Goal: Task Accomplishment & Management: Manage account settings

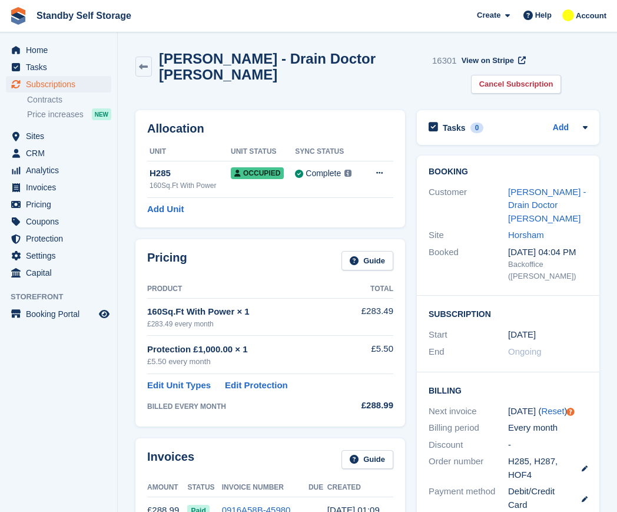
click at [238, 59] on h2 "[PERSON_NAME] - Drain Doctor [PERSON_NAME]" at bounding box center [293, 67] width 268 height 32
click at [238, 59] on h2 "Will Melliard - Drain Doctor Horsham" at bounding box center [293, 67] width 268 height 32
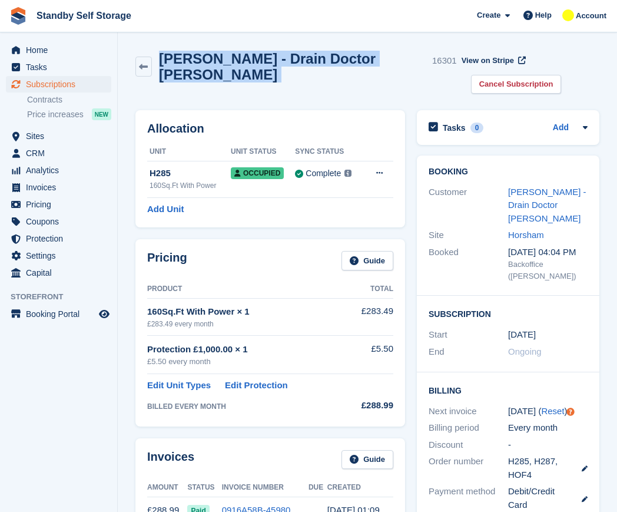
click at [238, 59] on h2 "Will Melliard - Drain Doctor Horsham" at bounding box center [293, 67] width 268 height 32
copy div "Will Melliard - Drain Doctor Horsham"
click at [562, 75] on link "Cancel Subscription" at bounding box center [516, 84] width 91 height 19
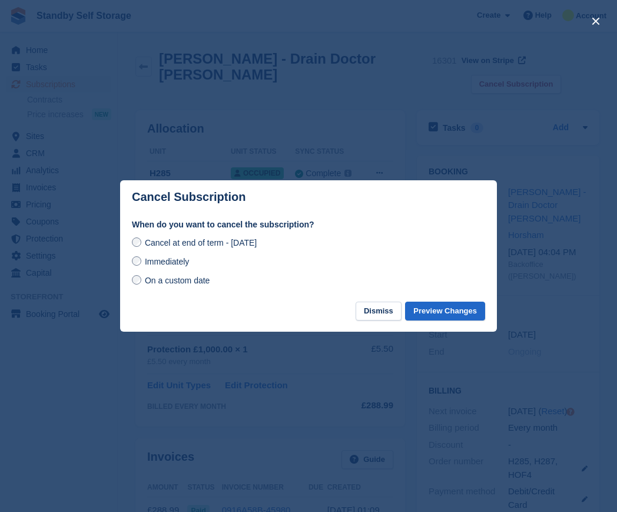
click at [176, 260] on span "Immediately" at bounding box center [167, 261] width 44 height 9
click at [429, 314] on button "Preview Changes" at bounding box center [445, 310] width 80 height 19
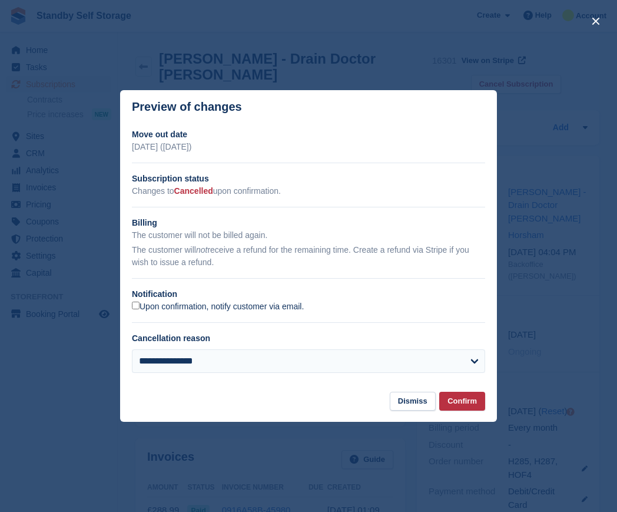
click at [140, 305] on label "Upon confirmation, notify customer via email." at bounding box center [218, 306] width 172 height 11
click at [451, 401] on button "Confirm" at bounding box center [462, 400] width 46 height 19
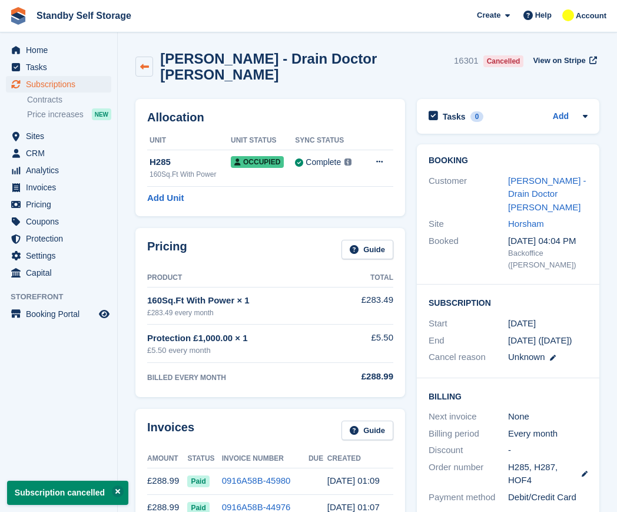
click at [148, 62] on icon at bounding box center [144, 66] width 9 height 9
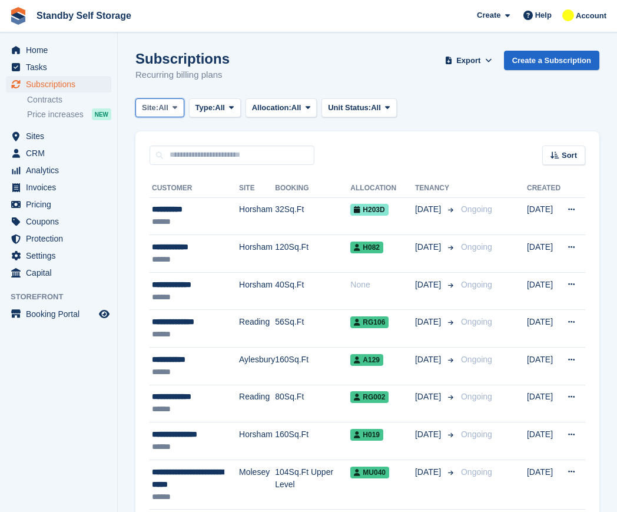
click at [158, 102] on span "Site:" at bounding box center [150, 108] width 16 height 12
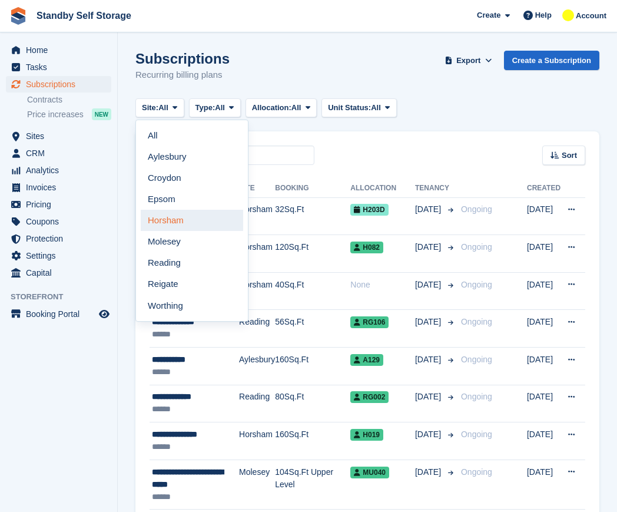
click at [177, 216] on link "Horsham" at bounding box center [192, 220] width 102 height 21
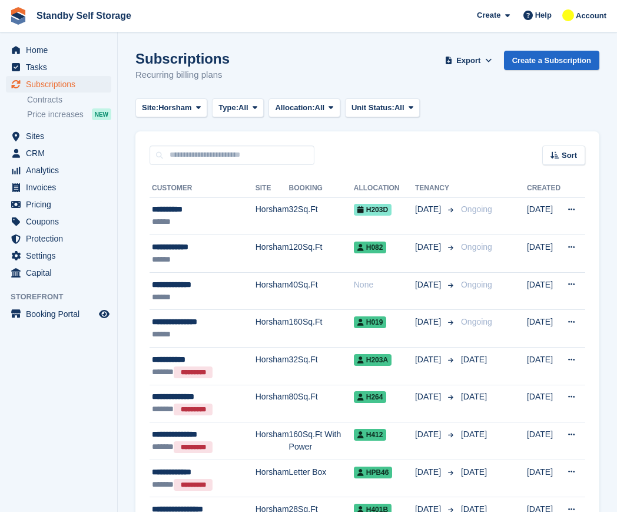
click at [233, 105] on span "Type:" at bounding box center [228, 108] width 20 height 12
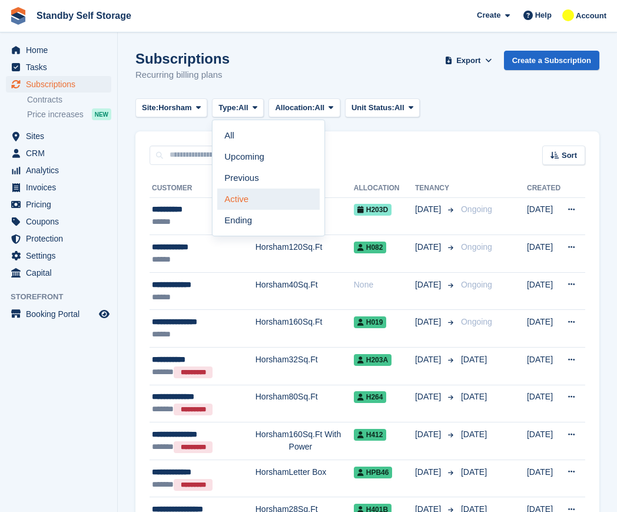
click at [239, 199] on link "Active" at bounding box center [268, 198] width 102 height 21
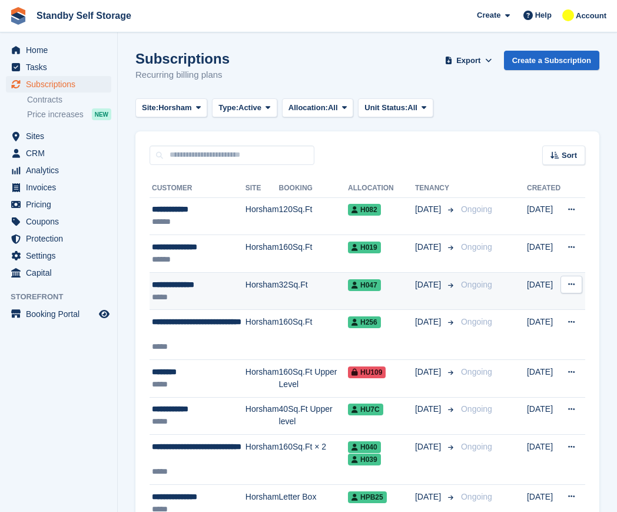
click at [241, 278] on div "**********" at bounding box center [199, 284] width 94 height 12
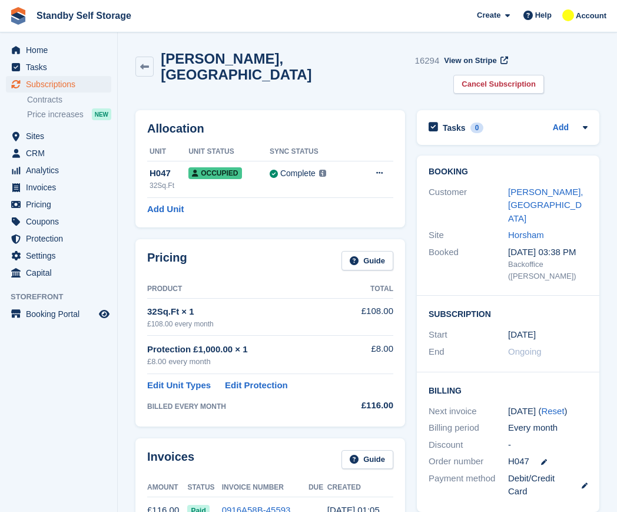
click at [188, 63] on h2 "Pedro, Madeira" at bounding box center [285, 67] width 249 height 32
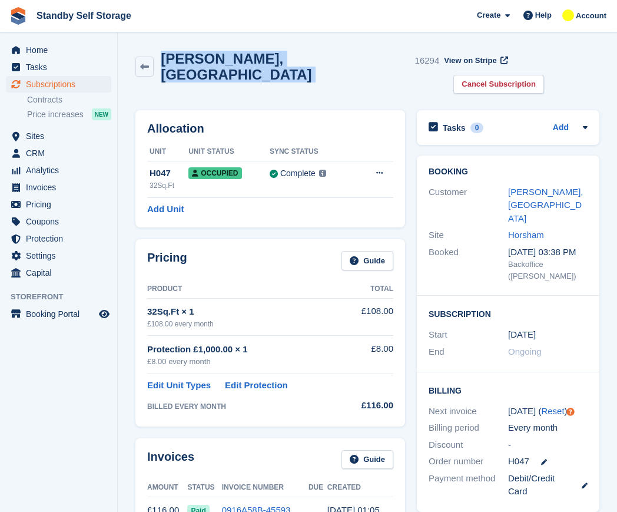
click at [188, 63] on h2 "Pedro, Madeira" at bounding box center [285, 67] width 249 height 32
copy div "Pedro, Madeira"
click at [540, 75] on link "Cancel Subscription" at bounding box center [498, 84] width 91 height 19
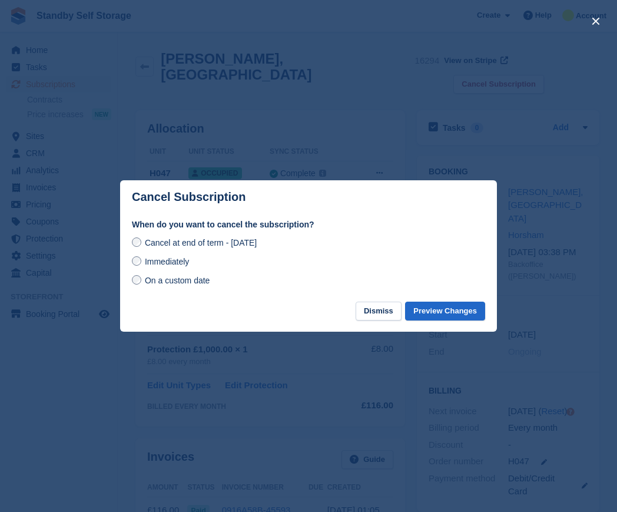
click at [163, 266] on span "Immediately" at bounding box center [167, 261] width 44 height 9
click at [445, 314] on button "Preview Changes" at bounding box center [445, 310] width 80 height 19
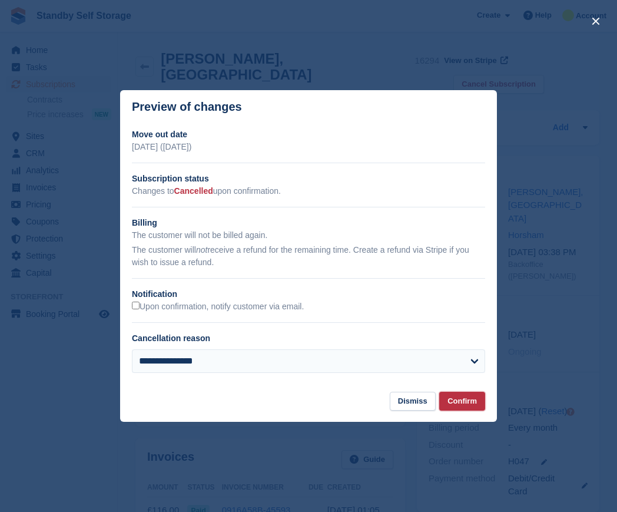
click at [470, 399] on button "Confirm" at bounding box center [462, 400] width 46 height 19
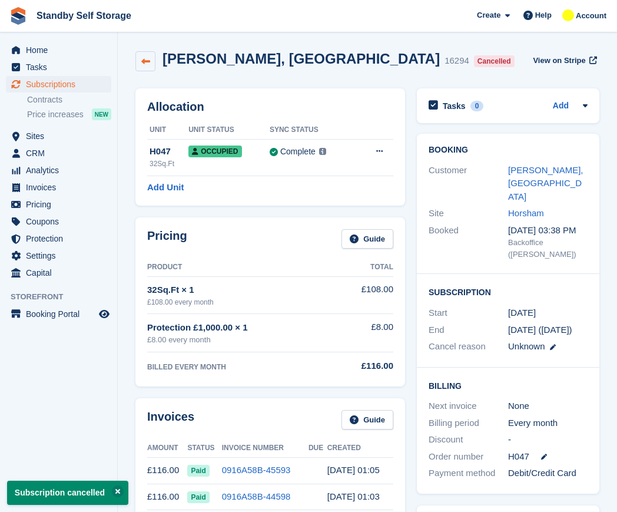
click at [146, 60] on icon at bounding box center [145, 61] width 9 height 9
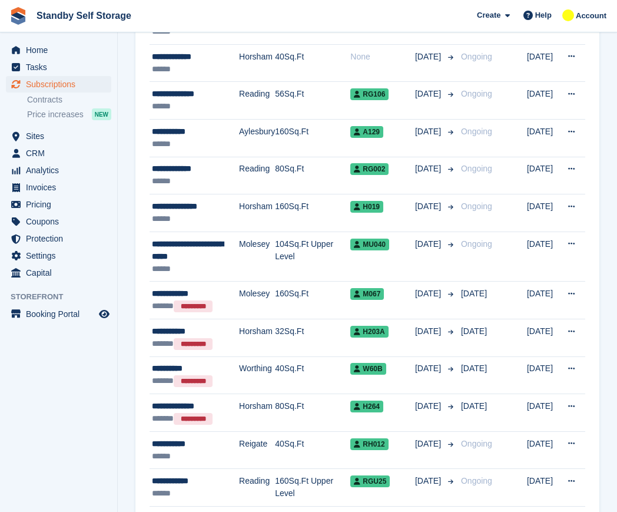
scroll to position [22, 0]
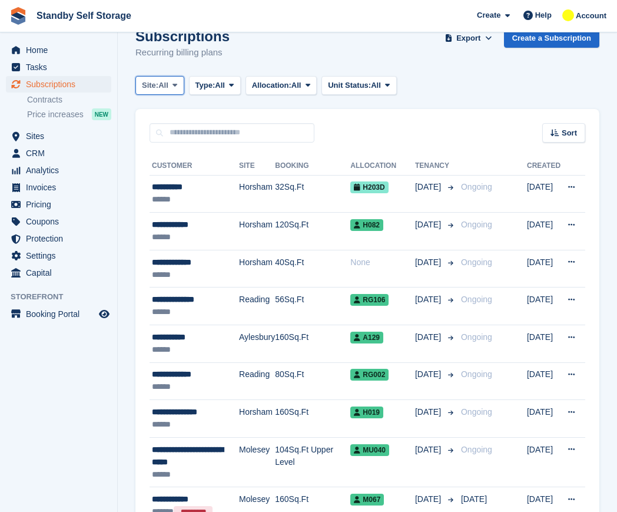
click at [165, 87] on span "All" at bounding box center [163, 85] width 10 height 12
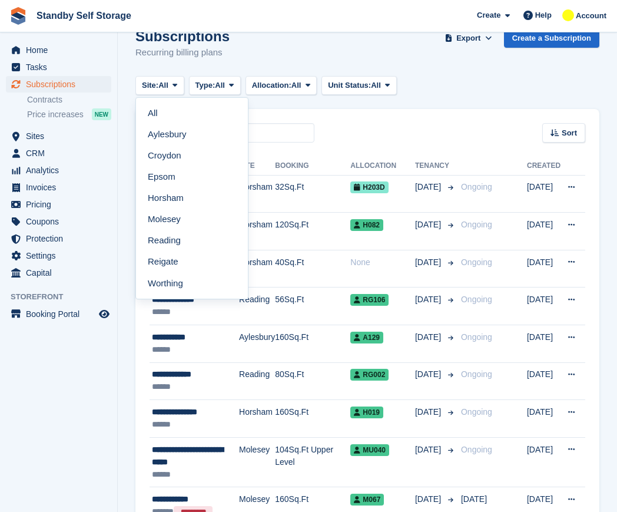
drag, startPoint x: 179, startPoint y: 200, endPoint x: 183, endPoint y: 189, distance: 11.4
click at [179, 199] on link "Horsham" at bounding box center [192, 197] width 102 height 21
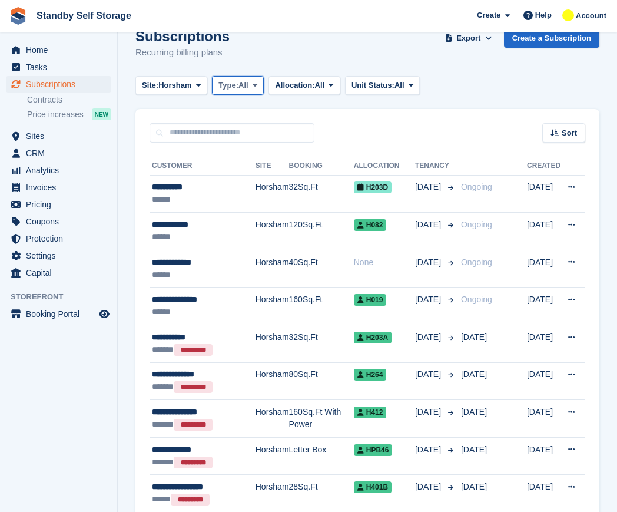
click at [217, 88] on button "Type: All" at bounding box center [238, 85] width 52 height 19
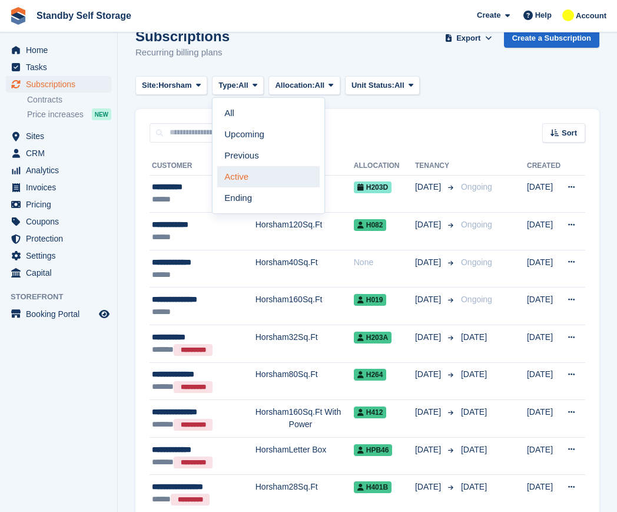
click at [241, 177] on link "Active" at bounding box center [268, 176] width 102 height 21
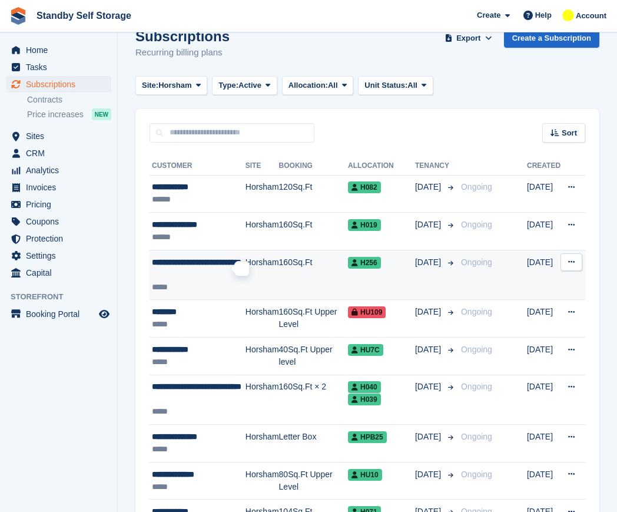
click at [235, 270] on div at bounding box center [239, 268] width 9 height 9
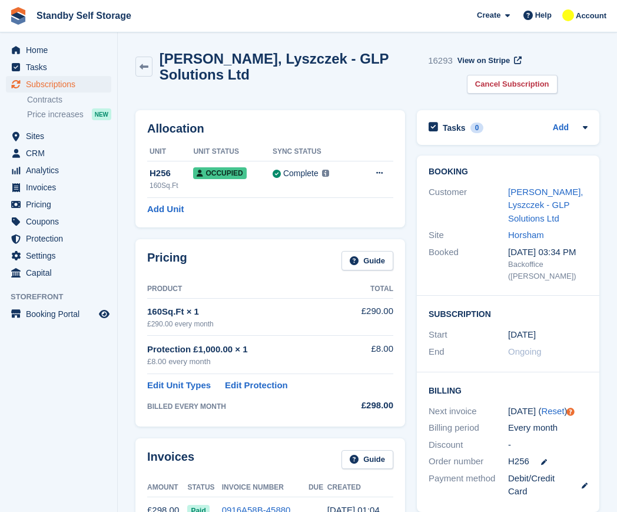
click at [300, 62] on h2 "[PERSON_NAME], Lyszczek - GLP Solutions Ltd" at bounding box center [292, 67] width 264 height 32
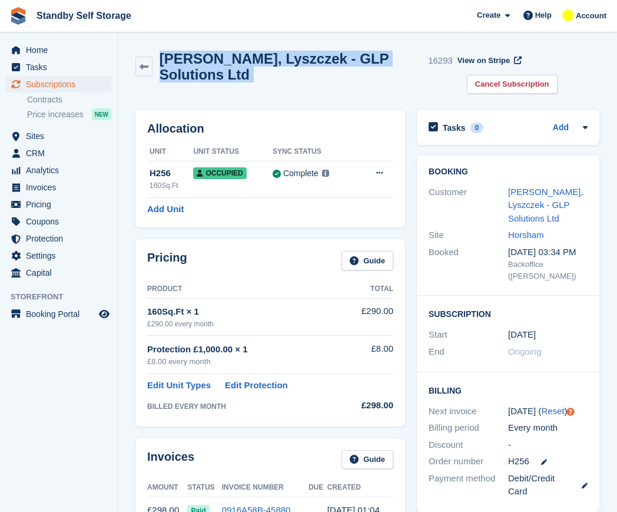
click at [300, 62] on h2 "[PERSON_NAME], Lyszczek - GLP Solutions Ltd" at bounding box center [292, 67] width 264 height 32
copy div "[PERSON_NAME], Lyszczek - GLP Solutions Ltd"
drag, startPoint x: 567, startPoint y: 64, endPoint x: 559, endPoint y: 68, distance: 9.5
click at [557, 75] on link "Cancel Subscription" at bounding box center [512, 84] width 91 height 19
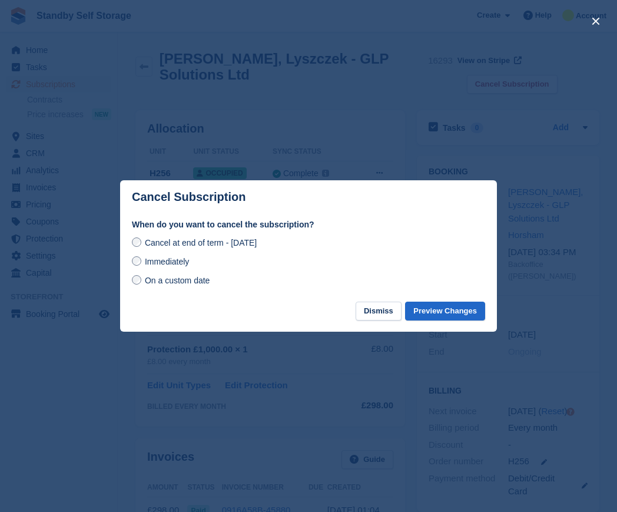
click at [178, 263] on span "Immediately" at bounding box center [167, 261] width 44 height 9
click at [440, 315] on button "Preview Changes" at bounding box center [445, 310] width 80 height 19
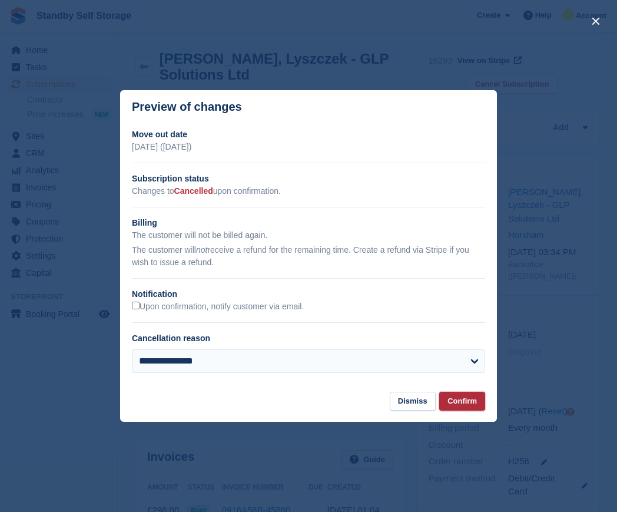
click at [468, 403] on button "Confirm" at bounding box center [462, 400] width 46 height 19
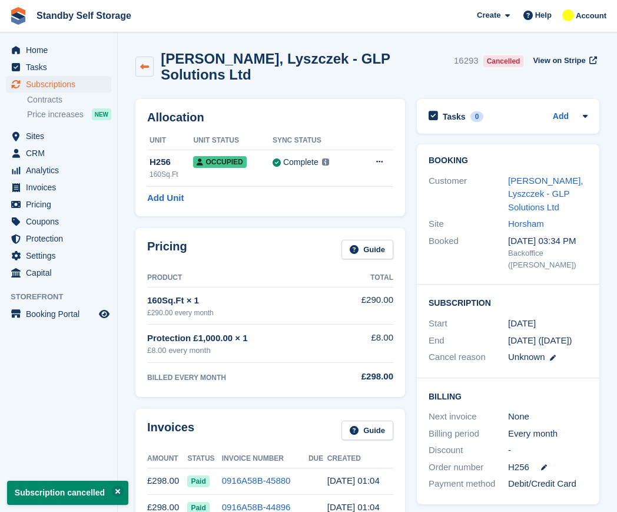
click at [145, 62] on icon at bounding box center [144, 66] width 9 height 9
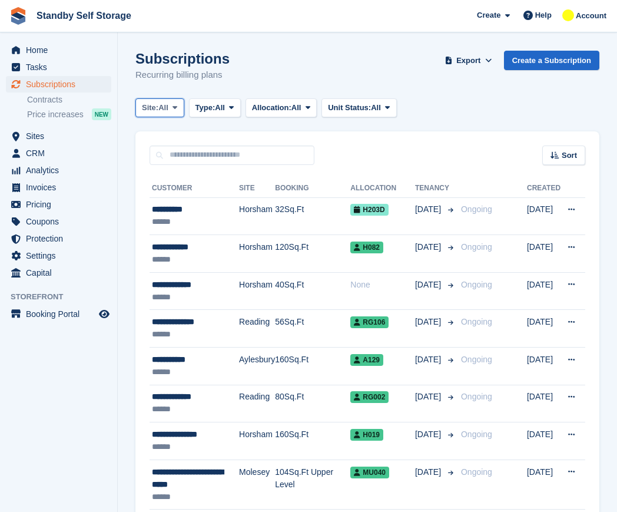
click at [147, 102] on span "Site:" at bounding box center [150, 108] width 16 height 12
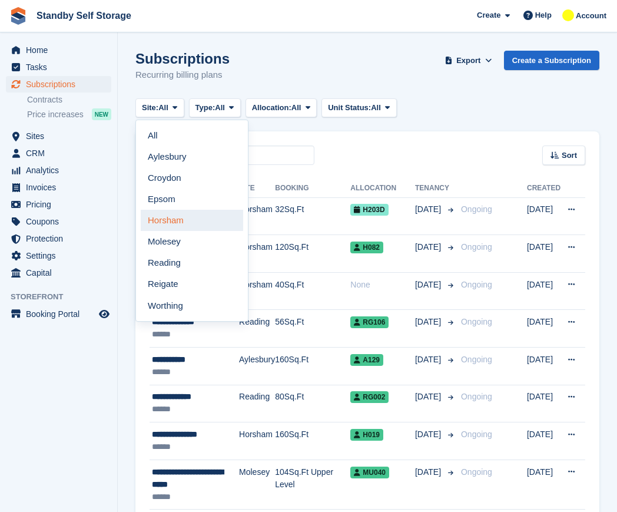
click at [170, 217] on link "Horsham" at bounding box center [192, 220] width 102 height 21
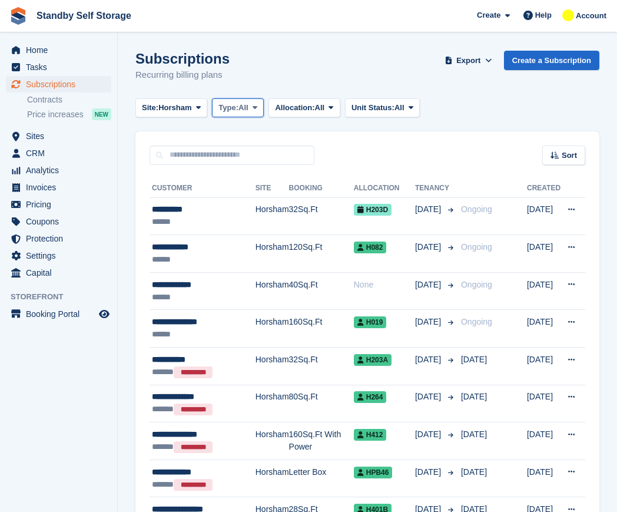
click at [226, 103] on span "Type:" at bounding box center [228, 108] width 20 height 12
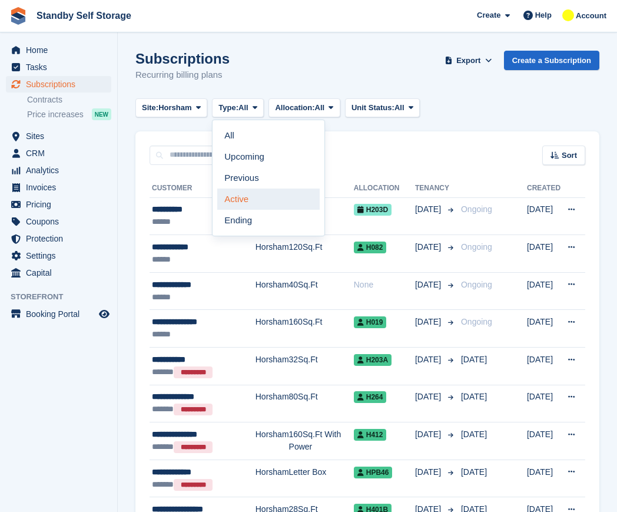
click at [241, 195] on link "Active" at bounding box center [268, 198] width 102 height 21
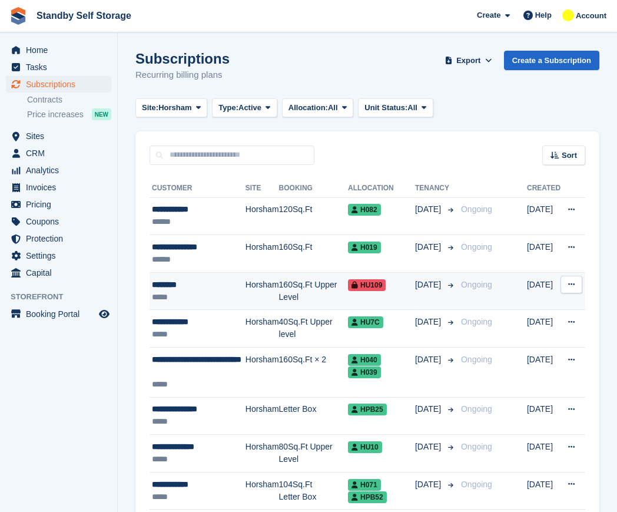
click at [279, 289] on td "160Sq.Ft Upper Level" at bounding box center [313, 291] width 69 height 38
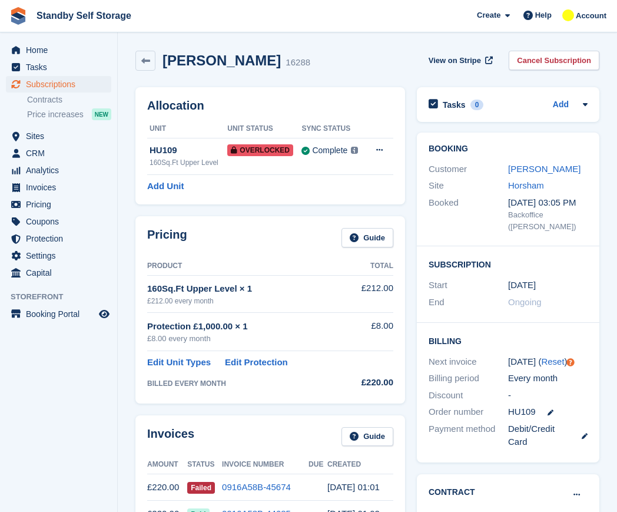
click at [185, 53] on h2 "Kosi Ali" at bounding box center [221, 60] width 118 height 16
click at [186, 53] on h2 "Kosi Ali" at bounding box center [221, 60] width 118 height 16
copy div "Kosi Ali"
click at [562, 59] on link "Cancel Subscription" at bounding box center [554, 60] width 91 height 19
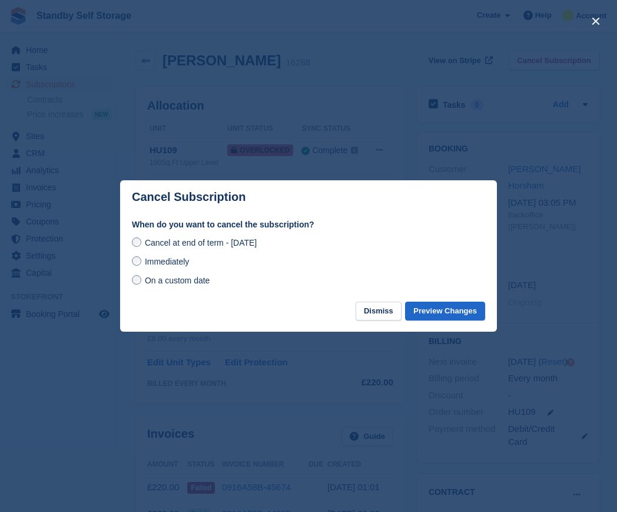
click at [165, 266] on span "Immediately" at bounding box center [167, 261] width 44 height 9
click at [438, 314] on button "Preview Changes" at bounding box center [445, 310] width 80 height 19
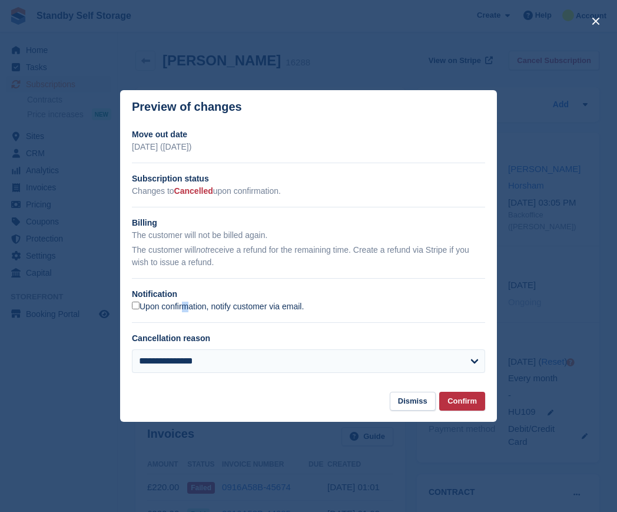
click at [146, 309] on label "Upon confirmation, notify customer via email." at bounding box center [218, 306] width 172 height 11
click at [449, 402] on button "Confirm" at bounding box center [462, 400] width 46 height 19
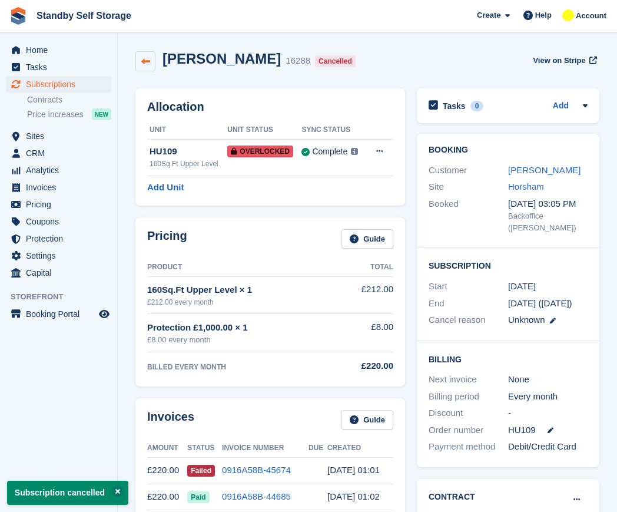
click at [150, 64] on icon at bounding box center [145, 61] width 9 height 9
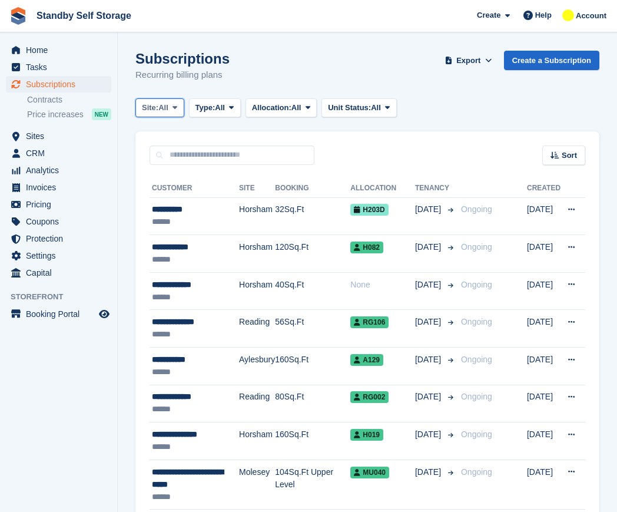
click at [172, 107] on span at bounding box center [174, 107] width 9 height 9
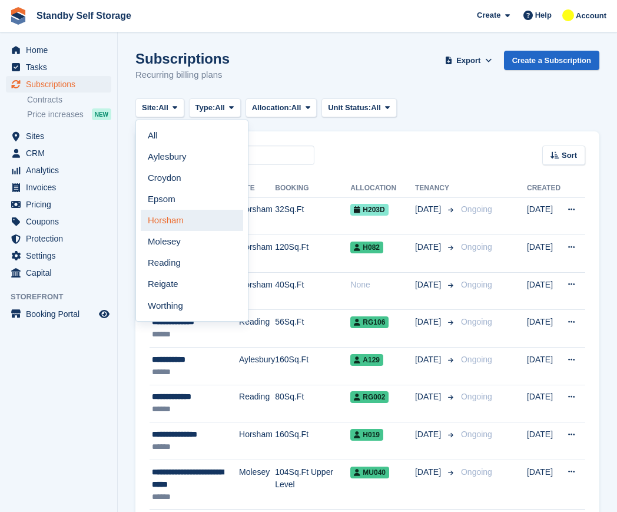
click at [175, 215] on link "Horsham" at bounding box center [192, 220] width 102 height 21
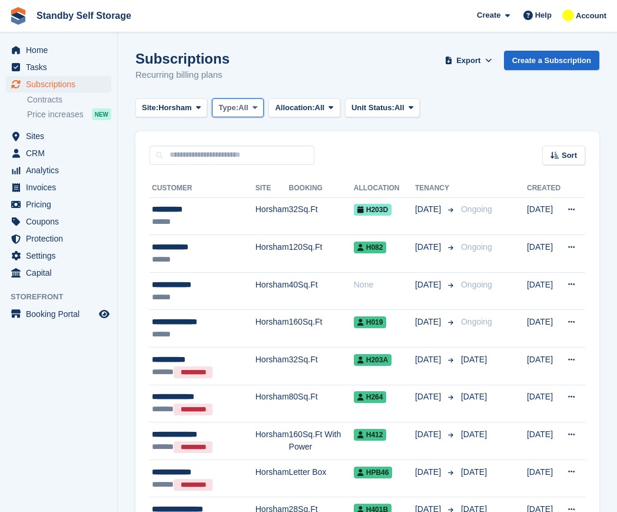
click at [231, 106] on span "Type:" at bounding box center [228, 108] width 20 height 12
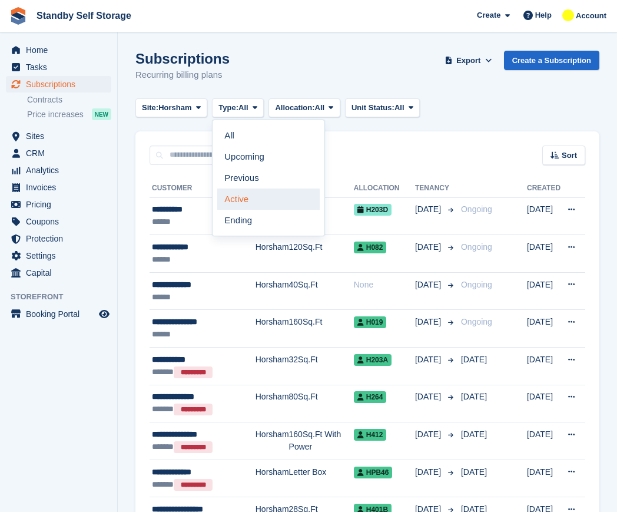
click at [255, 200] on link "Active" at bounding box center [268, 198] width 102 height 21
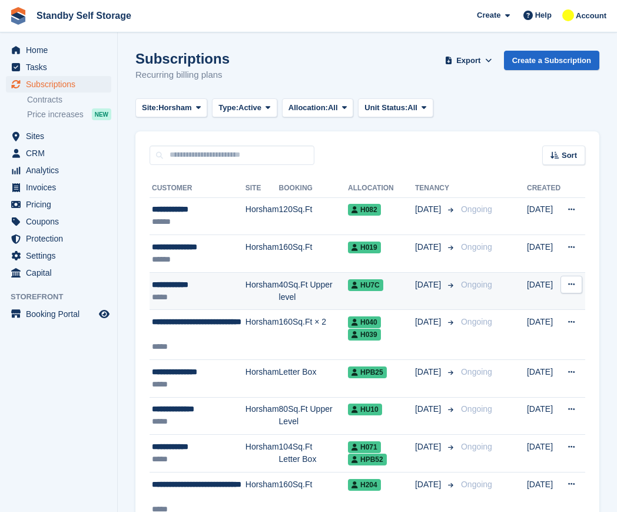
click at [255, 284] on td "Horsham" at bounding box center [262, 291] width 34 height 38
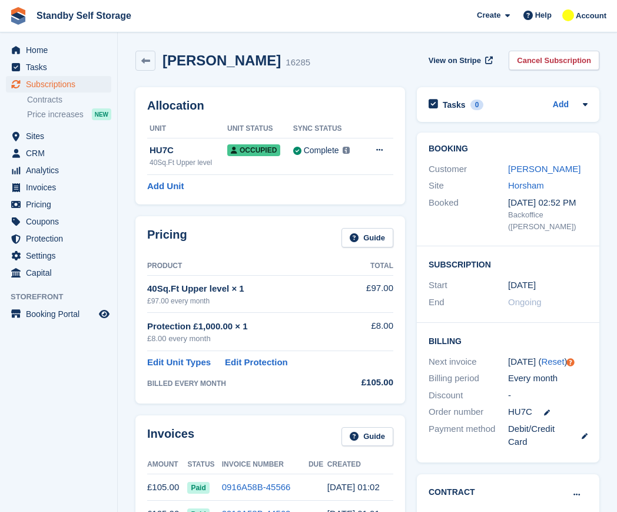
click at [191, 61] on h2 "[PERSON_NAME]" at bounding box center [221, 60] width 118 height 16
copy div "[PERSON_NAME]"
click at [139, 57] on link at bounding box center [145, 61] width 20 height 20
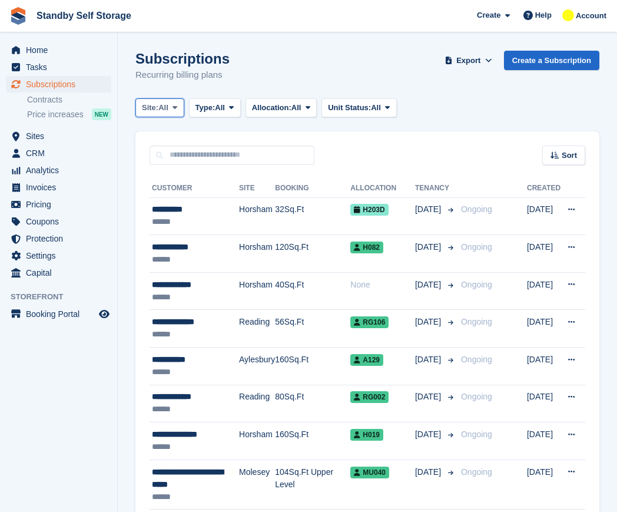
click at [168, 103] on span "All" at bounding box center [163, 108] width 10 height 12
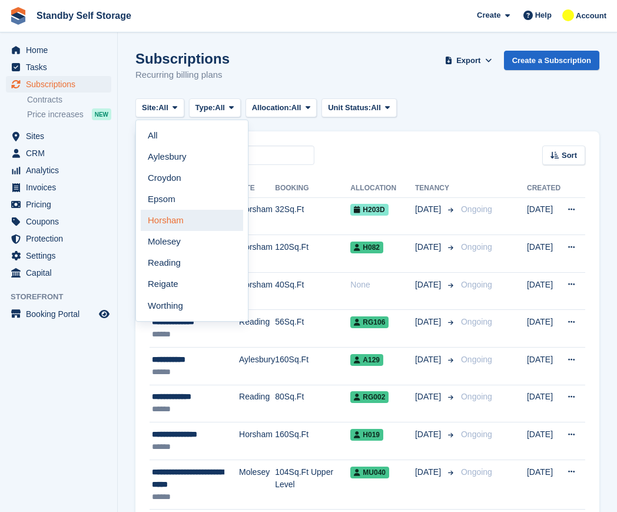
click at [192, 216] on link "Horsham" at bounding box center [192, 220] width 102 height 21
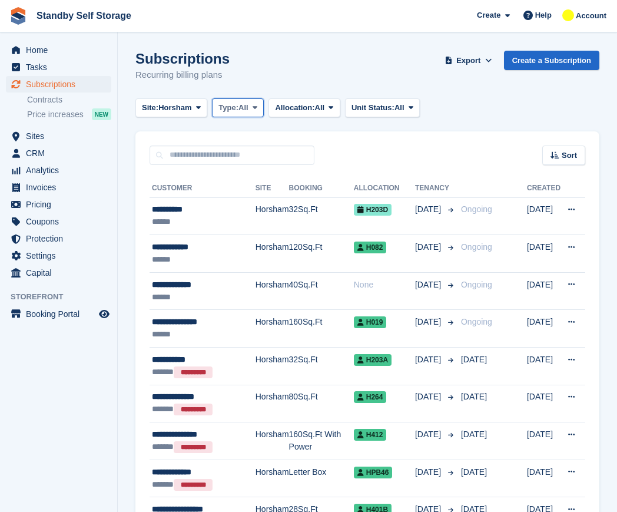
click at [228, 109] on span "Type:" at bounding box center [228, 108] width 20 height 12
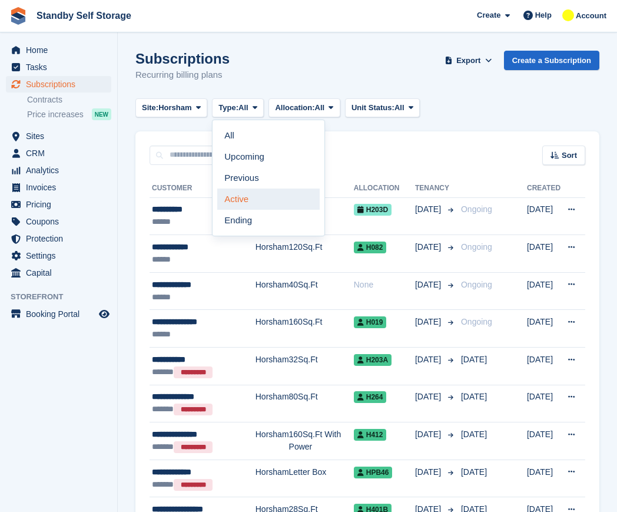
click at [242, 195] on link "Active" at bounding box center [268, 198] width 102 height 21
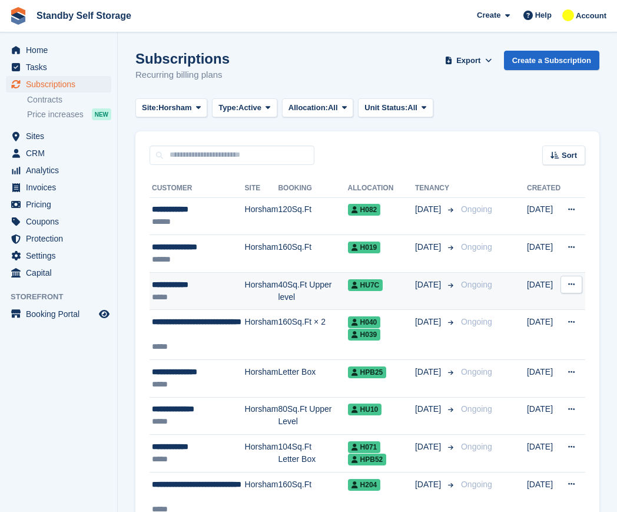
click at [243, 280] on div "**********" at bounding box center [198, 284] width 93 height 12
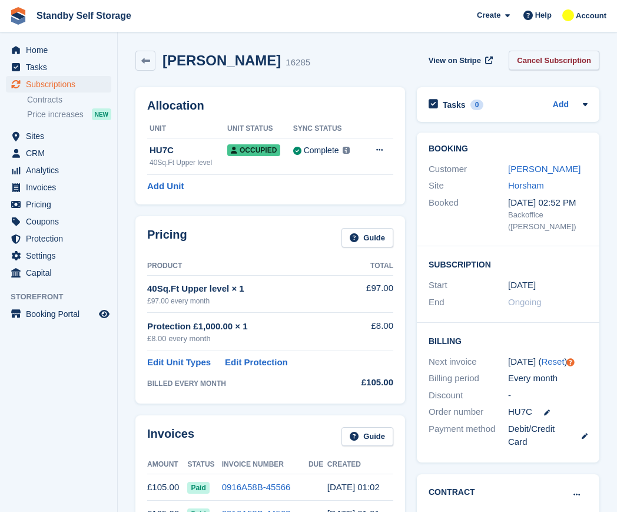
click at [563, 64] on link "Cancel Subscription" at bounding box center [554, 60] width 91 height 19
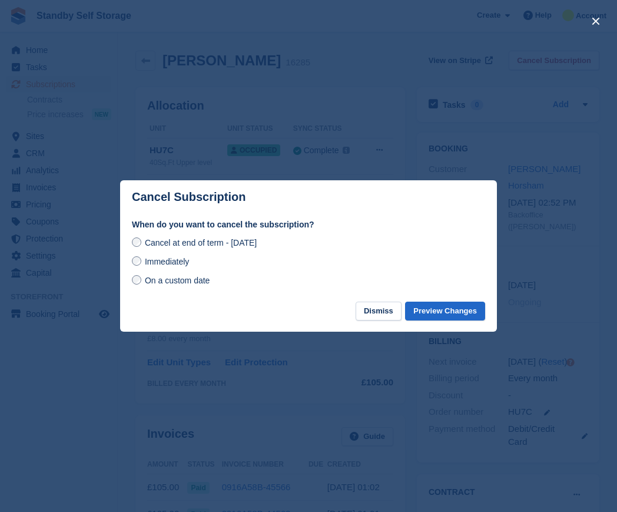
click at [181, 258] on span "Immediately" at bounding box center [167, 261] width 44 height 9
click at [444, 310] on button "Preview Changes" at bounding box center [445, 310] width 80 height 19
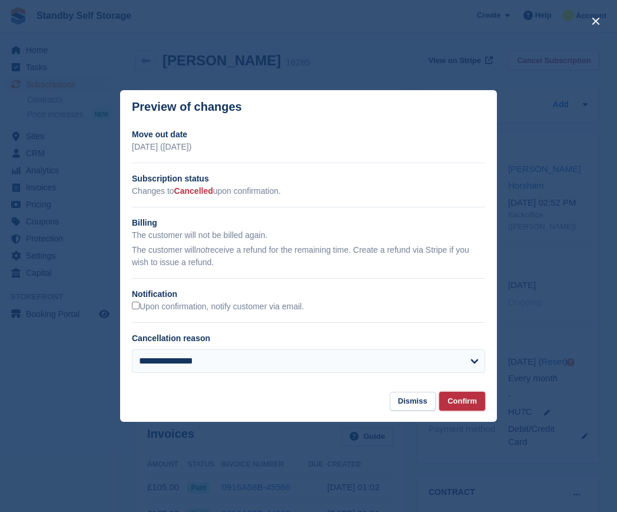
click at [455, 394] on button "Confirm" at bounding box center [462, 400] width 46 height 19
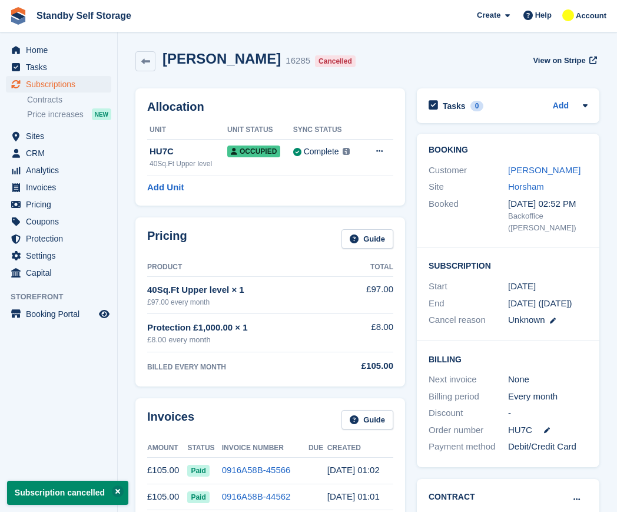
click at [132, 57] on div "Tallha, Khan 16285 Cancelled View on Stripe" at bounding box center [367, 64] width 476 height 38
click at [144, 57] on icon at bounding box center [145, 61] width 9 height 9
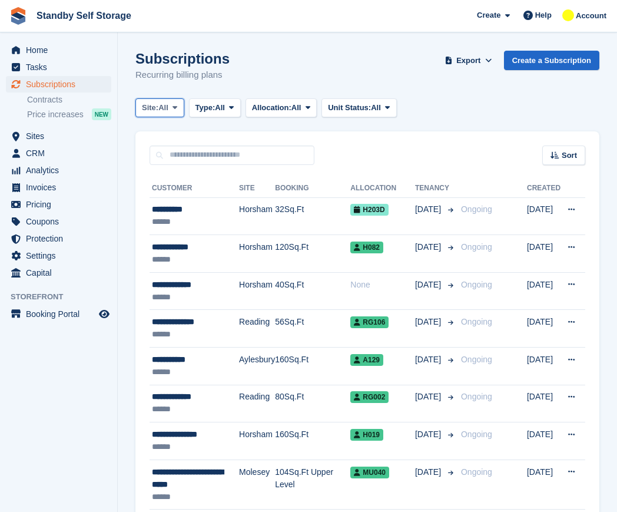
click at [150, 105] on span "Site:" at bounding box center [150, 108] width 16 height 12
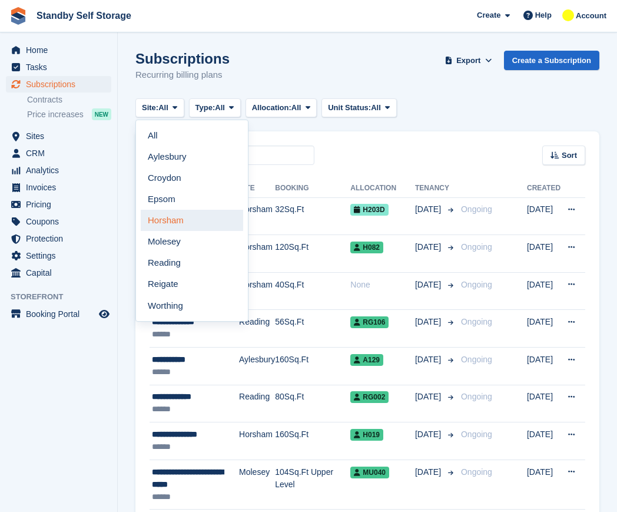
click at [192, 220] on link "Horsham" at bounding box center [192, 220] width 102 height 21
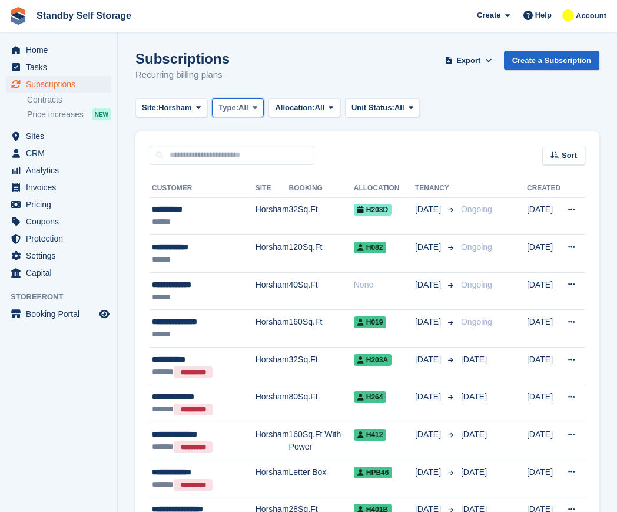
click at [237, 107] on span "Type:" at bounding box center [228, 108] width 20 height 12
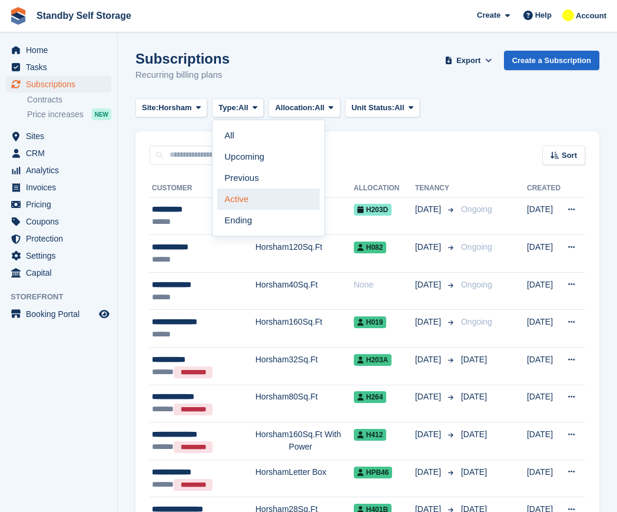
click at [251, 198] on link "Active" at bounding box center [268, 198] width 102 height 21
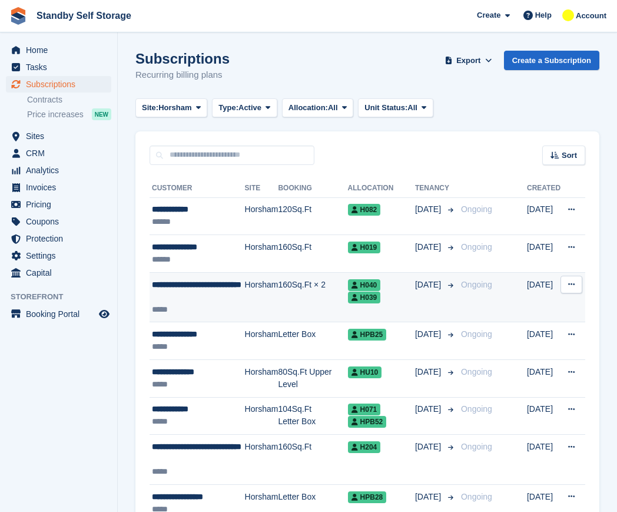
click at [223, 292] on div "**********" at bounding box center [198, 290] width 93 height 25
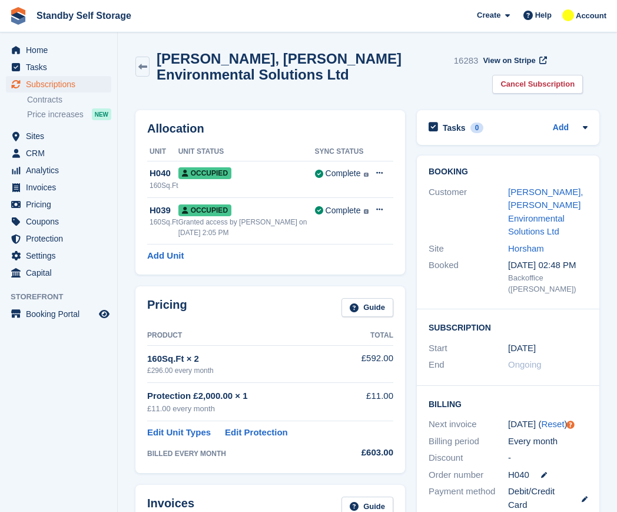
click at [251, 59] on h2 "[PERSON_NAME], [PERSON_NAME] Environmental Solutions Ltd" at bounding box center [303, 67] width 293 height 32
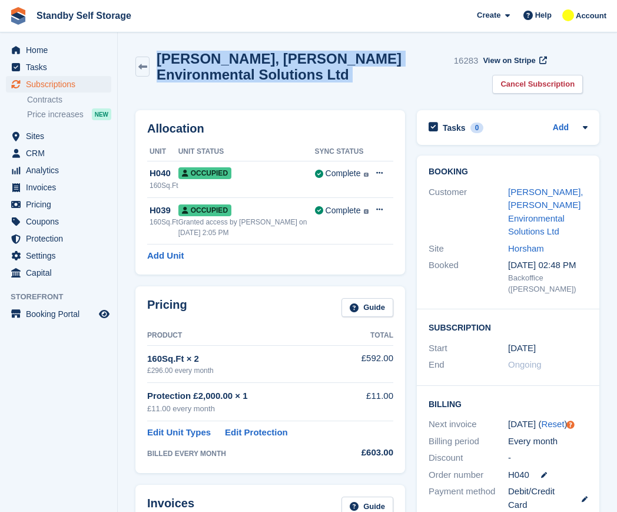
click at [251, 59] on h2 "[PERSON_NAME], [PERSON_NAME] Environmental Solutions Ltd" at bounding box center [303, 67] width 293 height 32
copy div "[PERSON_NAME], [PERSON_NAME] Environmental Solutions Ltd"
click at [531, 79] on link "Cancel Subscription" at bounding box center [537, 84] width 91 height 19
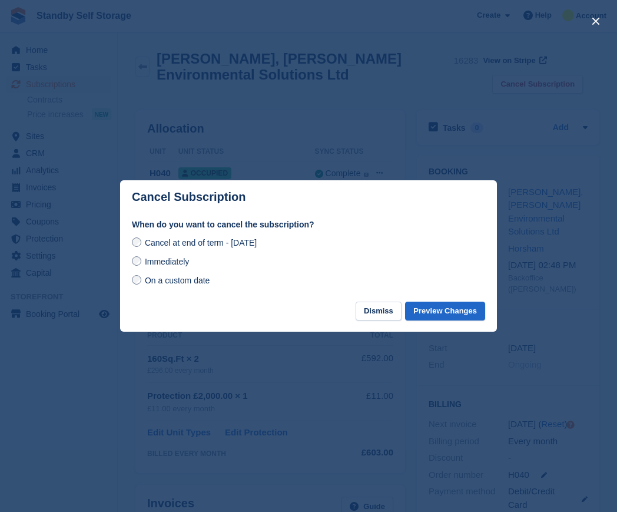
click at [187, 263] on span "Immediately" at bounding box center [167, 261] width 44 height 9
click at [447, 313] on button "Preview Changes" at bounding box center [445, 310] width 80 height 19
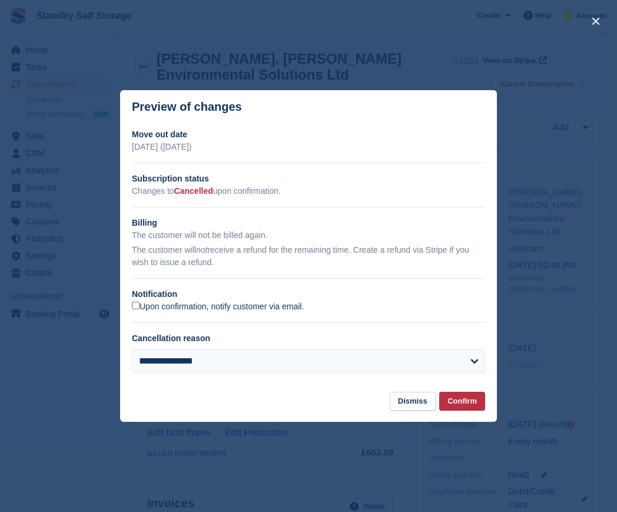
click at [144, 307] on label "Upon confirmation, notify customer via email." at bounding box center [218, 306] width 172 height 11
click at [463, 394] on button "Confirm" at bounding box center [462, 400] width 46 height 19
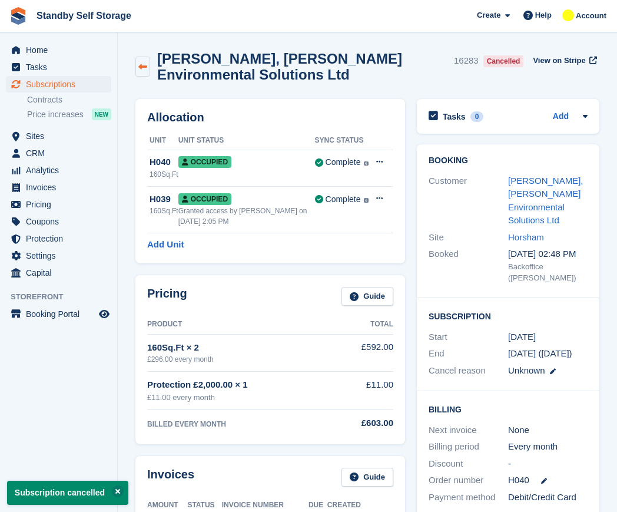
click at [145, 69] on icon at bounding box center [142, 66] width 9 height 9
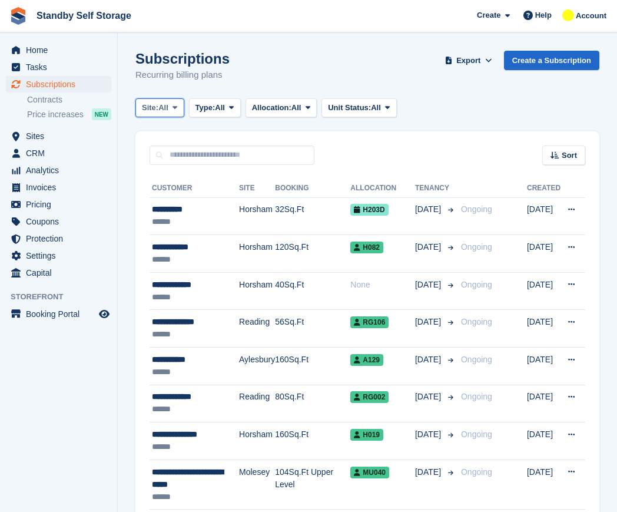
click at [174, 112] on button "Site: All" at bounding box center [159, 107] width 49 height 19
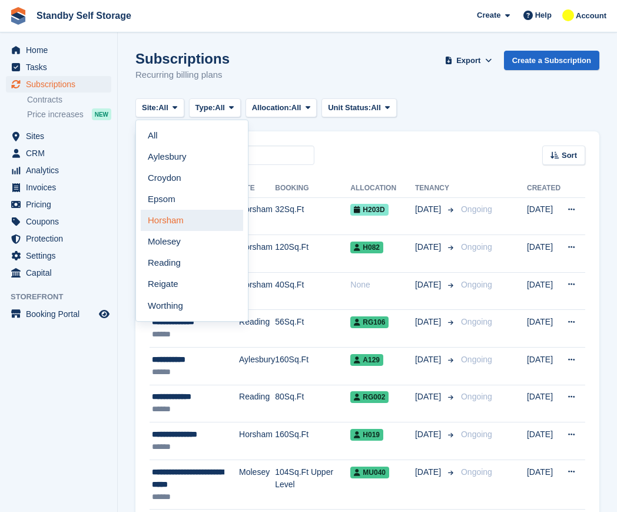
click at [194, 229] on link "Horsham" at bounding box center [192, 220] width 102 height 21
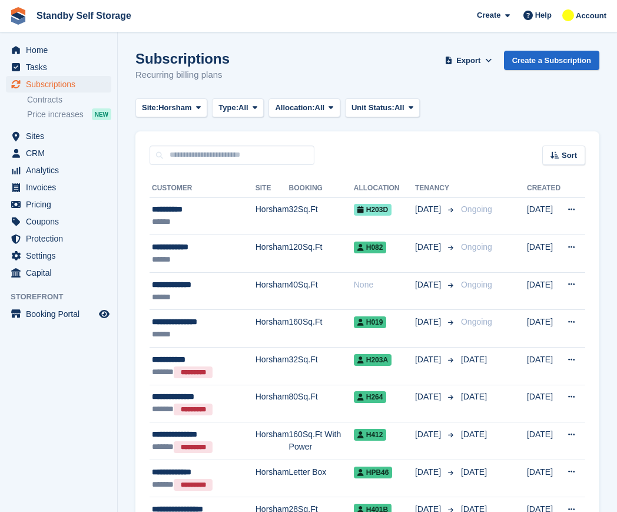
click at [233, 112] on span "Type:" at bounding box center [228, 108] width 20 height 12
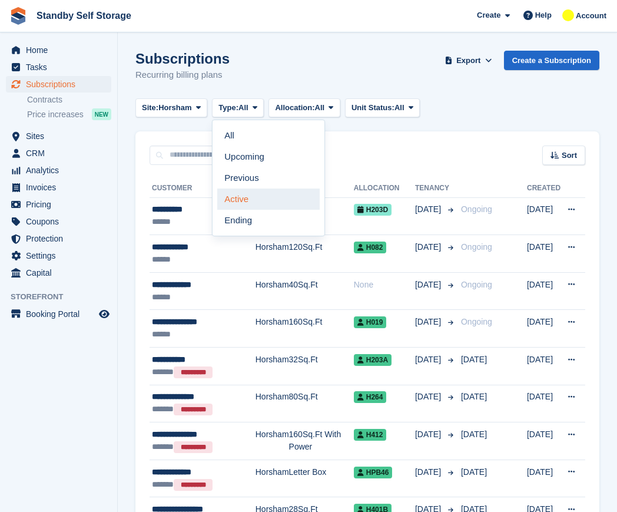
click at [244, 200] on link "Active" at bounding box center [268, 198] width 102 height 21
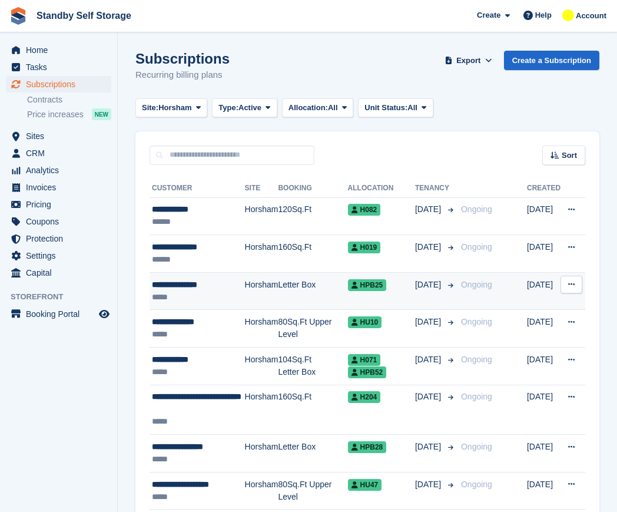
click at [232, 291] on div "*****" at bounding box center [198, 297] width 93 height 12
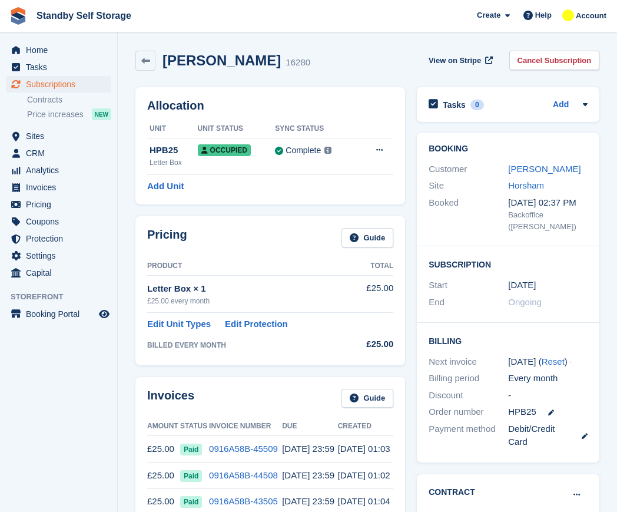
click at [207, 58] on h2 "[PERSON_NAME]" at bounding box center [221, 60] width 118 height 16
copy div "[PERSON_NAME]"
click at [569, 56] on link "Cancel Subscription" at bounding box center [554, 60] width 91 height 19
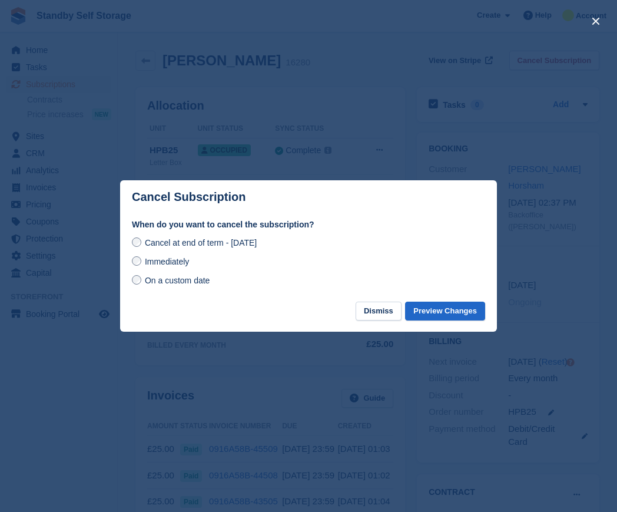
click at [175, 261] on span "Immediately" at bounding box center [167, 261] width 44 height 9
click at [444, 308] on button "Preview Changes" at bounding box center [445, 310] width 80 height 19
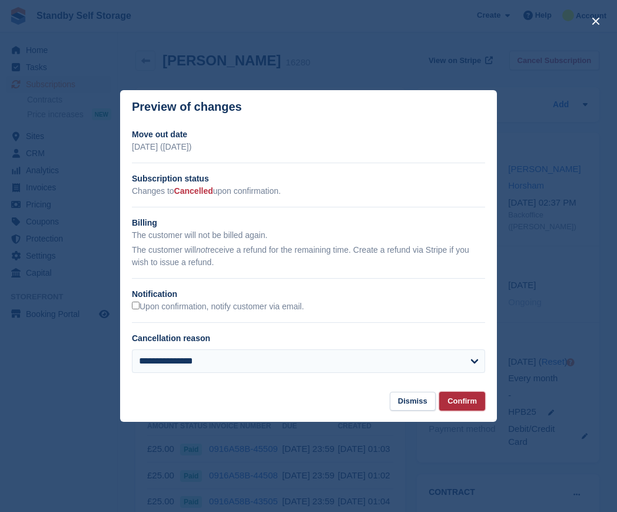
click at [452, 396] on button "Confirm" at bounding box center [462, 400] width 46 height 19
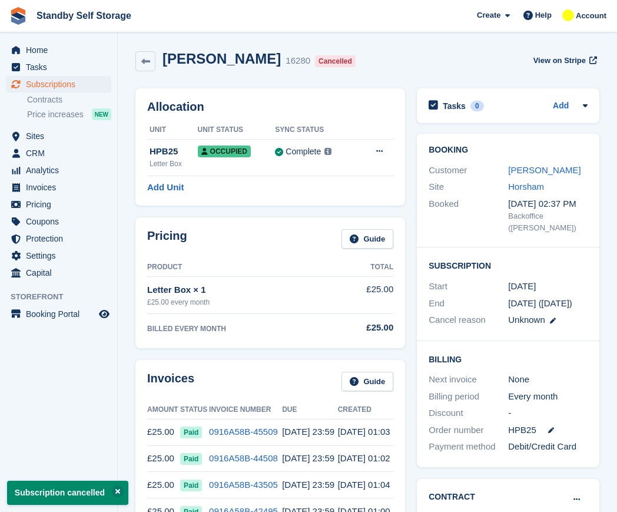
click at [134, 56] on div "Harrison, James 16280 Cancelled View on Stripe" at bounding box center [367, 64] width 476 height 38
click at [141, 57] on icon at bounding box center [145, 61] width 9 height 9
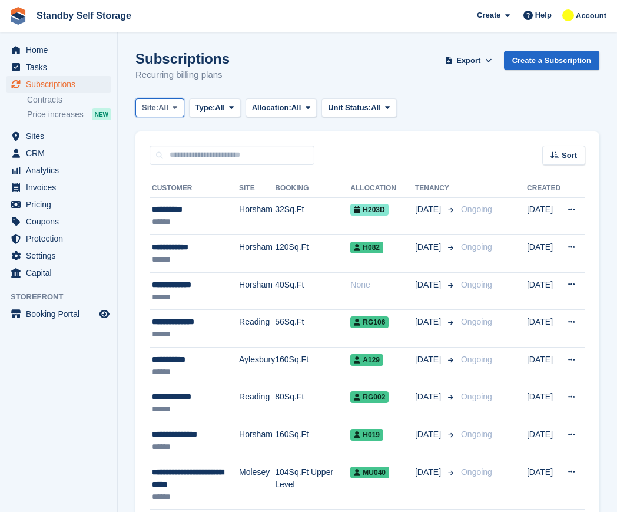
click at [171, 107] on button "Site: All" at bounding box center [159, 107] width 49 height 19
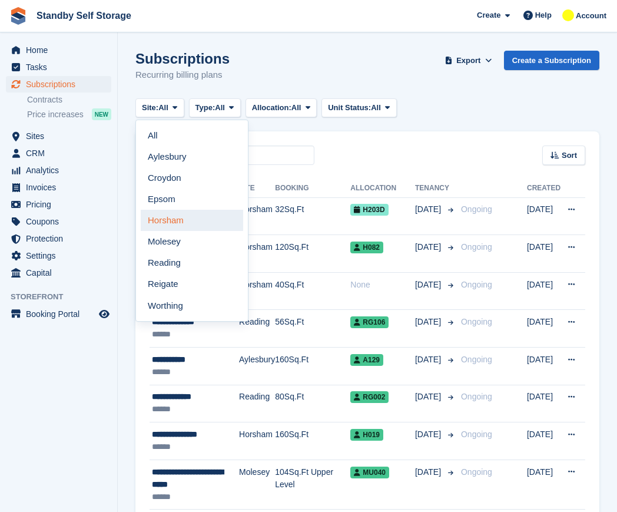
click at [185, 222] on link "Horsham" at bounding box center [192, 220] width 102 height 21
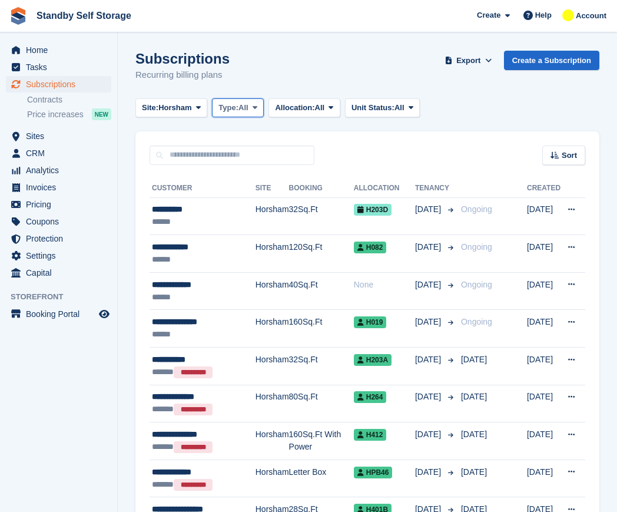
click at [221, 109] on span "Type:" at bounding box center [228, 108] width 20 height 12
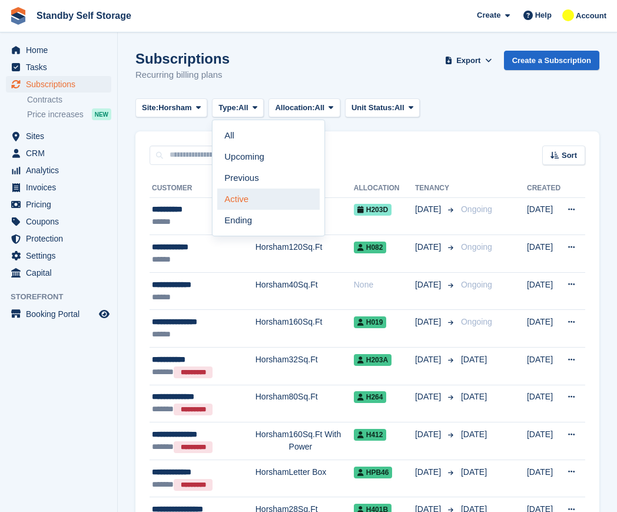
click at [248, 197] on link "Active" at bounding box center [268, 198] width 102 height 21
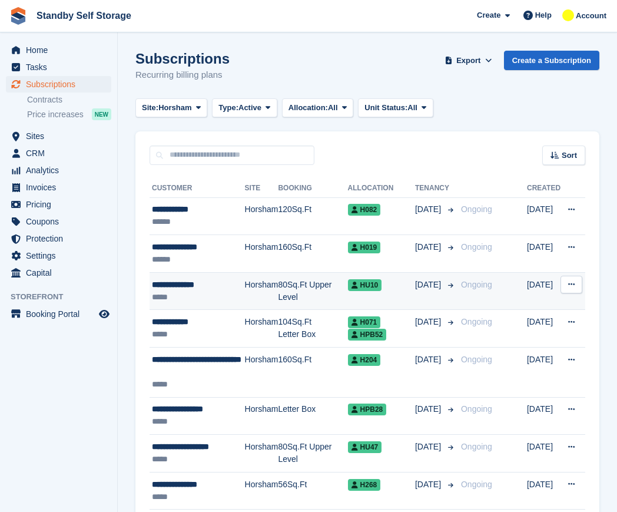
click at [207, 289] on div "**********" at bounding box center [198, 284] width 93 height 12
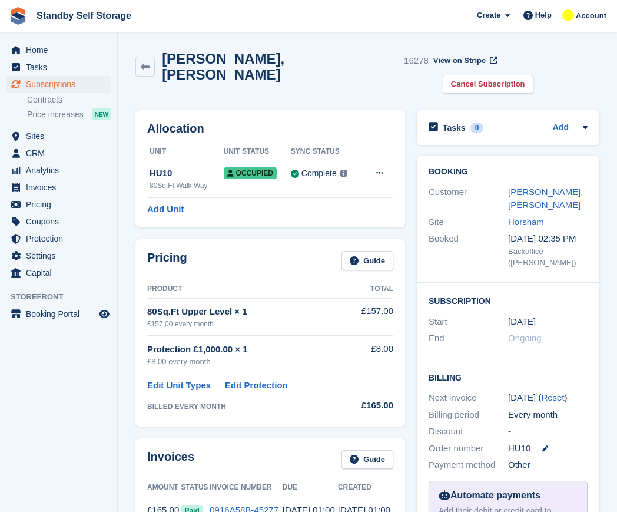
click at [225, 65] on h2 "[PERSON_NAME], [PERSON_NAME]" at bounding box center [280, 67] width 237 height 32
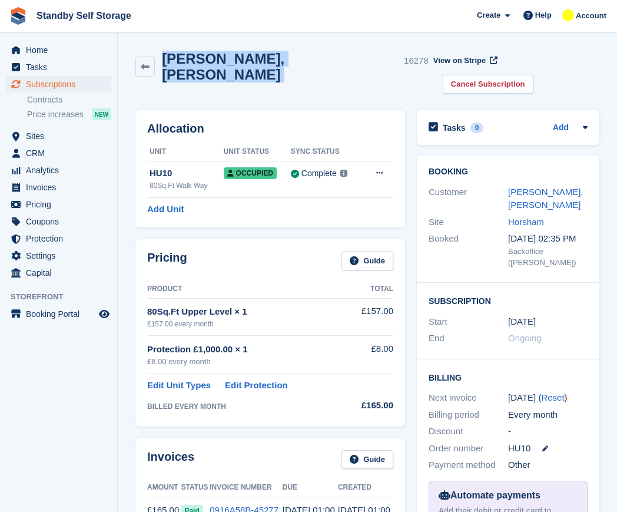
click at [225, 65] on h2 "[PERSON_NAME], [PERSON_NAME]" at bounding box center [280, 67] width 237 height 32
copy div "[PERSON_NAME], [PERSON_NAME]"
click at [533, 75] on link "Cancel Subscription" at bounding box center [488, 84] width 91 height 19
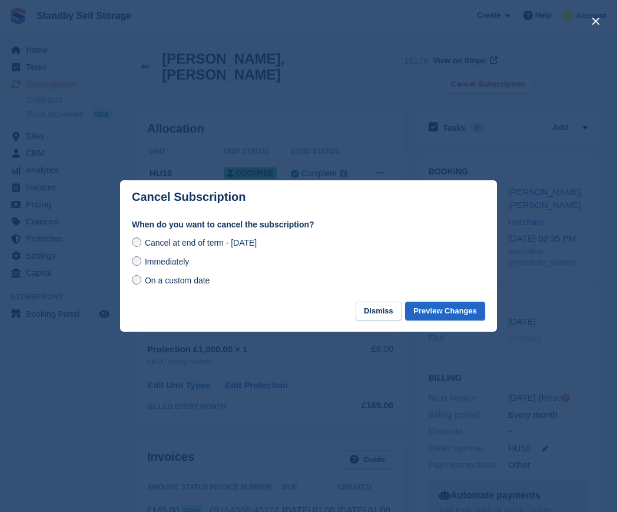
click at [168, 261] on span "Immediately" at bounding box center [167, 261] width 44 height 9
click at [448, 315] on button "Preview Changes" at bounding box center [445, 310] width 80 height 19
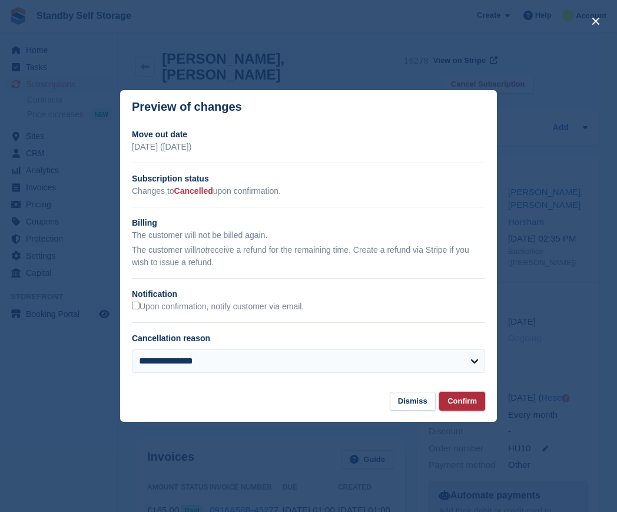
click at [460, 400] on button "Confirm" at bounding box center [462, 400] width 46 height 19
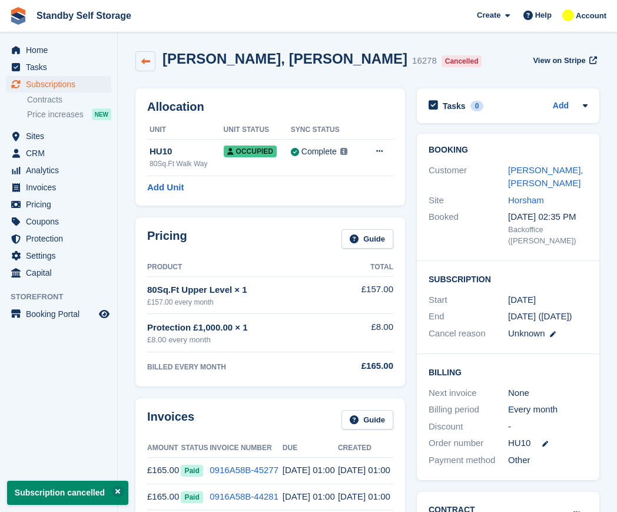
click at [146, 60] on icon at bounding box center [145, 61] width 9 height 9
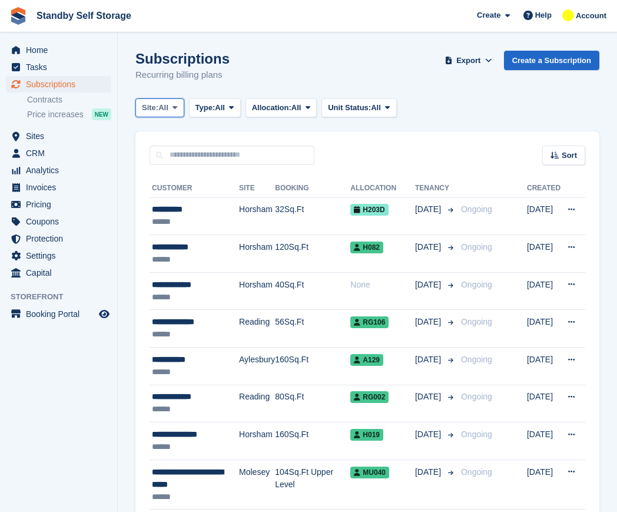
click at [149, 105] on span "Site:" at bounding box center [150, 108] width 16 height 12
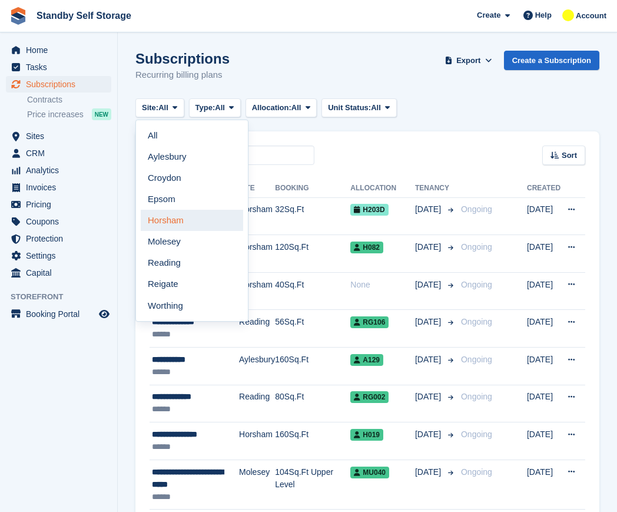
click at [153, 222] on link "Horsham" at bounding box center [192, 220] width 102 height 21
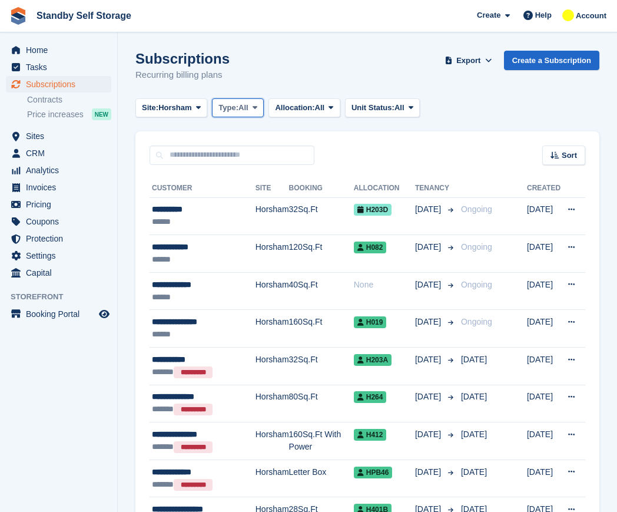
click at [235, 108] on span "Type:" at bounding box center [228, 108] width 20 height 12
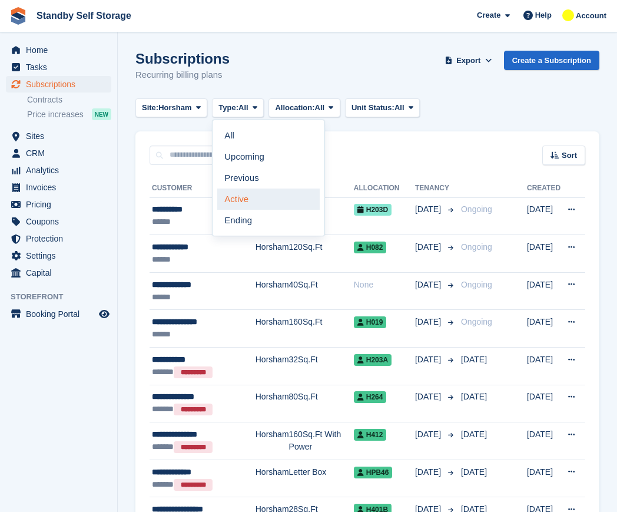
click at [248, 198] on link "Active" at bounding box center [268, 198] width 102 height 21
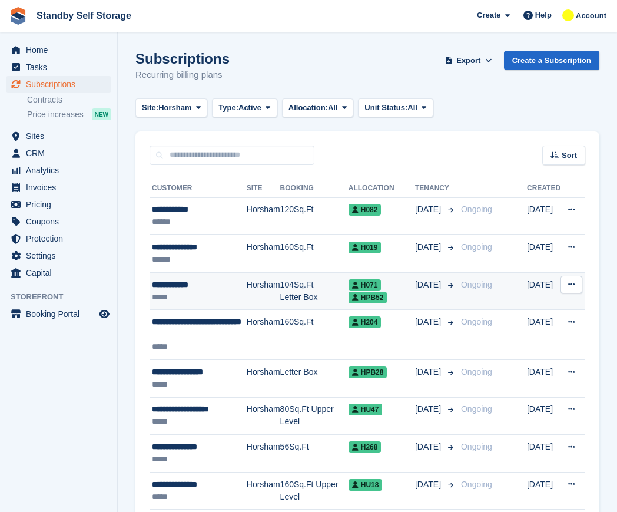
click at [202, 291] on div "*****" at bounding box center [199, 297] width 95 height 12
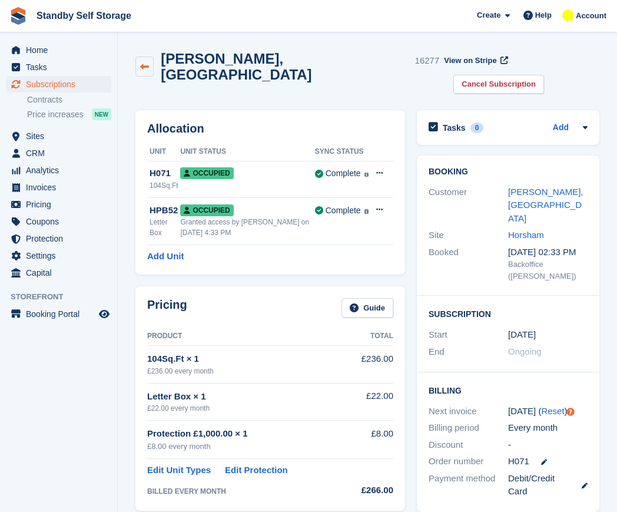
click at [144, 63] on icon at bounding box center [144, 66] width 9 height 9
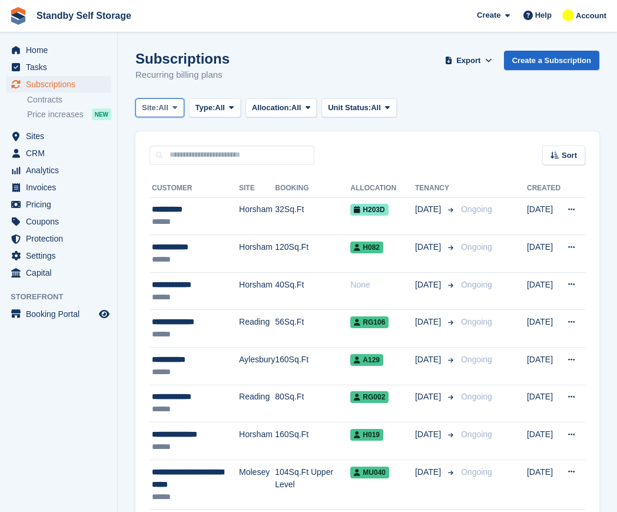
click at [141, 105] on button "Site: All" at bounding box center [159, 107] width 49 height 19
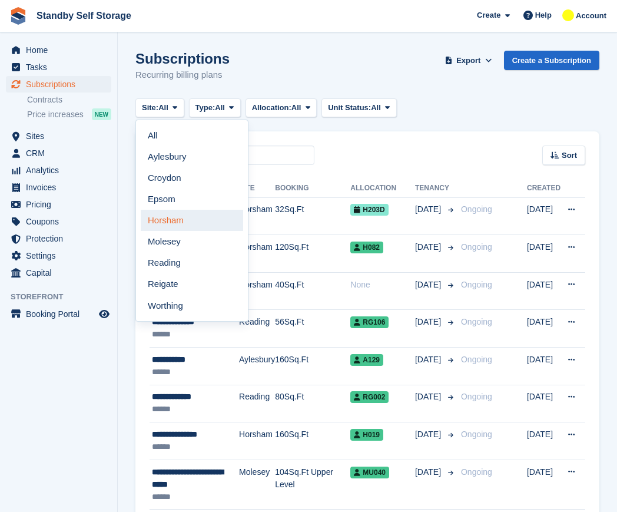
click at [181, 222] on link "Horsham" at bounding box center [192, 220] width 102 height 21
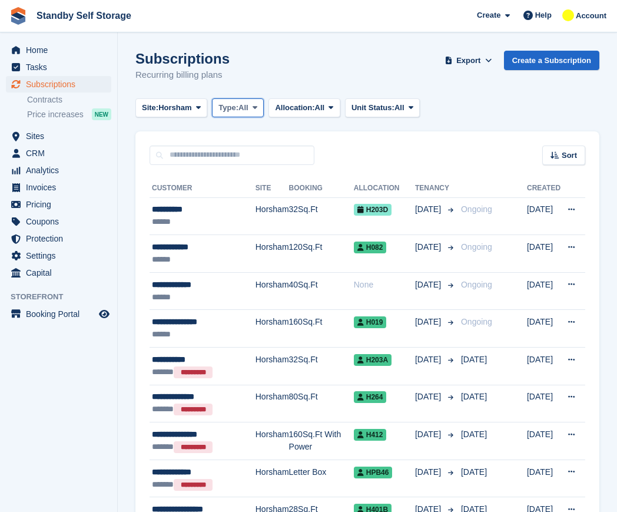
click at [233, 106] on span "Type:" at bounding box center [228, 108] width 20 height 12
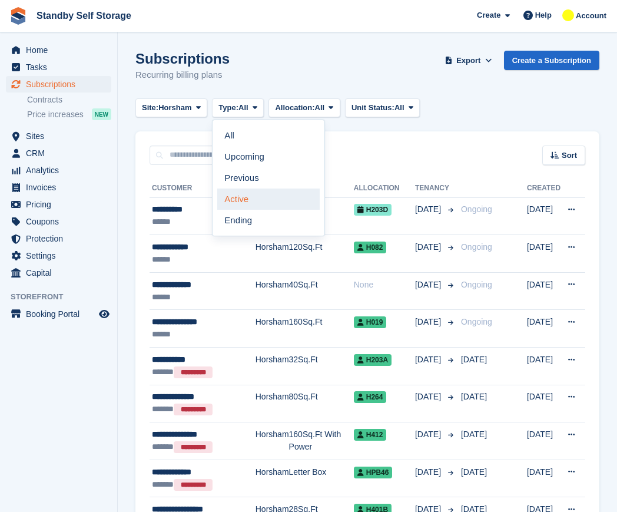
click at [263, 193] on link "Active" at bounding box center [268, 198] width 102 height 21
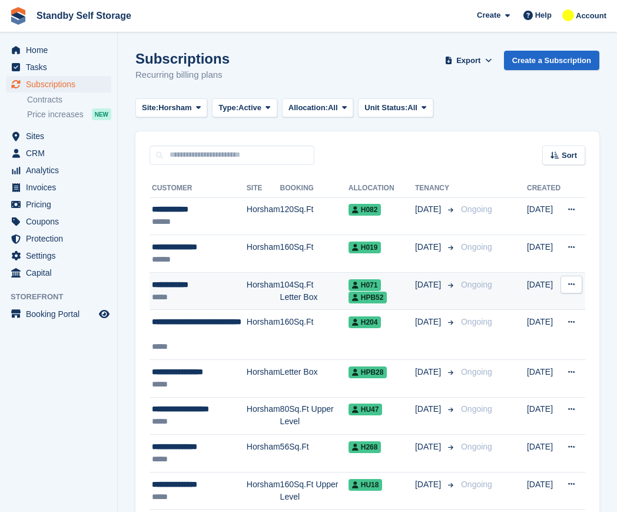
click at [230, 286] on div "**********" at bounding box center [199, 284] width 95 height 12
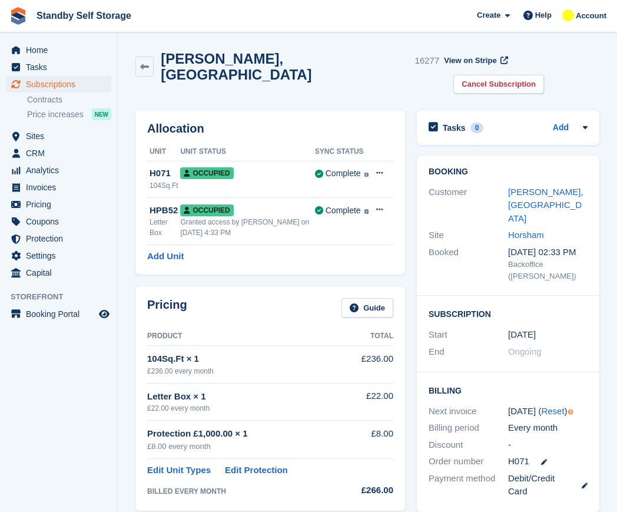
click at [193, 59] on h2 "[PERSON_NAME], [GEOGRAPHIC_DATA]" at bounding box center [285, 67] width 249 height 32
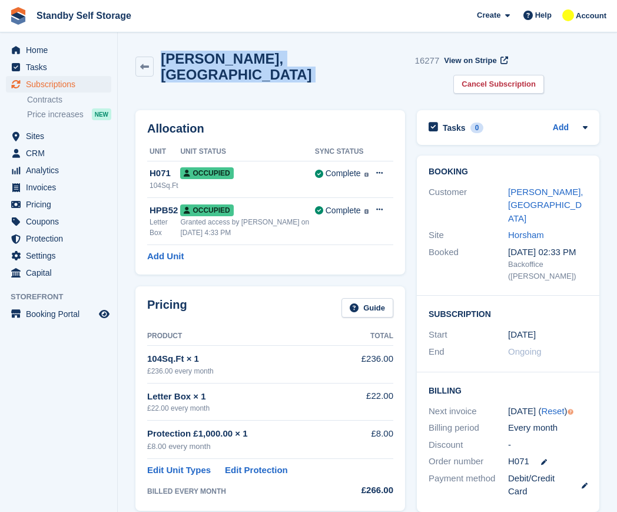
click at [193, 59] on h2 "[PERSON_NAME], [GEOGRAPHIC_DATA]" at bounding box center [285, 67] width 249 height 32
copy div "[PERSON_NAME], [GEOGRAPHIC_DATA]"
click at [542, 75] on link "Cancel Subscription" at bounding box center [498, 84] width 91 height 19
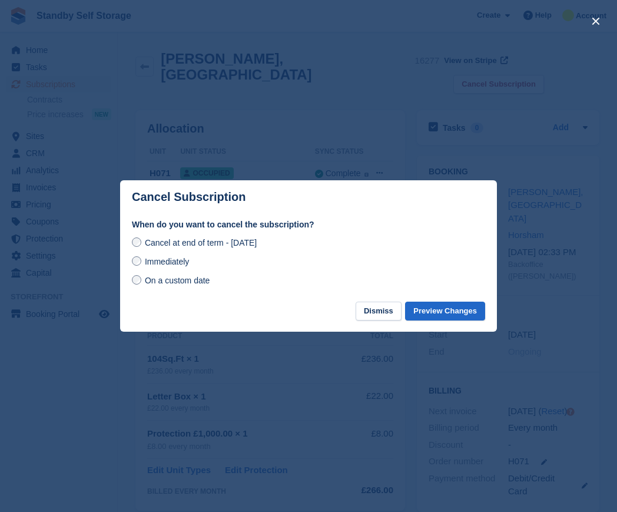
click at [176, 271] on div "Cancel at end of term - Tuesday, 16th September, 2025 Immediately On a custom d…" at bounding box center [308, 261] width 353 height 52
click at [182, 263] on span "Immediately" at bounding box center [167, 261] width 44 height 9
click at [433, 301] on div "When do you want to cancel the subscription? Cancel at end of term - Tuesday, 1…" at bounding box center [308, 259] width 377 height 83
click at [428, 311] on button "Preview Changes" at bounding box center [445, 310] width 80 height 19
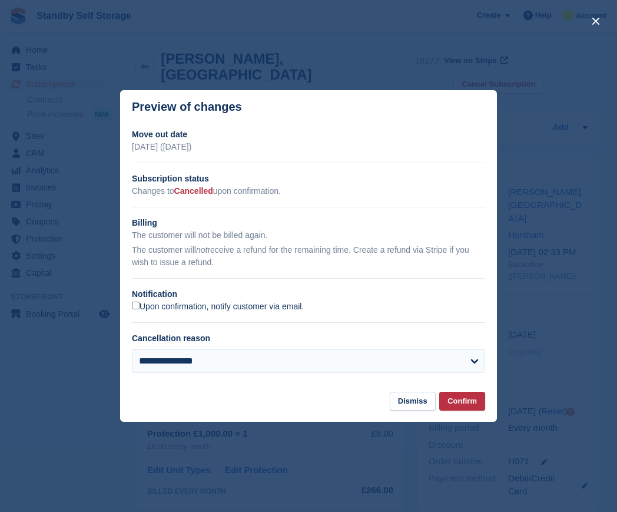
drag, startPoint x: 150, startPoint y: 313, endPoint x: 155, endPoint y: 311, distance: 6.1
click at [151, 313] on div "**********" at bounding box center [308, 255] width 377 height 254
click at [181, 312] on label "Upon confirmation, notify customer via email." at bounding box center [218, 306] width 172 height 11
click at [461, 399] on button "Confirm" at bounding box center [462, 400] width 46 height 19
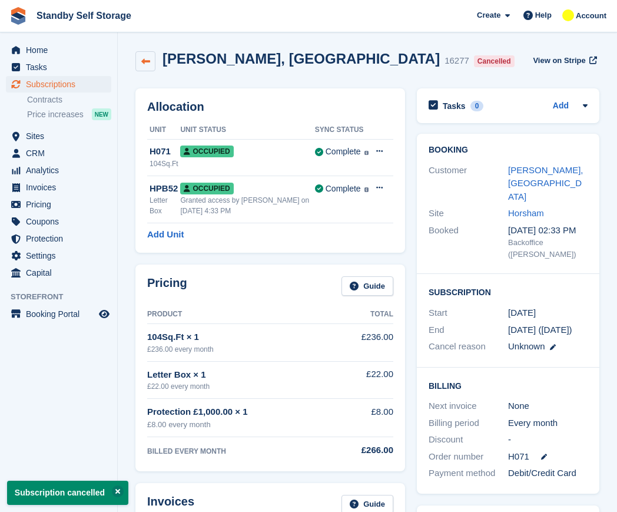
click at [140, 61] on link at bounding box center [145, 61] width 20 height 20
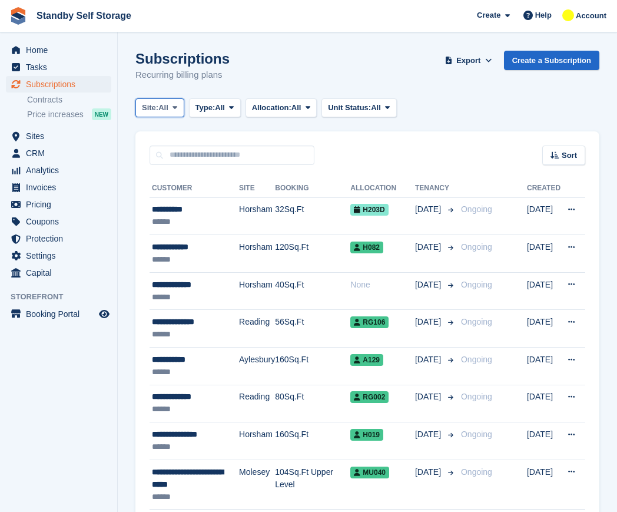
click at [161, 109] on span "All" at bounding box center [163, 108] width 10 height 12
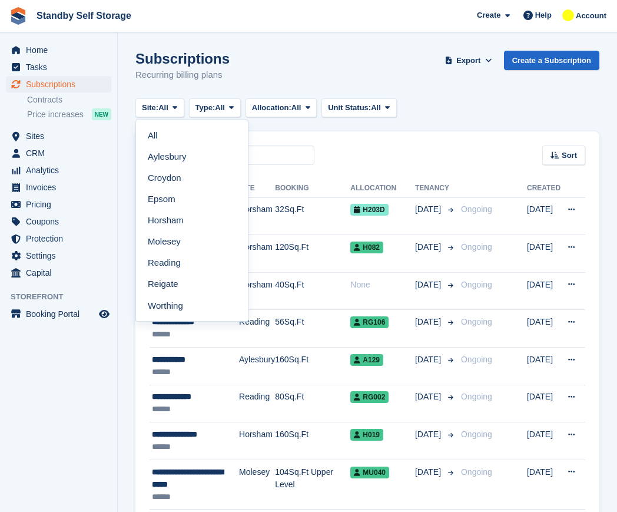
click at [183, 217] on link "Horsham" at bounding box center [192, 220] width 102 height 21
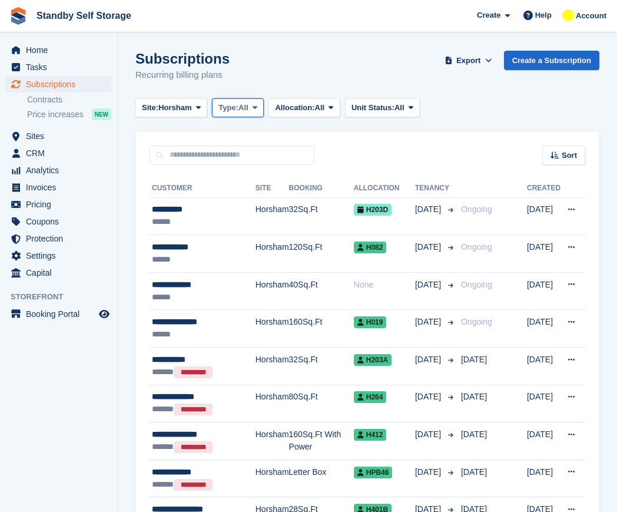
drag, startPoint x: 228, startPoint y: 109, endPoint x: 229, endPoint y: 115, distance: 6.5
click at [229, 116] on button "Type: All" at bounding box center [238, 107] width 52 height 19
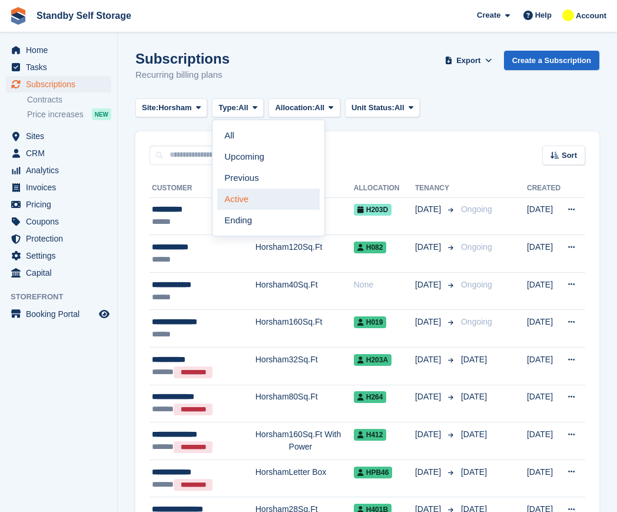
click at [266, 195] on link "Active" at bounding box center [268, 198] width 102 height 21
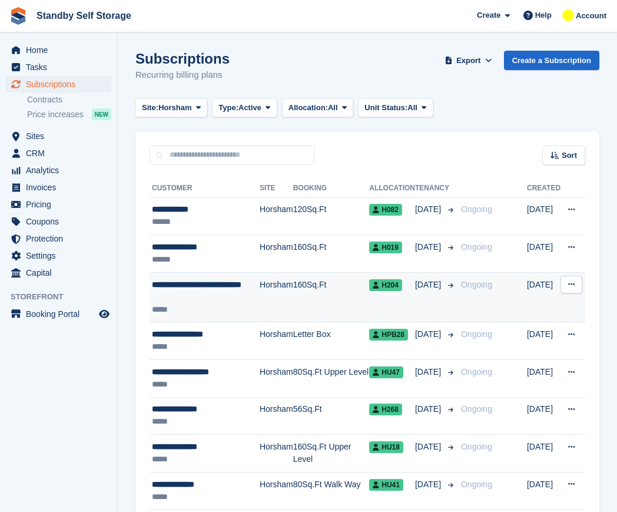
click at [211, 284] on span "**********" at bounding box center [196, 284] width 89 height 8
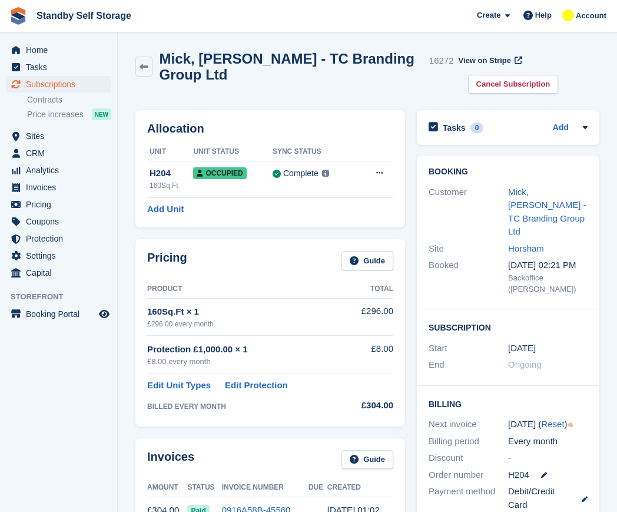
click at [248, 60] on h2 "Mick, [PERSON_NAME] - TC Branding Group Ltd" at bounding box center [292, 67] width 265 height 32
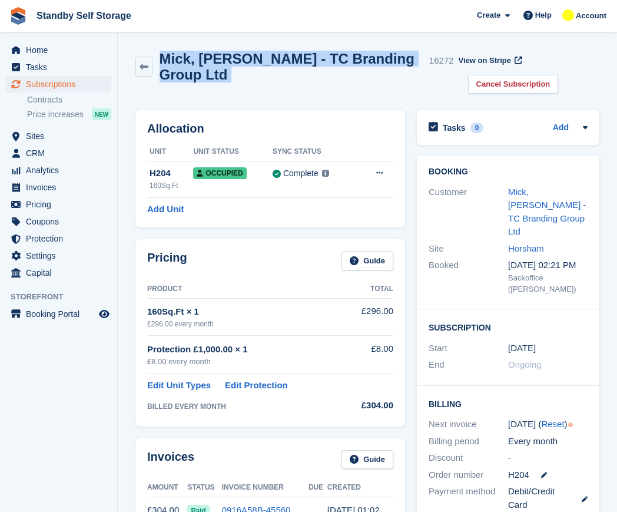
click at [248, 60] on h2 "Mick, [PERSON_NAME] - TC Branding Group Ltd" at bounding box center [292, 67] width 265 height 32
copy div "Mick, [PERSON_NAME] - TC Branding Group Ltd"
click at [484, 76] on link "Cancel Subscription" at bounding box center [513, 84] width 91 height 19
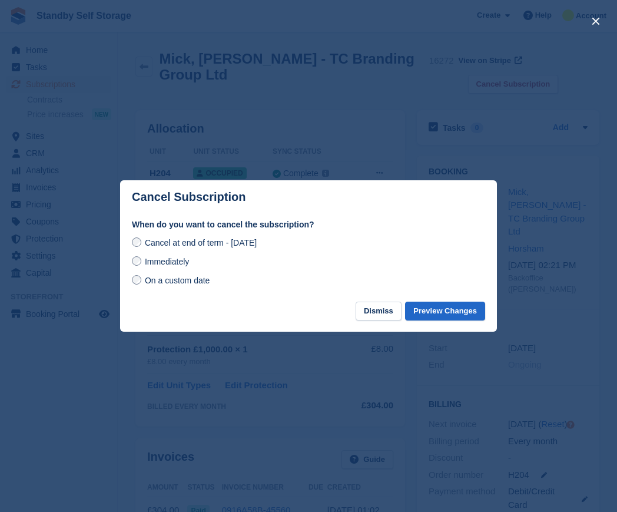
click at [200, 259] on div "Immediately" at bounding box center [308, 261] width 353 height 14
click at [171, 262] on span "Immediately" at bounding box center [167, 261] width 44 height 9
click at [429, 307] on button "Preview Changes" at bounding box center [445, 310] width 80 height 19
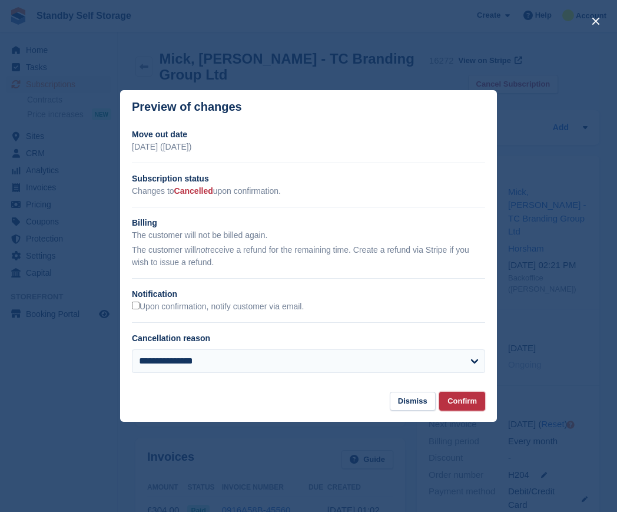
click at [451, 410] on button "Confirm" at bounding box center [462, 400] width 46 height 19
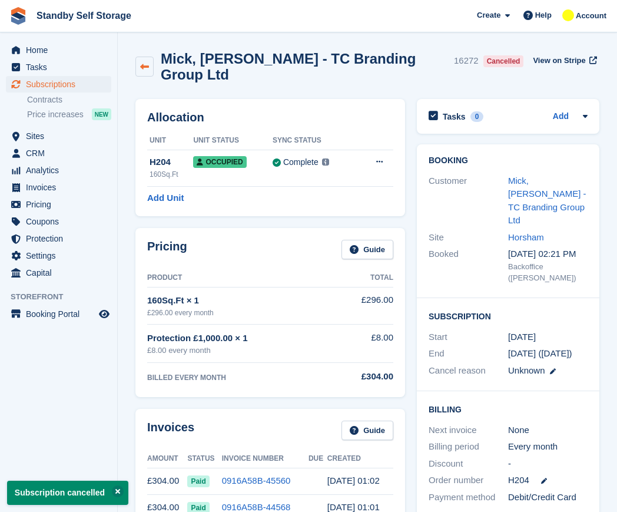
click at [151, 64] on link at bounding box center [144, 67] width 18 height 20
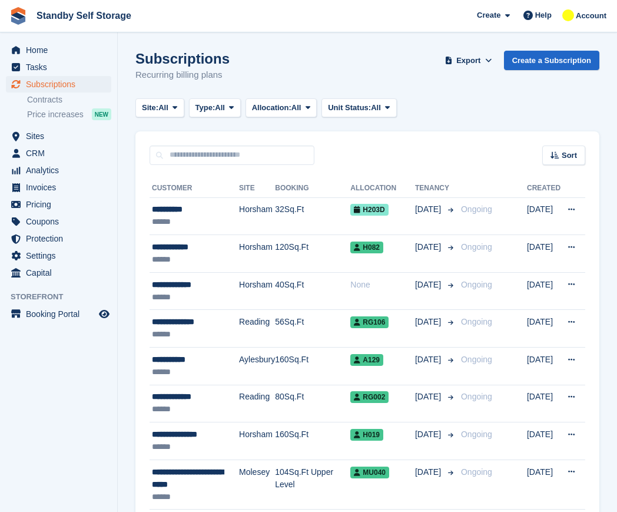
click at [158, 109] on span "Site:" at bounding box center [150, 108] width 16 height 12
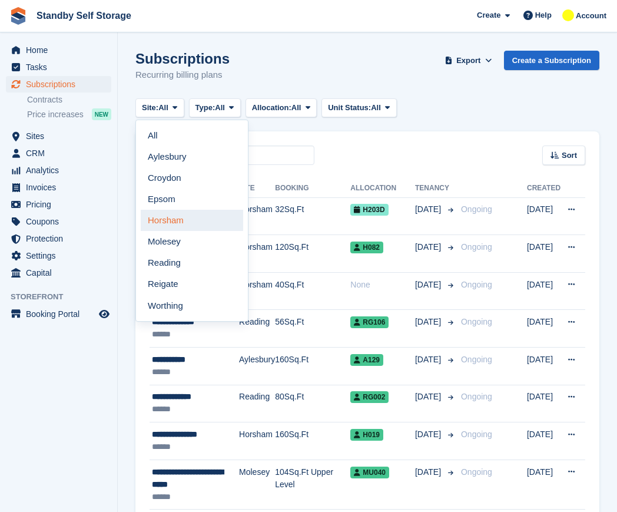
click at [180, 228] on link "Horsham" at bounding box center [192, 220] width 102 height 21
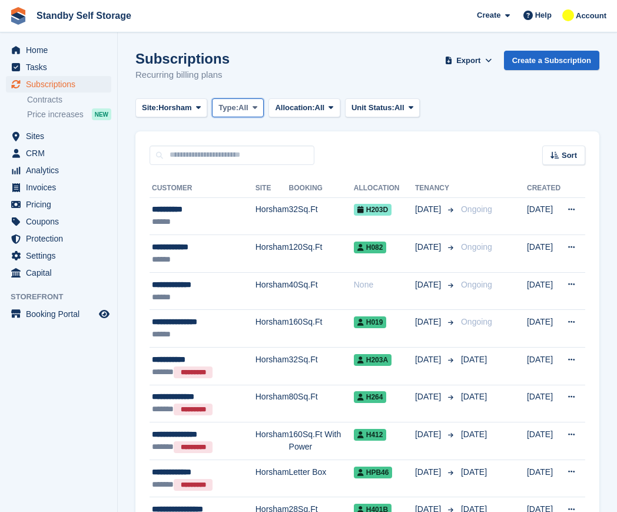
click at [235, 108] on span "Type:" at bounding box center [228, 108] width 20 height 12
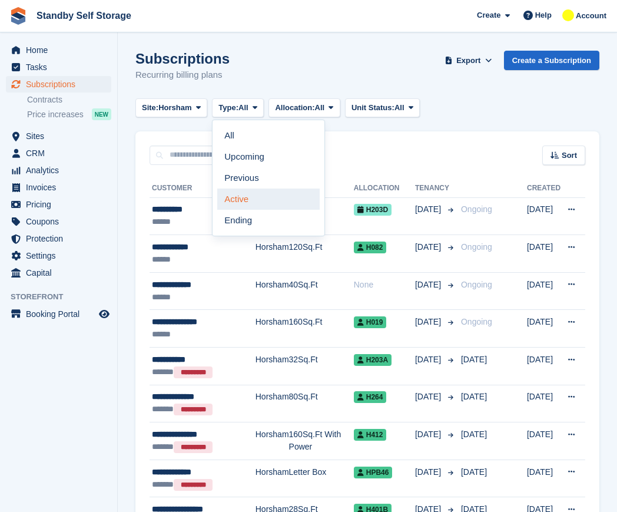
click at [241, 199] on link "Active" at bounding box center [268, 198] width 102 height 21
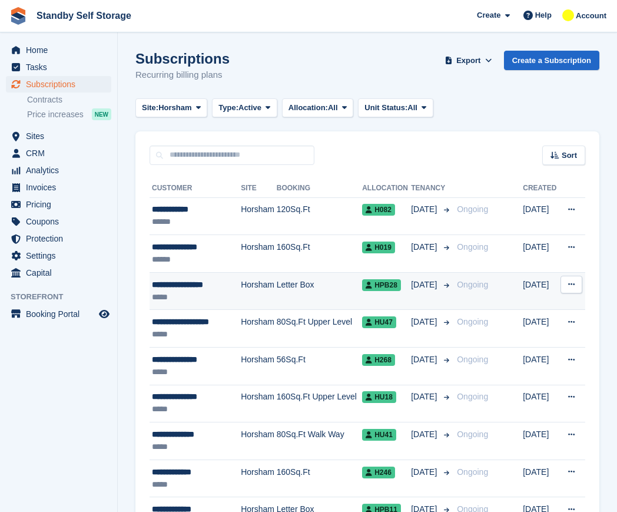
click at [198, 276] on td "**********" at bounding box center [195, 291] width 91 height 38
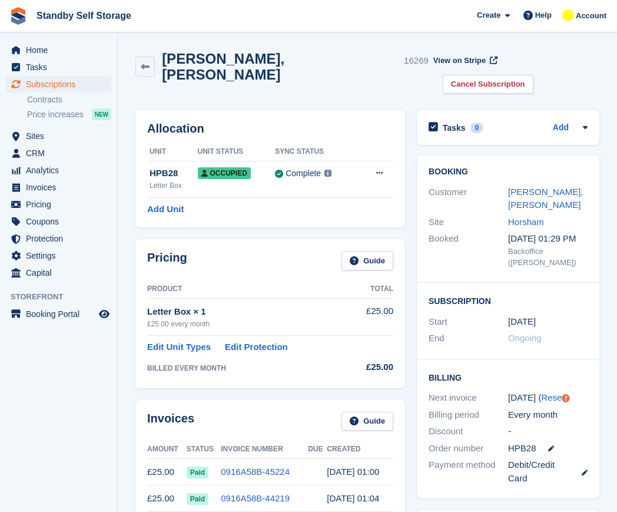
click at [227, 55] on h2 "Jaqueline, Mangan" at bounding box center [280, 67] width 237 height 32
click at [227, 56] on h2 "Jaqueline, Mangan" at bounding box center [280, 67] width 237 height 32
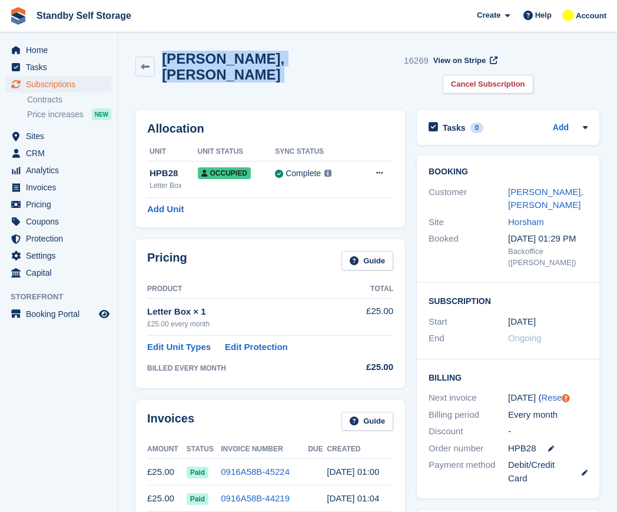
click at [227, 56] on h2 "Jaqueline, Mangan" at bounding box center [280, 67] width 237 height 32
copy div "Jaqueline, Mangan"
click at [533, 75] on link "Cancel Subscription" at bounding box center [488, 84] width 91 height 19
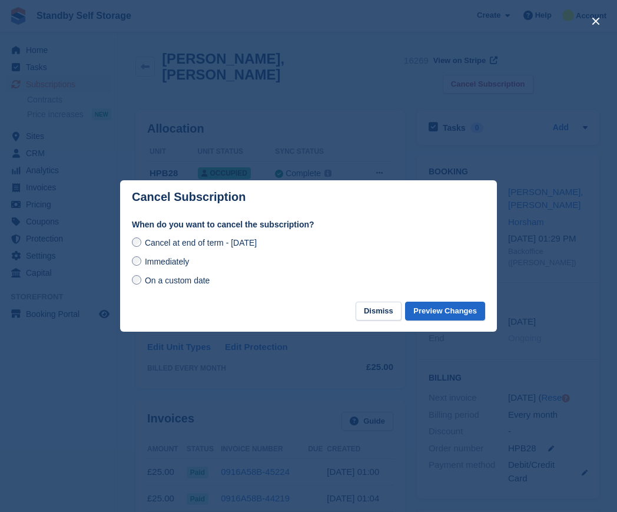
click at [142, 263] on label "Immediately" at bounding box center [160, 261] width 57 height 12
click at [430, 308] on button "Preview Changes" at bounding box center [445, 310] width 80 height 19
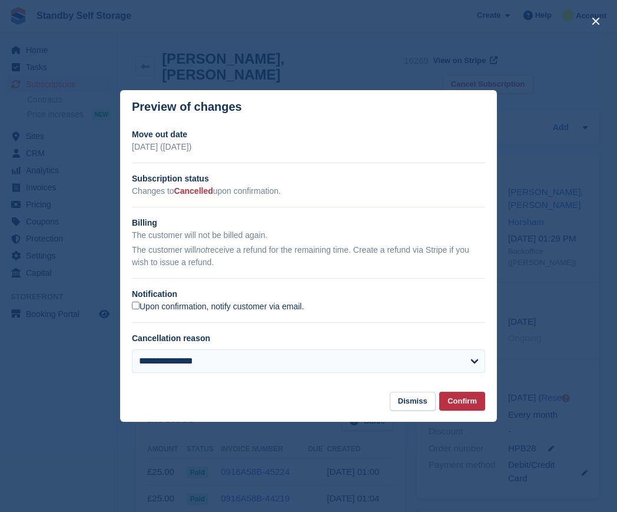
click at [135, 311] on label "Upon confirmation, notify customer via email." at bounding box center [218, 306] width 172 height 11
click at [447, 397] on button "Confirm" at bounding box center [462, 400] width 46 height 19
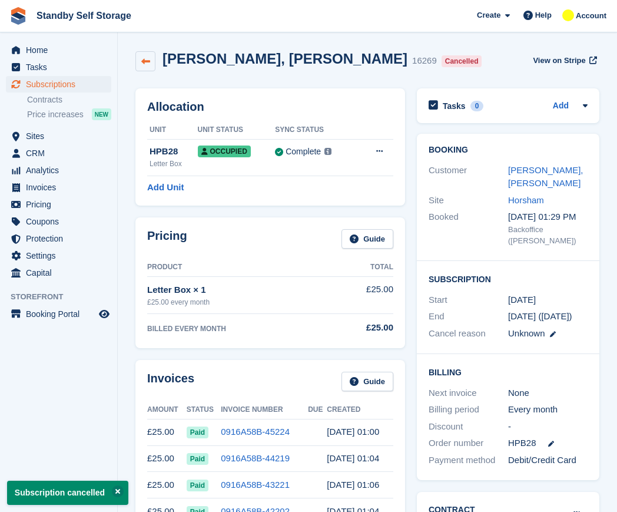
click at [153, 59] on link at bounding box center [145, 61] width 20 height 20
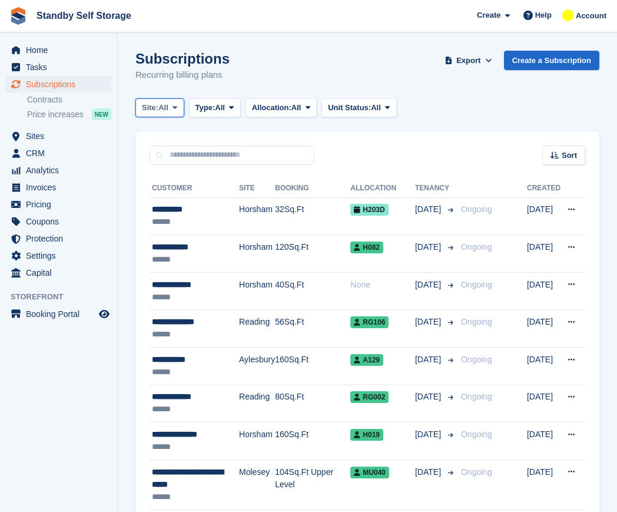
click at [166, 105] on span "All" at bounding box center [163, 108] width 10 height 12
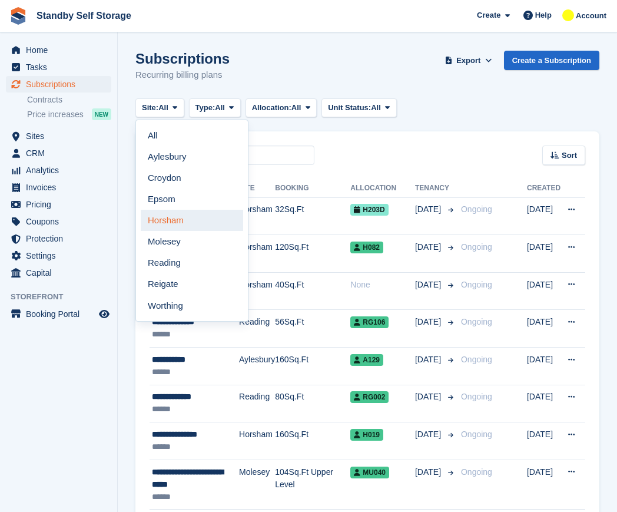
click at [172, 224] on link "Horsham" at bounding box center [192, 220] width 102 height 21
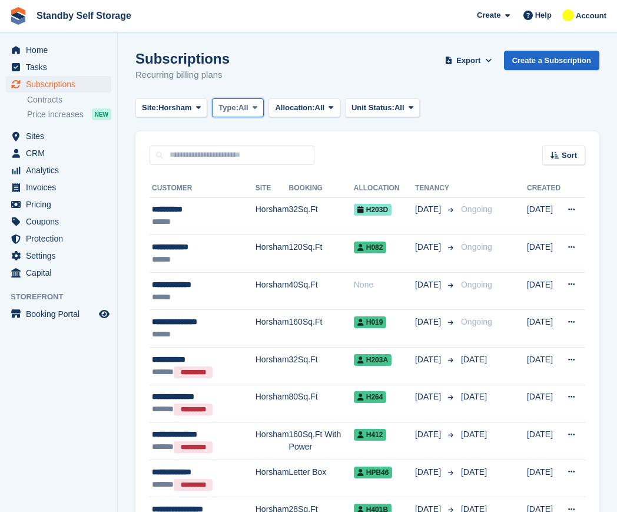
click at [257, 108] on icon at bounding box center [255, 108] width 5 height 8
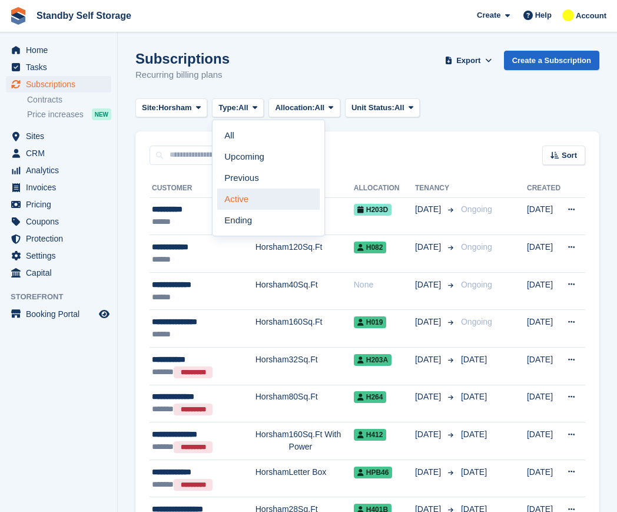
click at [265, 201] on link "Active" at bounding box center [268, 198] width 102 height 21
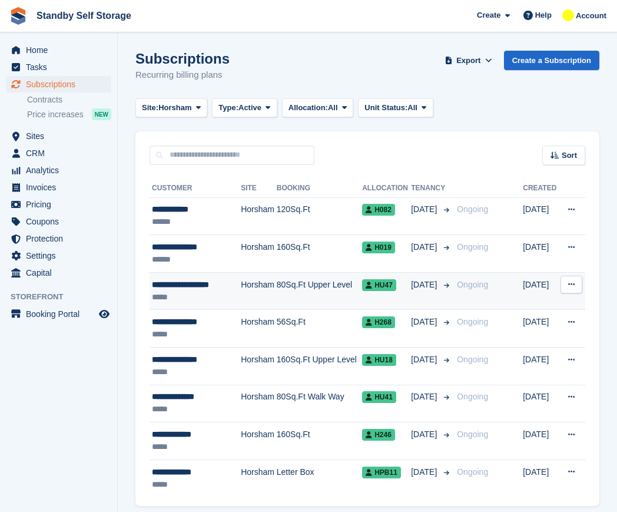
click at [204, 288] on div "**********" at bounding box center [193, 284] width 83 height 12
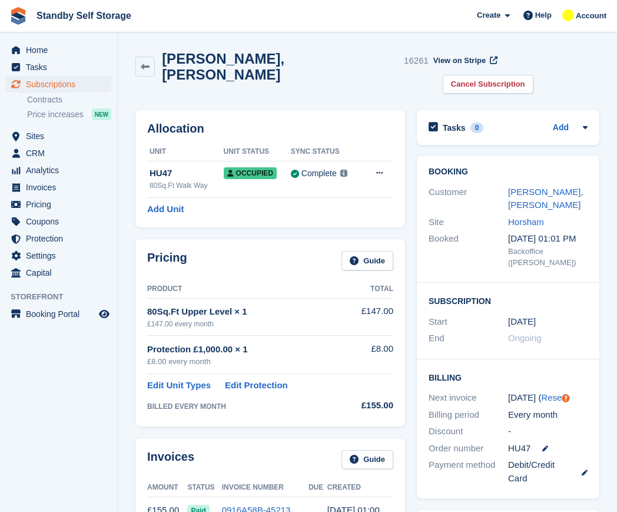
click at [228, 65] on h2 "[PERSON_NAME], [PERSON_NAME]" at bounding box center [280, 67] width 237 height 32
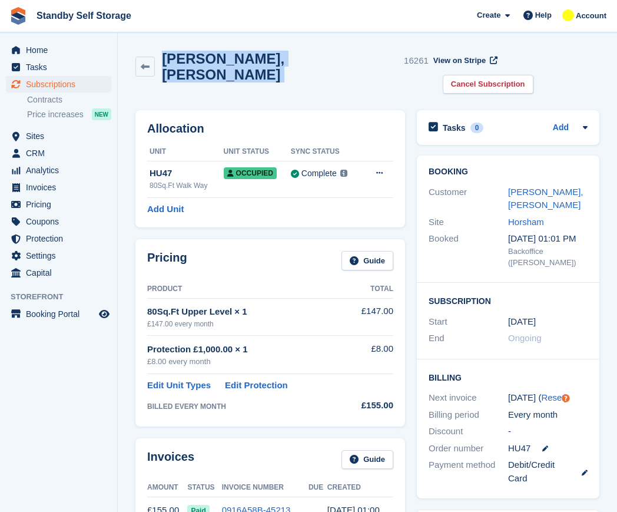
click at [228, 65] on h2 "[PERSON_NAME], [PERSON_NAME]" at bounding box center [280, 67] width 237 height 32
copy div "[PERSON_NAME], [PERSON_NAME]"
click at [533, 75] on link "Cancel Subscription" at bounding box center [488, 84] width 91 height 19
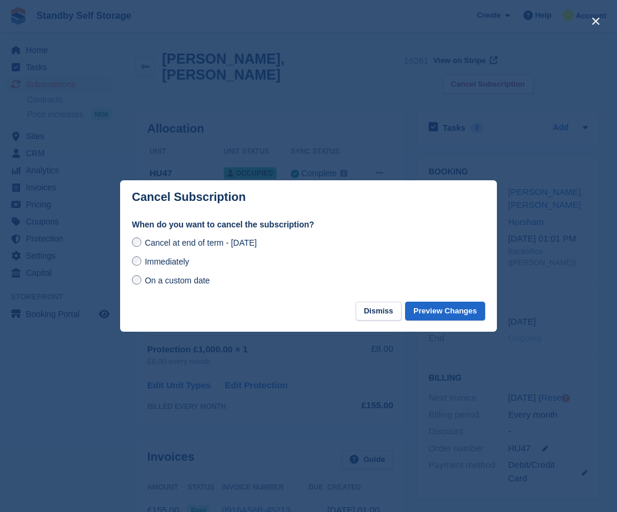
click at [187, 256] on label "Immediately" at bounding box center [160, 261] width 57 height 12
click at [450, 305] on button "Preview Changes" at bounding box center [445, 310] width 80 height 19
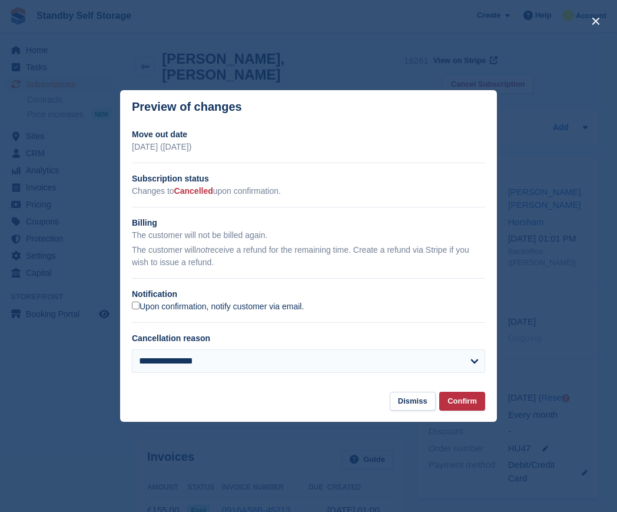
click at [141, 305] on label "Upon confirmation, notify customer via email." at bounding box center [218, 306] width 172 height 11
click at [457, 398] on button "Confirm" at bounding box center [462, 400] width 46 height 19
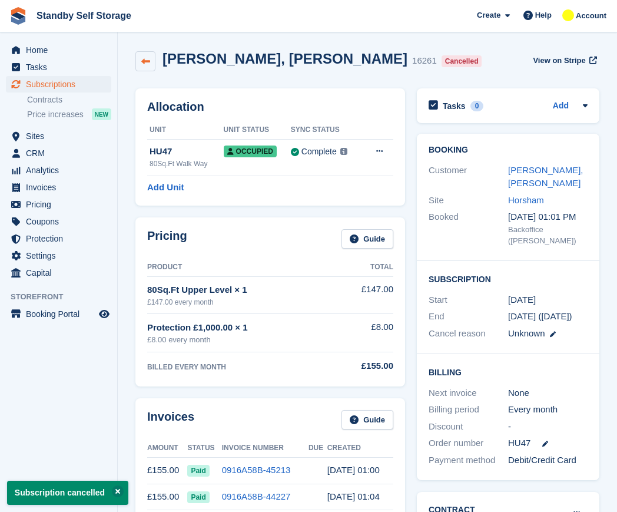
click at [138, 67] on link at bounding box center [145, 61] width 20 height 20
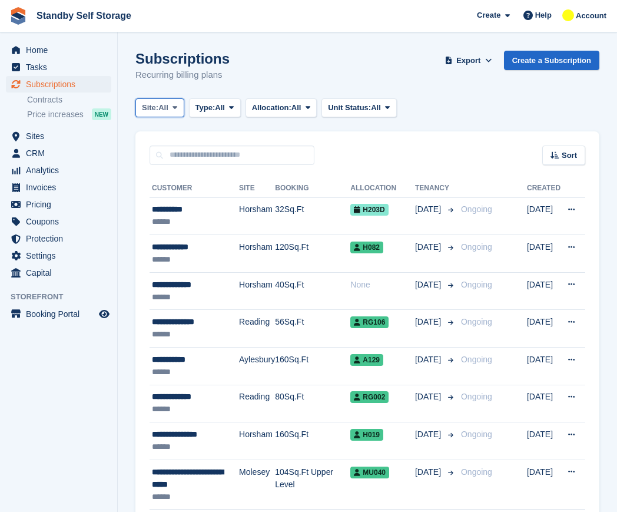
click at [162, 106] on span "All" at bounding box center [163, 108] width 10 height 12
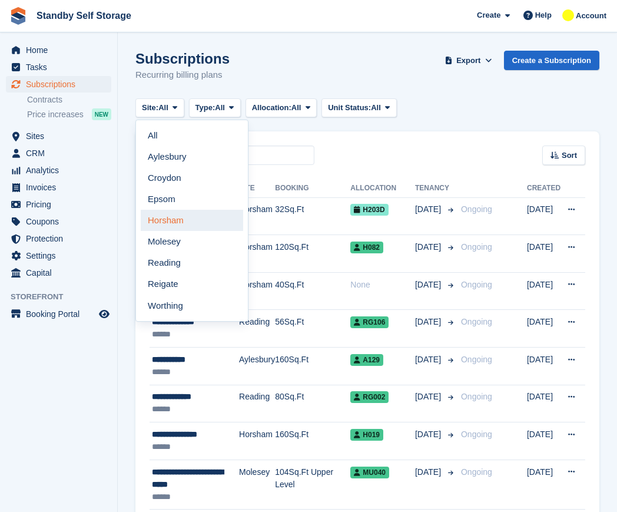
click at [181, 220] on link "Horsham" at bounding box center [192, 220] width 102 height 21
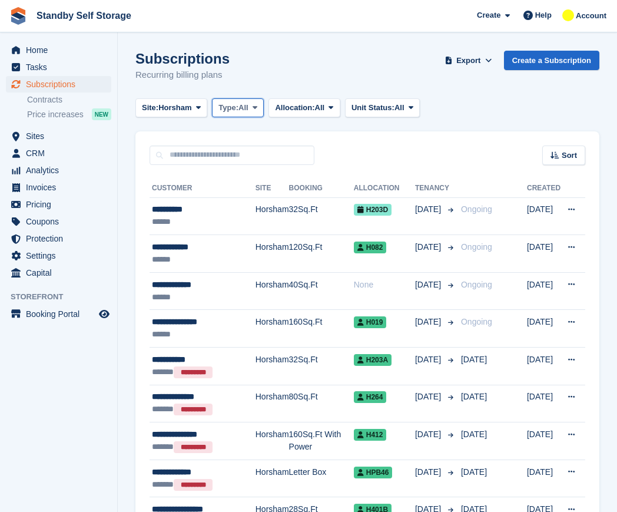
click at [227, 111] on span "Type:" at bounding box center [228, 108] width 20 height 12
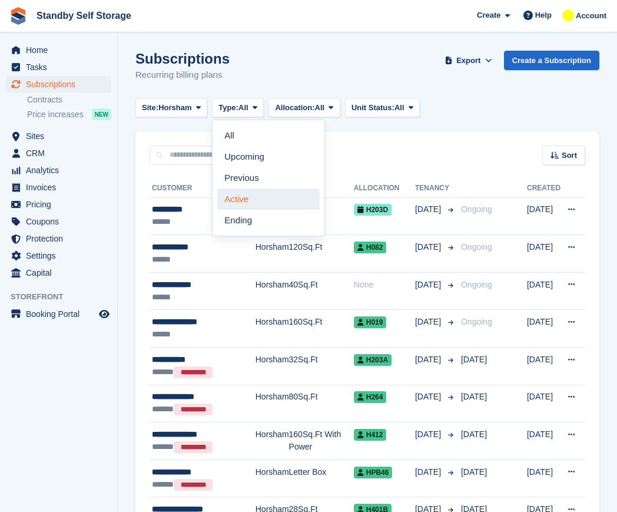
click at [254, 200] on link "Active" at bounding box center [268, 198] width 102 height 21
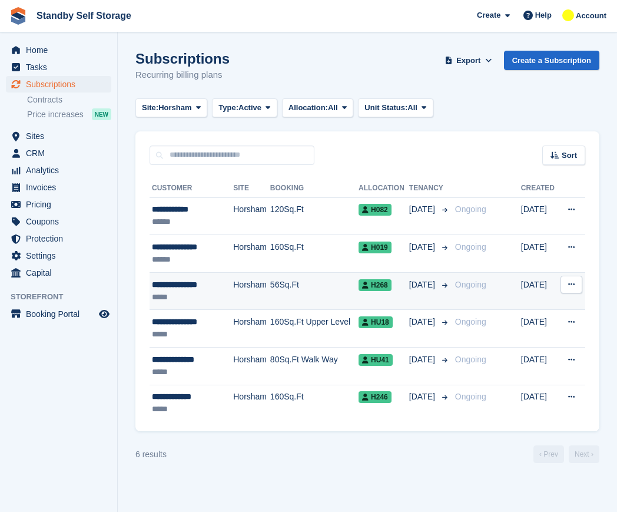
click at [217, 282] on div "**********" at bounding box center [189, 284] width 74 height 12
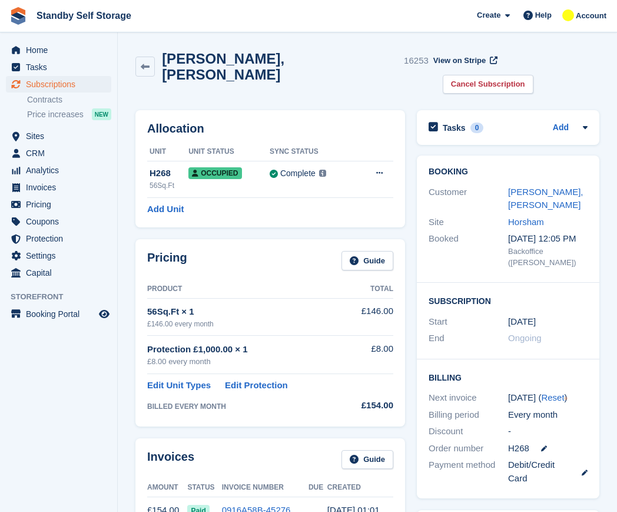
click at [222, 55] on h2 "[PERSON_NAME], [PERSON_NAME]" at bounding box center [280, 67] width 237 height 32
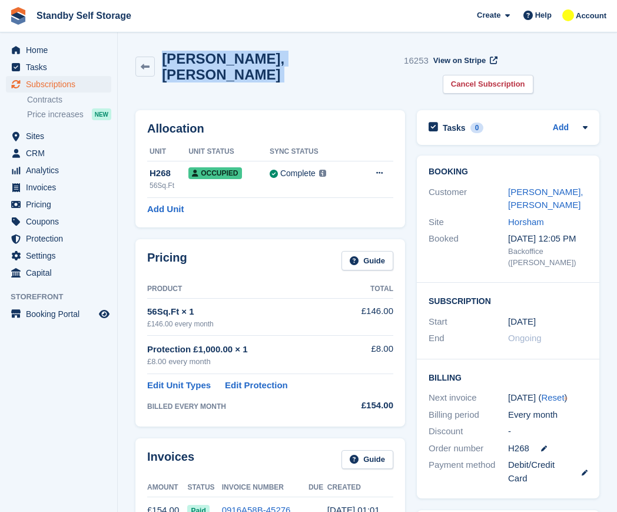
click at [222, 55] on h2 "[PERSON_NAME], [PERSON_NAME]" at bounding box center [280, 67] width 237 height 32
copy div "[PERSON_NAME], [PERSON_NAME]"
click at [144, 67] on link at bounding box center [144, 67] width 19 height 20
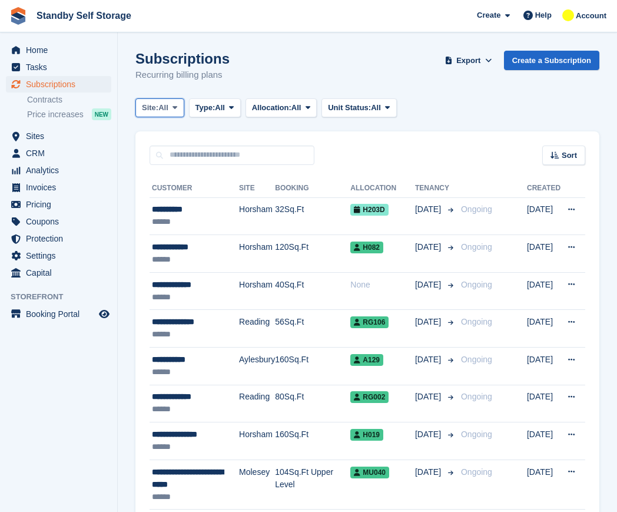
click at [162, 110] on span "All" at bounding box center [163, 108] width 10 height 12
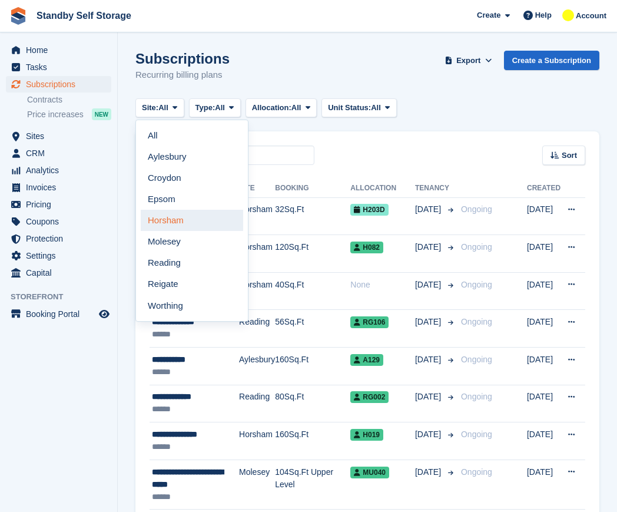
click at [174, 222] on link "Horsham" at bounding box center [192, 220] width 102 height 21
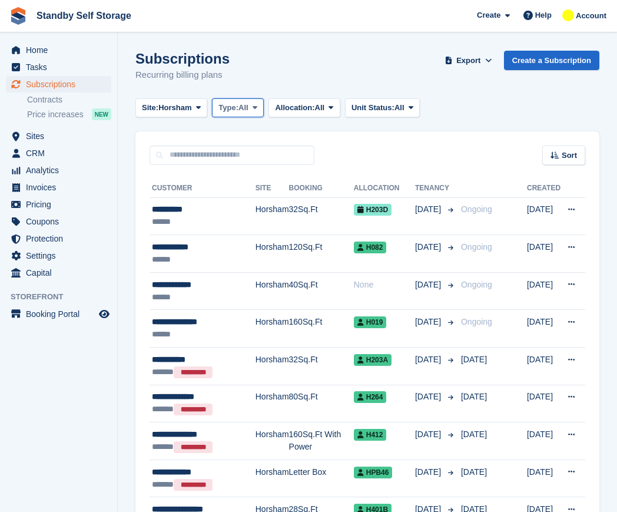
click at [231, 105] on span "Type:" at bounding box center [228, 108] width 20 height 12
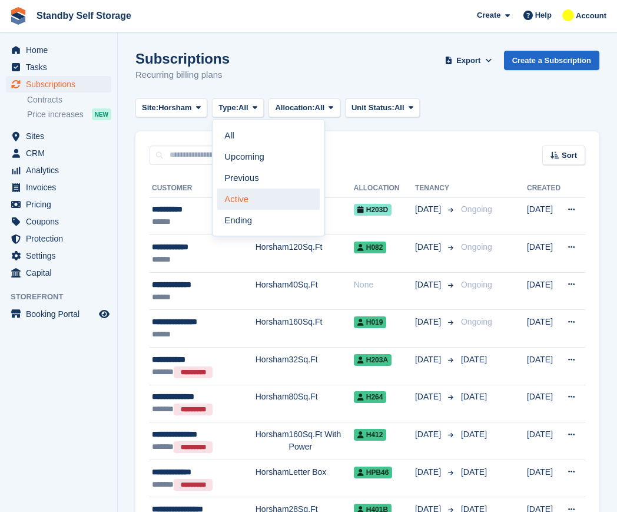
click at [247, 194] on link "Active" at bounding box center [268, 198] width 102 height 21
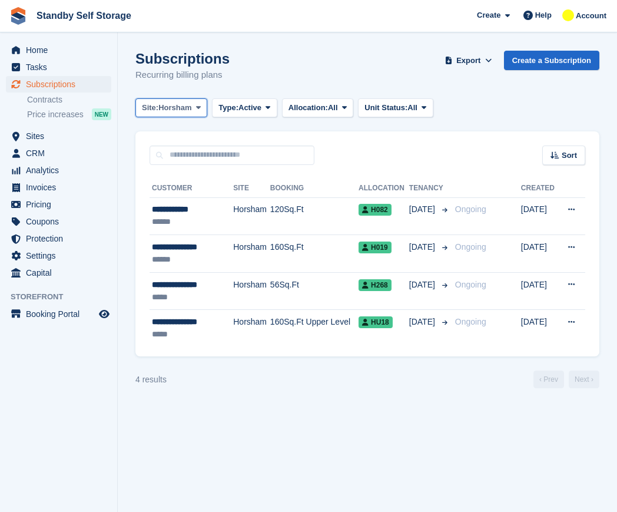
click at [178, 109] on span "Horsham" at bounding box center [174, 108] width 33 height 12
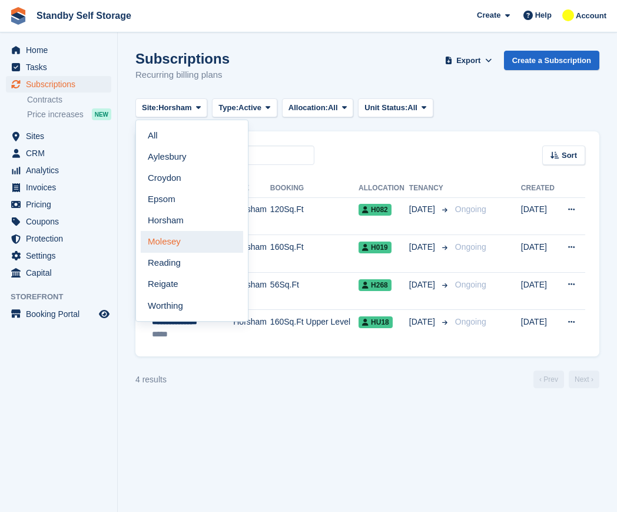
click at [185, 244] on link "Molesey" at bounding box center [192, 241] width 102 height 21
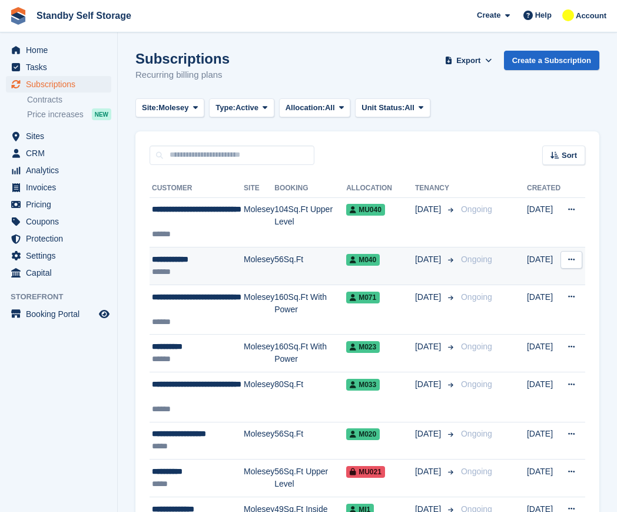
click at [198, 258] on div "**********" at bounding box center [198, 259] width 92 height 12
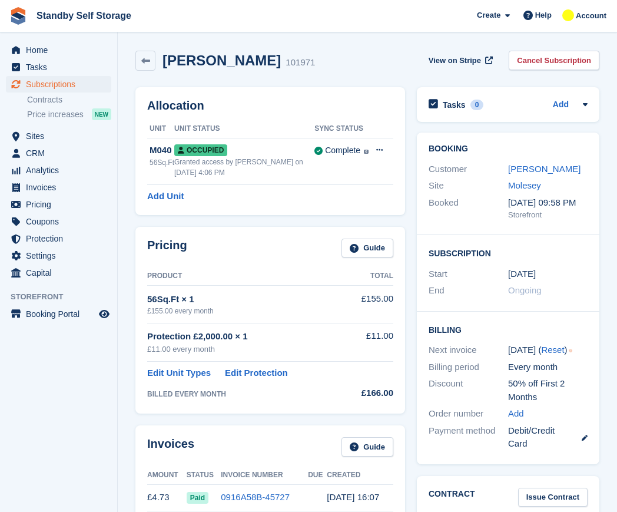
click at [225, 61] on h2 "[PERSON_NAME]" at bounding box center [221, 60] width 118 height 16
copy div "[PERSON_NAME]"
click at [584, 49] on div "[PERSON_NAME] 101971 View on Stripe Cancel Subscription" at bounding box center [367, 63] width 476 height 36
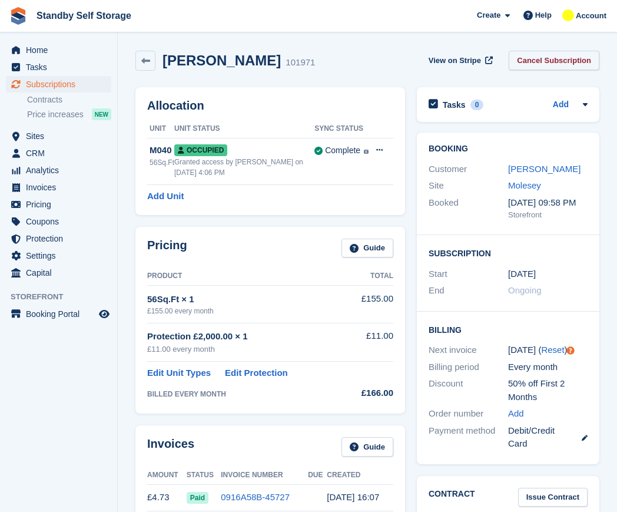
click at [580, 58] on link "Cancel Subscription" at bounding box center [554, 60] width 91 height 19
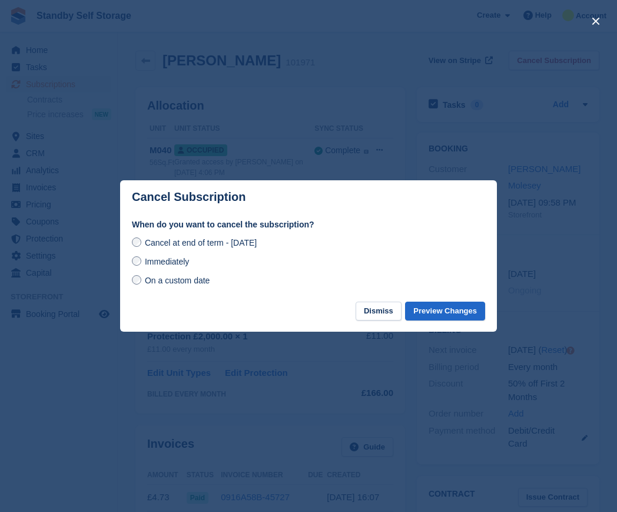
click at [160, 270] on div "Cancel at end of term - [DATE] Immediately On a custom date" at bounding box center [308, 261] width 353 height 52
click at [195, 265] on div "Immediately" at bounding box center [308, 261] width 353 height 14
click at [187, 264] on span "Immediately" at bounding box center [167, 261] width 44 height 9
click at [453, 307] on button "Preview Changes" at bounding box center [445, 310] width 80 height 19
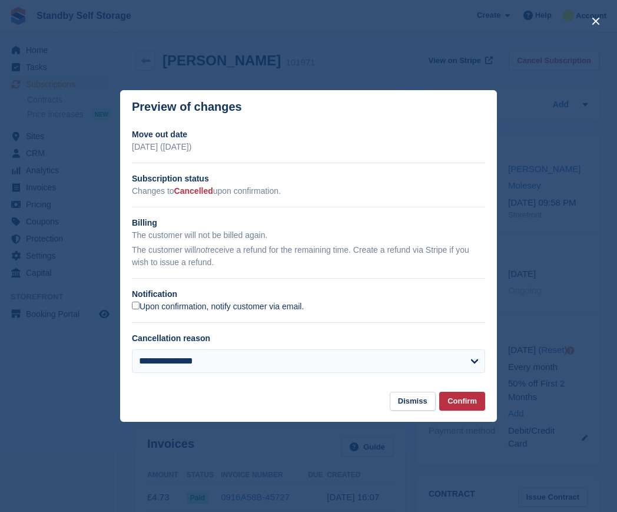
click at [143, 305] on label "Upon confirmation, notify customer via email." at bounding box center [218, 306] width 172 height 11
click at [477, 403] on button "Confirm" at bounding box center [462, 400] width 46 height 19
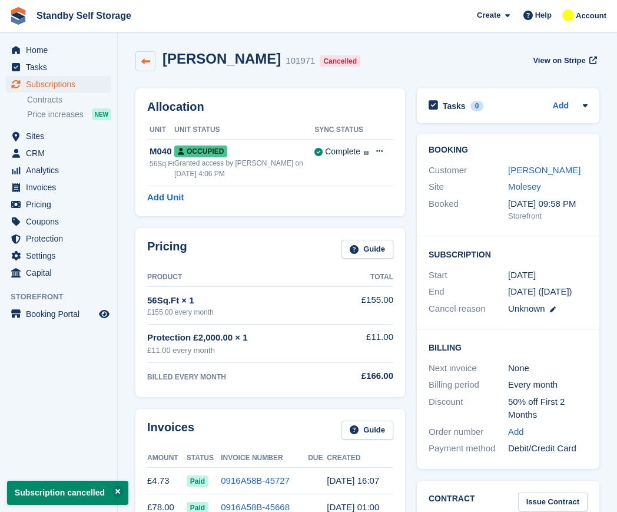
click at [147, 67] on link at bounding box center [145, 61] width 20 height 20
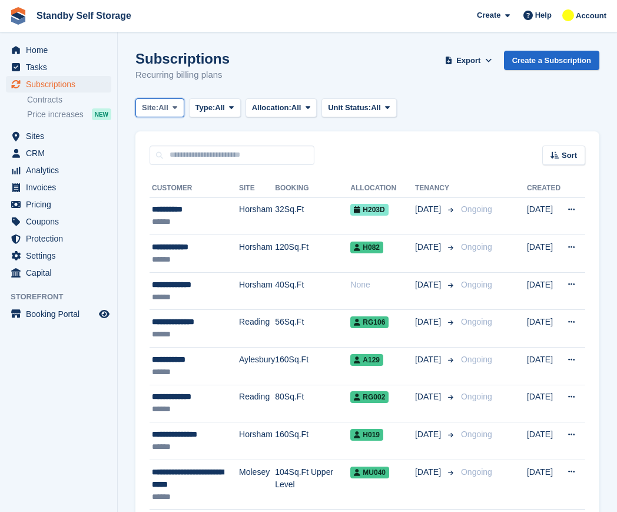
click at [158, 111] on span "Site:" at bounding box center [150, 108] width 16 height 12
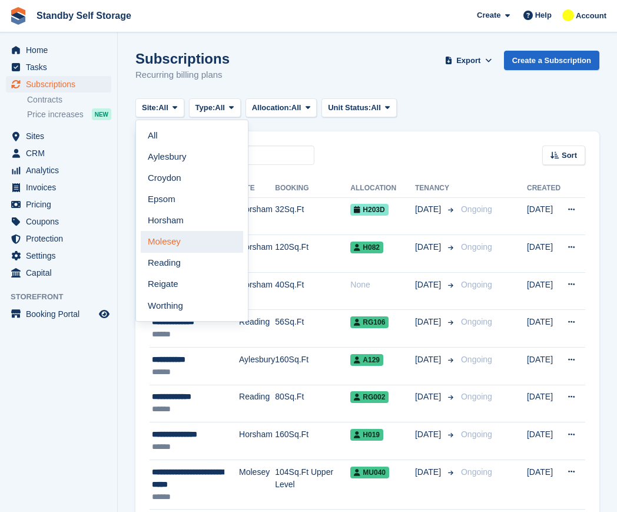
click at [178, 241] on link "Molesey" at bounding box center [192, 241] width 102 height 21
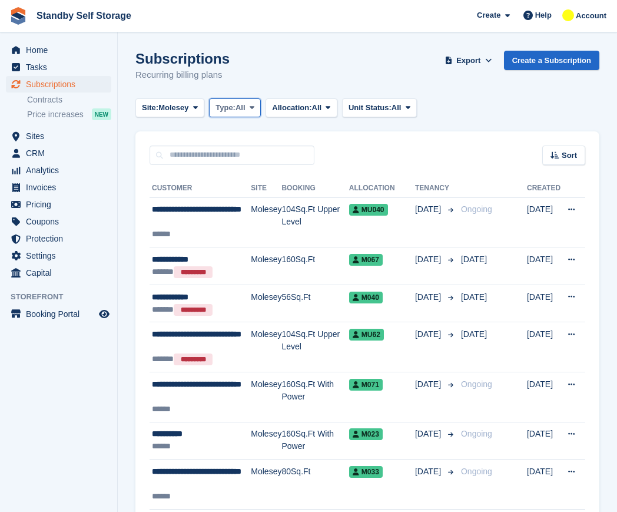
click at [233, 107] on span "Type:" at bounding box center [225, 108] width 20 height 12
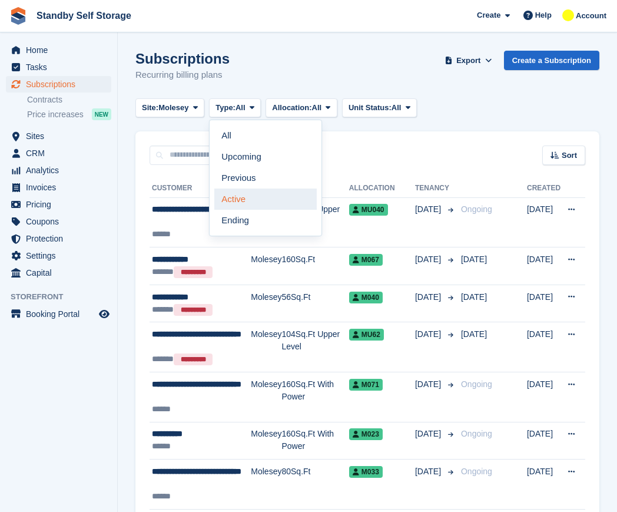
click at [255, 192] on link "Active" at bounding box center [265, 198] width 102 height 21
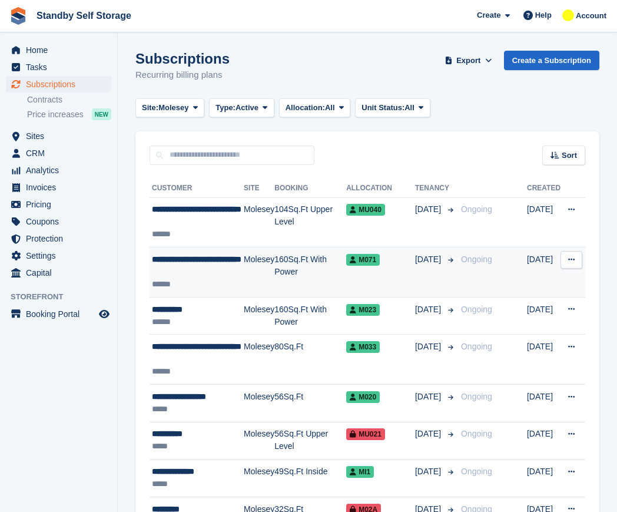
click at [236, 257] on div "**********" at bounding box center [198, 265] width 92 height 25
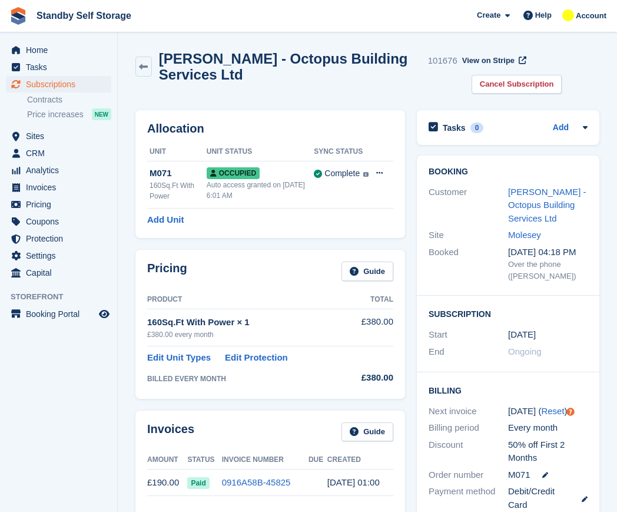
click at [211, 64] on h2 "[PERSON_NAME] - Octopus Building Services Ltd" at bounding box center [291, 67] width 264 height 32
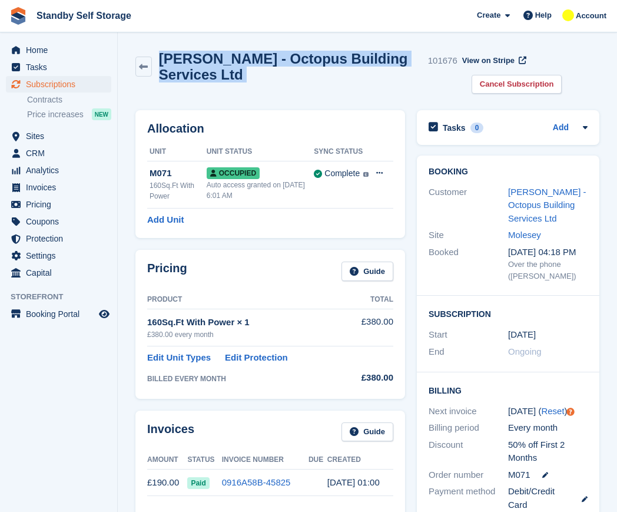
click at [212, 64] on h2 "[PERSON_NAME] - Octopus Building Services Ltd" at bounding box center [291, 67] width 264 height 32
copy div "Bastien - Octopus Building Services Ltd"
click at [481, 88] on link "Cancel Subscription" at bounding box center [516, 84] width 91 height 19
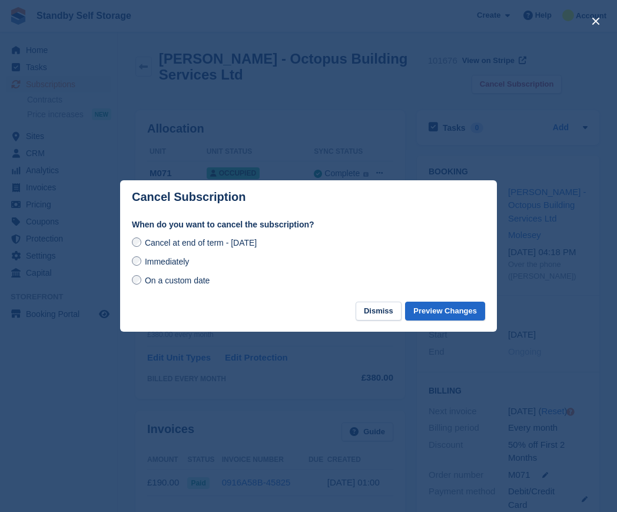
click at [162, 260] on span "Immediately" at bounding box center [167, 261] width 44 height 9
click at [426, 311] on button "Preview Changes" at bounding box center [445, 310] width 80 height 19
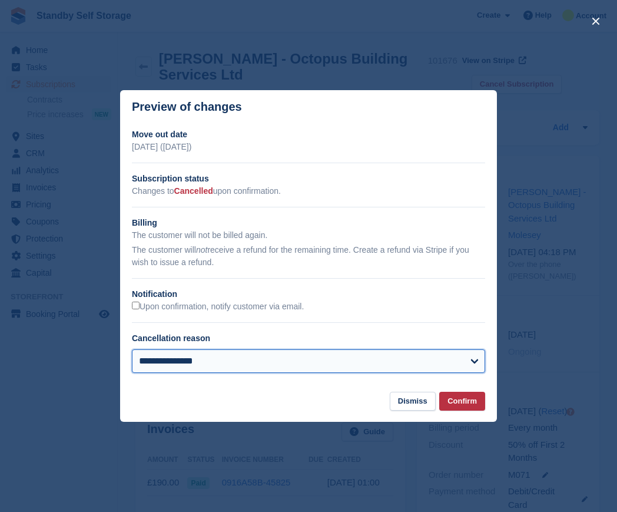
click at [151, 359] on select "**********" at bounding box center [308, 361] width 353 height 24
click at [152, 357] on select "**********" at bounding box center [308, 361] width 353 height 24
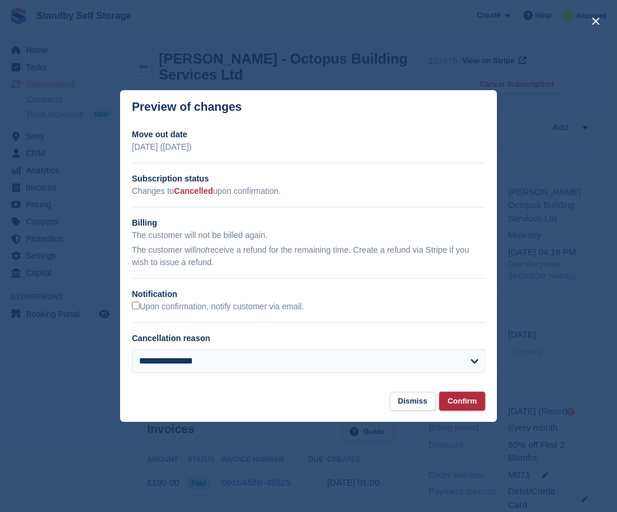
click at [474, 397] on button "Confirm" at bounding box center [462, 400] width 46 height 19
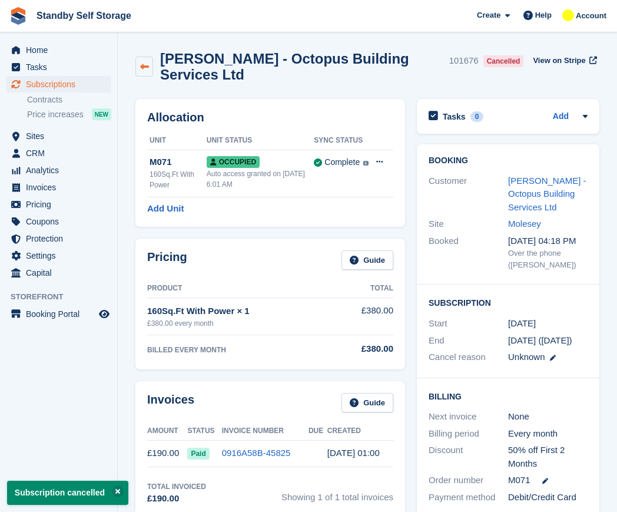
click at [147, 65] on icon at bounding box center [144, 66] width 9 height 9
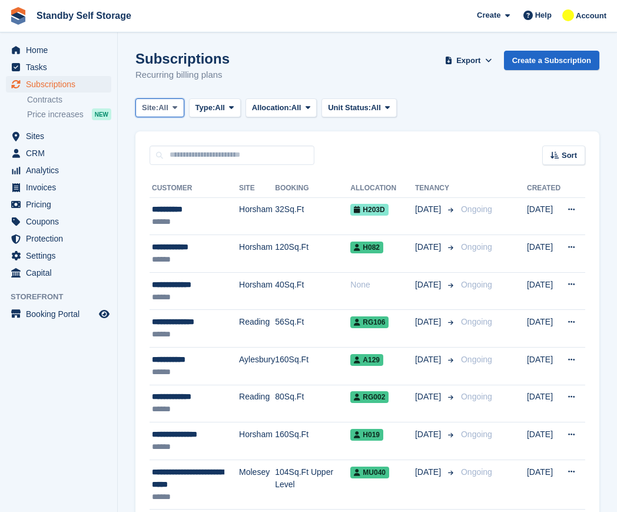
click at [154, 111] on span "Site:" at bounding box center [150, 108] width 16 height 12
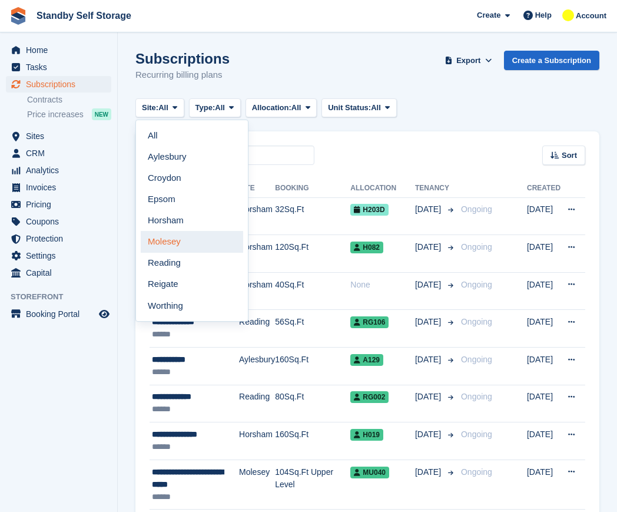
click at [168, 238] on link "Molesey" at bounding box center [192, 241] width 102 height 21
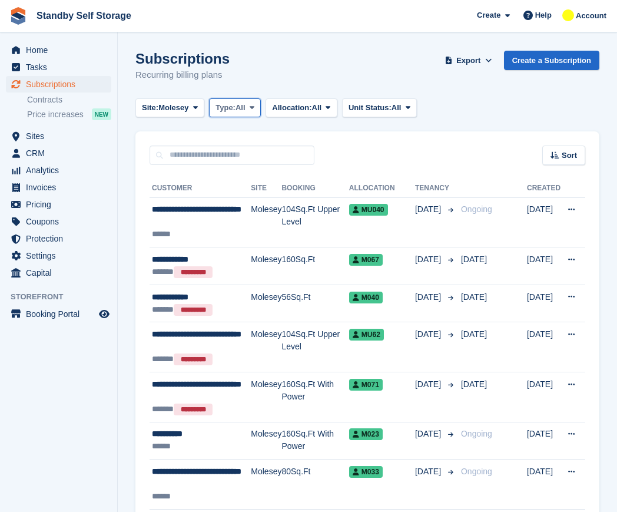
click at [221, 105] on span "Type:" at bounding box center [225, 108] width 20 height 12
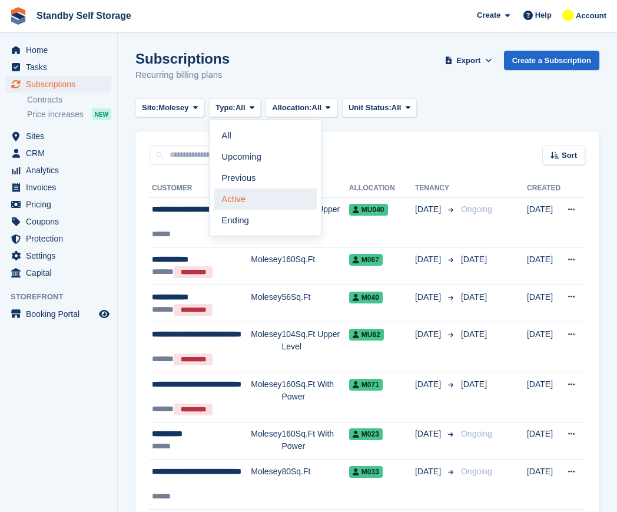
click at [245, 197] on link "Active" at bounding box center [265, 198] width 102 height 21
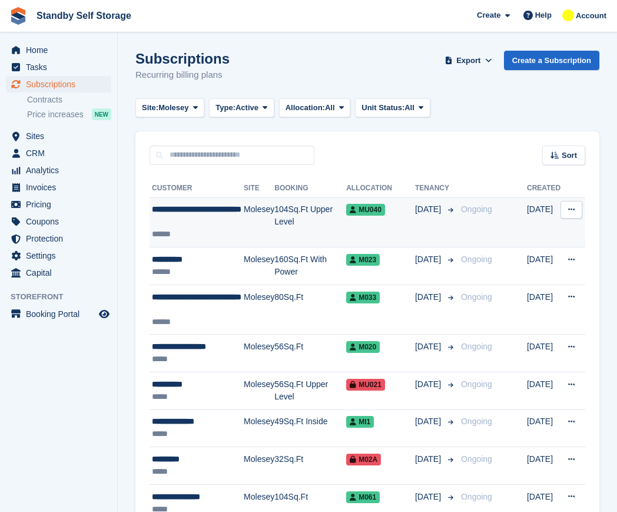
click at [244, 213] on td "Molesey" at bounding box center [259, 222] width 31 height 50
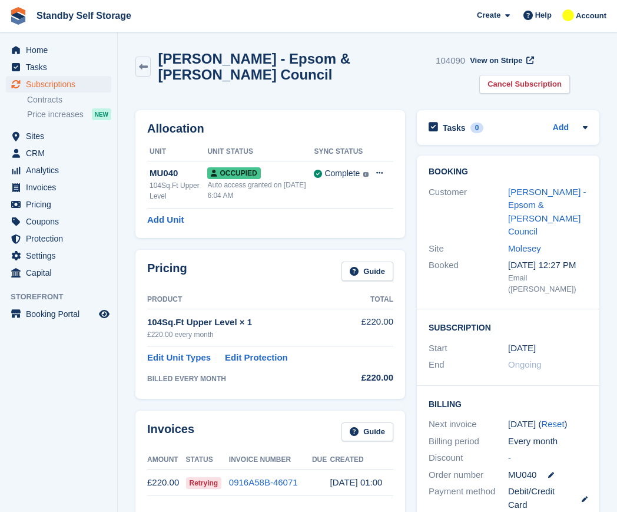
click at [255, 61] on h2 "[PERSON_NAME] - Epsom & [PERSON_NAME] Council" at bounding box center [294, 67] width 273 height 32
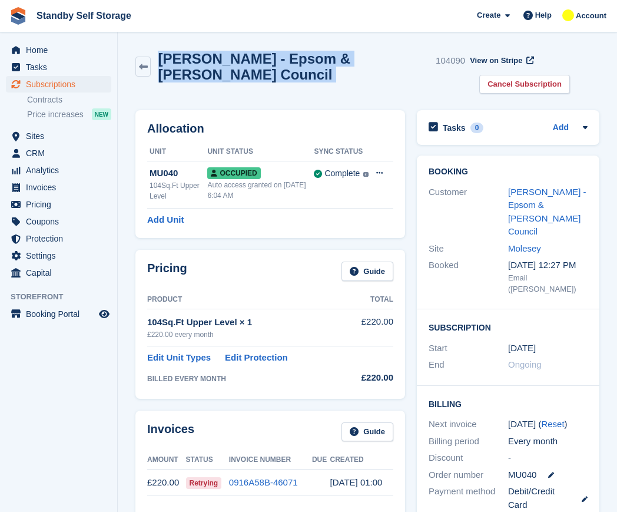
click at [255, 61] on h2 "[PERSON_NAME] - Epsom & [PERSON_NAME] Council" at bounding box center [294, 67] width 273 height 32
copy div "[PERSON_NAME] - Epsom & [PERSON_NAME] Council"
click at [144, 63] on icon at bounding box center [143, 66] width 9 height 9
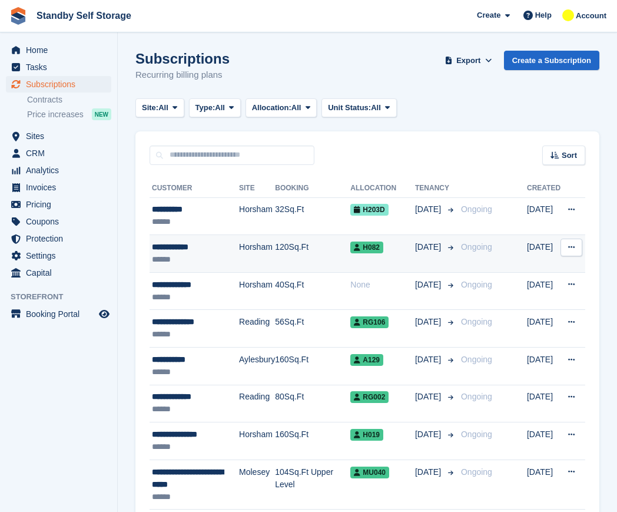
click at [298, 245] on td "120Sq.Ft" at bounding box center [312, 254] width 75 height 38
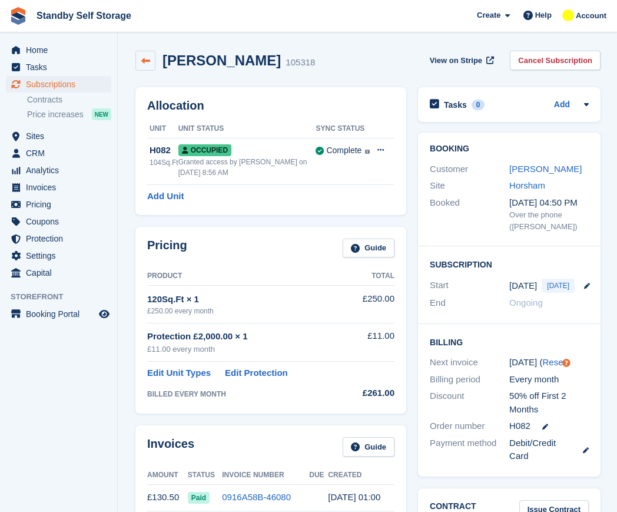
click at [150, 61] on icon at bounding box center [145, 61] width 9 height 9
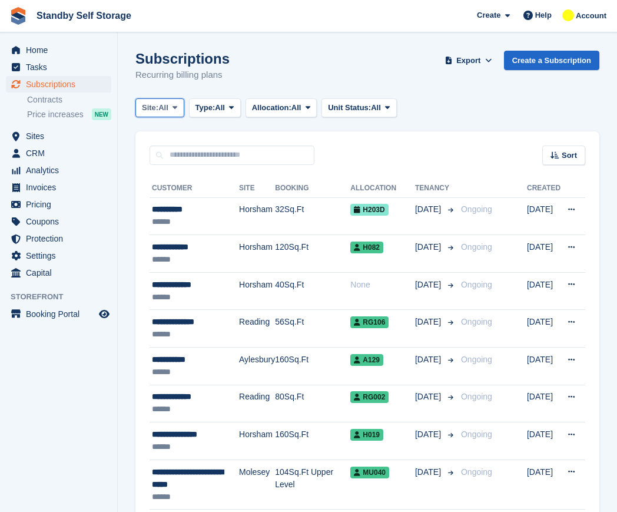
click at [148, 100] on button "Site: All" at bounding box center [159, 107] width 49 height 19
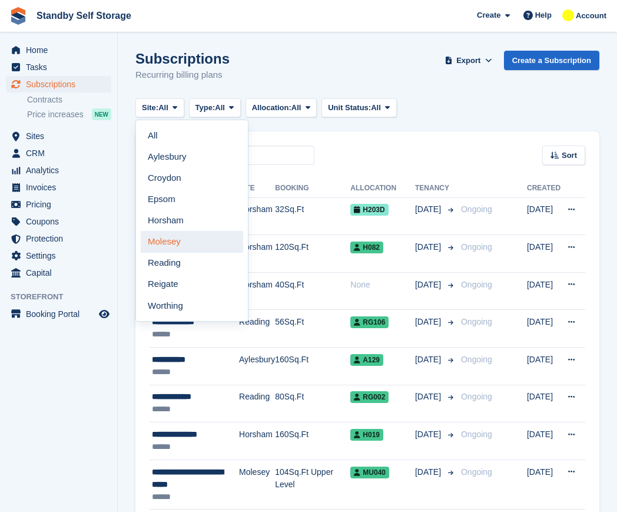
click at [180, 244] on link "Molesey" at bounding box center [192, 241] width 102 height 21
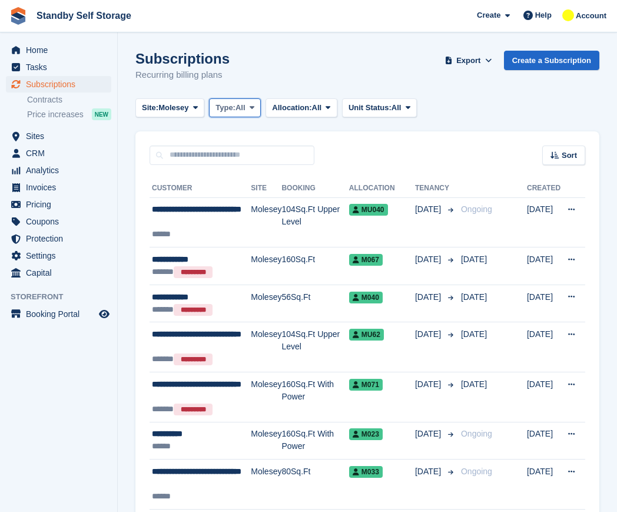
click at [222, 111] on span "Type:" at bounding box center [225, 108] width 20 height 12
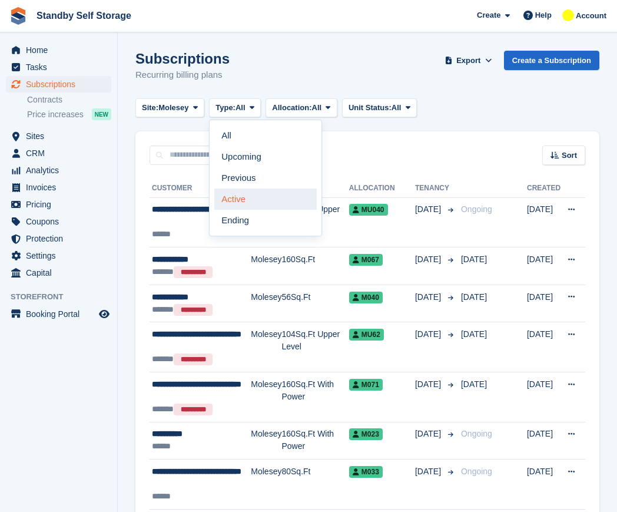
click at [241, 200] on link "Active" at bounding box center [265, 198] width 102 height 21
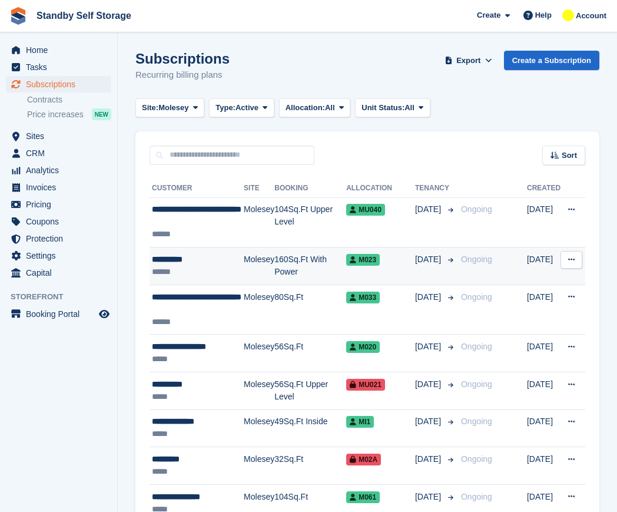
click at [189, 255] on div "**********" at bounding box center [198, 259] width 92 height 12
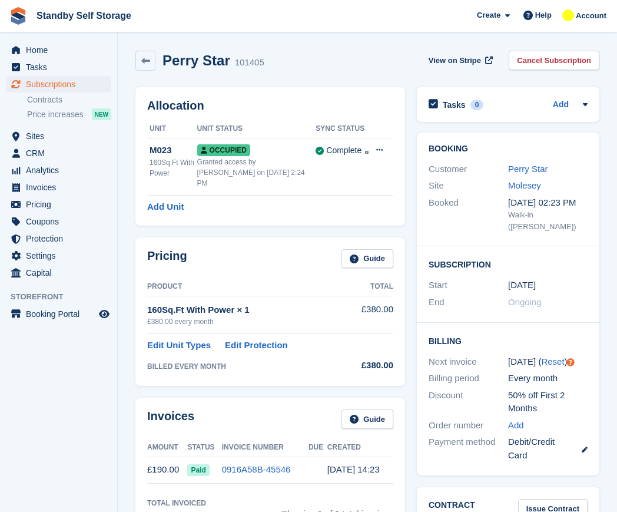
click at [194, 60] on h2 "Perry Star" at bounding box center [196, 60] width 68 height 16
copy div "Perry Star"
click at [522, 57] on link "Cancel Subscription" at bounding box center [554, 60] width 91 height 19
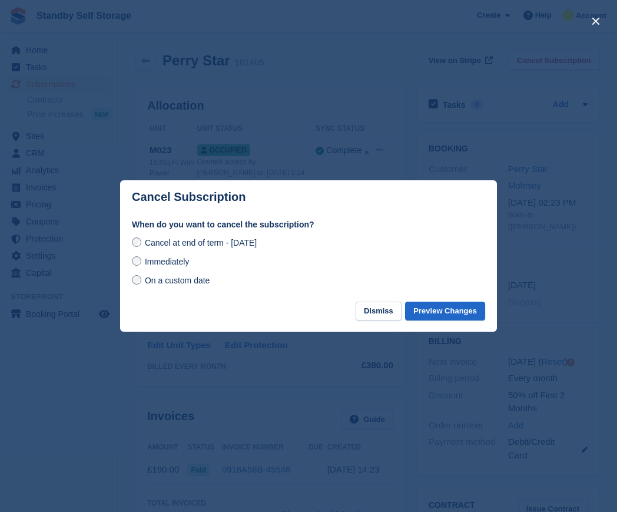
click at [145, 265] on span "Immediately" at bounding box center [167, 261] width 44 height 9
click at [434, 312] on button "Preview Changes" at bounding box center [445, 310] width 80 height 19
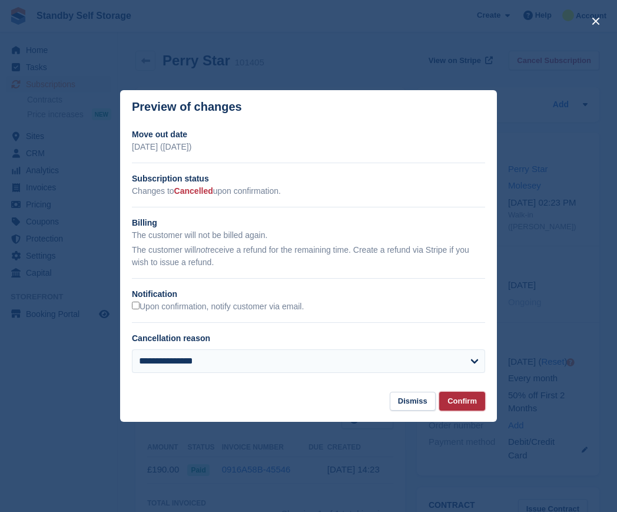
click at [470, 406] on button "Confirm" at bounding box center [462, 400] width 46 height 19
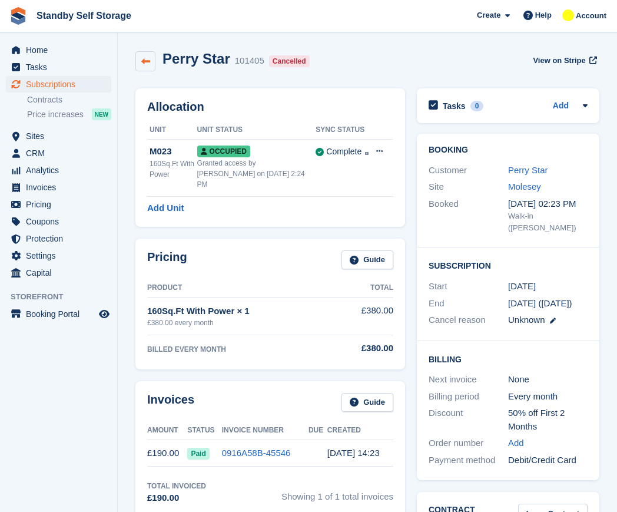
click at [150, 61] on link at bounding box center [145, 61] width 20 height 20
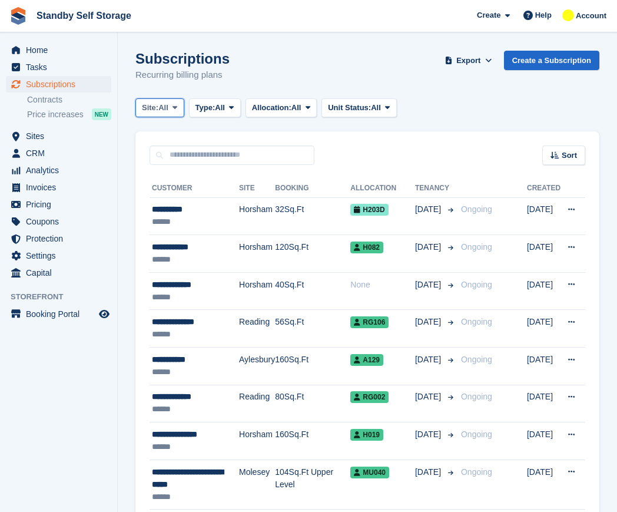
click at [168, 114] on button "Site: All" at bounding box center [159, 107] width 49 height 19
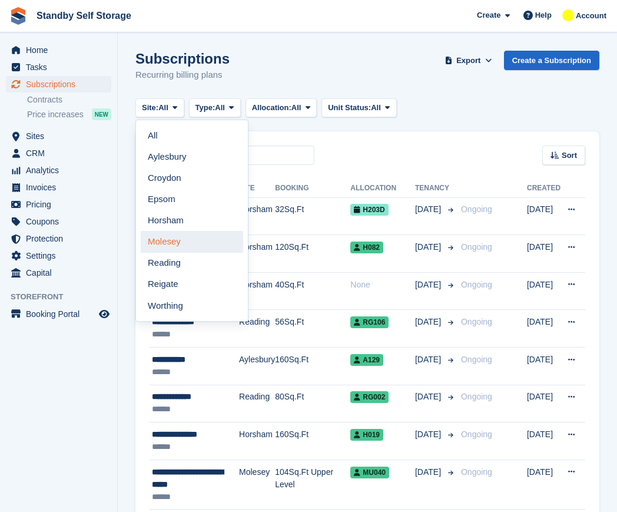
click at [188, 245] on link "Molesey" at bounding box center [192, 241] width 102 height 21
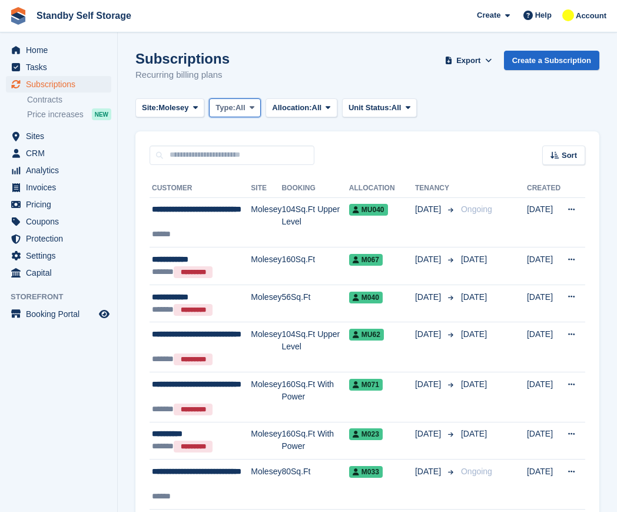
click at [235, 110] on span "Type:" at bounding box center [225, 108] width 20 height 12
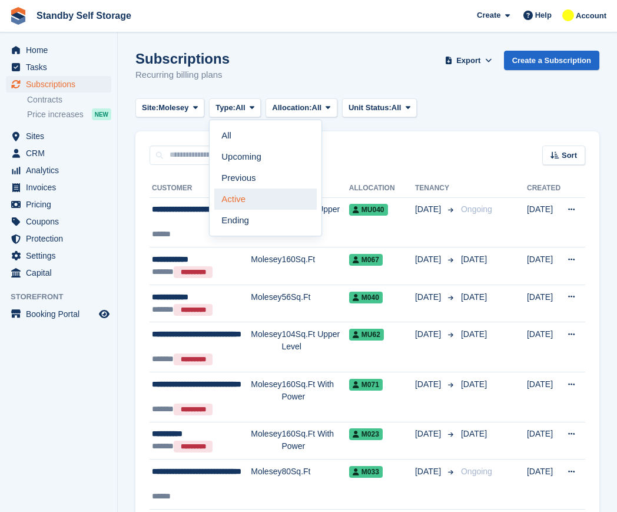
click at [264, 197] on link "Active" at bounding box center [265, 198] width 102 height 21
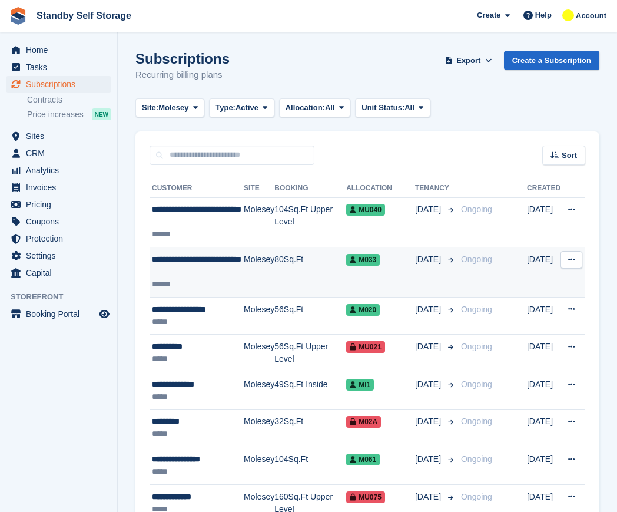
click at [217, 276] on div "**********" at bounding box center [198, 265] width 92 height 25
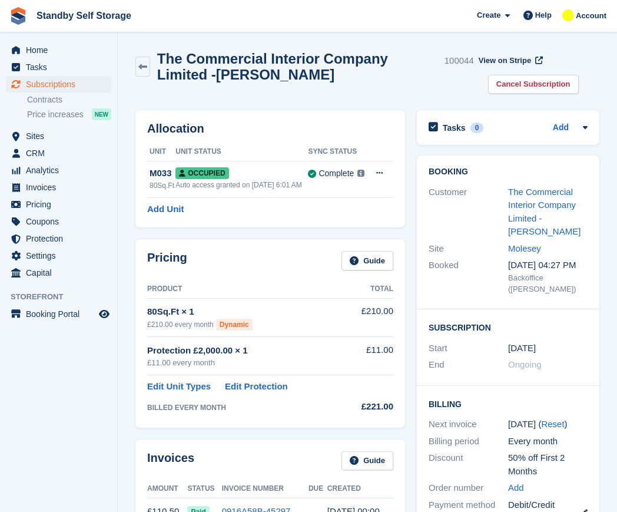
click at [217, 58] on h2 "The Commercial Interior Company Limited -[PERSON_NAME]" at bounding box center [298, 67] width 283 height 32
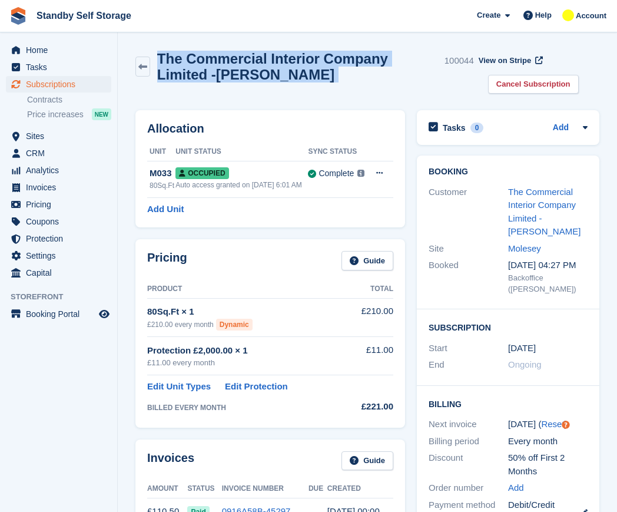
click at [217, 58] on h2 "The Commercial Interior Company Limited -[PERSON_NAME]" at bounding box center [298, 67] width 283 height 32
copy div "The Commercial Interior Company Limited -[PERSON_NAME]"
click at [149, 60] on link at bounding box center [142, 67] width 15 height 20
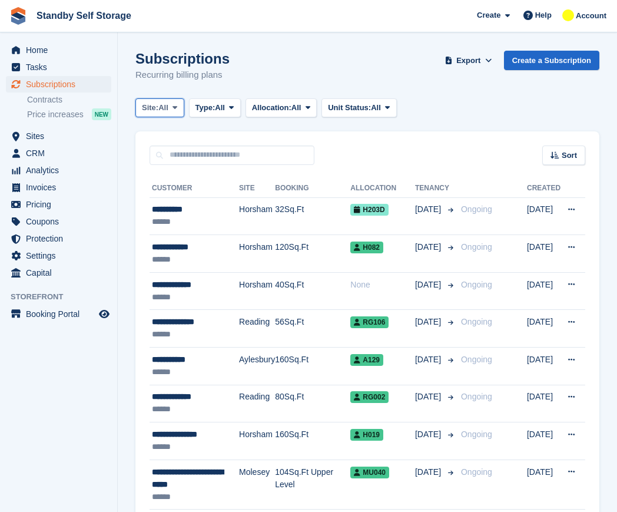
click at [173, 108] on span at bounding box center [174, 107] width 9 height 9
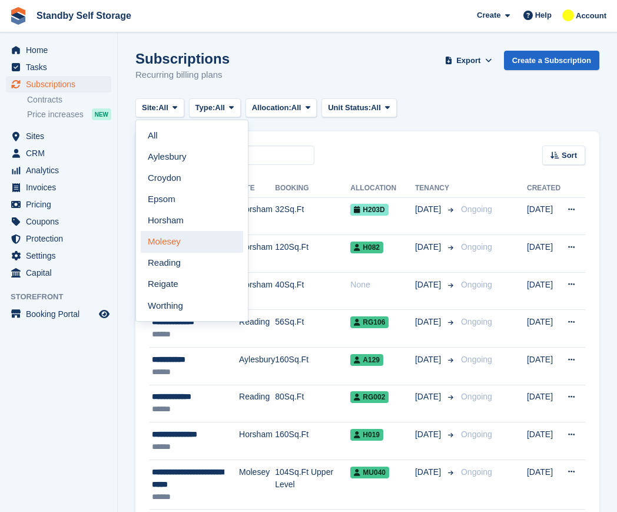
click at [188, 244] on link "Molesey" at bounding box center [192, 241] width 102 height 21
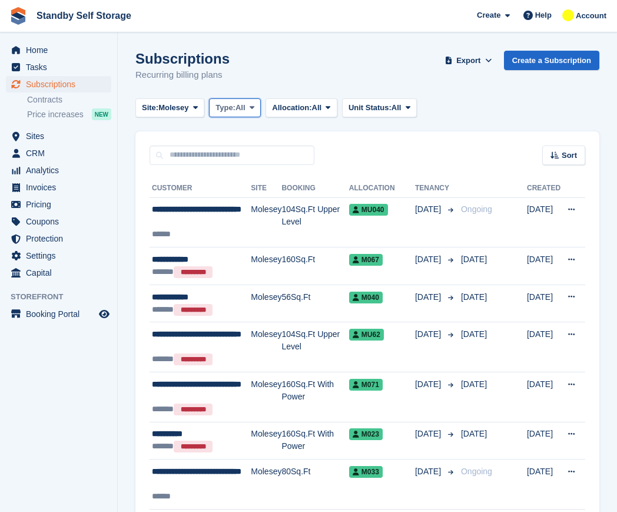
click at [231, 107] on span "Type:" at bounding box center [225, 108] width 20 height 12
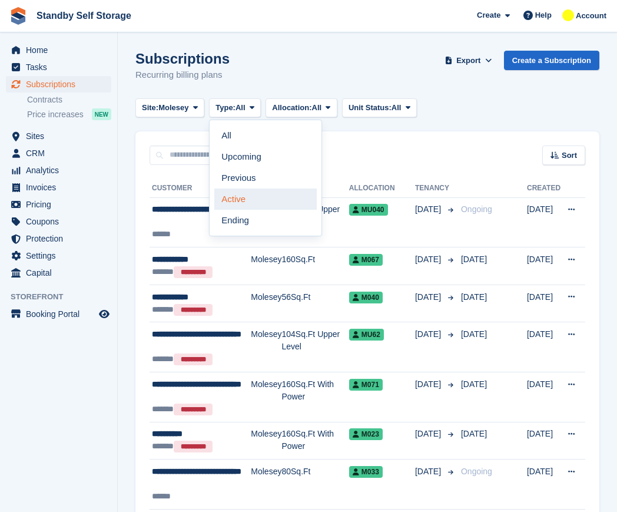
click at [254, 201] on link "Active" at bounding box center [265, 198] width 102 height 21
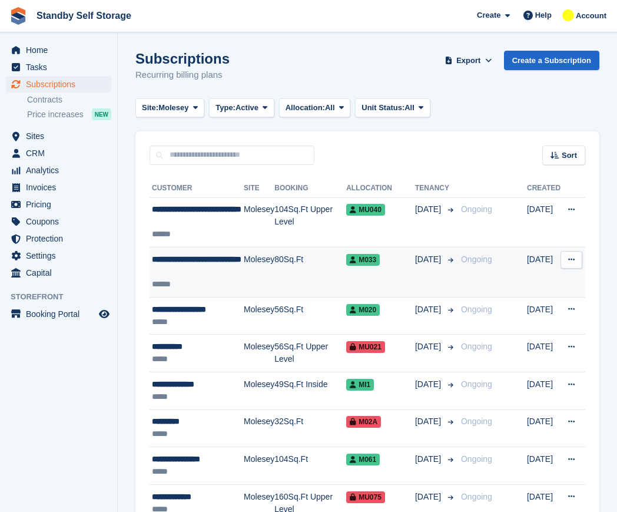
click at [224, 267] on div "**********" at bounding box center [198, 265] width 92 height 25
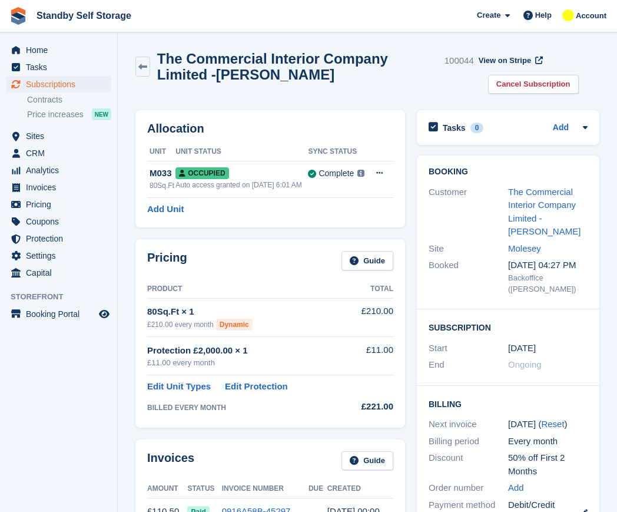
click at [218, 72] on h2 "The Commercial Interior Company Limited -[PERSON_NAME]" at bounding box center [298, 67] width 283 height 32
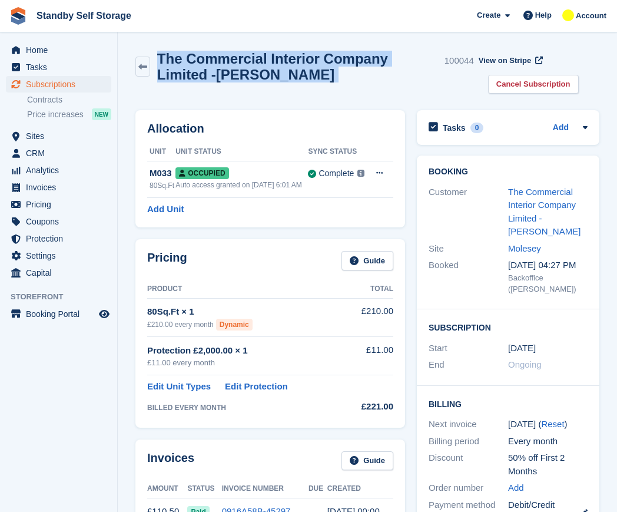
click at [218, 72] on h2 "The Commercial Interior Company Limited -Harry Ricks" at bounding box center [298, 67] width 283 height 32
copy div "The Commercial Interior Company Limited -Harry Ricks"
click at [141, 66] on icon at bounding box center [142, 66] width 9 height 9
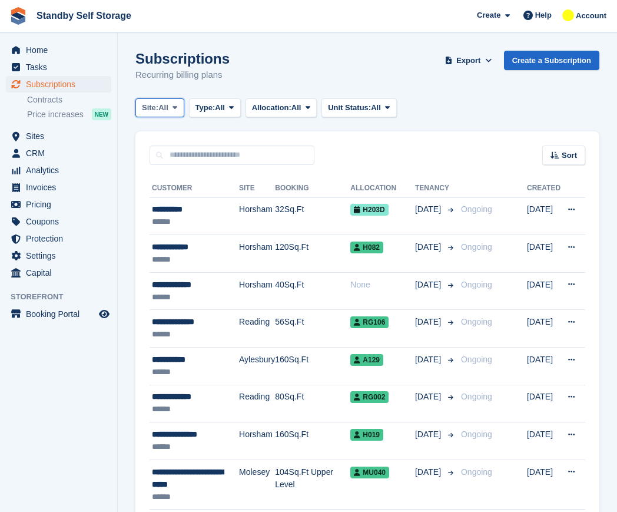
click at [167, 114] on button "Site: All" at bounding box center [159, 107] width 49 height 19
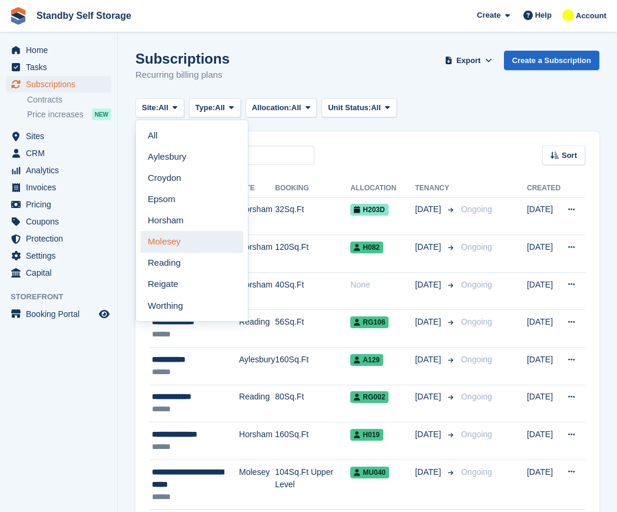
click at [187, 242] on link "Molesey" at bounding box center [192, 241] width 102 height 21
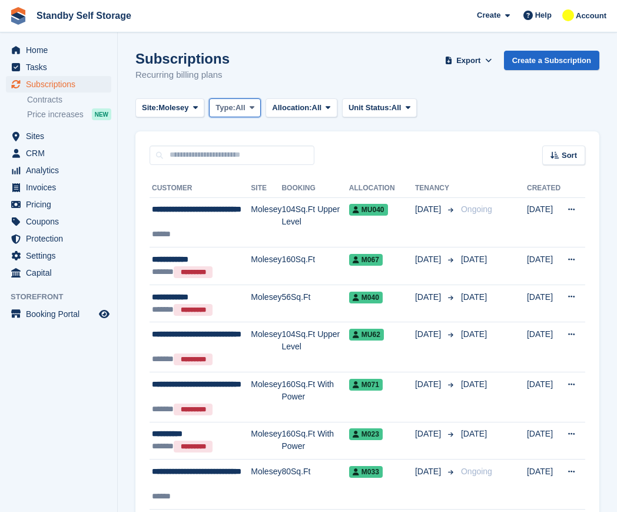
click at [221, 104] on span "Type:" at bounding box center [225, 108] width 20 height 12
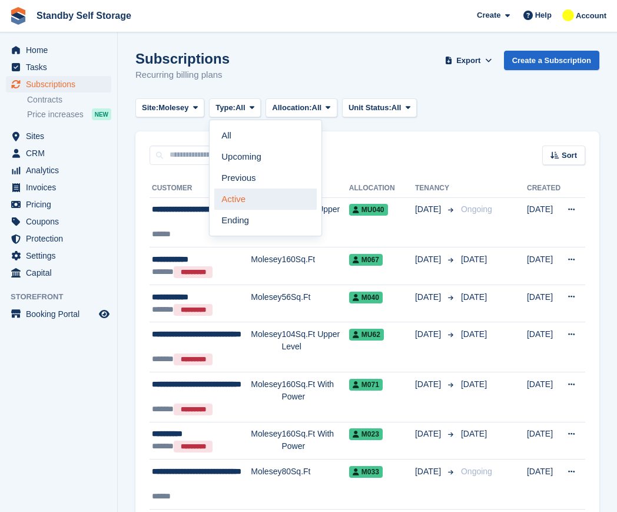
click at [257, 201] on link "Active" at bounding box center [265, 198] width 102 height 21
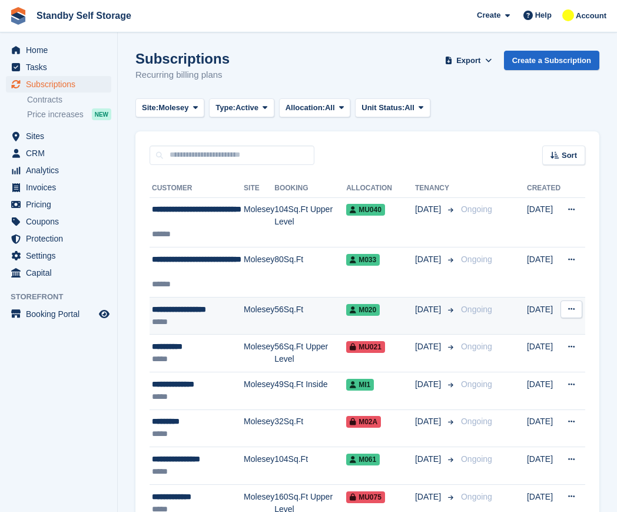
click at [211, 304] on div "**********" at bounding box center [198, 309] width 92 height 12
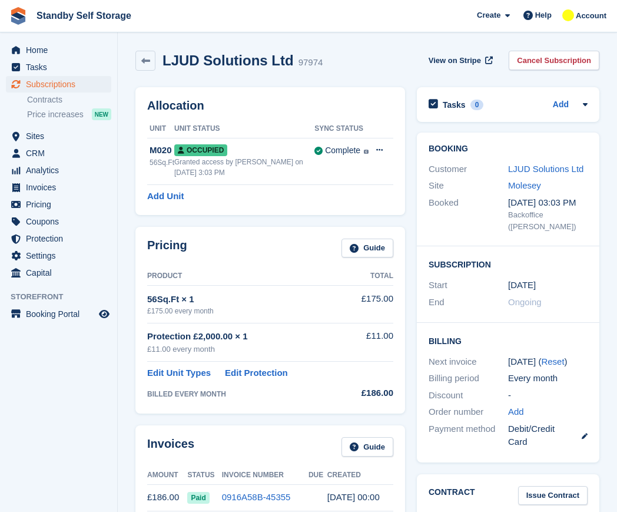
click at [238, 60] on h2 "LJUD Solutions Ltd" at bounding box center [227, 60] width 131 height 16
copy div "LJUD Solutions Ltd"
click at [551, 63] on link "Cancel Subscription" at bounding box center [554, 60] width 91 height 19
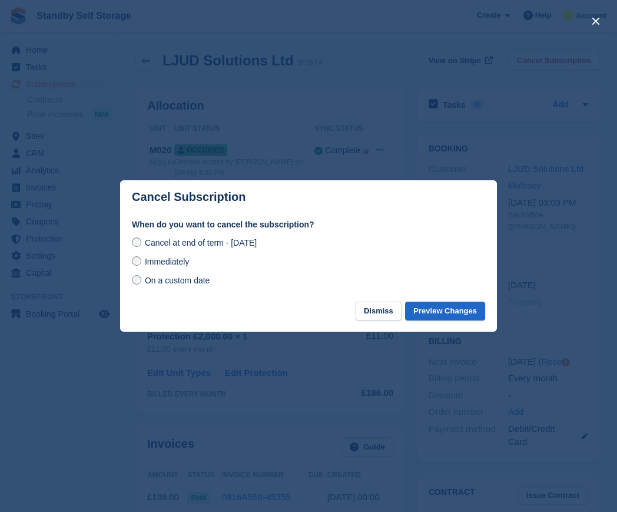
click at [174, 265] on span "Immediately" at bounding box center [167, 261] width 44 height 9
click at [408, 305] on footer "Dismiss Preview Changes" at bounding box center [308, 316] width 377 height 31
click at [412, 306] on button "Preview Changes" at bounding box center [445, 310] width 80 height 19
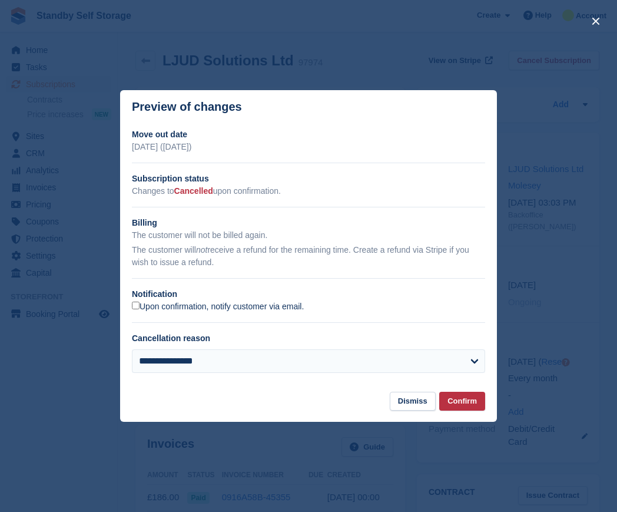
click at [194, 306] on label "Upon confirmation, notify customer via email." at bounding box center [218, 306] width 172 height 11
click at [459, 399] on button "Confirm" at bounding box center [462, 400] width 46 height 19
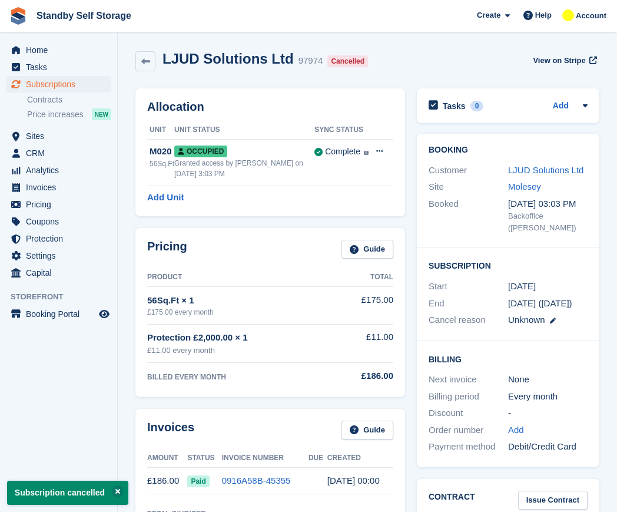
click at [144, 58] on icon at bounding box center [145, 61] width 9 height 9
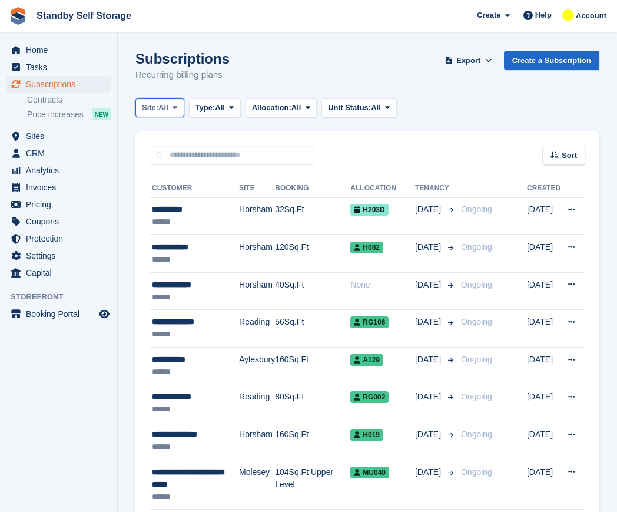
click at [168, 105] on span "All" at bounding box center [163, 108] width 10 height 12
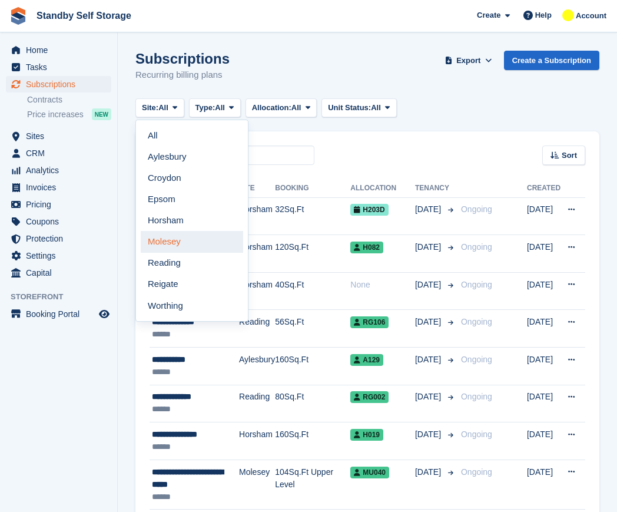
click at [197, 245] on link "Molesey" at bounding box center [192, 241] width 102 height 21
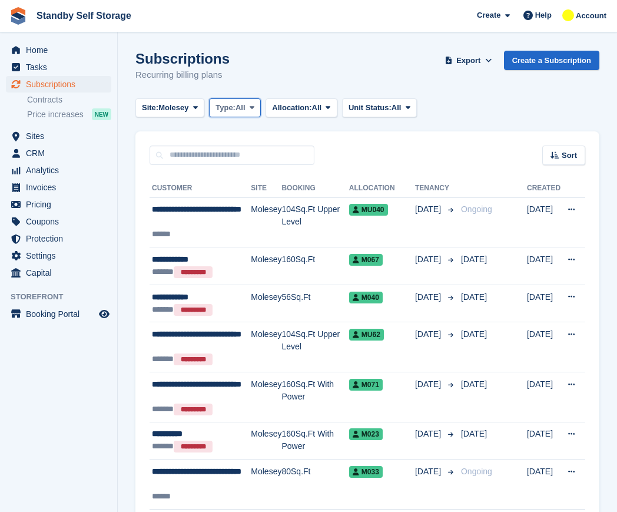
click at [233, 117] on button "Type: All" at bounding box center [235, 107] width 52 height 19
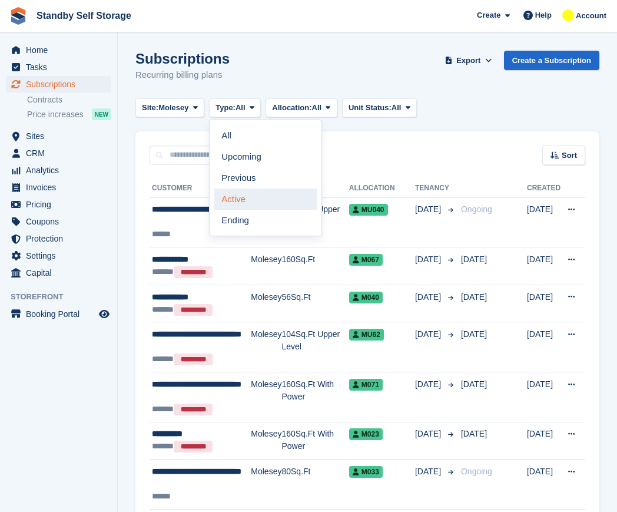
click at [245, 191] on link "Active" at bounding box center [265, 198] width 102 height 21
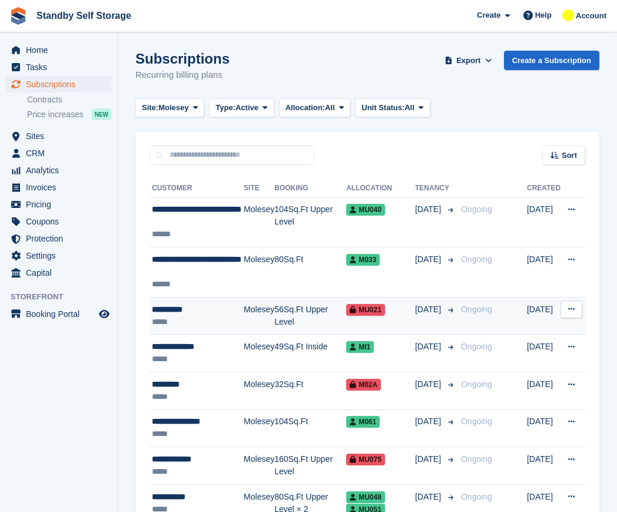
click at [238, 323] on div "*****" at bounding box center [198, 321] width 92 height 12
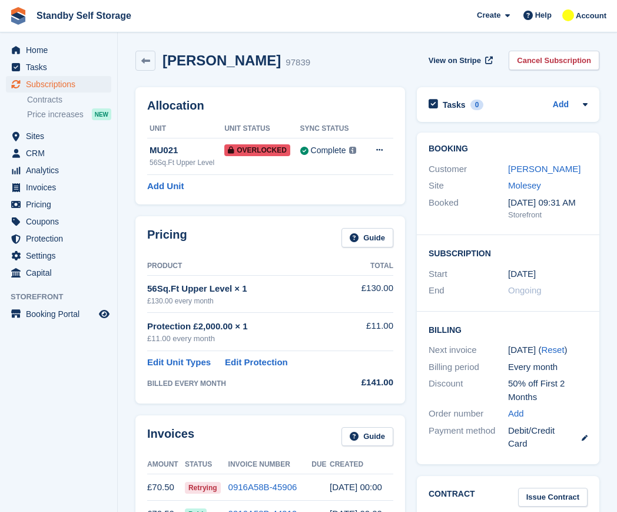
click at [200, 57] on h2 "[PERSON_NAME]" at bounding box center [221, 60] width 118 height 16
click at [201, 57] on h2 "[PERSON_NAME]" at bounding box center [221, 60] width 118 height 16
copy div "[PERSON_NAME]"
click at [565, 62] on link "Cancel Subscription" at bounding box center [554, 60] width 91 height 19
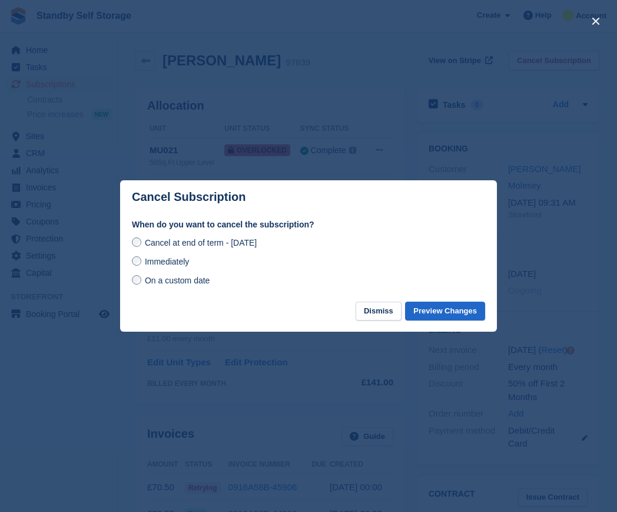
click at [161, 264] on span "Immediately" at bounding box center [167, 261] width 44 height 9
click at [439, 305] on button "Preview Changes" at bounding box center [445, 310] width 80 height 19
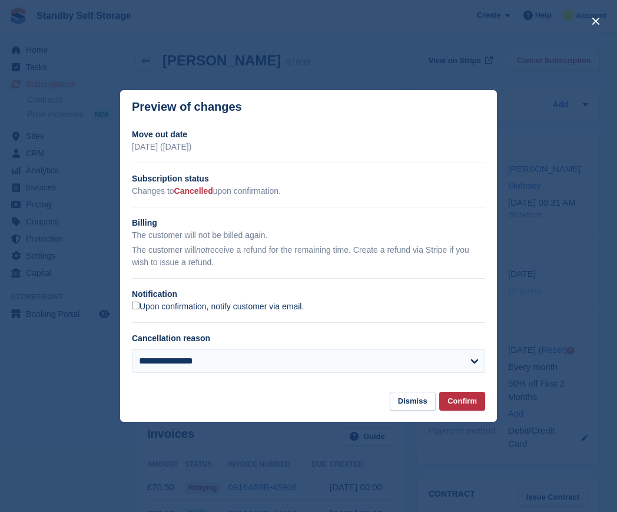
click at [142, 309] on label "Upon confirmation, notify customer via email." at bounding box center [218, 306] width 172 height 11
click at [471, 408] on button "Confirm" at bounding box center [462, 400] width 46 height 19
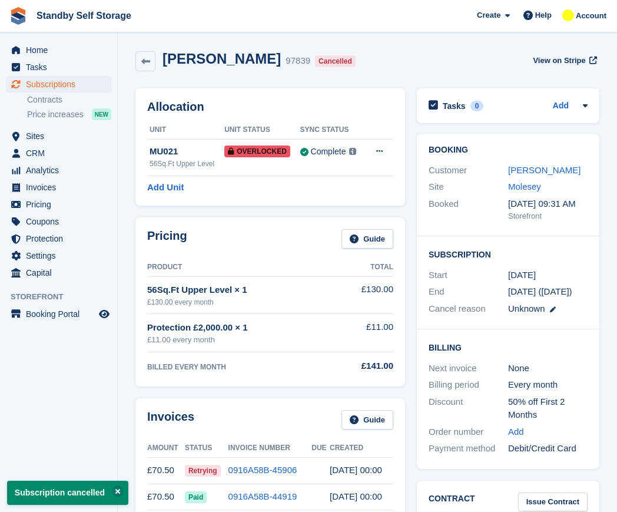
click at [143, 60] on icon at bounding box center [145, 61] width 9 height 9
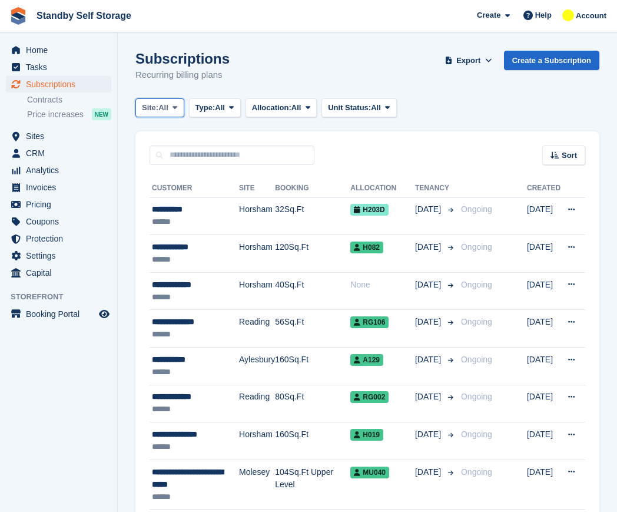
click at [155, 109] on span "Site:" at bounding box center [150, 108] width 16 height 12
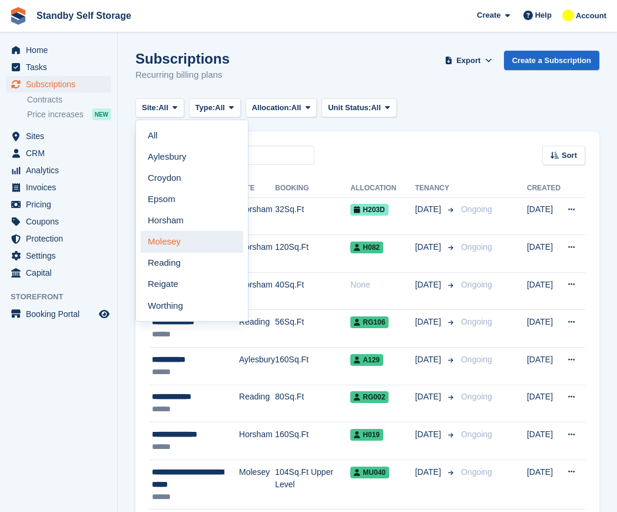
click at [192, 244] on link "Molesey" at bounding box center [192, 241] width 102 height 21
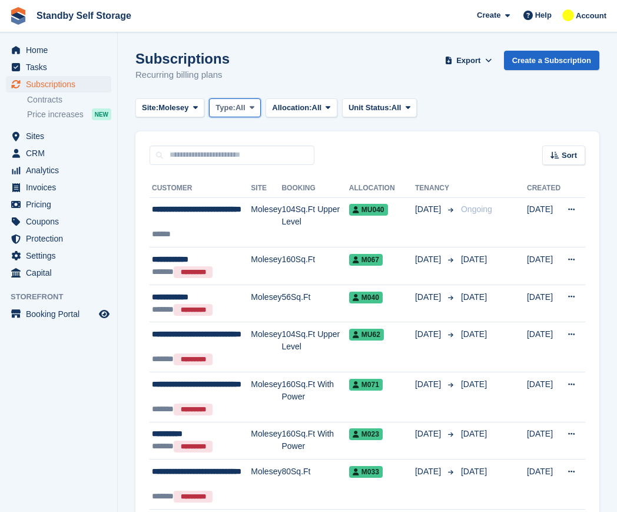
click at [217, 105] on span "Type:" at bounding box center [225, 108] width 20 height 12
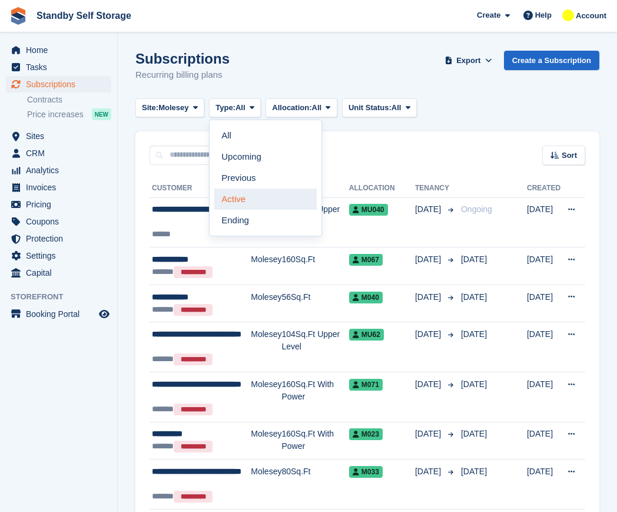
click at [258, 198] on link "Active" at bounding box center [265, 198] width 102 height 21
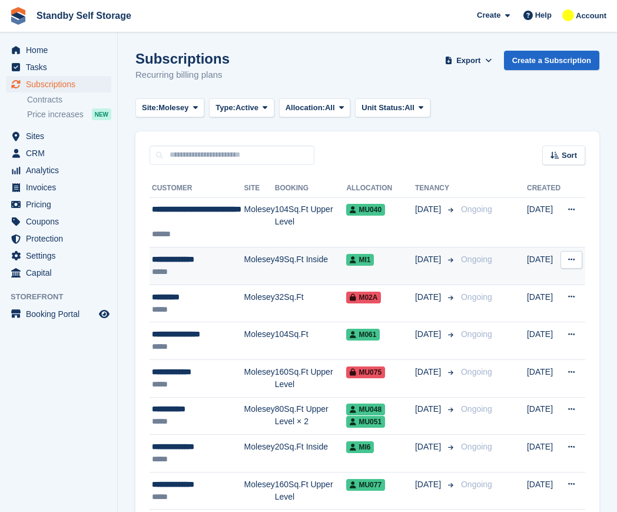
click at [261, 255] on td "Molesey" at bounding box center [259, 266] width 31 height 38
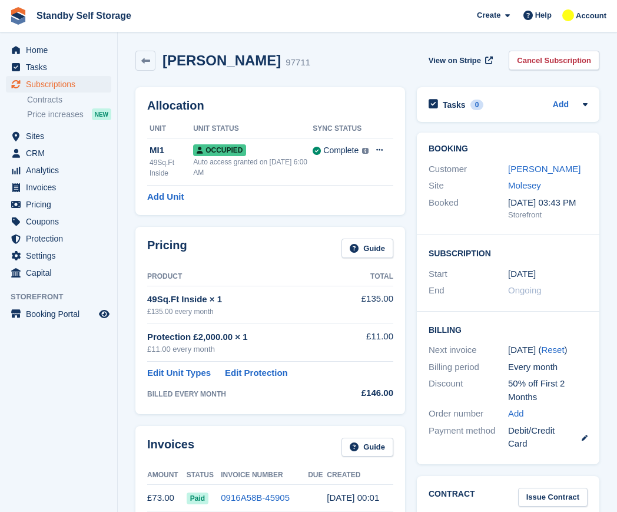
click at [215, 52] on h2 "[PERSON_NAME]" at bounding box center [221, 60] width 118 height 16
click at [215, 53] on h2 "[PERSON_NAME]" at bounding box center [221, 60] width 118 height 16
copy div "[PERSON_NAME]"
click at [559, 58] on link "Cancel Subscription" at bounding box center [554, 60] width 91 height 19
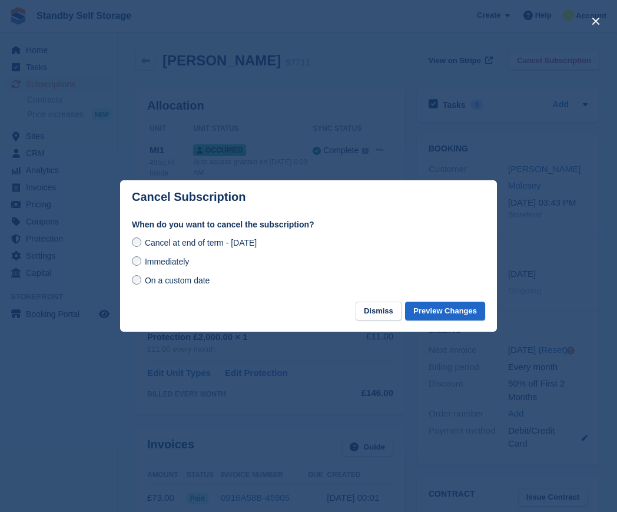
click at [168, 255] on div "Immediately" at bounding box center [308, 261] width 353 height 14
click at [170, 263] on span "Immediately" at bounding box center [167, 261] width 44 height 9
click at [435, 313] on button "Preview Changes" at bounding box center [445, 310] width 80 height 19
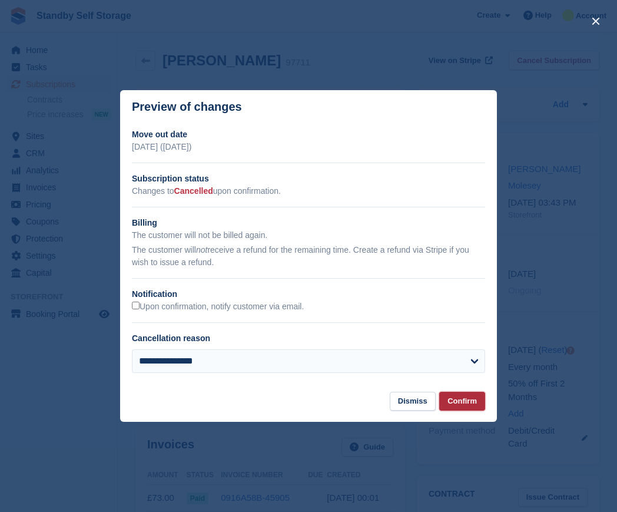
click at [458, 398] on button "Confirm" at bounding box center [462, 400] width 46 height 19
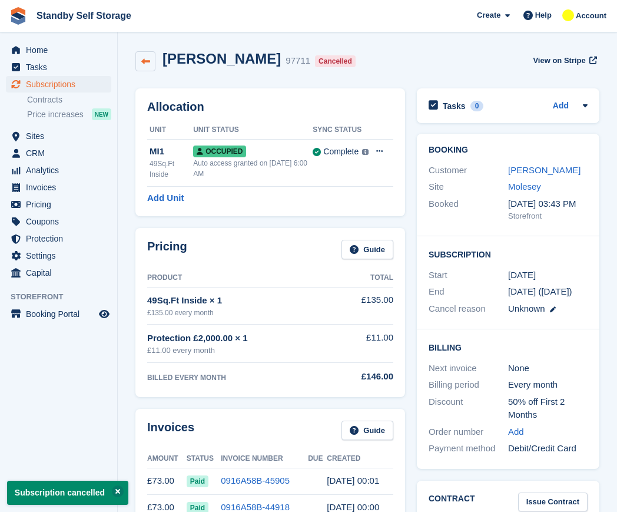
click at [143, 61] on icon at bounding box center [145, 61] width 9 height 9
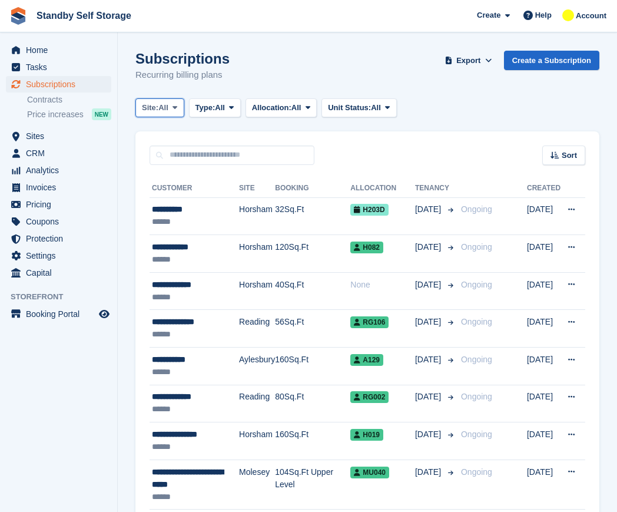
click at [167, 109] on span "All" at bounding box center [163, 108] width 10 height 12
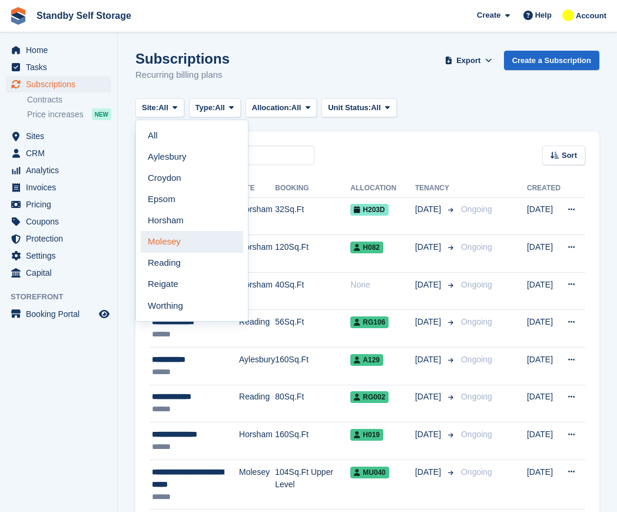
click at [181, 240] on link "Molesey" at bounding box center [192, 241] width 102 height 21
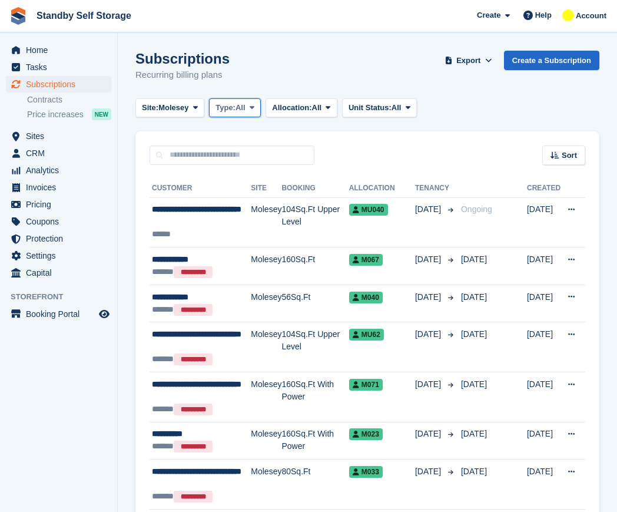
click at [225, 107] on span "Type:" at bounding box center [225, 108] width 20 height 12
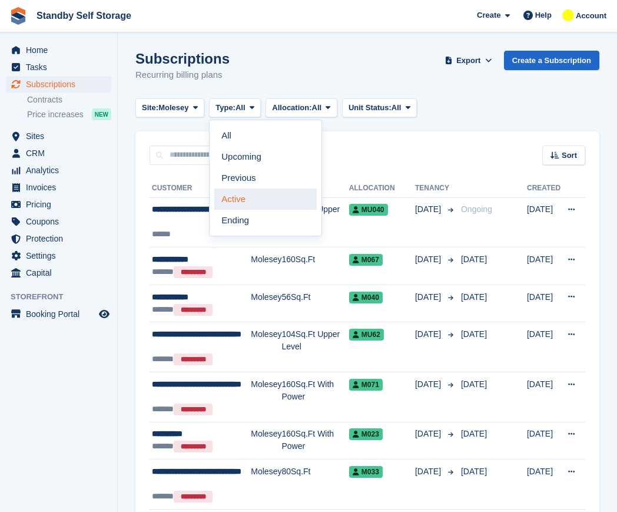
click at [246, 203] on link "Active" at bounding box center [265, 198] width 102 height 21
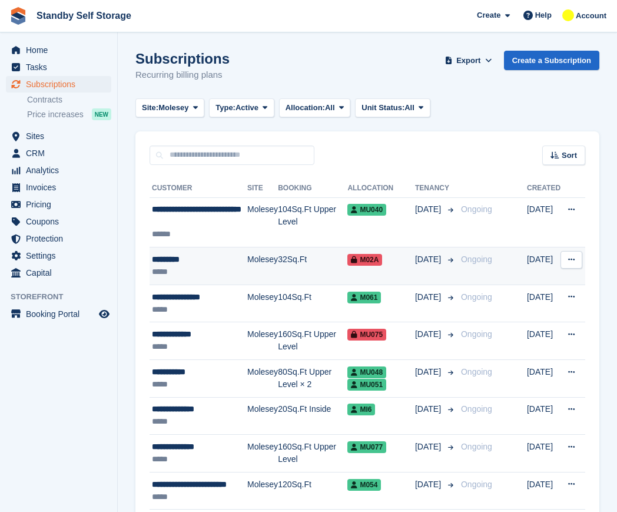
click at [244, 271] on div "*****" at bounding box center [199, 271] width 95 height 12
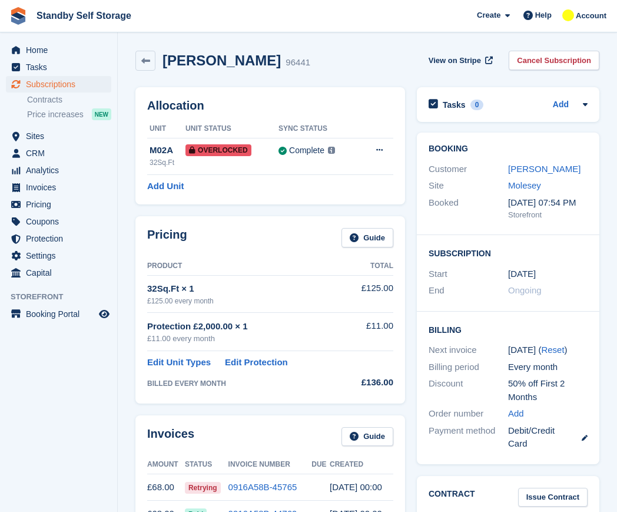
click at [212, 58] on h2 "[PERSON_NAME]" at bounding box center [221, 60] width 118 height 16
click at [212, 58] on h2 "Gary Nash" at bounding box center [221, 60] width 118 height 16
copy div "Gary Nash"
click at [525, 54] on link "Cancel Subscription" at bounding box center [554, 60] width 91 height 19
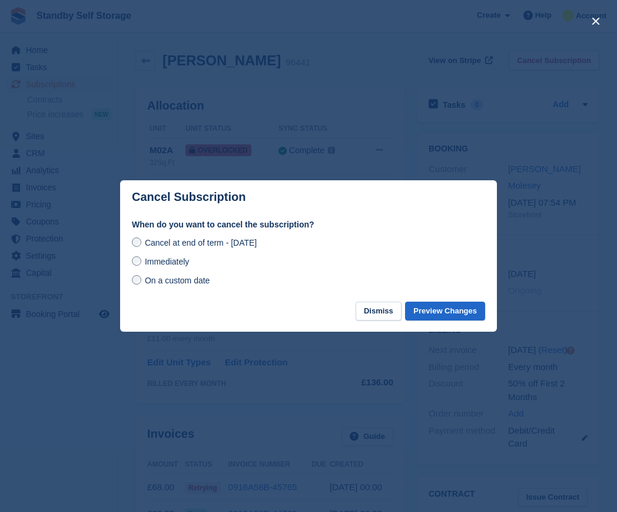
click at [155, 262] on span "Immediately" at bounding box center [167, 261] width 44 height 9
click at [450, 307] on button "Preview Changes" at bounding box center [445, 310] width 80 height 19
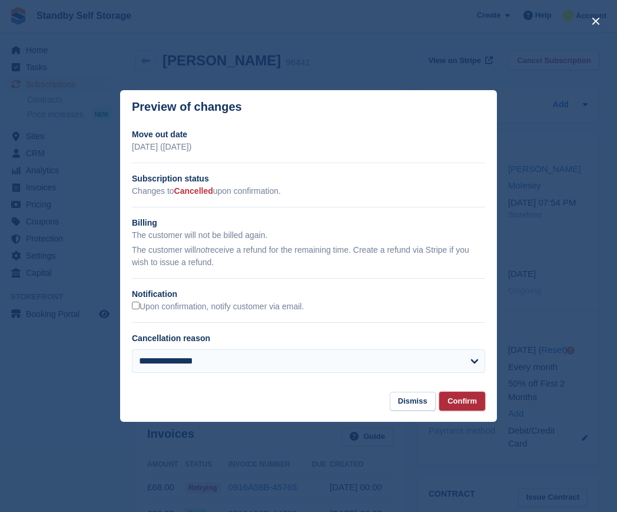
click at [481, 401] on button "Confirm" at bounding box center [462, 400] width 46 height 19
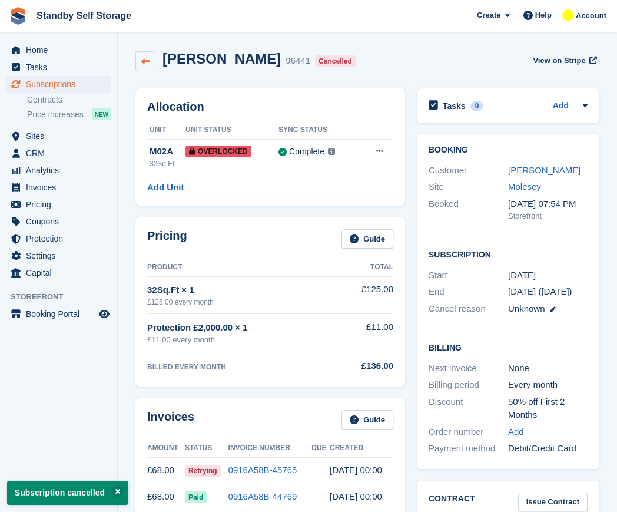
click at [144, 57] on icon at bounding box center [145, 61] width 9 height 9
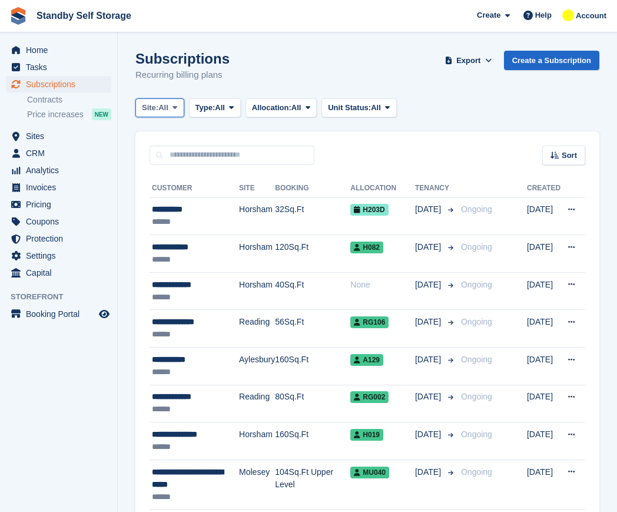
click at [167, 99] on button "Site: All" at bounding box center [159, 107] width 49 height 19
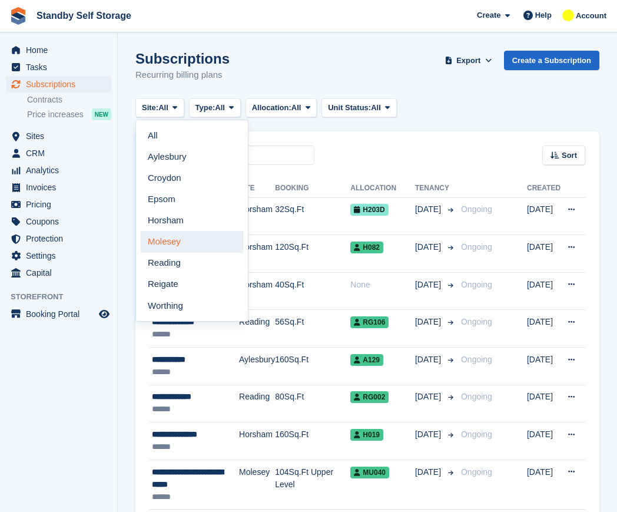
click at [173, 246] on link "Molesey" at bounding box center [192, 241] width 102 height 21
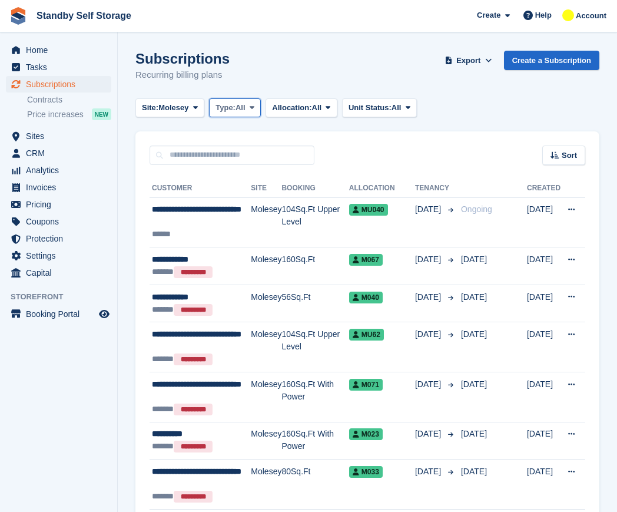
click at [228, 115] on button "Type: All" at bounding box center [235, 107] width 52 height 19
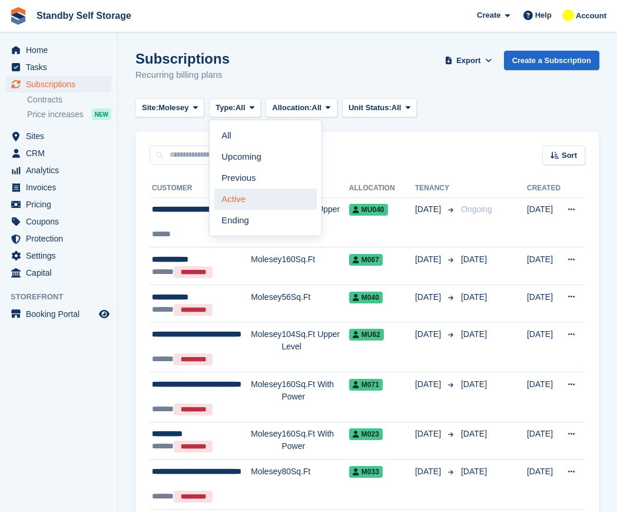
click at [254, 199] on link "Active" at bounding box center [265, 198] width 102 height 21
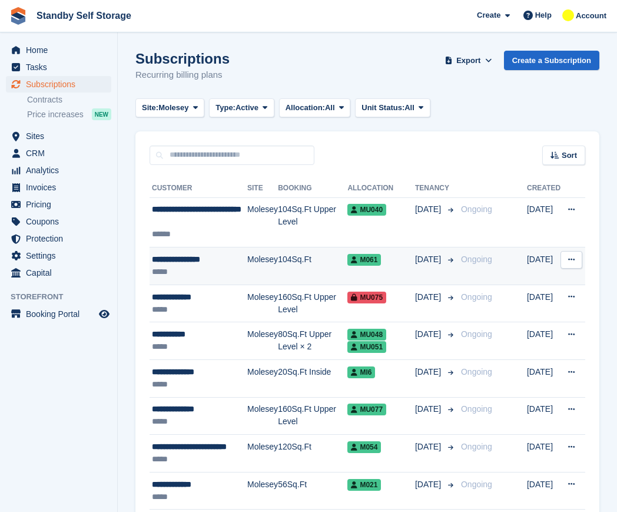
click at [185, 261] on div "**********" at bounding box center [199, 259] width 95 height 12
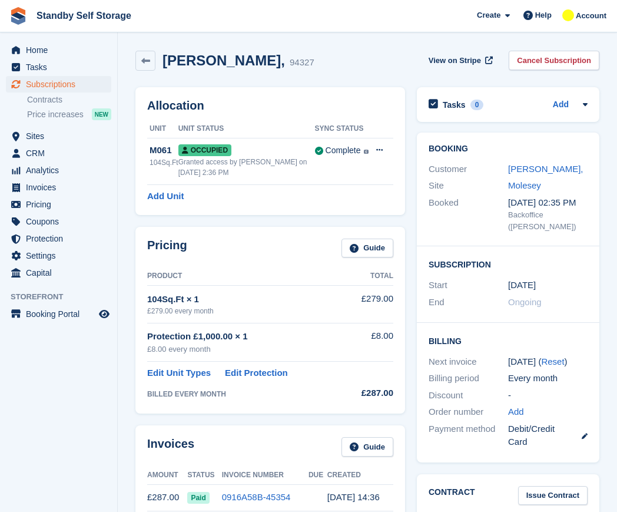
click at [230, 61] on h2 "[PERSON_NAME]," at bounding box center [223, 60] width 122 height 16
click at [230, 61] on h2 "Samantha Garcia," at bounding box center [223, 60] width 122 height 16
copy div "Samantha Garcia,"
click at [547, 61] on link "Cancel Subscription" at bounding box center [554, 60] width 91 height 19
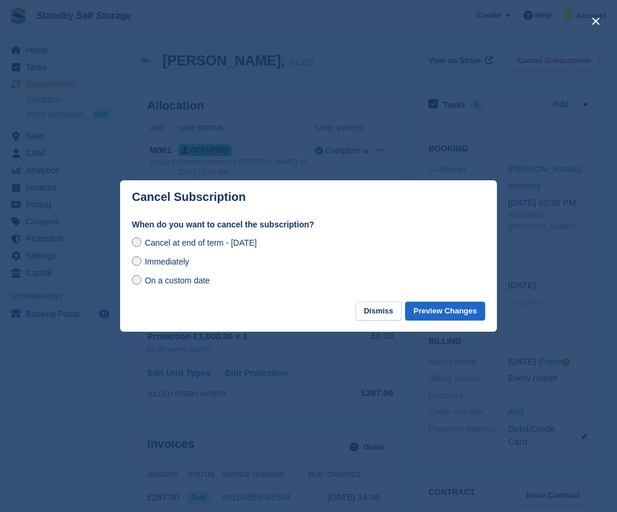
click at [167, 261] on span "Immediately" at bounding box center [167, 261] width 44 height 9
click at [440, 314] on button "Preview Changes" at bounding box center [445, 310] width 80 height 19
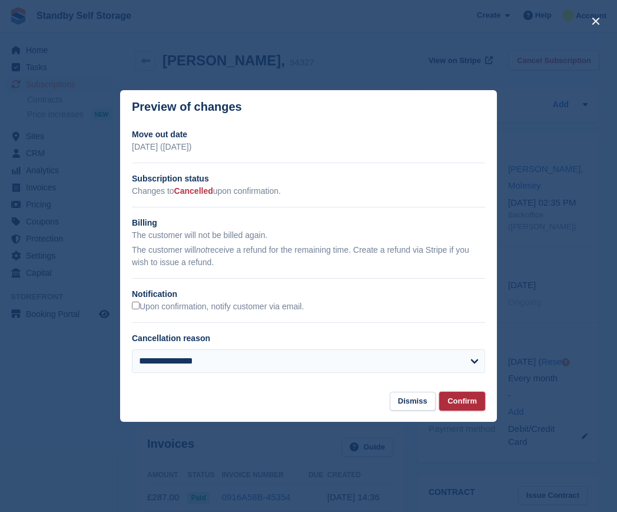
click at [474, 403] on button "Confirm" at bounding box center [462, 400] width 46 height 19
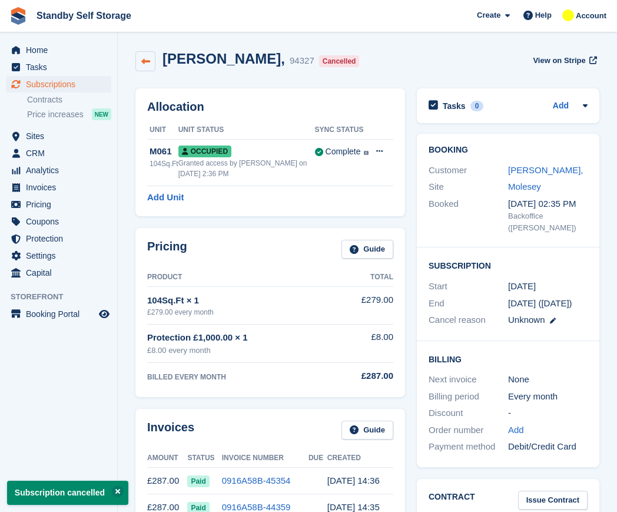
click at [138, 51] on link at bounding box center [145, 61] width 20 height 20
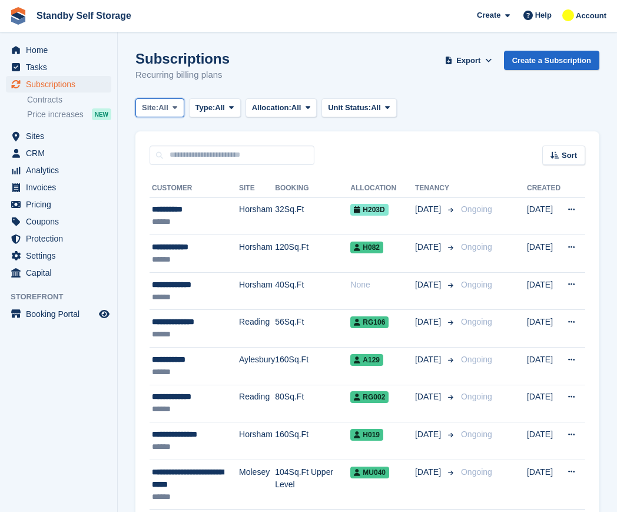
click at [154, 104] on span "Site:" at bounding box center [150, 108] width 16 height 12
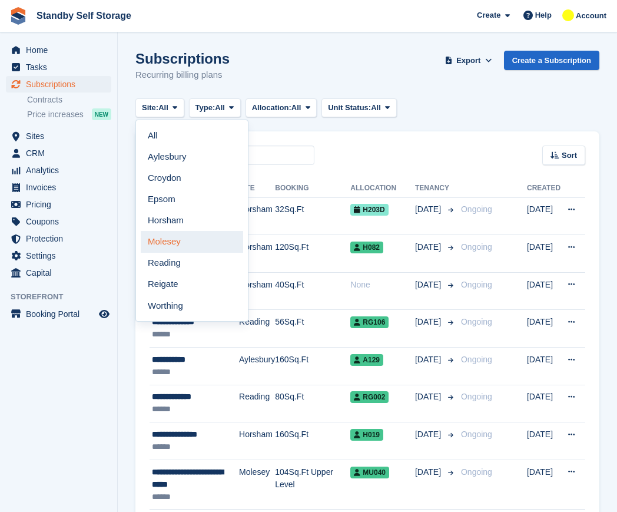
click at [184, 238] on link "Molesey" at bounding box center [192, 241] width 102 height 21
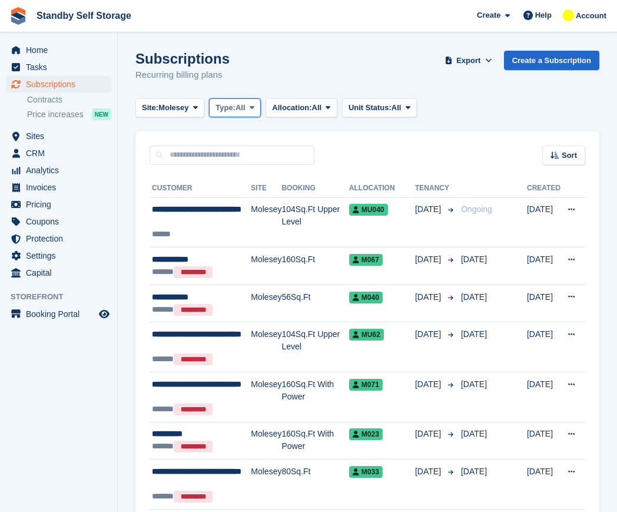
click at [244, 104] on span "All" at bounding box center [240, 108] width 10 height 12
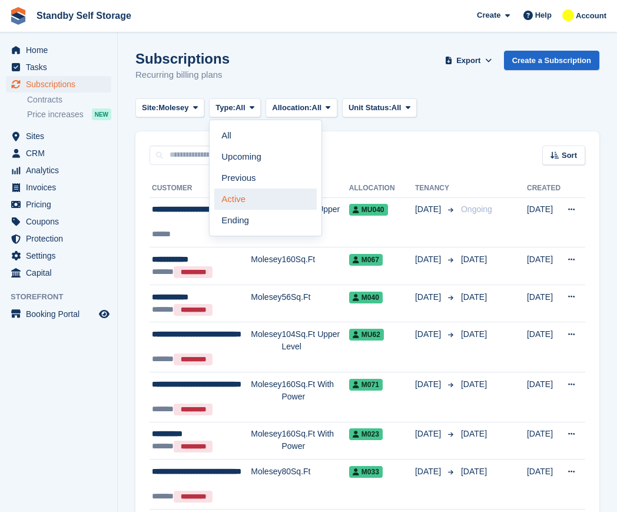
click at [239, 200] on link "Active" at bounding box center [265, 198] width 102 height 21
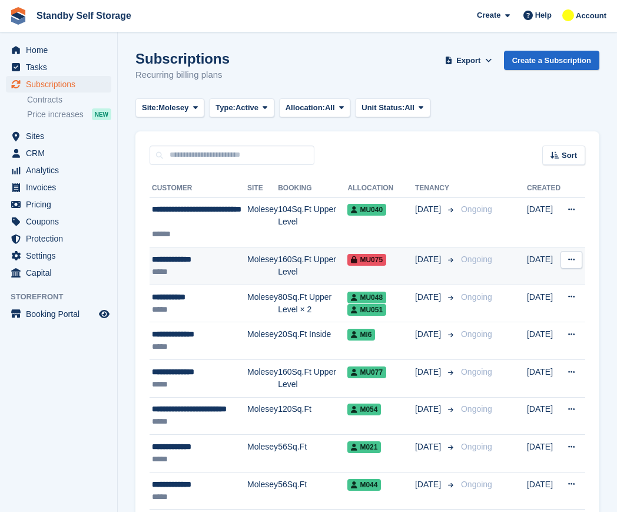
click at [221, 261] on div "**********" at bounding box center [199, 259] width 95 height 12
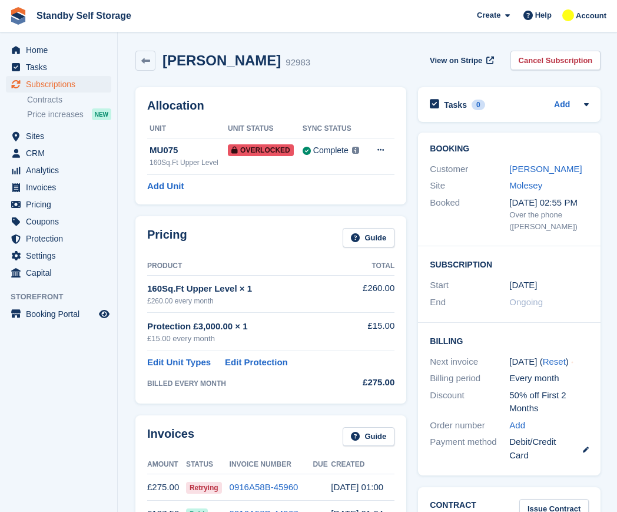
click at [228, 63] on h2 "[PERSON_NAME]" at bounding box center [221, 60] width 118 height 16
copy div "[PERSON_NAME]"
click at [568, 55] on link "Cancel Subscription" at bounding box center [555, 60] width 91 height 19
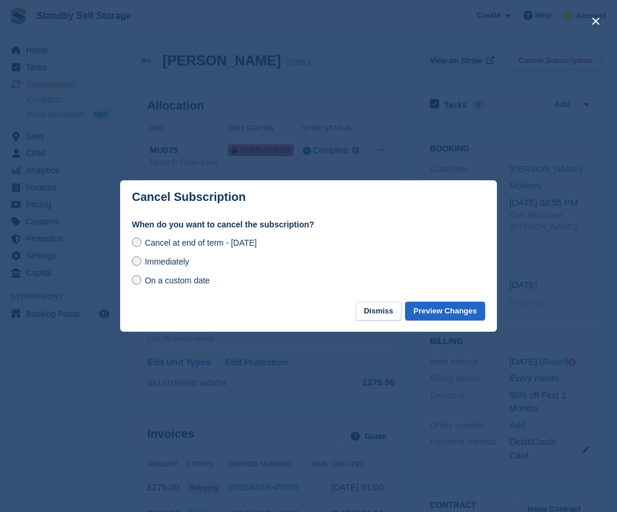
click at [170, 260] on span "Immediately" at bounding box center [167, 261] width 44 height 9
click at [446, 320] on button "Preview Changes" at bounding box center [445, 310] width 80 height 19
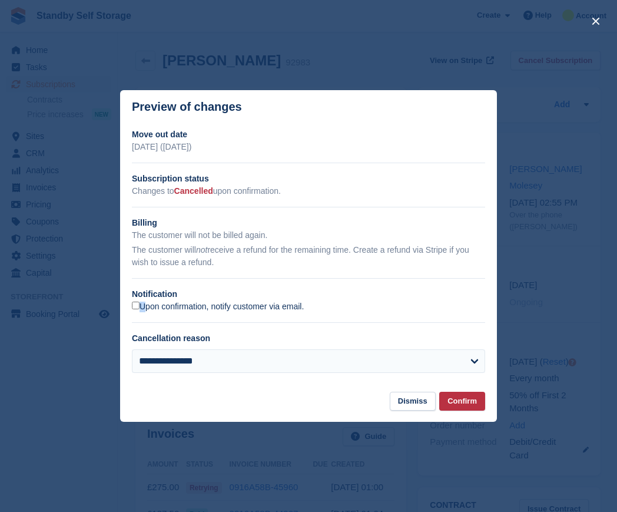
click at [141, 301] on div "Upon confirmation, notify customer via email." at bounding box center [308, 306] width 353 height 12
click at [143, 306] on label "Upon confirmation, notify customer via email." at bounding box center [218, 306] width 172 height 11
click at [447, 391] on section "**********" at bounding box center [308, 258] width 377 height 268
click at [456, 396] on button "Confirm" at bounding box center [462, 400] width 46 height 19
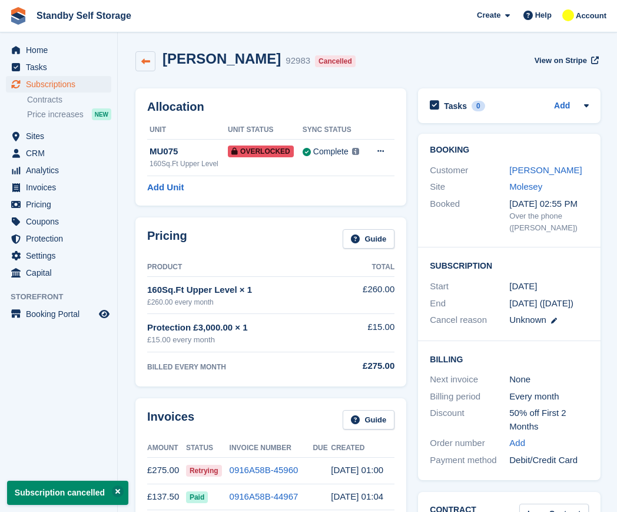
click at [147, 62] on icon at bounding box center [145, 61] width 9 height 9
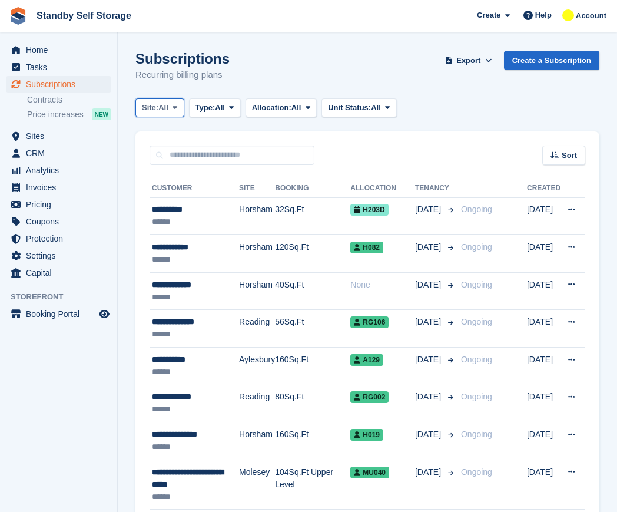
click at [170, 105] on button "Site: All" at bounding box center [159, 107] width 49 height 19
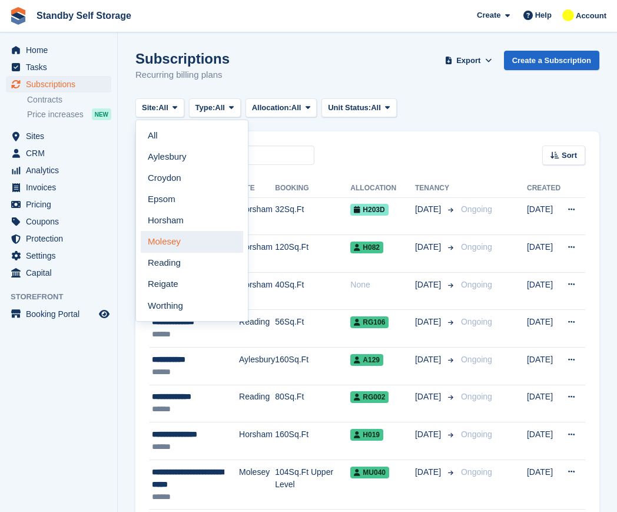
click at [178, 241] on link "Molesey" at bounding box center [192, 241] width 102 height 21
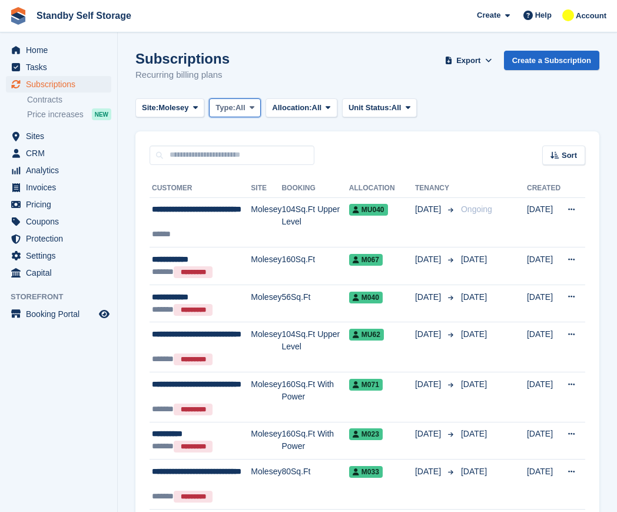
click at [234, 107] on span "Type:" at bounding box center [225, 108] width 20 height 12
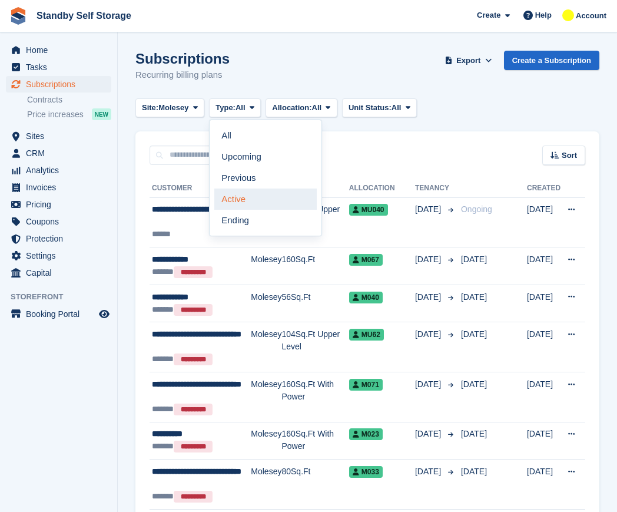
click at [244, 200] on link "Active" at bounding box center [265, 198] width 102 height 21
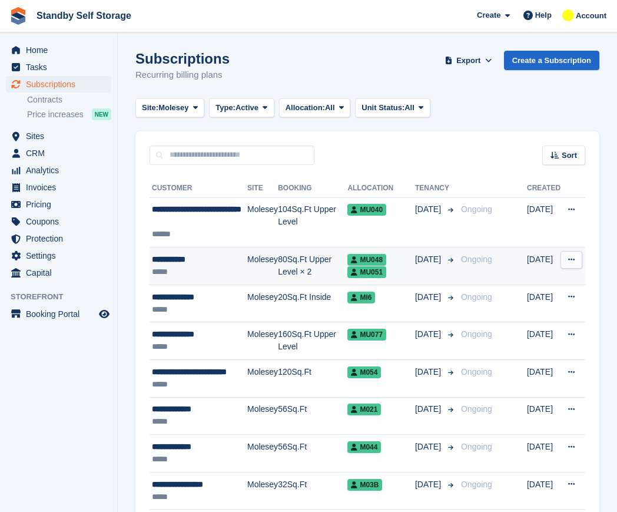
click at [170, 266] on div "*****" at bounding box center [199, 271] width 95 height 12
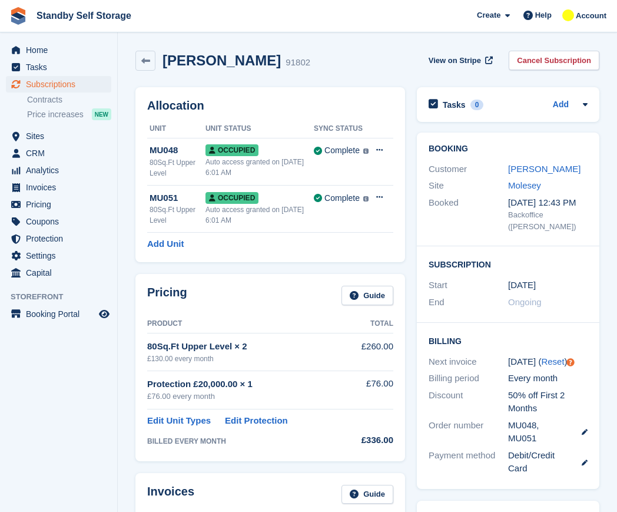
click at [212, 55] on h2 "[PERSON_NAME]" at bounding box center [221, 60] width 118 height 16
copy div "[PERSON_NAME]"
click at [543, 62] on link "Cancel Subscription" at bounding box center [554, 60] width 91 height 19
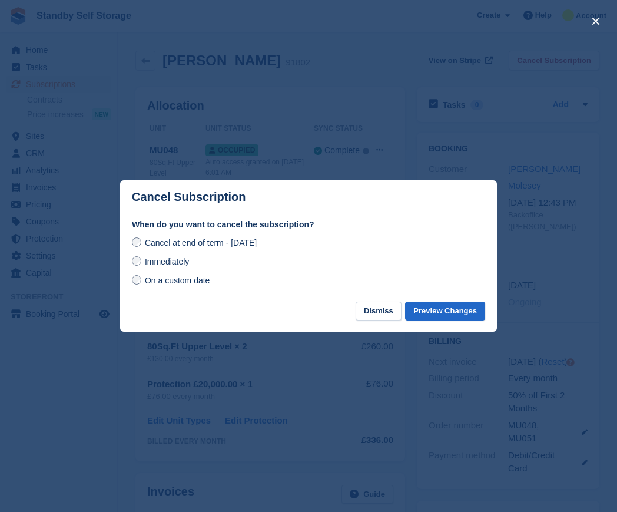
click at [171, 256] on label "Immediately" at bounding box center [160, 261] width 57 height 12
click at [431, 308] on button "Preview Changes" at bounding box center [445, 310] width 80 height 19
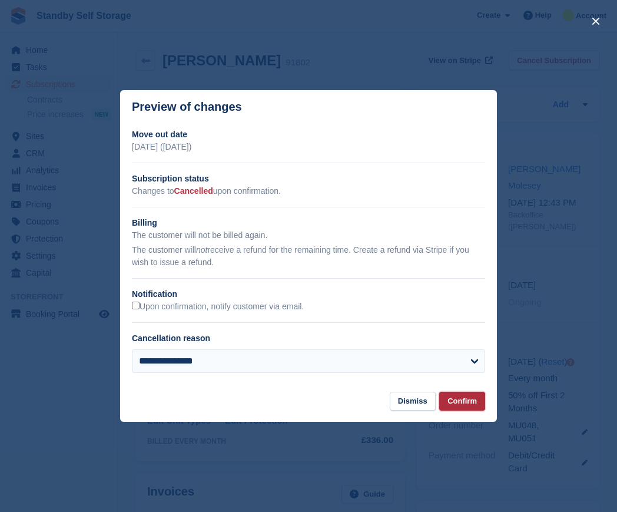
click at [479, 400] on button "Confirm" at bounding box center [462, 400] width 46 height 19
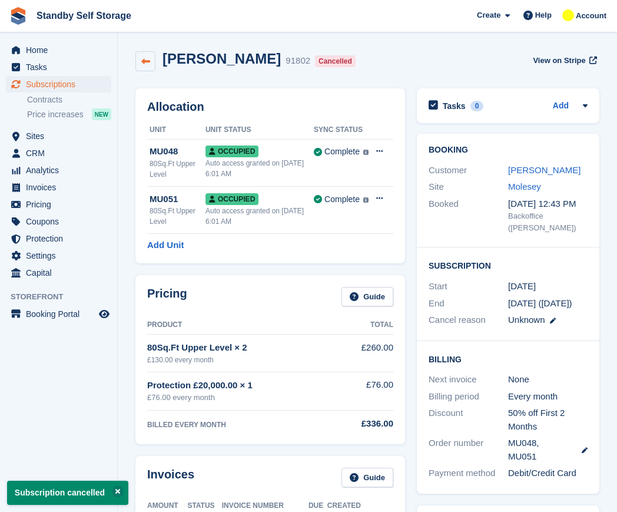
click at [142, 63] on icon at bounding box center [145, 61] width 9 height 9
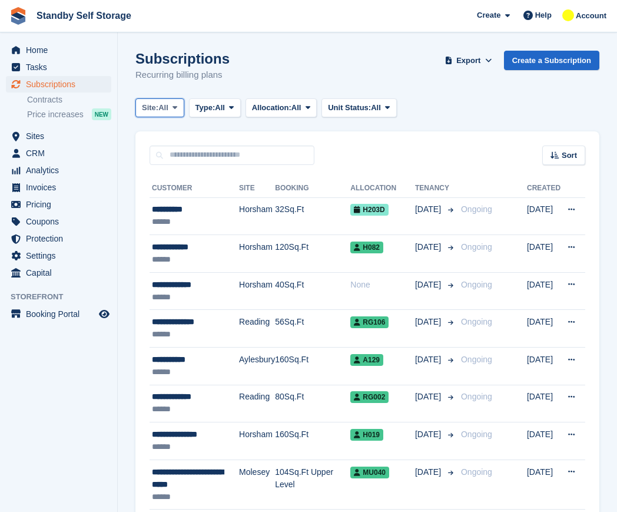
click at [161, 105] on span "All" at bounding box center [163, 108] width 10 height 12
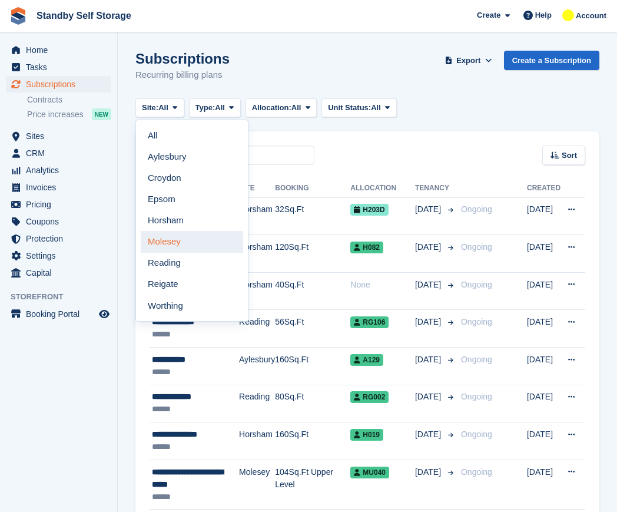
click at [178, 248] on link "Molesey" at bounding box center [192, 241] width 102 height 21
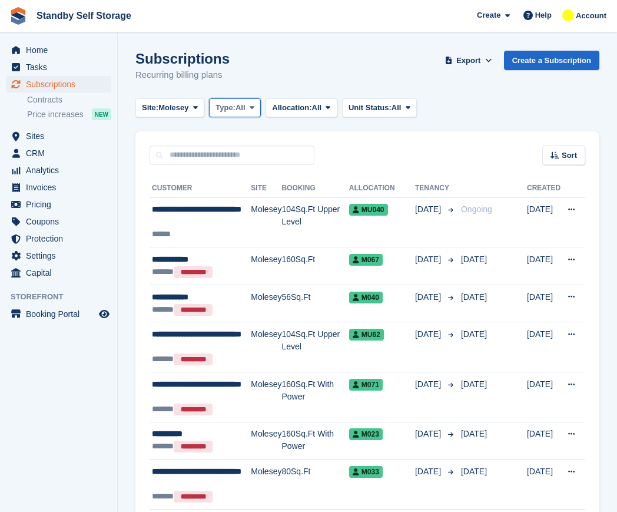
click at [242, 107] on span "All" at bounding box center [240, 108] width 10 height 12
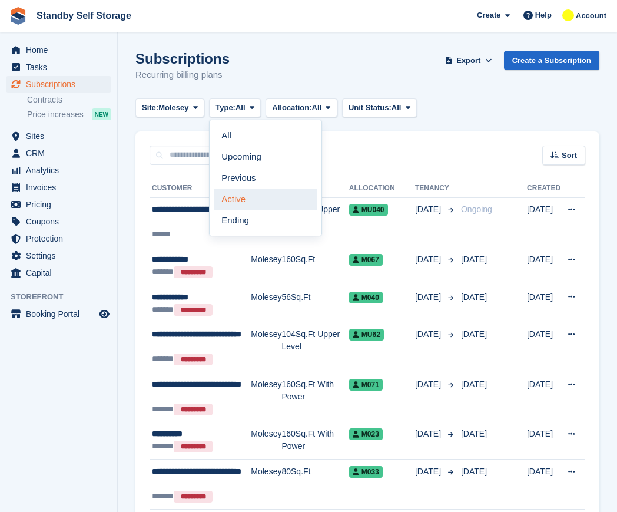
click at [239, 200] on link "Active" at bounding box center [265, 198] width 102 height 21
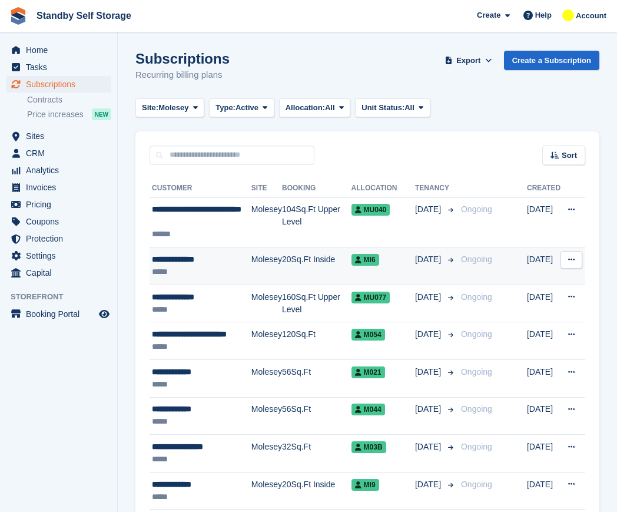
click at [218, 251] on td "**********" at bounding box center [201, 266] width 102 height 38
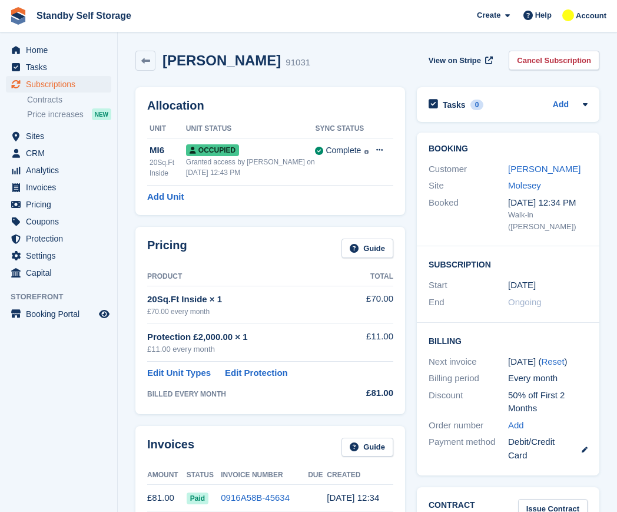
click at [214, 62] on h2 "[PERSON_NAME]" at bounding box center [221, 60] width 118 height 16
copy div "[PERSON_NAME]"
click at [589, 62] on link "Cancel Subscription" at bounding box center [554, 60] width 91 height 19
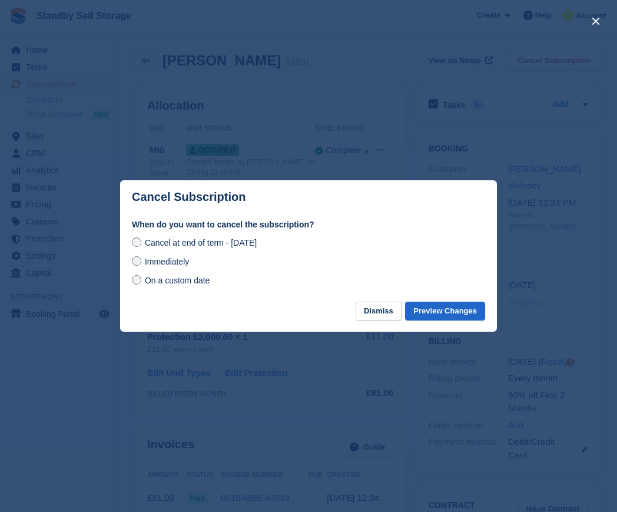
click at [176, 263] on span "Immediately" at bounding box center [167, 261] width 44 height 9
click at [431, 316] on button "Preview Changes" at bounding box center [445, 310] width 80 height 19
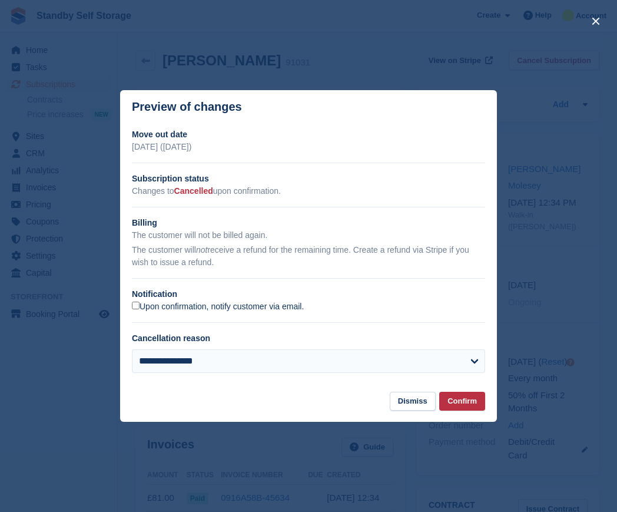
click at [162, 305] on label "Upon confirmation, notify customer via email." at bounding box center [218, 306] width 172 height 11
click at [466, 398] on button "Confirm" at bounding box center [462, 400] width 46 height 19
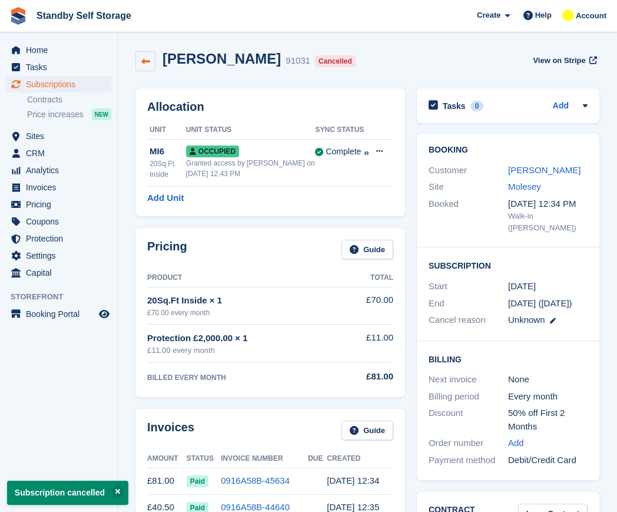
click at [150, 63] on link at bounding box center [145, 61] width 20 height 20
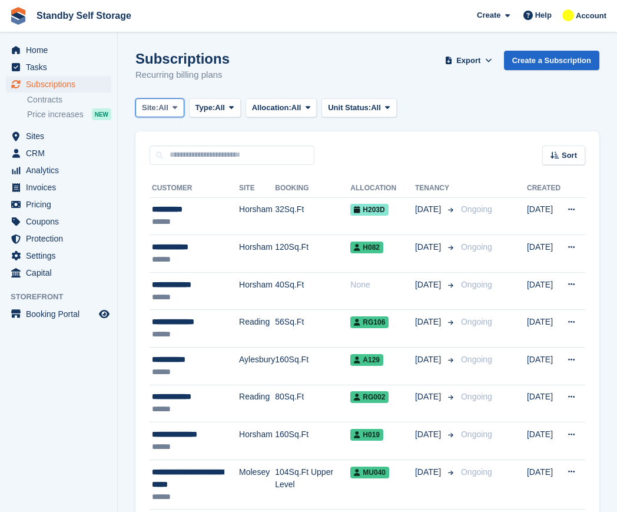
click at [170, 114] on button "Site: All" at bounding box center [159, 107] width 49 height 19
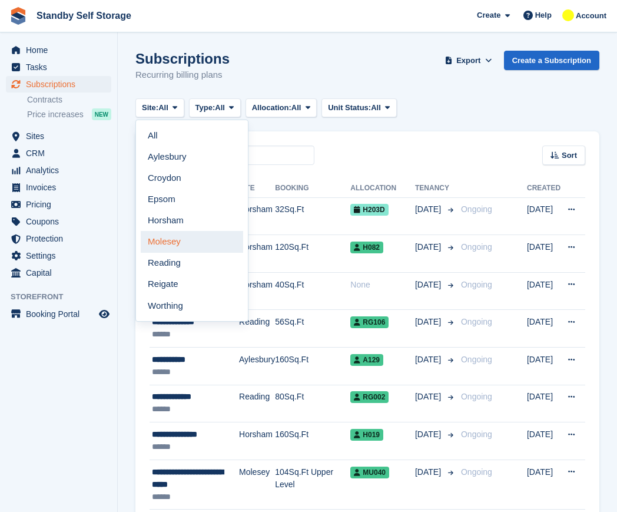
click at [189, 239] on link "Molesey" at bounding box center [192, 241] width 102 height 21
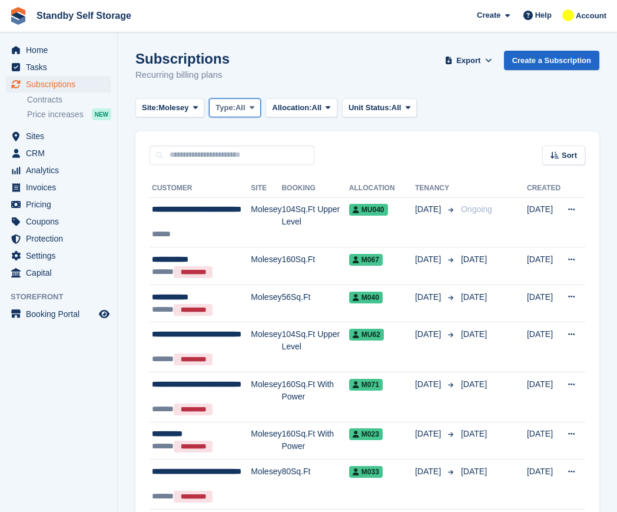
click at [241, 107] on span "All" at bounding box center [240, 108] width 10 height 12
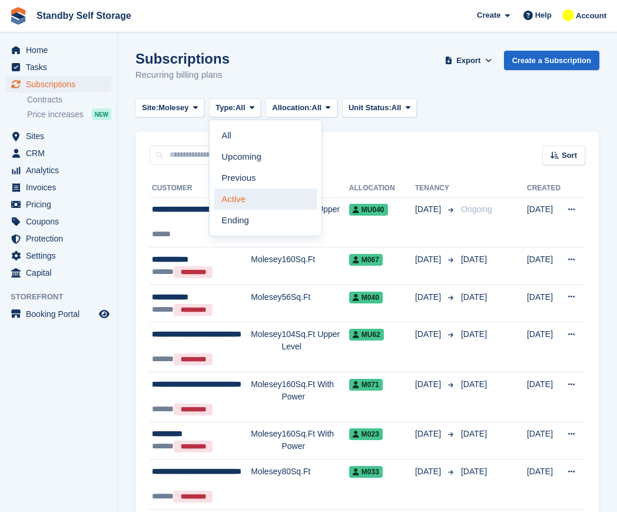
click at [247, 207] on link "Active" at bounding box center [265, 198] width 102 height 21
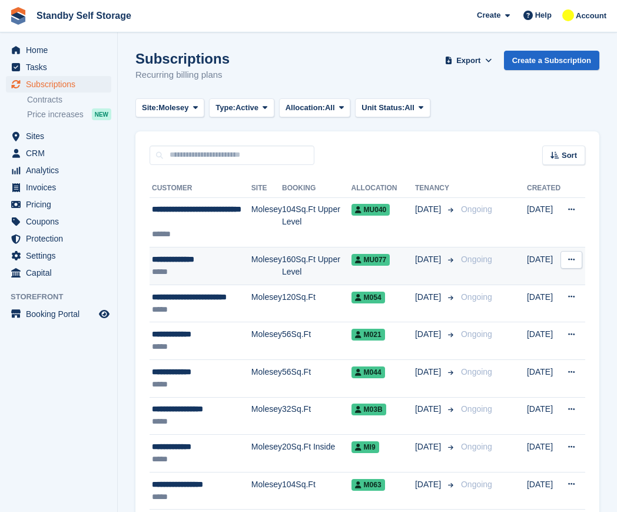
click at [201, 262] on div "**********" at bounding box center [201, 259] width 99 height 12
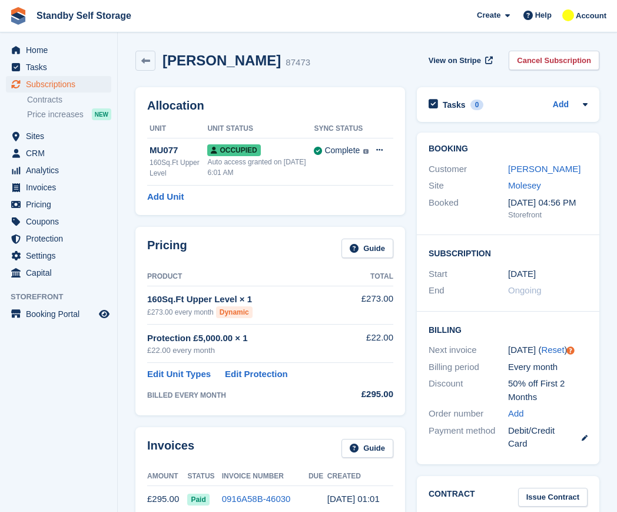
click at [217, 58] on h2 "[PERSON_NAME]" at bounding box center [221, 60] width 118 height 16
click at [220, 56] on h2 "[PERSON_NAME]" at bounding box center [221, 60] width 118 height 16
click at [221, 56] on h2 "[PERSON_NAME]" at bounding box center [221, 60] width 118 height 16
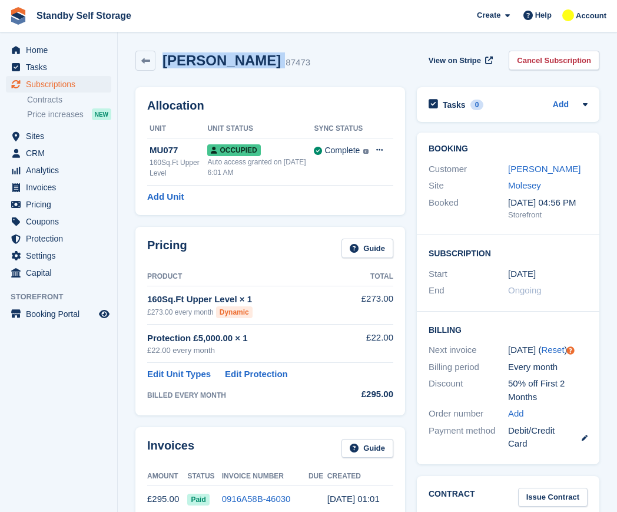
click at [592, 55] on link "Cancel Subscription" at bounding box center [554, 60] width 91 height 19
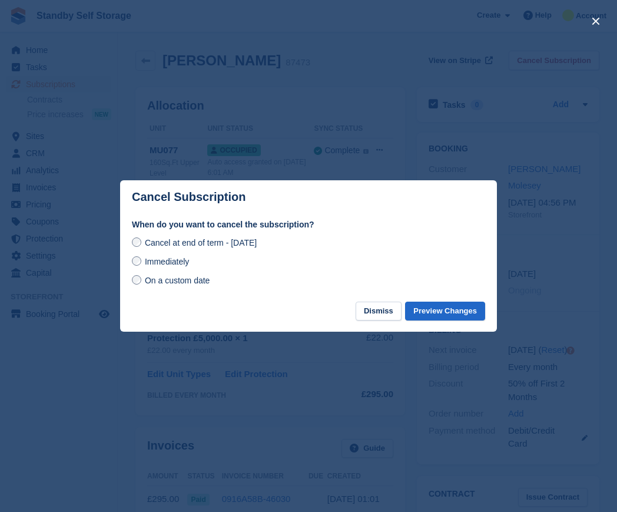
click at [180, 265] on span "Immediately" at bounding box center [167, 261] width 44 height 9
click at [423, 314] on button "Preview Changes" at bounding box center [445, 310] width 80 height 19
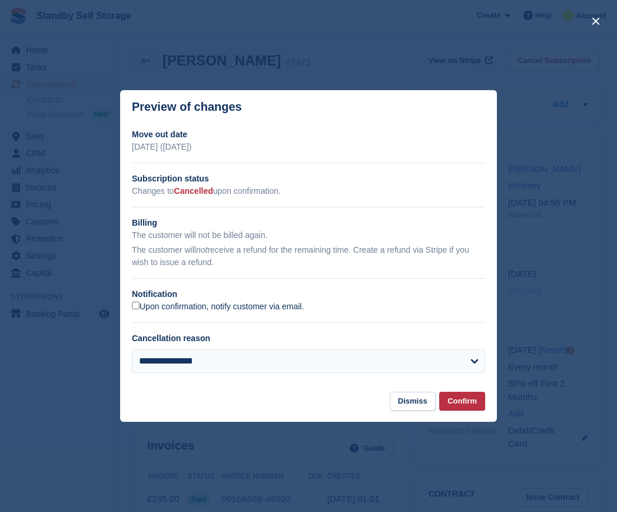
click at [142, 307] on label "Upon confirmation, notify customer via email." at bounding box center [218, 306] width 172 height 11
click at [468, 406] on button "Confirm" at bounding box center [462, 400] width 46 height 19
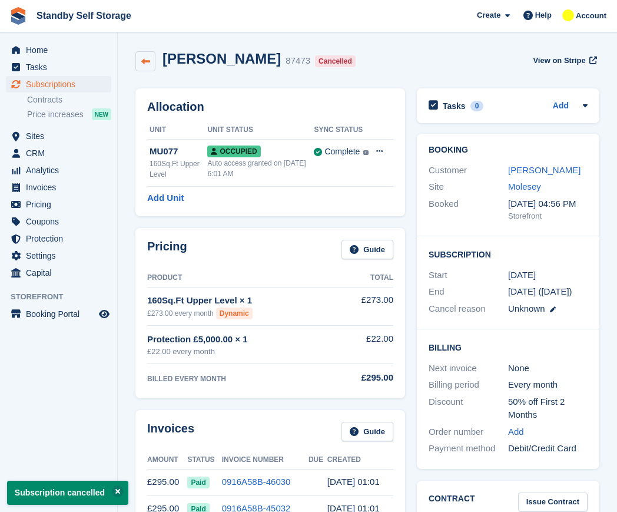
click at [139, 69] on link at bounding box center [145, 61] width 20 height 20
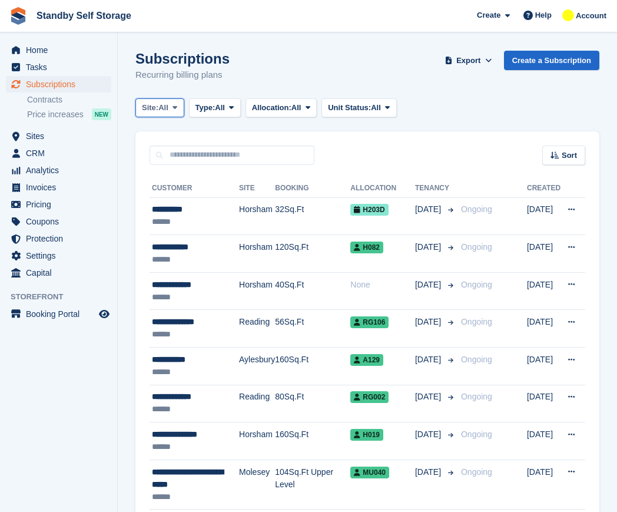
click at [168, 99] on button "Site: All" at bounding box center [159, 107] width 49 height 19
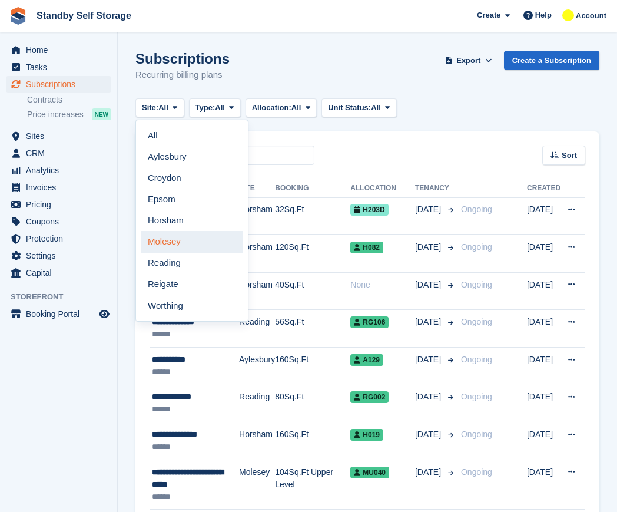
click at [191, 240] on link "Molesey" at bounding box center [192, 241] width 102 height 21
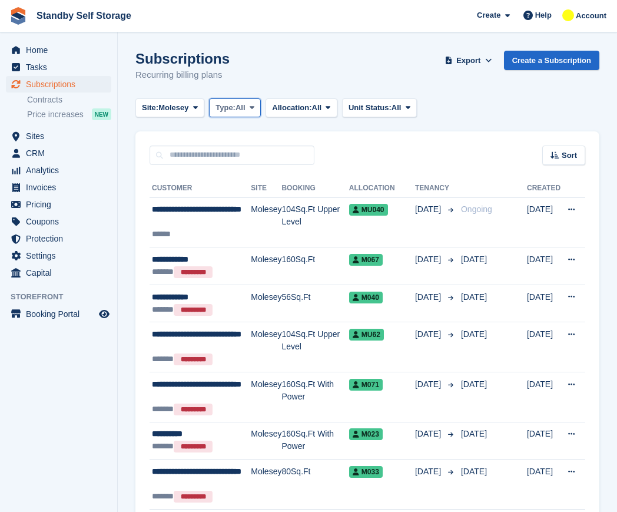
click at [229, 105] on span "Type:" at bounding box center [225, 108] width 20 height 12
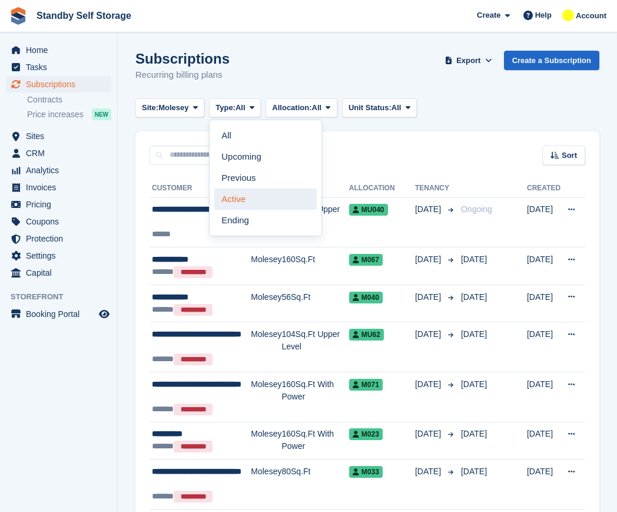
click at [251, 199] on link "Active" at bounding box center [265, 198] width 102 height 21
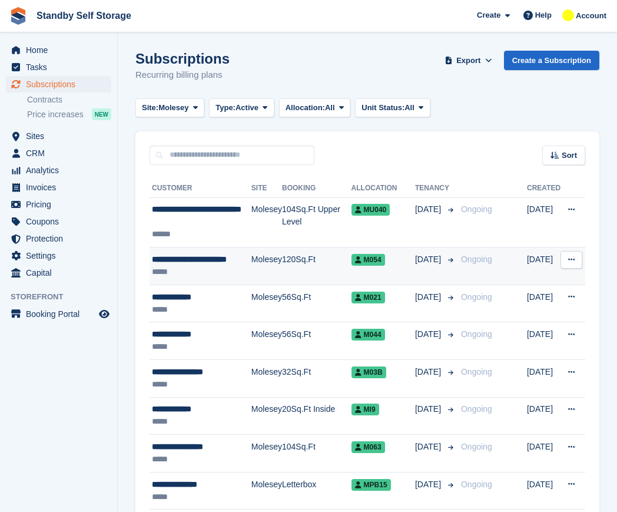
click at [220, 259] on div "**********" at bounding box center [201, 259] width 99 height 12
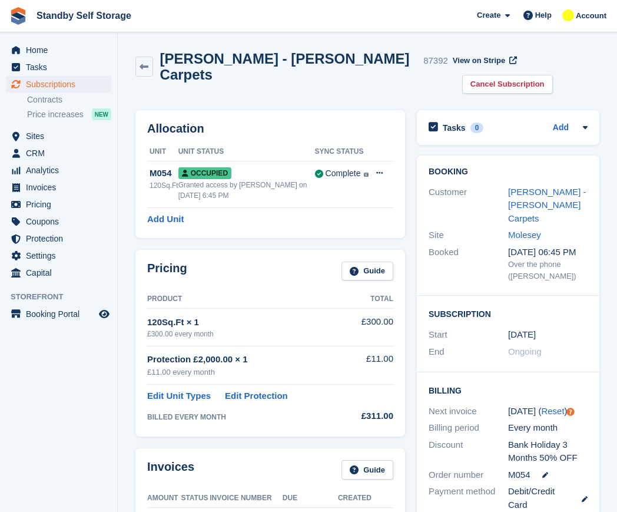
click at [224, 59] on h2 "Jonny Grant - J G Carpets" at bounding box center [289, 67] width 259 height 32
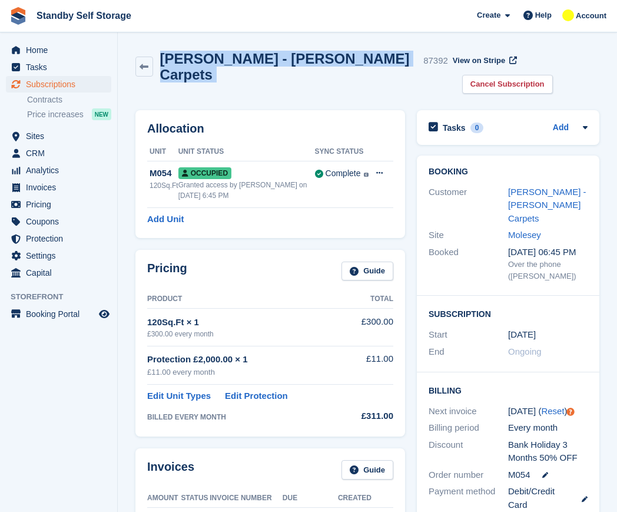
click at [224, 59] on h2 "Jonny Grant - J G Carpets" at bounding box center [289, 67] width 259 height 32
copy div "Jonny Grant - J G Carpets"
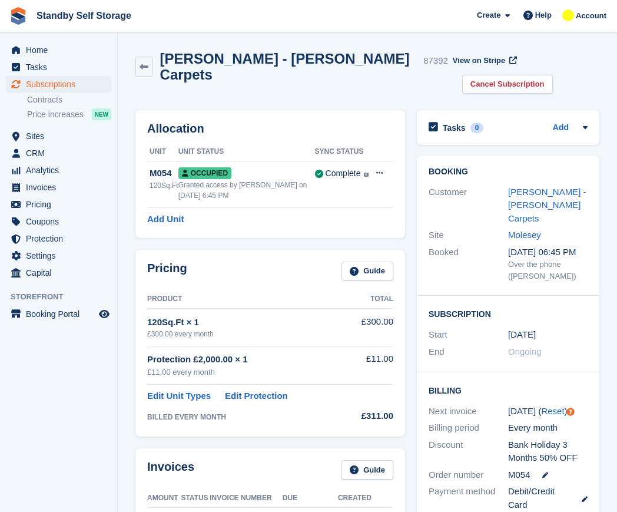
click at [533, 47] on div "Jonny Grant - J G Carpets 87392 View on Stripe Cancel Subscription" at bounding box center [367, 74] width 476 height 59
click at [549, 75] on link "Cancel Subscription" at bounding box center [507, 84] width 91 height 19
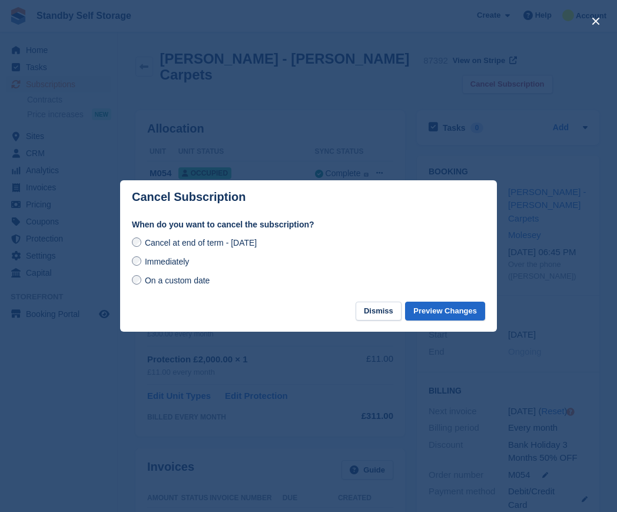
click at [180, 260] on span "Immediately" at bounding box center [167, 261] width 44 height 9
click at [475, 308] on button "Preview Changes" at bounding box center [445, 310] width 80 height 19
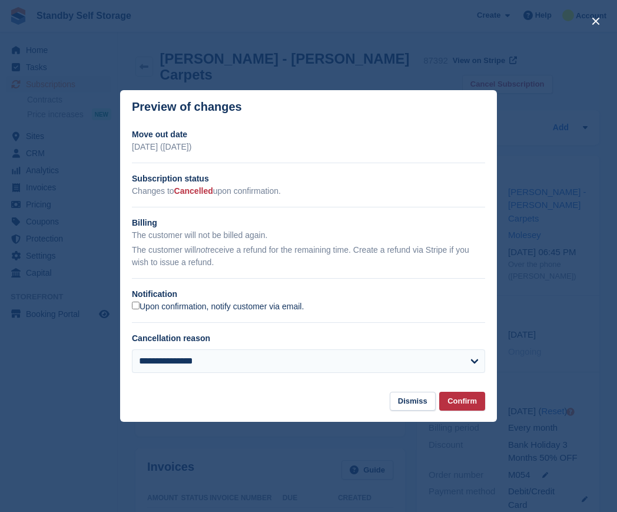
click at [304, 304] on label "Upon confirmation, notify customer via email." at bounding box center [218, 306] width 172 height 11
click at [476, 403] on button "Confirm" at bounding box center [462, 400] width 46 height 19
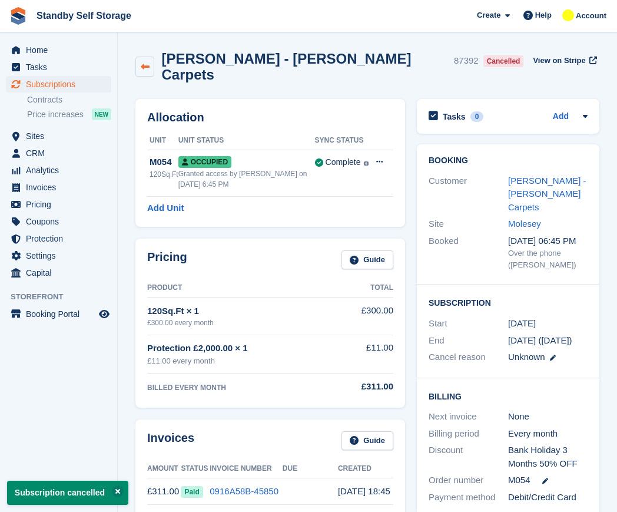
click at [147, 62] on icon at bounding box center [145, 66] width 9 height 9
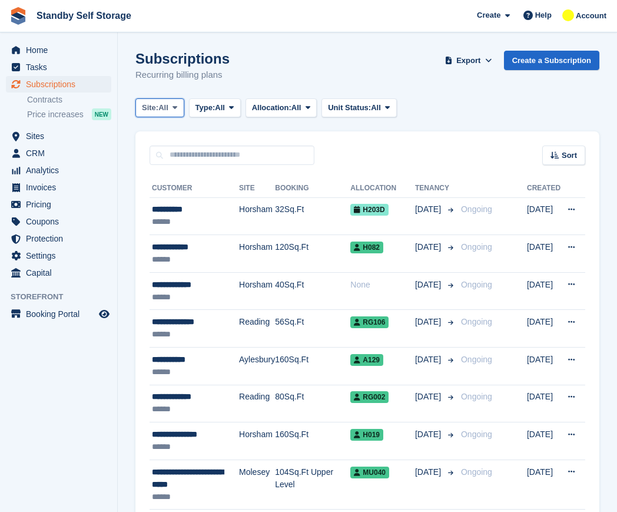
click at [167, 103] on span "All" at bounding box center [163, 108] width 10 height 12
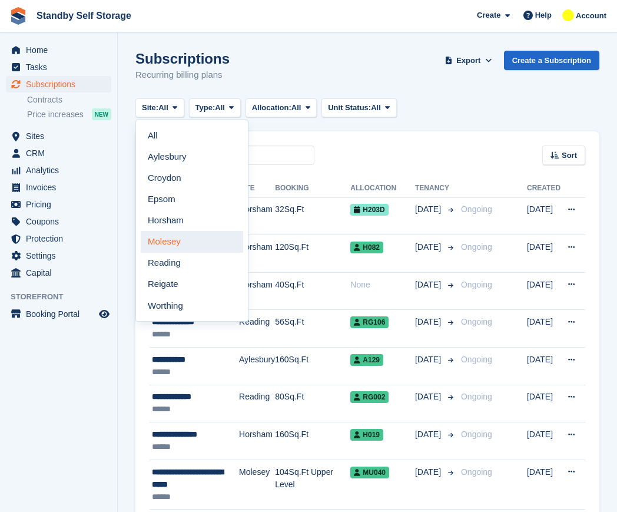
click at [195, 240] on link "Molesey" at bounding box center [192, 241] width 102 height 21
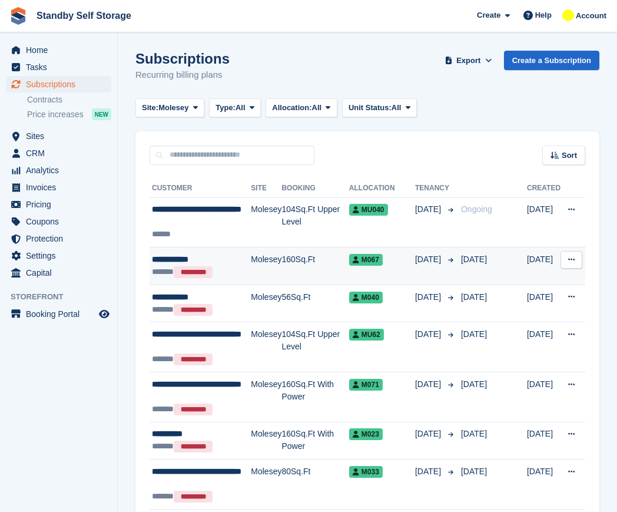
click at [225, 273] on div "****** *********" at bounding box center [201, 271] width 99 height 12
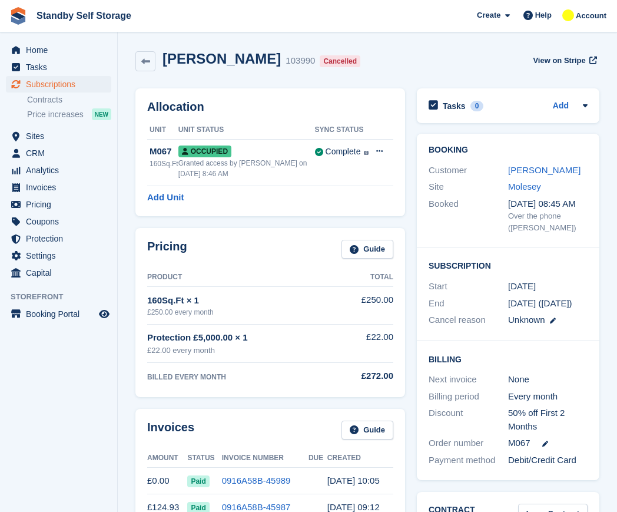
click at [204, 62] on h2 "[PERSON_NAME]" at bounding box center [221, 59] width 118 height 16
copy div "[PERSON_NAME]"
click at [148, 55] on link at bounding box center [145, 61] width 20 height 20
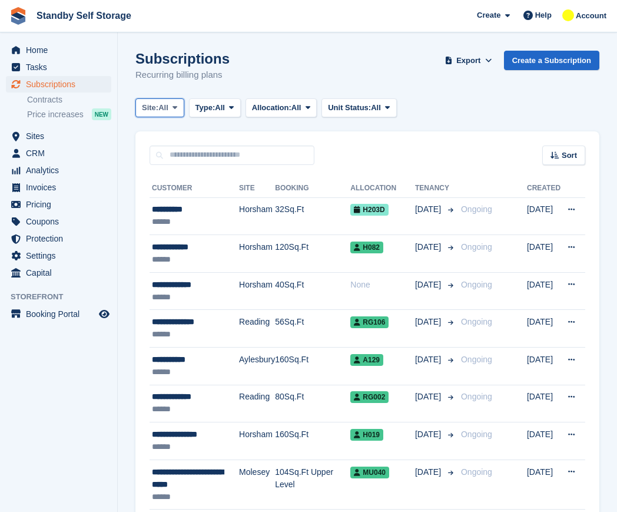
click at [164, 110] on span "All" at bounding box center [163, 108] width 10 height 12
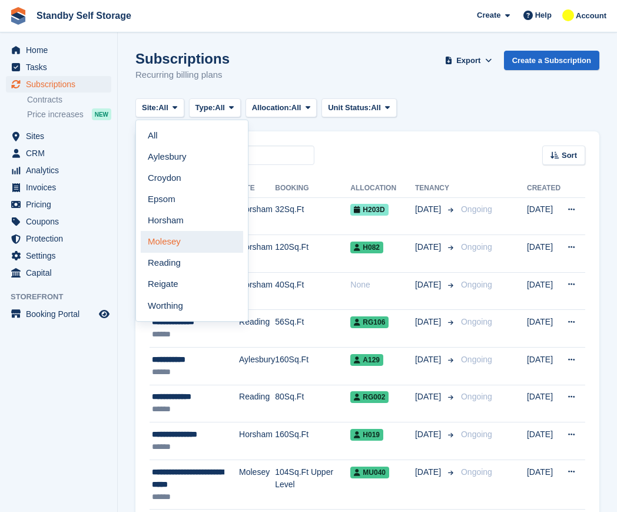
click at [177, 248] on link "Molesey" at bounding box center [192, 241] width 102 height 21
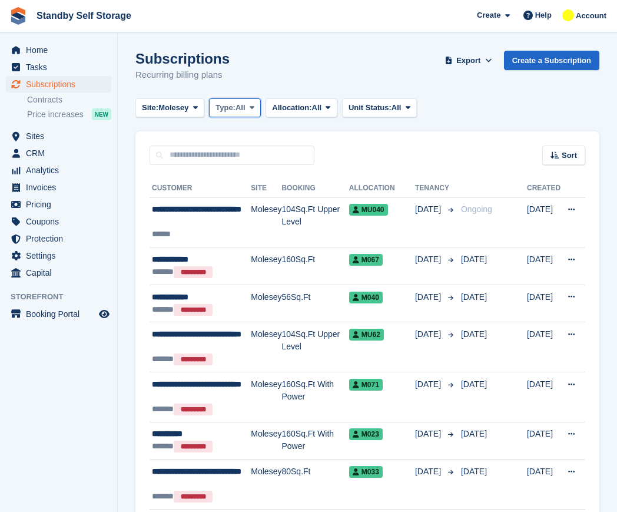
click at [235, 106] on span "Type:" at bounding box center [225, 108] width 20 height 12
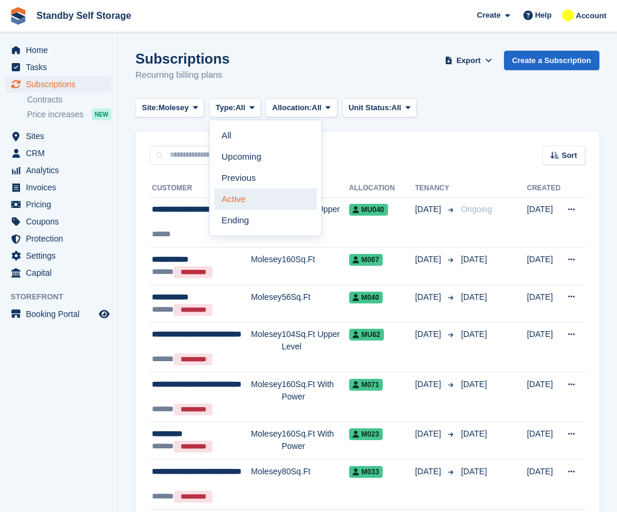
click at [244, 201] on link "Active" at bounding box center [265, 198] width 102 height 21
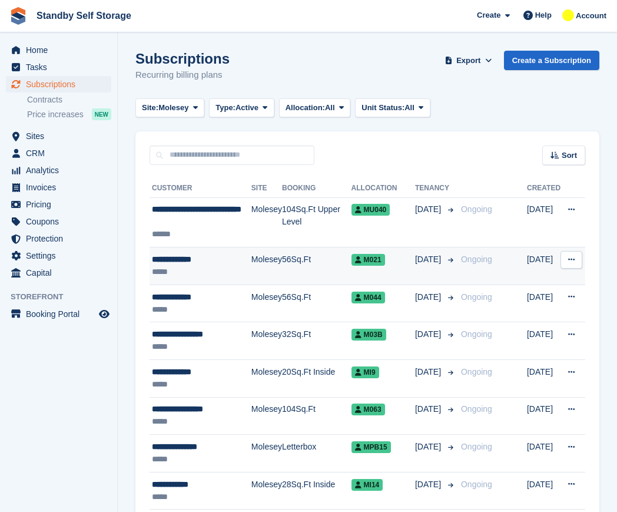
click at [202, 264] on div "**********" at bounding box center [201, 259] width 99 height 12
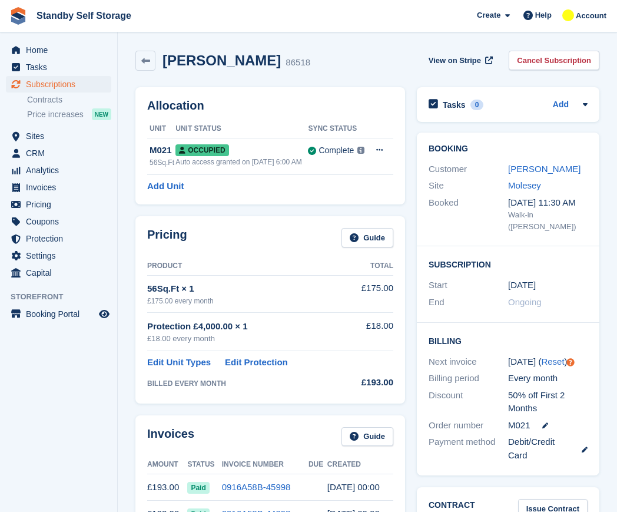
click at [216, 61] on h2 "[PERSON_NAME]" at bounding box center [221, 60] width 118 height 16
click at [216, 61] on h2 "Esteban Perez" at bounding box center [221, 60] width 118 height 16
copy div "Esteban Perez"
click at [539, 52] on link "Cancel Subscription" at bounding box center [554, 60] width 91 height 19
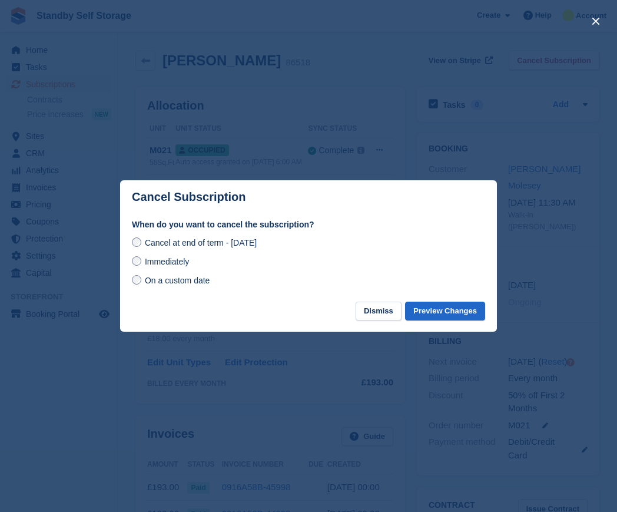
click at [170, 259] on span "Immediately" at bounding box center [167, 261] width 44 height 9
click at [434, 309] on button "Preview Changes" at bounding box center [445, 310] width 80 height 19
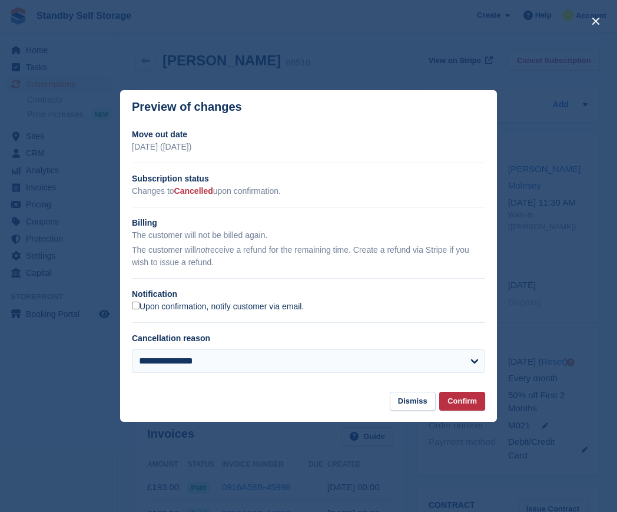
click at [291, 302] on label "Upon confirmation, notify customer via email." at bounding box center [218, 306] width 172 height 11
click at [457, 396] on button "Confirm" at bounding box center [462, 400] width 46 height 19
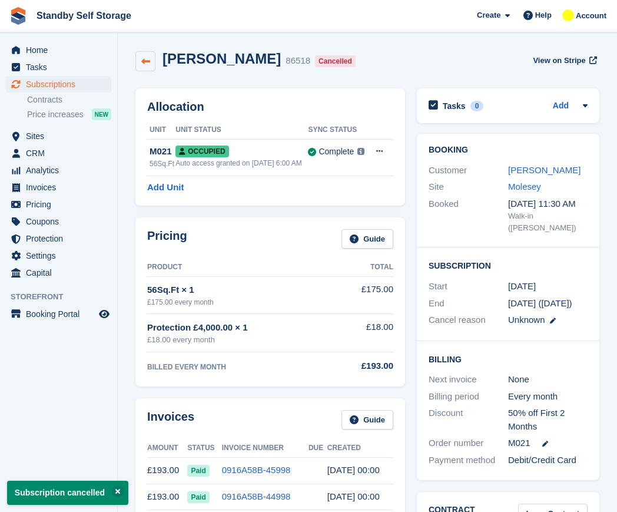
click at [148, 64] on icon at bounding box center [145, 61] width 9 height 9
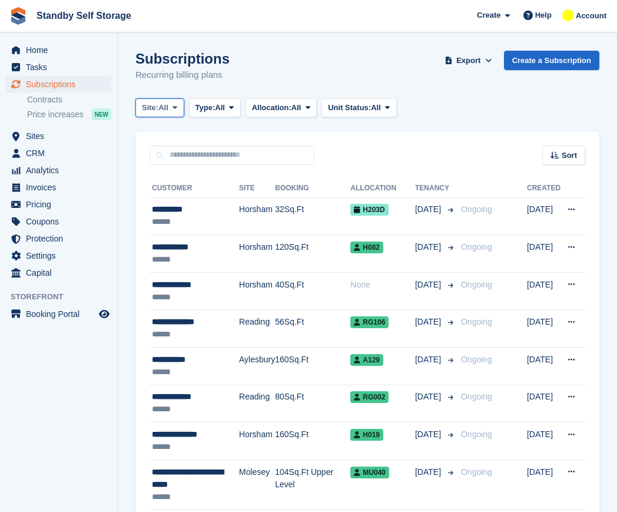
click at [175, 105] on icon at bounding box center [174, 108] width 5 height 8
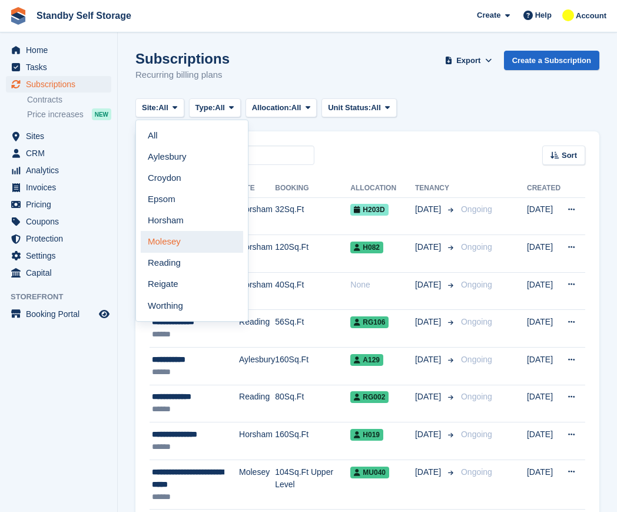
click at [181, 245] on link "Molesey" at bounding box center [192, 241] width 102 height 21
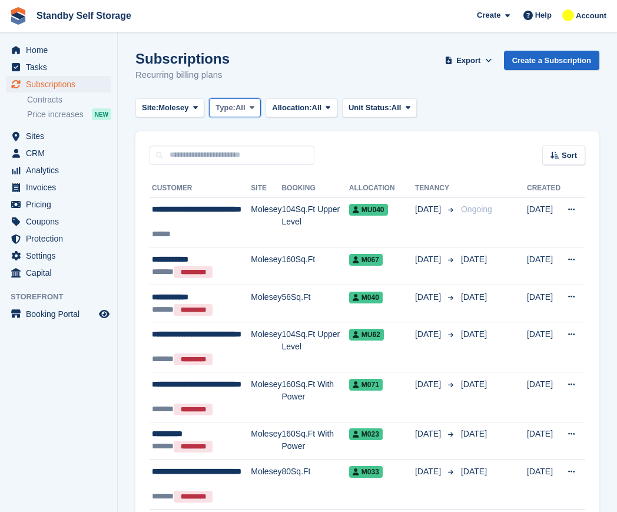
click at [216, 107] on button "Type: All" at bounding box center [235, 107] width 52 height 19
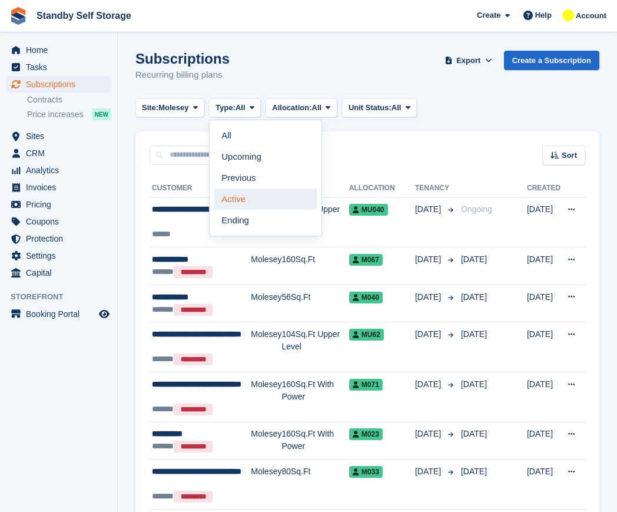
click at [228, 206] on link "Active" at bounding box center [265, 198] width 102 height 21
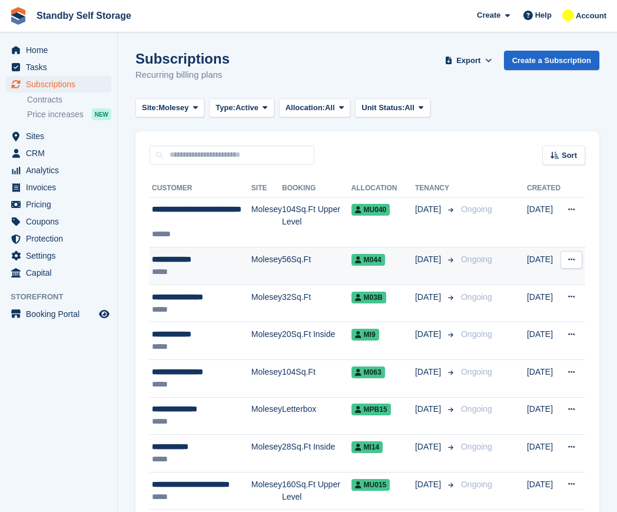
click at [196, 274] on div "*****" at bounding box center [201, 271] width 99 height 12
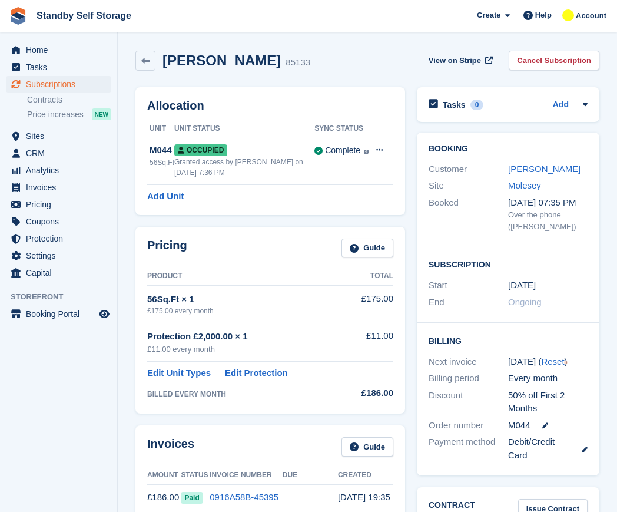
click at [212, 55] on h2 "[PERSON_NAME]" at bounding box center [221, 60] width 118 height 16
copy div "[PERSON_NAME]"
click at [572, 57] on link "Cancel Subscription" at bounding box center [554, 60] width 91 height 19
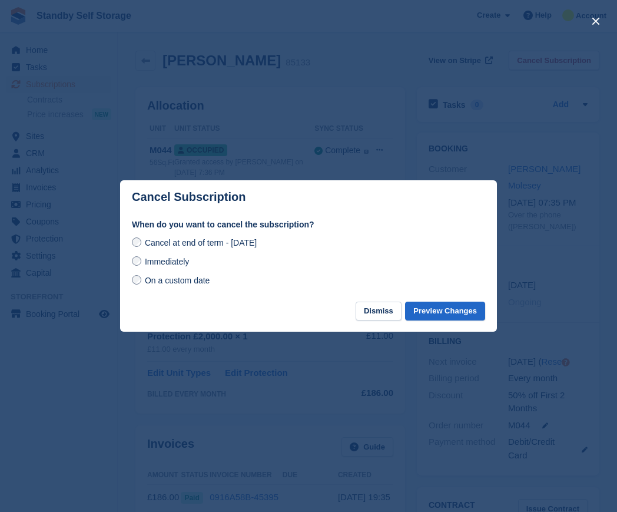
click at [173, 261] on span "Immediately" at bounding box center [167, 261] width 44 height 9
click at [436, 308] on button "Preview Changes" at bounding box center [445, 310] width 80 height 19
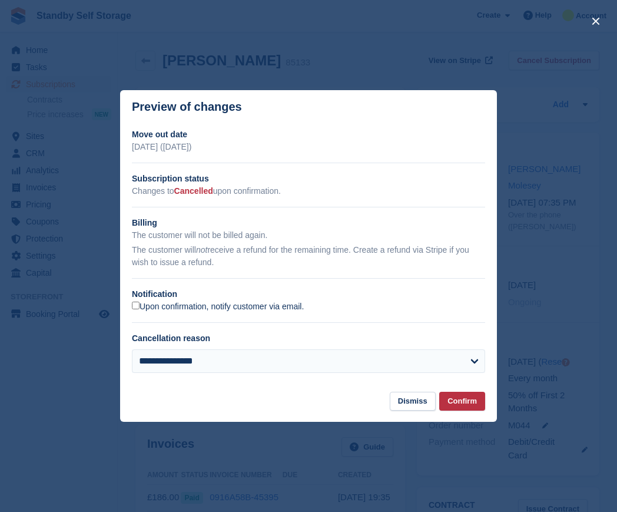
click at [253, 306] on label "Upon confirmation, notify customer via email." at bounding box center [218, 306] width 172 height 11
click at [471, 400] on button "Confirm" at bounding box center [462, 400] width 46 height 19
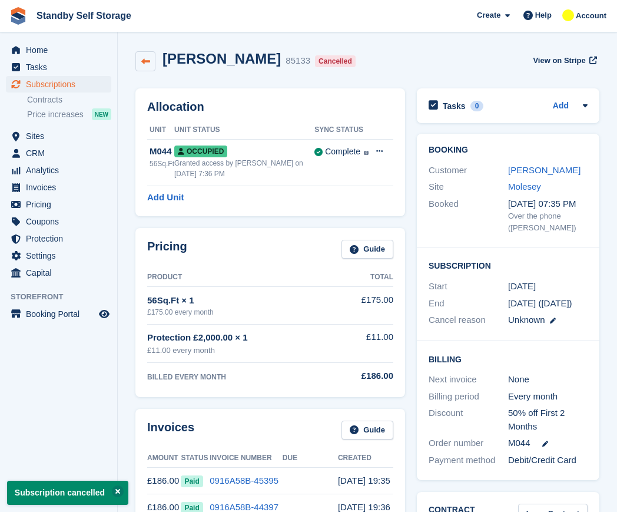
drag, startPoint x: 148, startPoint y: 59, endPoint x: 142, endPoint y: 59, distance: 6.5
click at [142, 59] on icon at bounding box center [145, 61] width 9 height 9
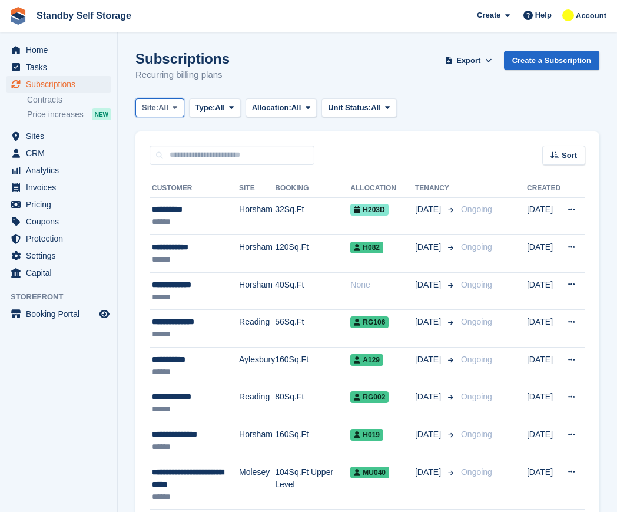
click at [135, 102] on button "Site: All" at bounding box center [159, 107] width 49 height 19
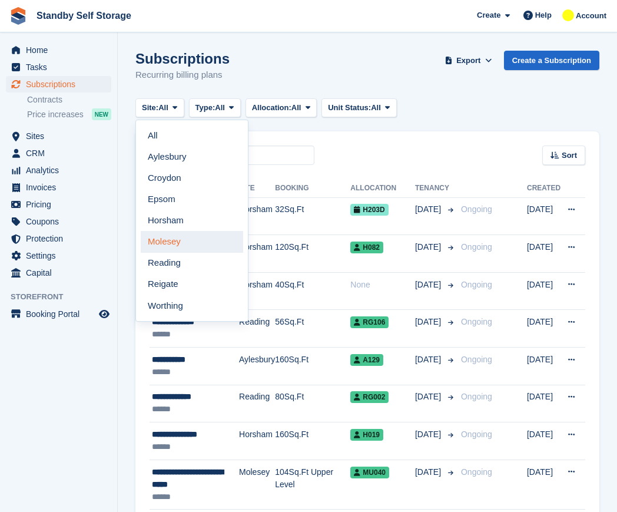
click at [191, 239] on link "Molesey" at bounding box center [192, 241] width 102 height 21
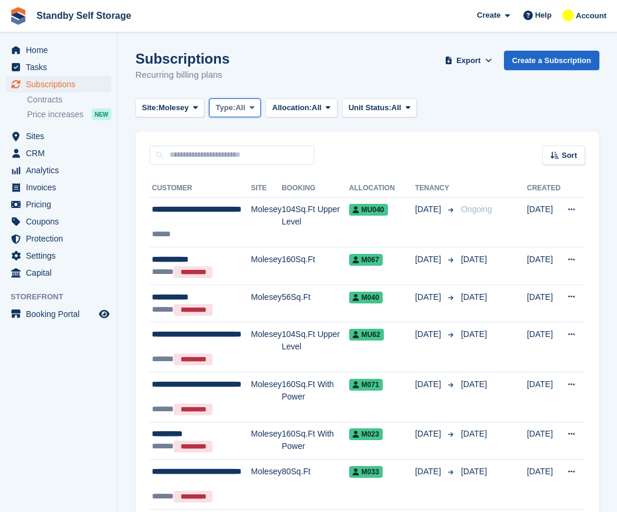
click at [222, 110] on span "Type:" at bounding box center [225, 108] width 20 height 12
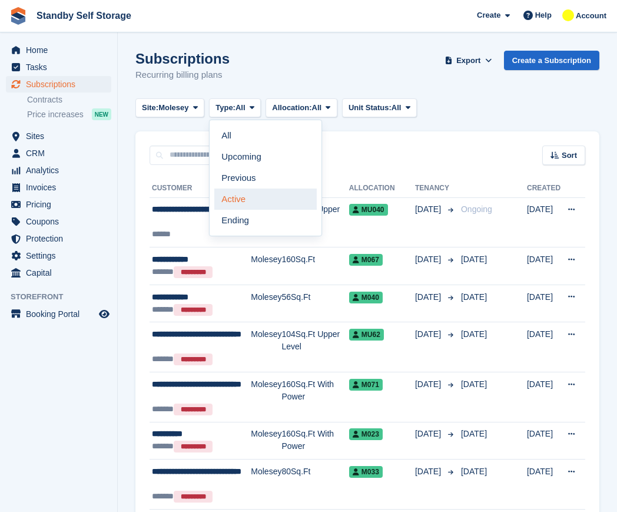
click at [233, 198] on link "Active" at bounding box center [265, 198] width 102 height 21
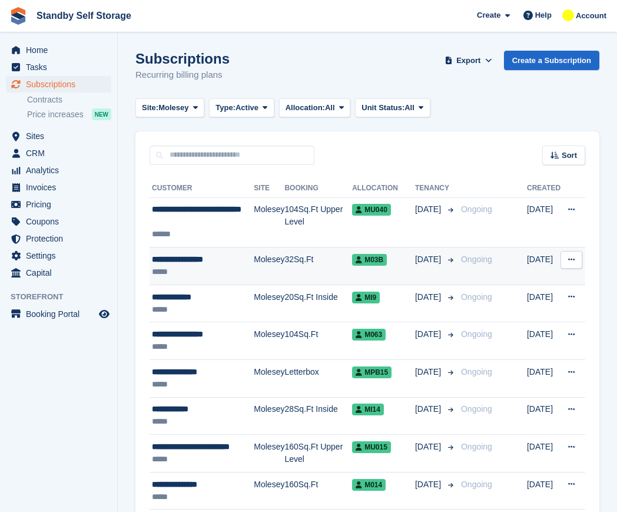
click at [268, 259] on td "Molesey" at bounding box center [269, 266] width 31 height 38
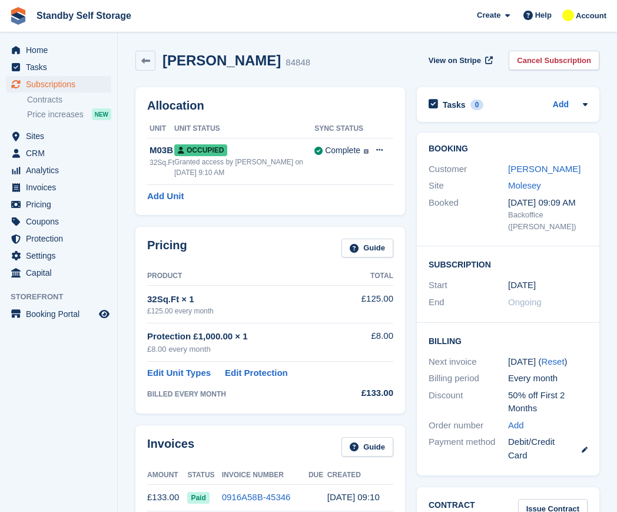
drag, startPoint x: 0, startPoint y: 0, endPoint x: 238, endPoint y: 64, distance: 246.1
click at [238, 64] on h2 "[PERSON_NAME]" at bounding box center [221, 60] width 118 height 16
copy div "Ray Panditharatna"
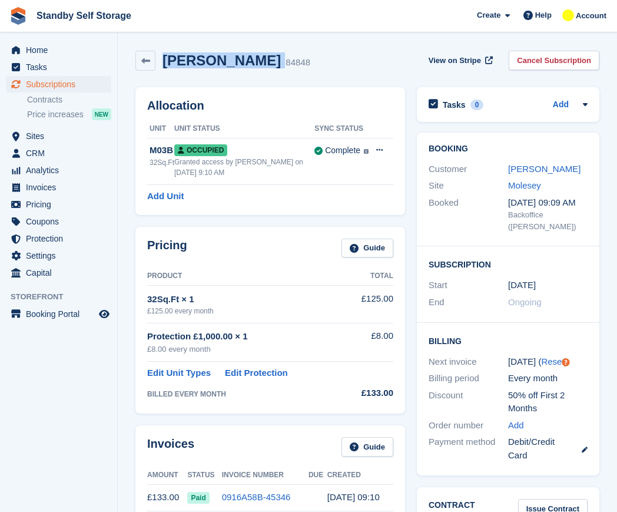
click at [536, 59] on link "Cancel Subscription" at bounding box center [554, 60] width 91 height 19
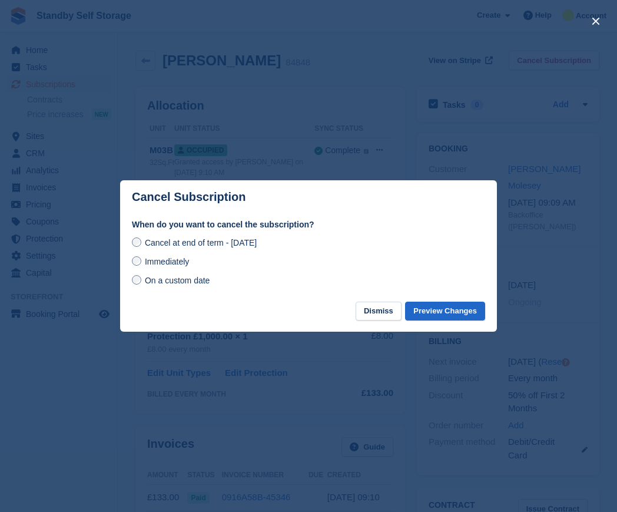
click at [153, 255] on div "Immediately" at bounding box center [308, 261] width 353 height 14
click at [181, 265] on span "Immediately" at bounding box center [167, 261] width 44 height 9
click at [481, 311] on button "Preview Changes" at bounding box center [445, 310] width 80 height 19
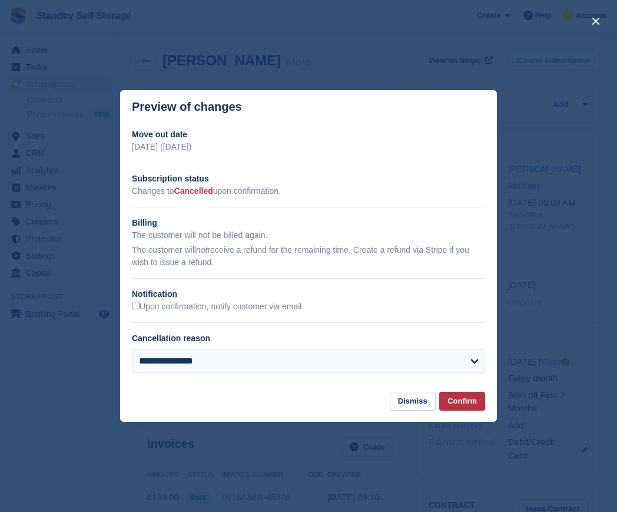
click at [227, 300] on h2 "Notification" at bounding box center [308, 294] width 353 height 12
drag, startPoint x: 234, startPoint y: 305, endPoint x: 287, endPoint y: 310, distance: 53.1
click at [234, 306] on label "Upon confirmation, notify customer via email." at bounding box center [218, 306] width 172 height 11
click at [464, 404] on button "Confirm" at bounding box center [462, 400] width 46 height 19
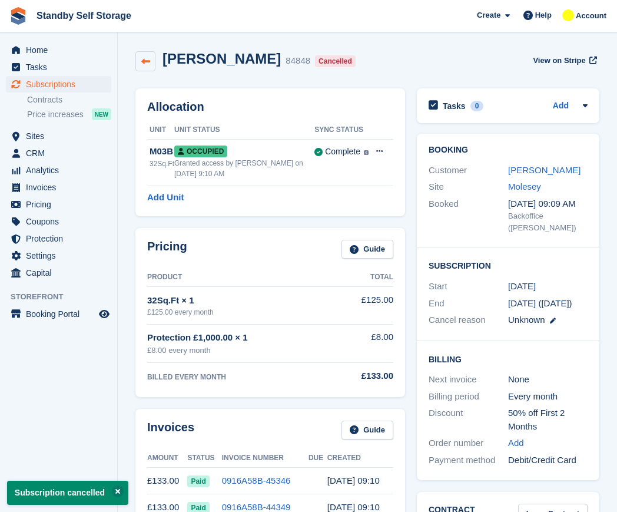
click at [146, 62] on icon at bounding box center [145, 61] width 9 height 9
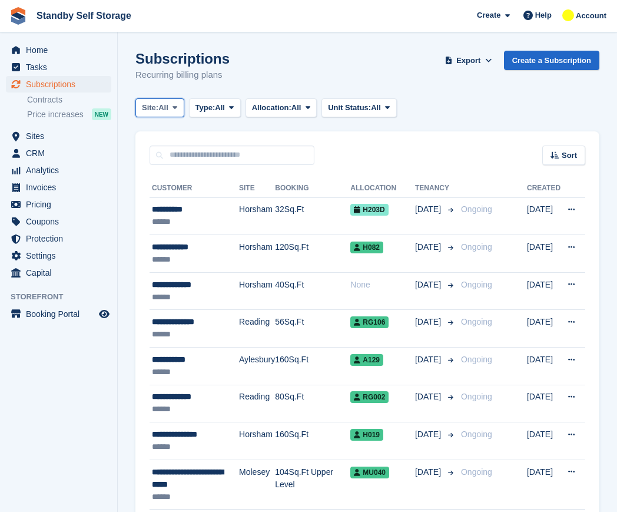
click at [161, 111] on span "All" at bounding box center [163, 108] width 10 height 12
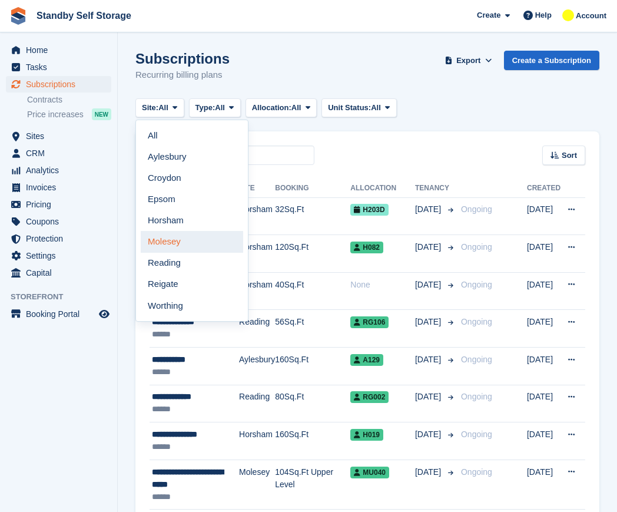
click at [180, 238] on link "Molesey" at bounding box center [192, 241] width 102 height 21
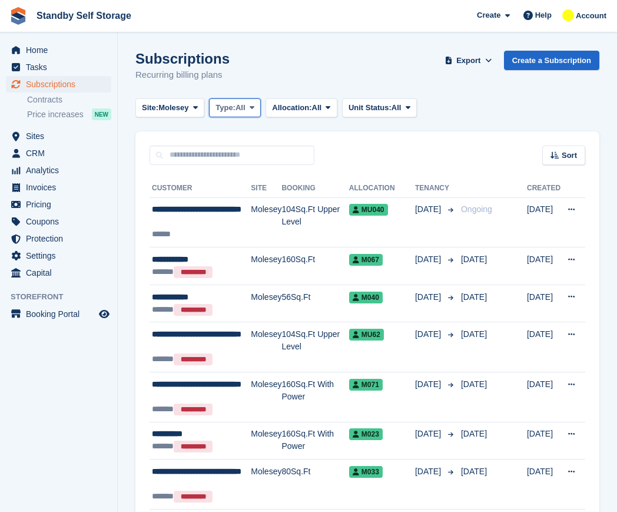
click at [216, 102] on button "Type: All" at bounding box center [235, 107] width 52 height 19
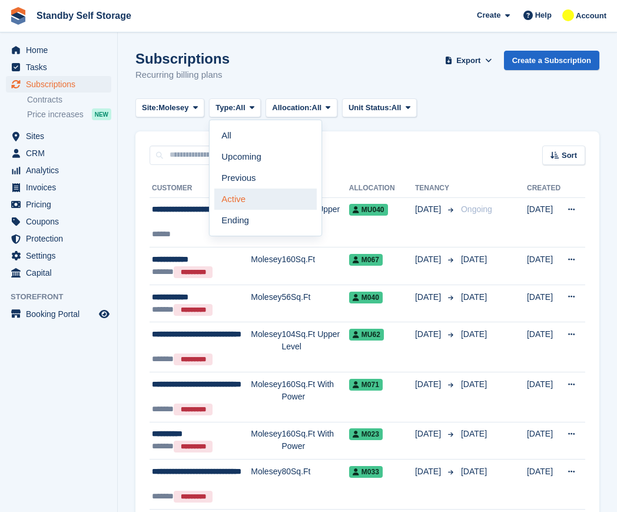
click at [254, 202] on link "Active" at bounding box center [265, 198] width 102 height 21
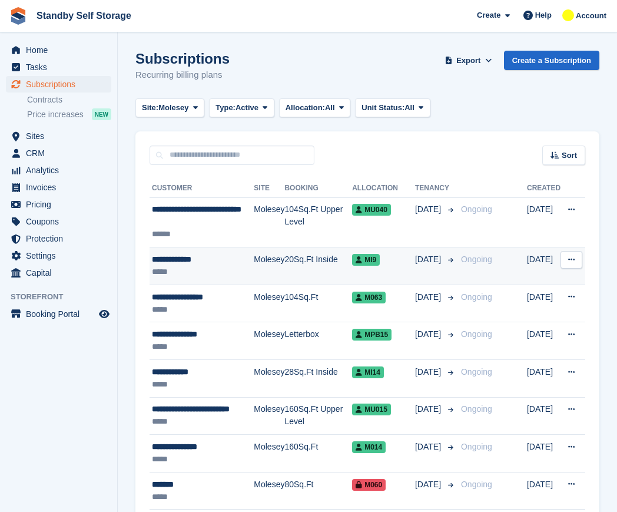
click at [220, 254] on div "**********" at bounding box center [203, 259] width 102 height 12
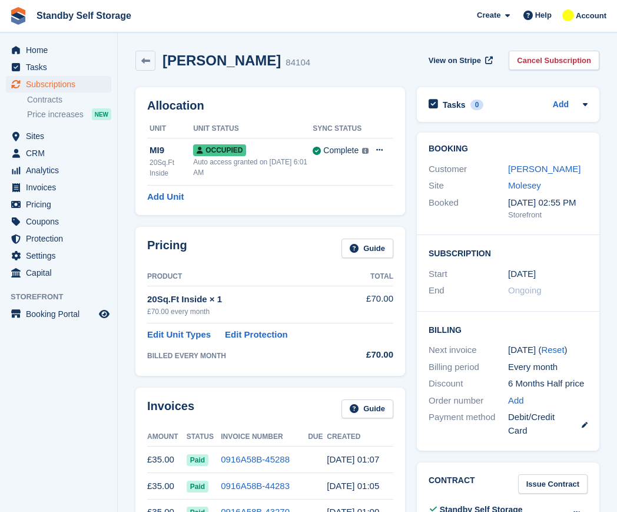
click at [214, 57] on h2 "[PERSON_NAME]" at bounding box center [221, 60] width 118 height 16
copy div "[PERSON_NAME]"
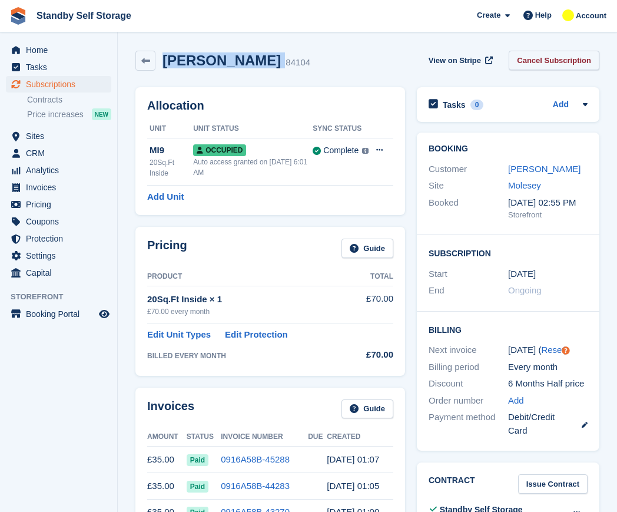
click at [530, 56] on link "Cancel Subscription" at bounding box center [554, 60] width 91 height 19
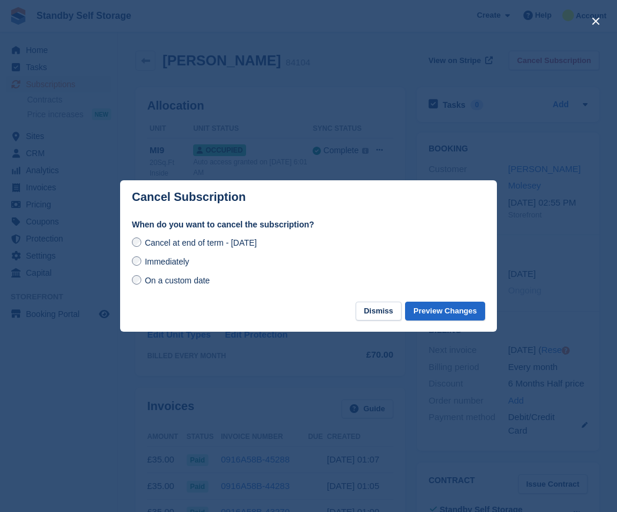
click at [175, 265] on span "Immediately" at bounding box center [167, 261] width 44 height 9
click at [431, 311] on button "Preview Changes" at bounding box center [445, 310] width 80 height 19
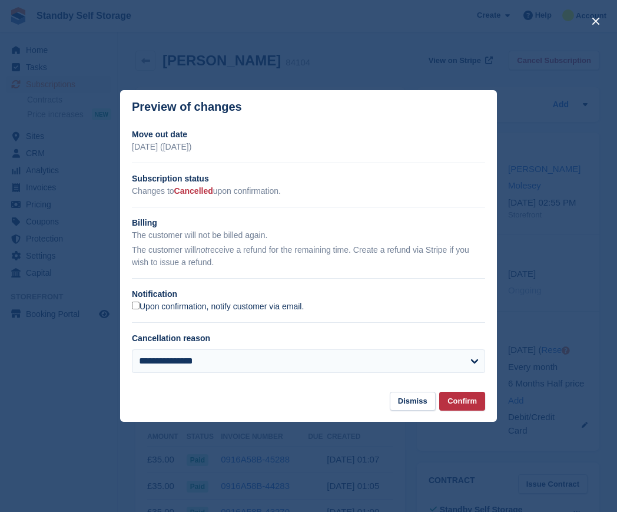
click at [300, 308] on label "Upon confirmation, notify customer via email." at bounding box center [218, 306] width 172 height 11
click at [452, 396] on button "Confirm" at bounding box center [462, 400] width 46 height 19
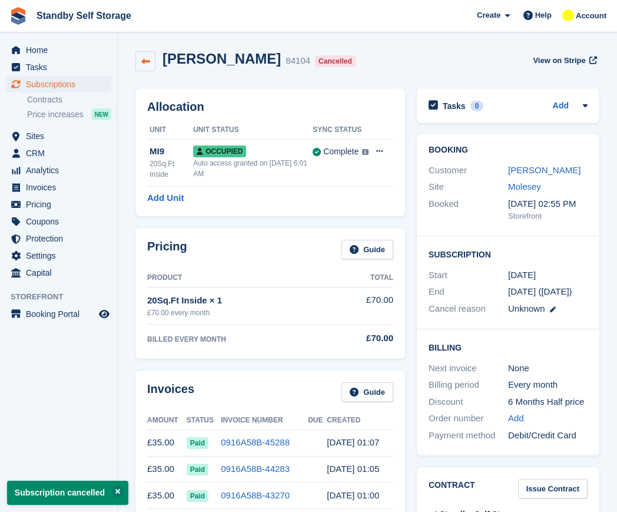
click at [143, 58] on icon at bounding box center [145, 61] width 9 height 9
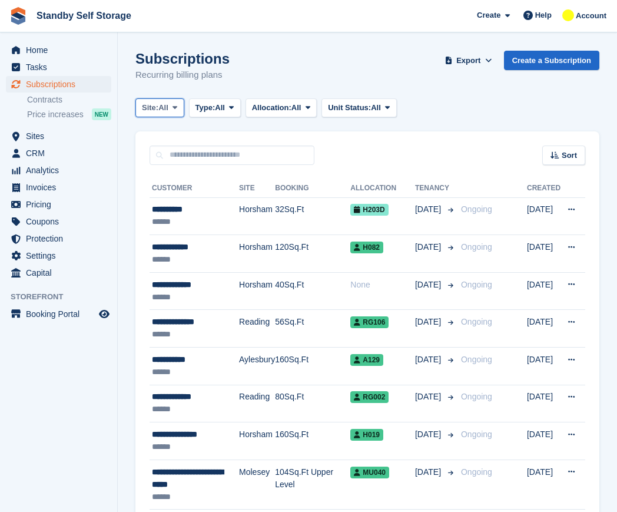
click at [162, 104] on span "All" at bounding box center [163, 108] width 10 height 12
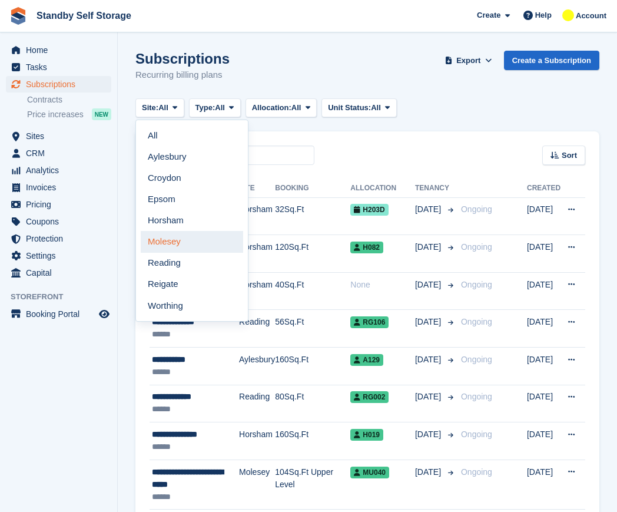
click at [175, 236] on link "Molesey" at bounding box center [192, 241] width 102 height 21
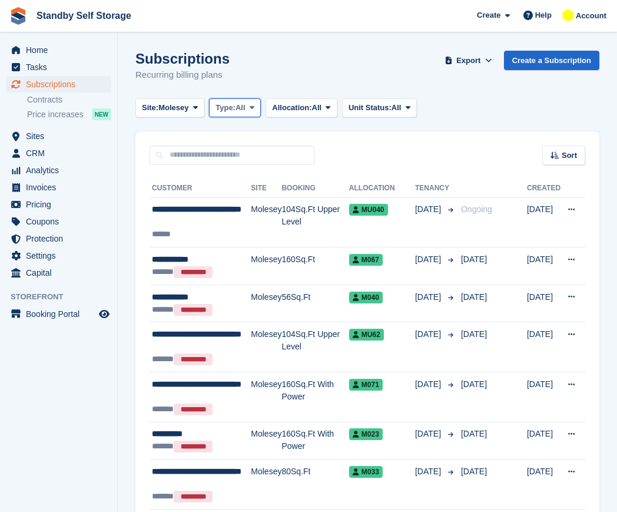
click at [231, 109] on span "Type:" at bounding box center [225, 108] width 20 height 12
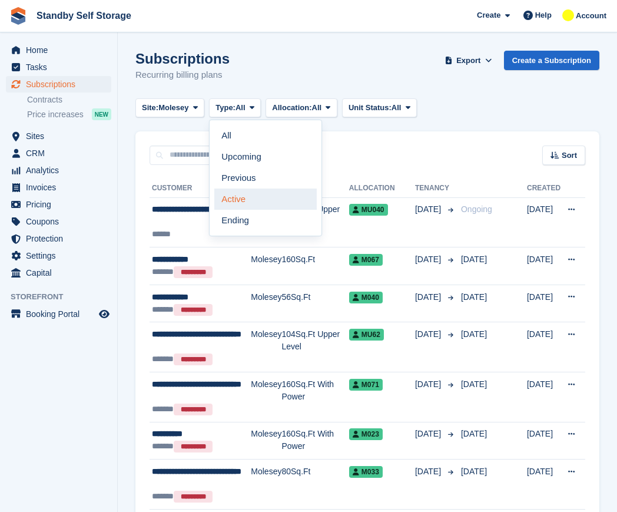
click at [250, 204] on link "Active" at bounding box center [265, 198] width 102 height 21
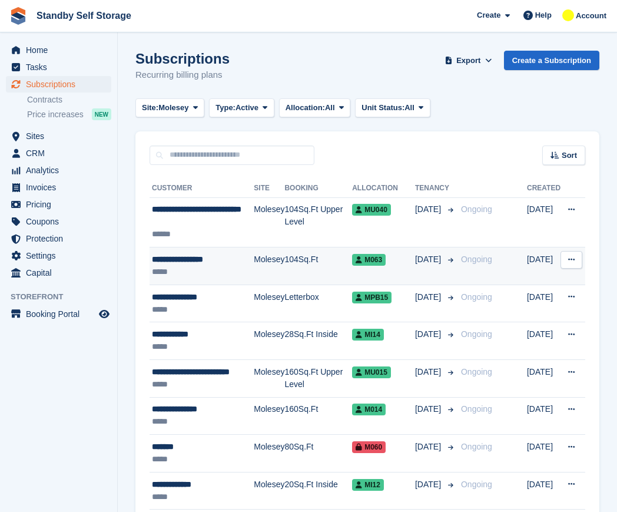
click at [224, 260] on div "**********" at bounding box center [203, 259] width 102 height 12
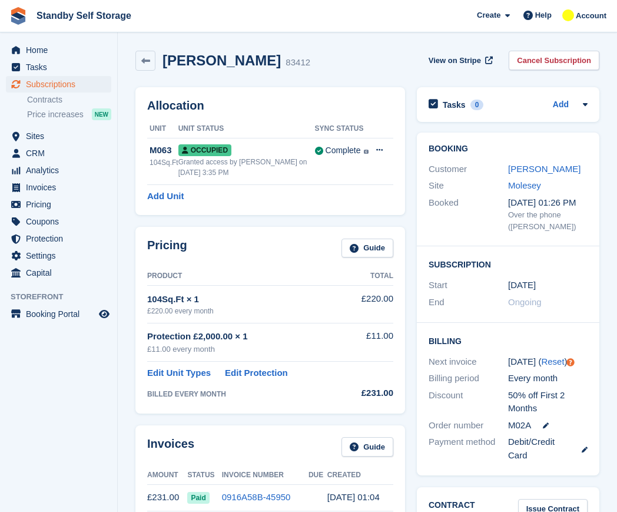
click at [206, 57] on h2 "[PERSON_NAME]" at bounding box center [221, 60] width 118 height 16
click at [206, 57] on h2 "Ivaylo Alvadzhiev" at bounding box center [221, 60] width 118 height 16
copy div "Ivaylo Alvadzhiev"
click at [547, 61] on link "Cancel Subscription" at bounding box center [554, 60] width 91 height 19
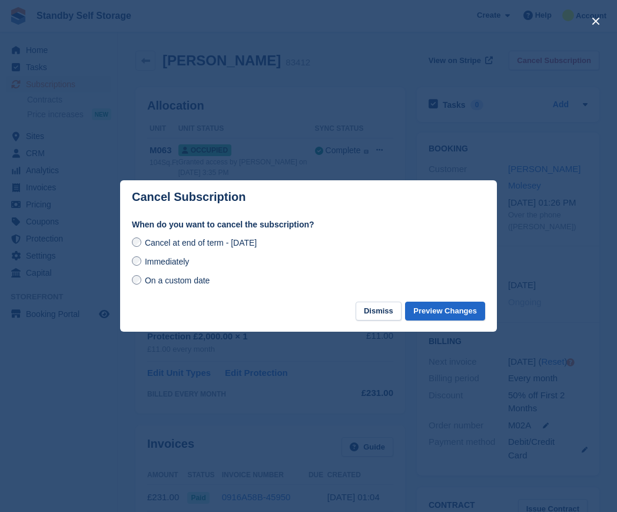
click at [172, 265] on span "Immediately" at bounding box center [167, 261] width 44 height 9
click at [454, 314] on button "Preview Changes" at bounding box center [445, 310] width 80 height 19
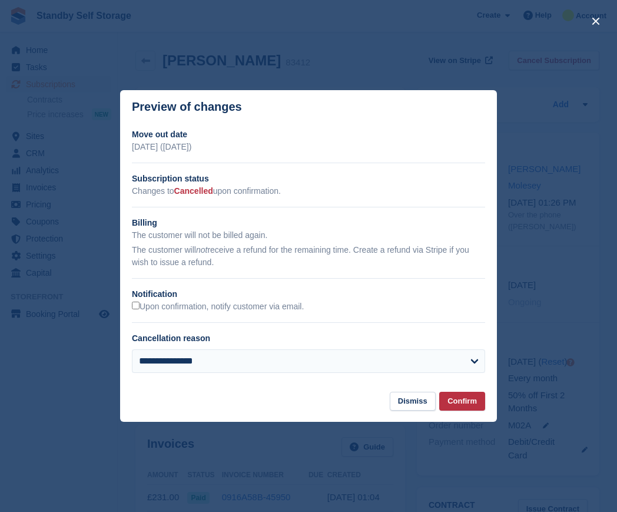
drag, startPoint x: 289, startPoint y: 306, endPoint x: 308, endPoint y: 310, distance: 19.2
click at [290, 306] on label "Upon confirmation, notify customer via email." at bounding box center [218, 306] width 172 height 11
click at [466, 408] on button "Confirm" at bounding box center [462, 400] width 46 height 19
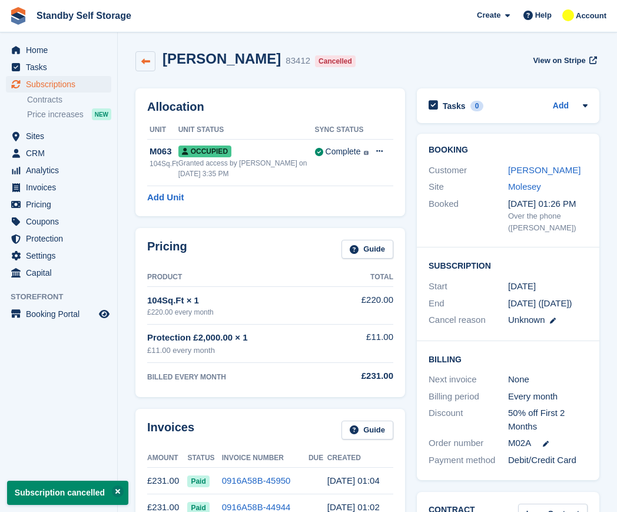
click at [144, 62] on icon at bounding box center [145, 61] width 9 height 9
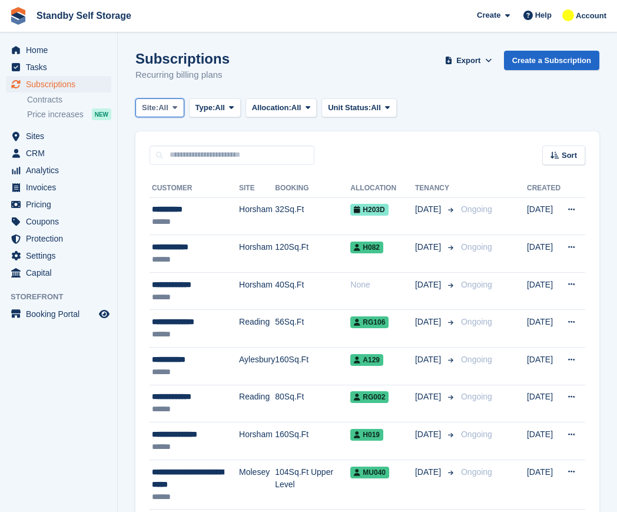
click at [162, 107] on span "All" at bounding box center [163, 108] width 10 height 12
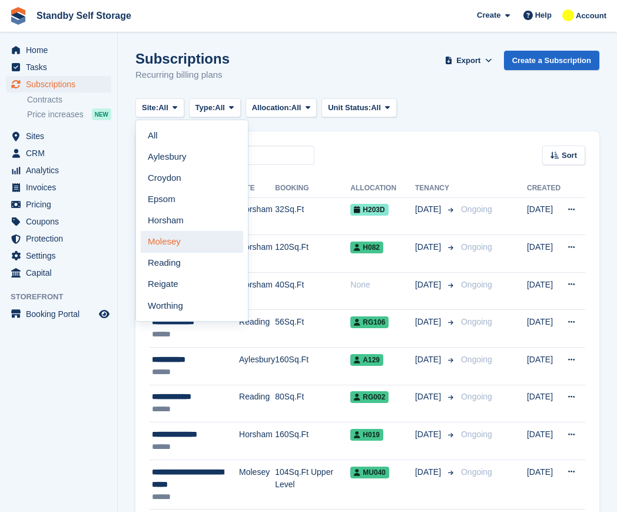
click at [188, 238] on link "Molesey" at bounding box center [192, 241] width 102 height 21
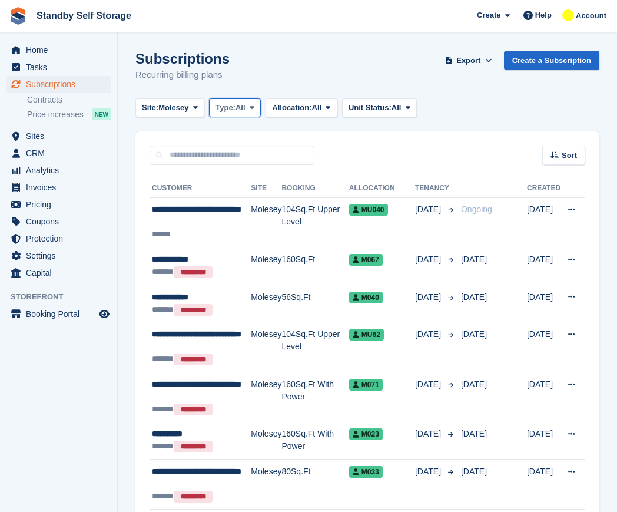
click at [230, 105] on span "Type:" at bounding box center [225, 108] width 20 height 12
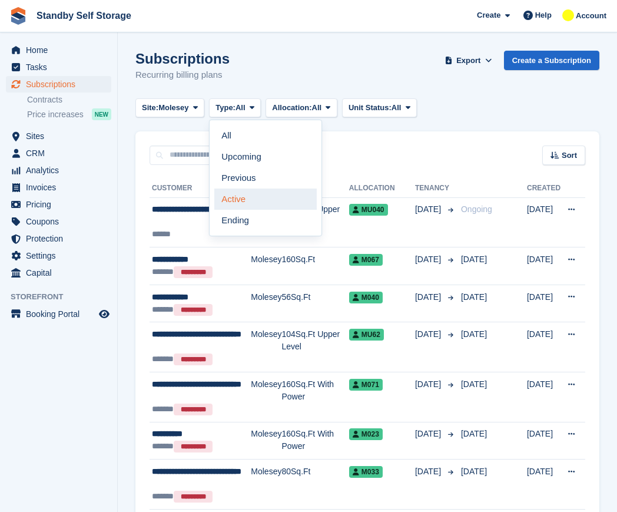
click at [253, 203] on link "Active" at bounding box center [265, 198] width 102 height 21
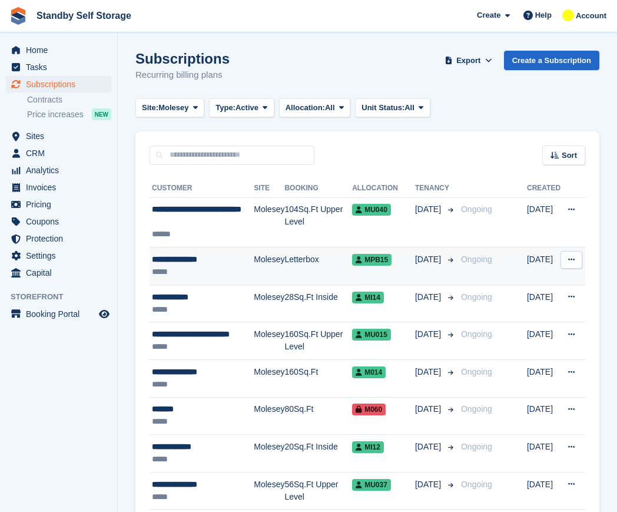
click at [217, 260] on div "**********" at bounding box center [203, 259] width 102 height 12
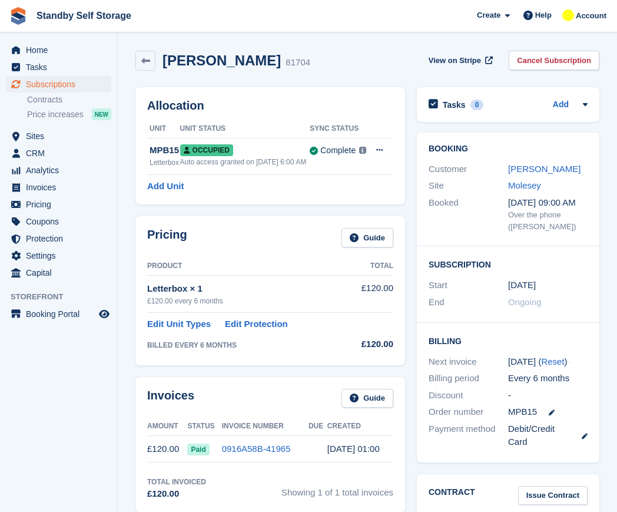
click at [250, 58] on h2 "[PERSON_NAME]" at bounding box center [221, 60] width 118 height 16
click at [250, 58] on h2 "Tommy Hemsworth" at bounding box center [221, 60] width 118 height 16
copy div "Tommy Hemsworth"
click at [556, 64] on link "Cancel Subscription" at bounding box center [554, 60] width 91 height 19
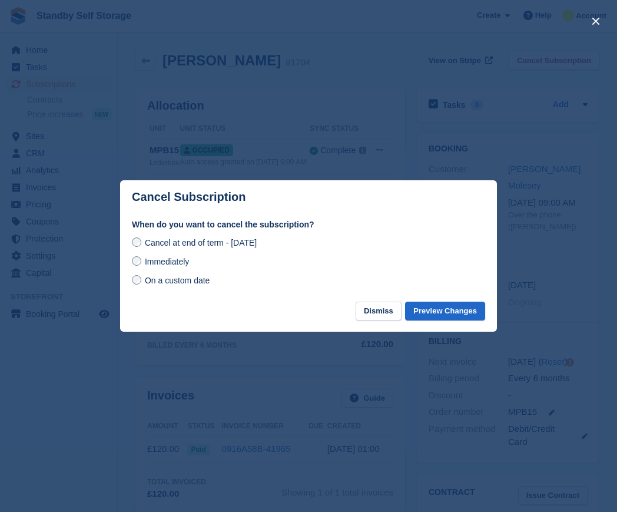
click at [182, 261] on span "Immediately" at bounding box center [167, 261] width 44 height 9
click at [430, 305] on button "Preview Changes" at bounding box center [445, 310] width 80 height 19
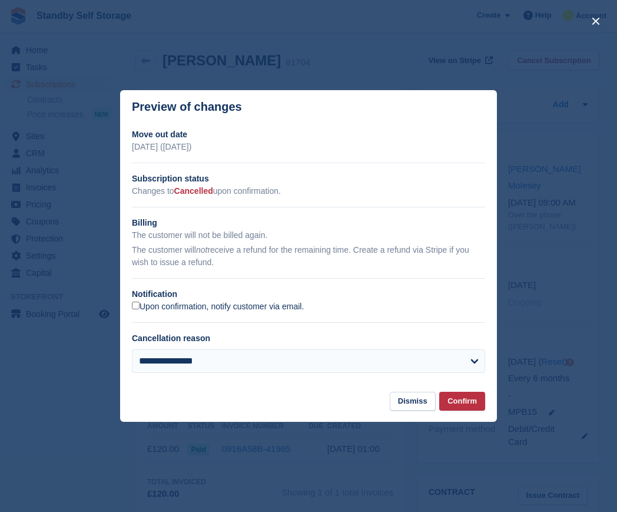
click at [160, 302] on label "Upon confirmation, notify customer via email." at bounding box center [218, 306] width 172 height 11
click at [460, 400] on button "Confirm" at bounding box center [462, 400] width 46 height 19
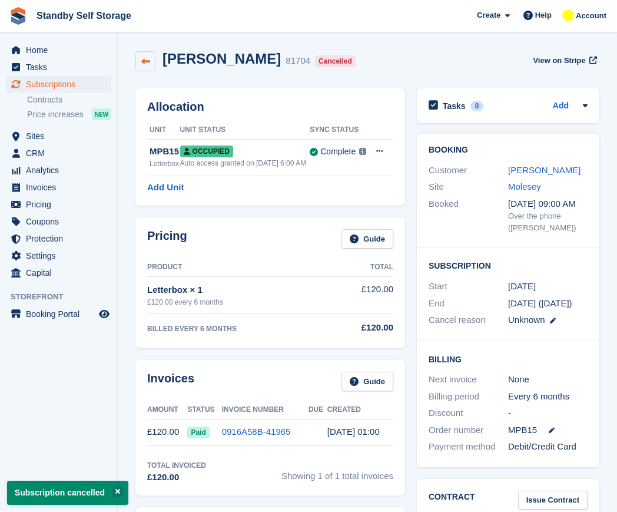
click at [149, 60] on icon at bounding box center [145, 61] width 9 height 9
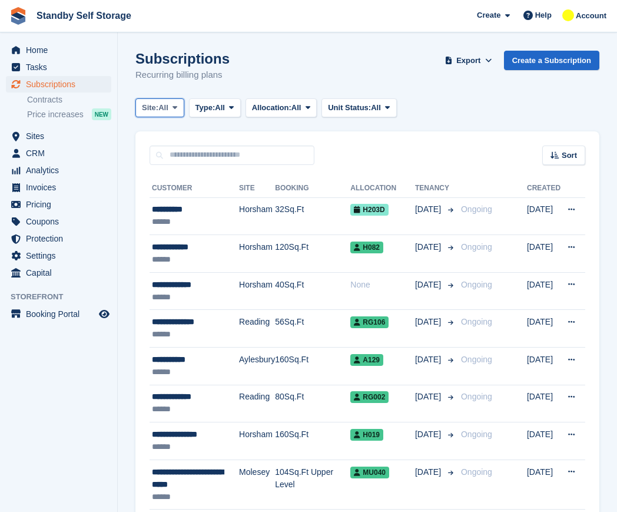
click at [162, 102] on span "All" at bounding box center [163, 108] width 10 height 12
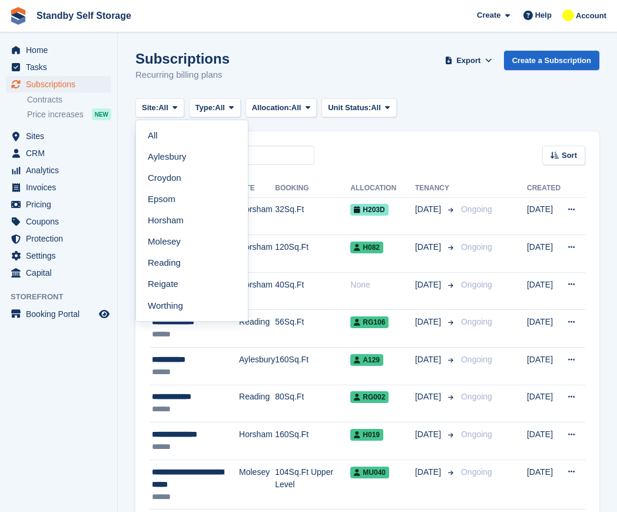
drag, startPoint x: 172, startPoint y: 246, endPoint x: 177, endPoint y: 238, distance: 9.5
click at [174, 245] on link "Molesey" at bounding box center [192, 241] width 102 height 21
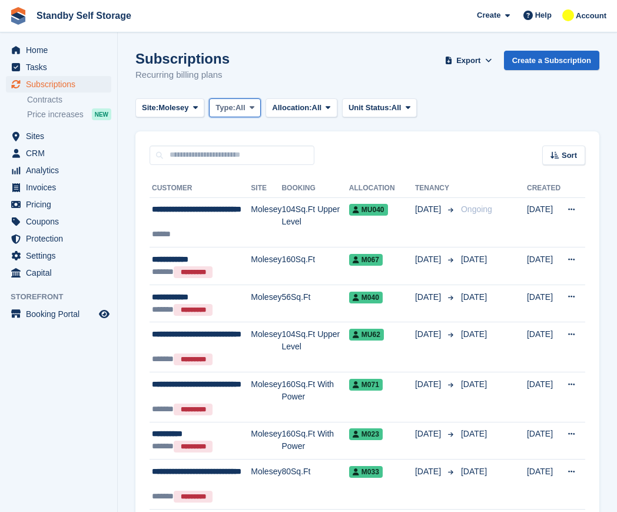
click at [227, 109] on span "Type:" at bounding box center [225, 108] width 20 height 12
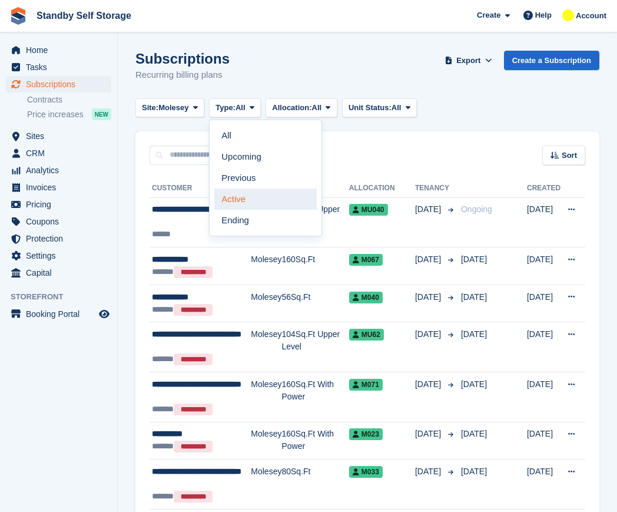
click at [245, 194] on link "Active" at bounding box center [265, 198] width 102 height 21
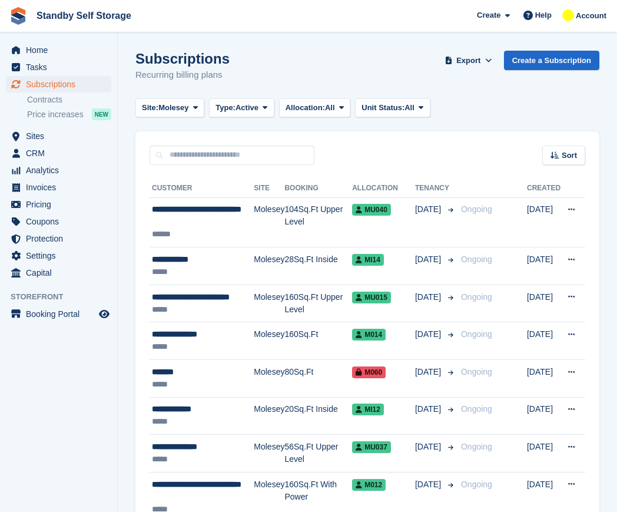
click at [368, 138] on div "Sort Sort by Customer name Date created Move in date Move out date Created (old…" at bounding box center [367, 148] width 464 height 34
click at [384, 144] on div "Sort Sort by Customer name Date created Move in date Move out date Created (old…" at bounding box center [367, 148] width 464 height 34
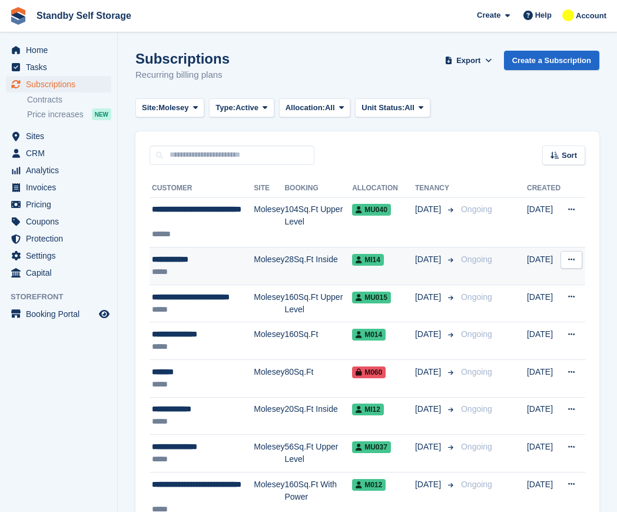
click at [278, 260] on td "Molesey" at bounding box center [269, 266] width 31 height 38
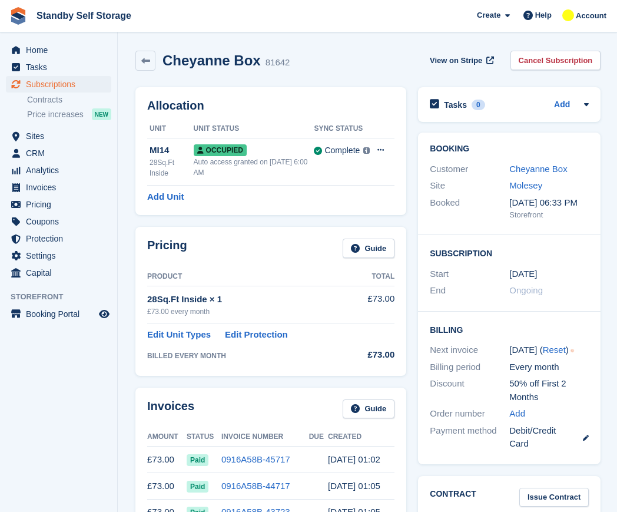
click at [208, 60] on h2 "Cheyanne Box" at bounding box center [211, 60] width 98 height 16
copy div "Cheyanne Box"
click at [575, 63] on link "Cancel Subscription" at bounding box center [555, 60] width 91 height 19
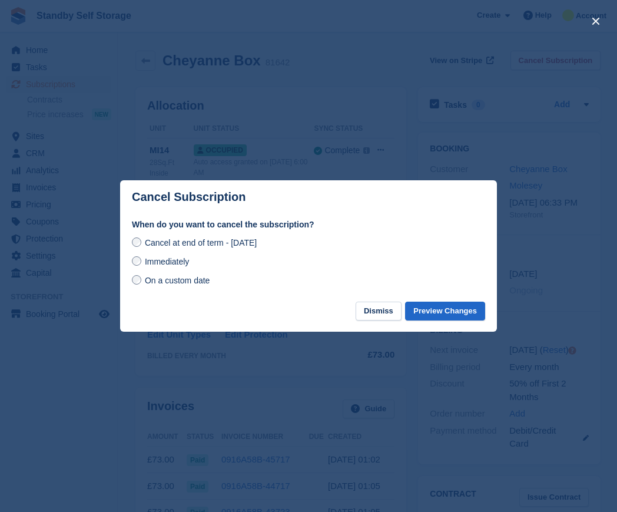
click at [170, 264] on span "Immediately" at bounding box center [167, 261] width 44 height 9
click at [447, 310] on button "Preview Changes" at bounding box center [445, 310] width 80 height 19
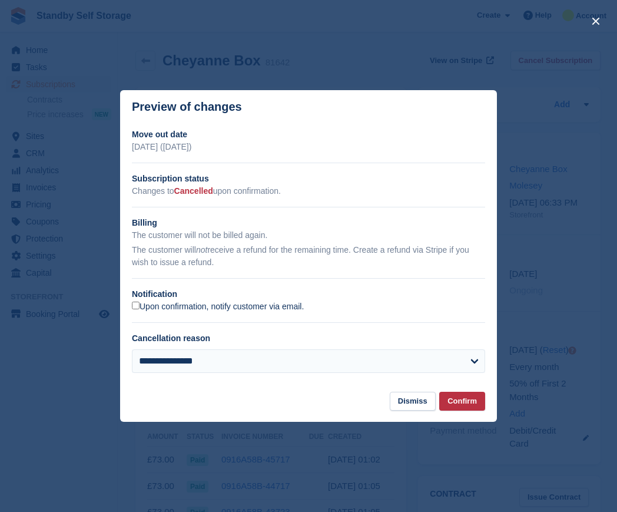
click at [141, 307] on label "Upon confirmation, notify customer via email." at bounding box center [218, 306] width 172 height 11
click at [476, 403] on button "Confirm" at bounding box center [462, 400] width 46 height 19
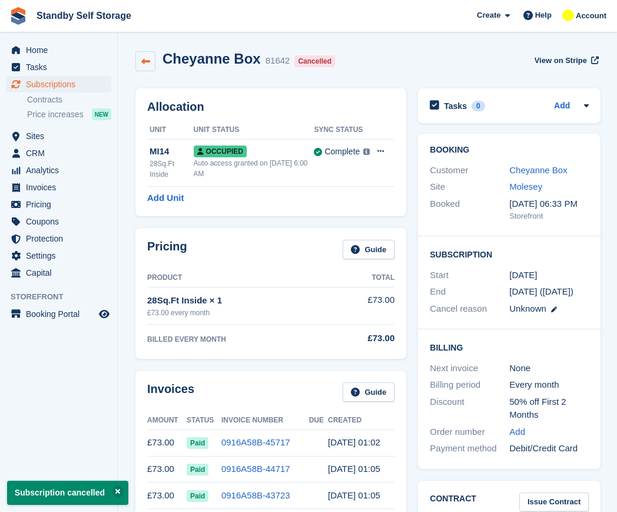
click at [146, 65] on icon at bounding box center [145, 61] width 9 height 9
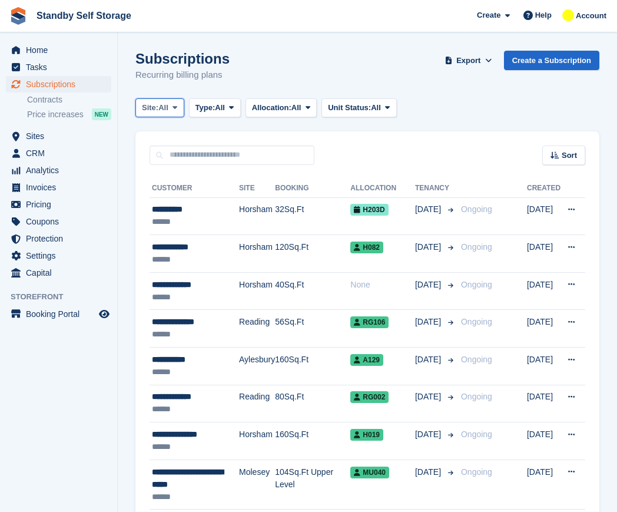
click at [166, 111] on span "All" at bounding box center [163, 108] width 10 height 12
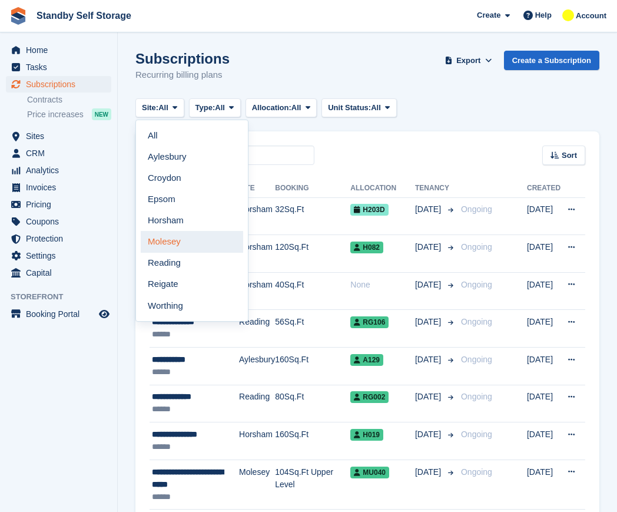
click at [191, 245] on link "Molesey" at bounding box center [192, 241] width 102 height 21
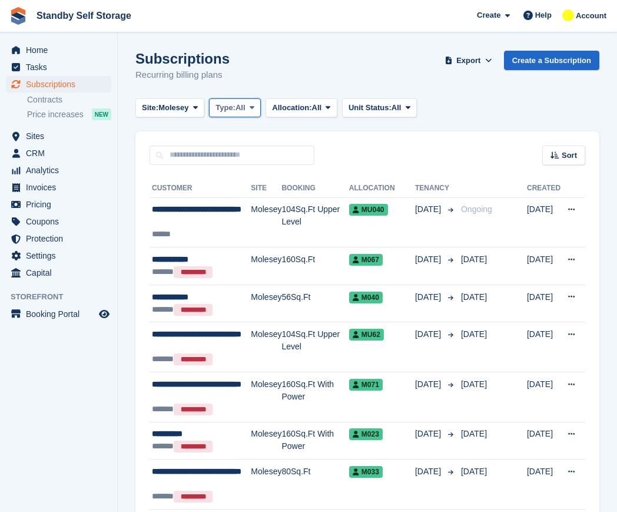
click at [231, 105] on span "Type:" at bounding box center [225, 108] width 20 height 12
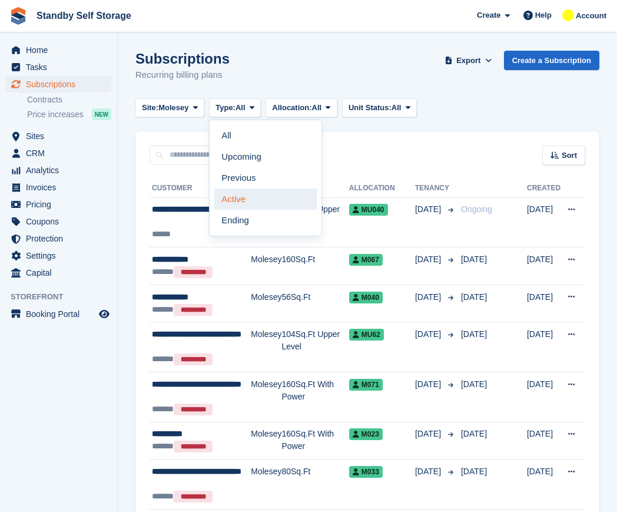
click at [247, 201] on link "Active" at bounding box center [265, 198] width 102 height 21
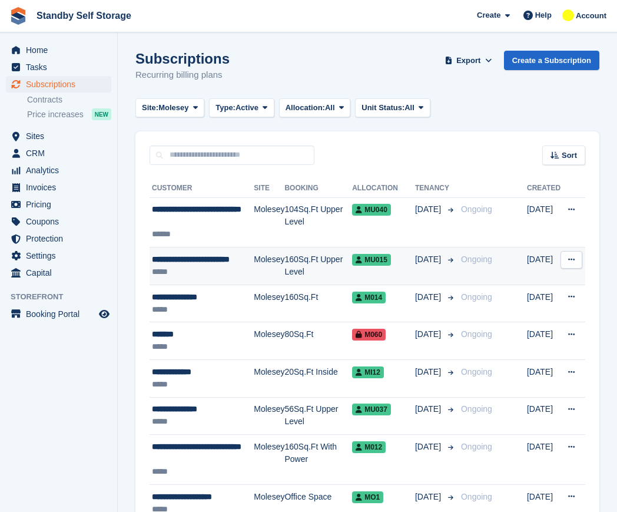
click at [195, 269] on div "*****" at bounding box center [203, 271] width 102 height 12
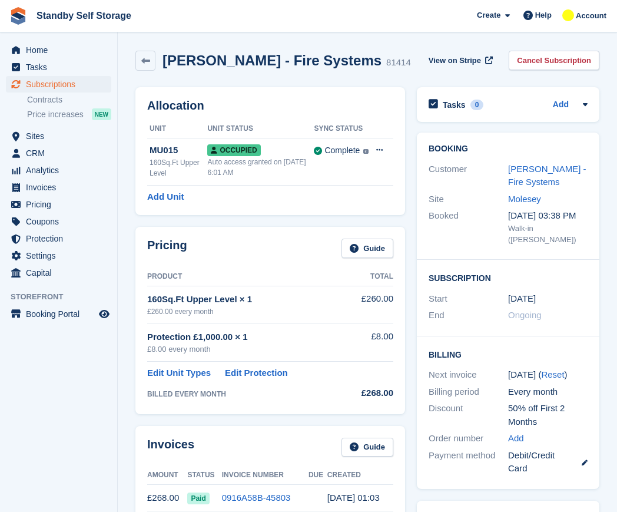
drag, startPoint x: 0, startPoint y: 0, endPoint x: 206, endPoint y: 61, distance: 214.7
click at [206, 61] on h2 "[PERSON_NAME] - Fire Systems" at bounding box center [271, 60] width 219 height 16
copy div "[PERSON_NAME] - Fire Systems"
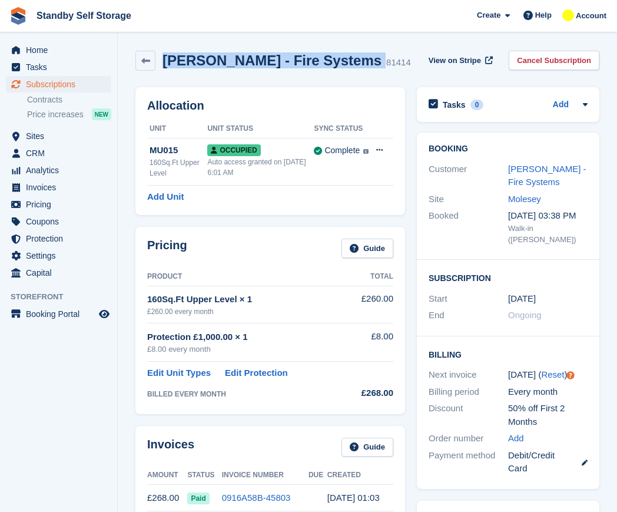
copy div "[PERSON_NAME] - Fire Systems"
click at [546, 61] on link "Cancel Subscription" at bounding box center [554, 60] width 91 height 19
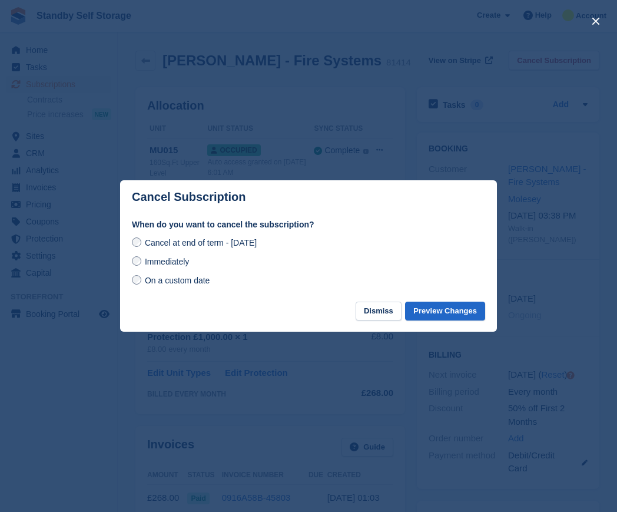
click at [147, 257] on span "Immediately" at bounding box center [167, 261] width 44 height 9
click at [445, 308] on button "Preview Changes" at bounding box center [445, 310] width 80 height 19
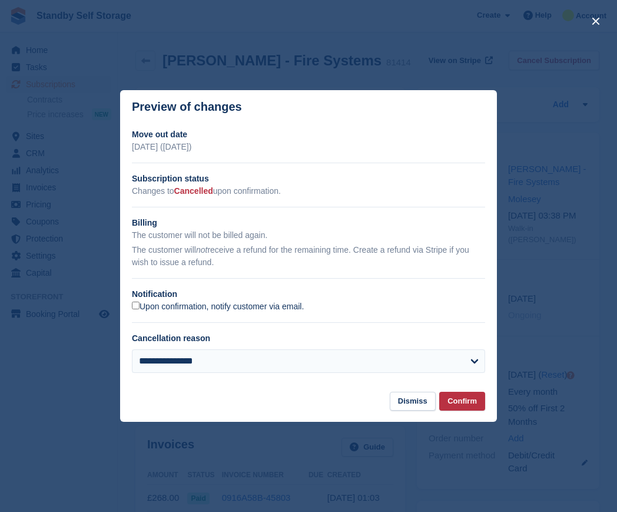
click at [156, 309] on label "Upon confirmation, notify customer via email." at bounding box center [218, 306] width 172 height 11
click at [471, 397] on button "Confirm" at bounding box center [462, 400] width 46 height 19
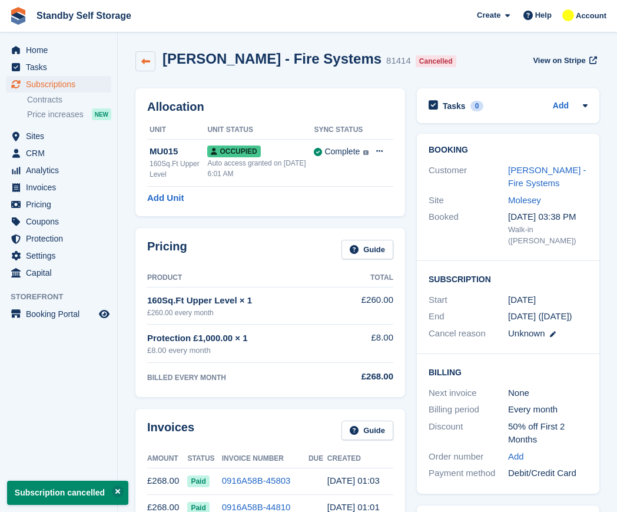
click at [150, 64] on link at bounding box center [145, 61] width 20 height 20
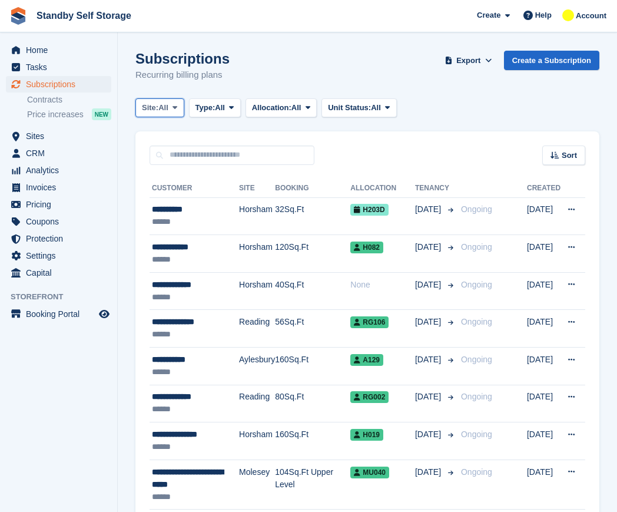
click at [161, 109] on span "All" at bounding box center [163, 108] width 10 height 12
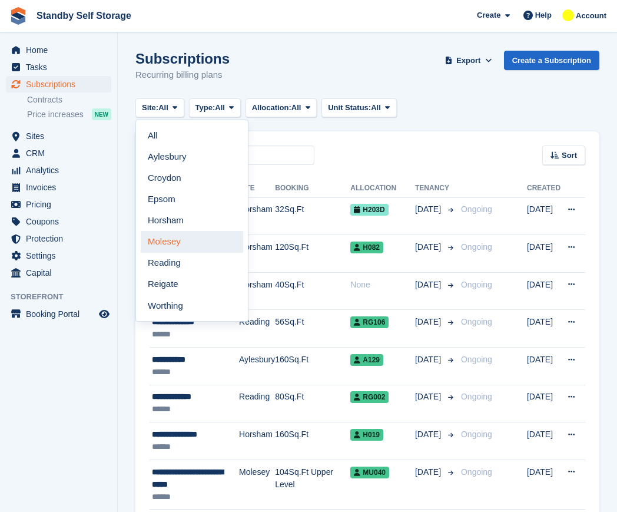
click at [187, 240] on link "Molesey" at bounding box center [192, 241] width 102 height 21
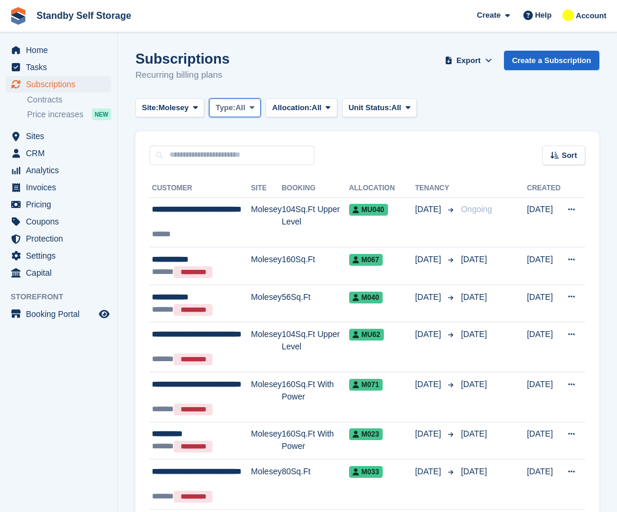
click at [235, 115] on button "Type: All" at bounding box center [235, 107] width 52 height 19
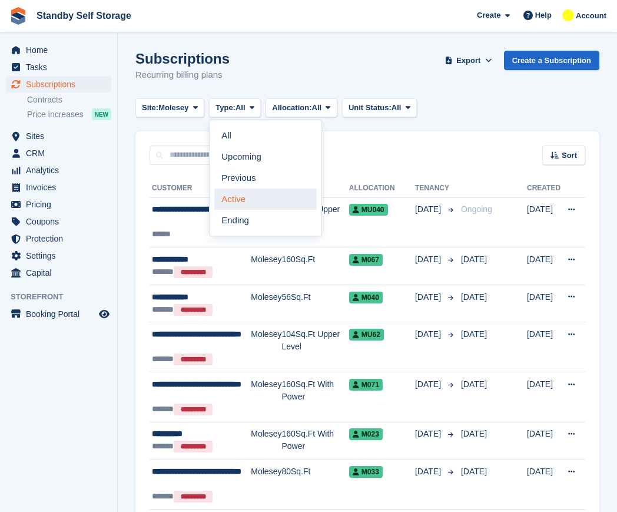
click at [244, 200] on link "Active" at bounding box center [265, 198] width 102 height 21
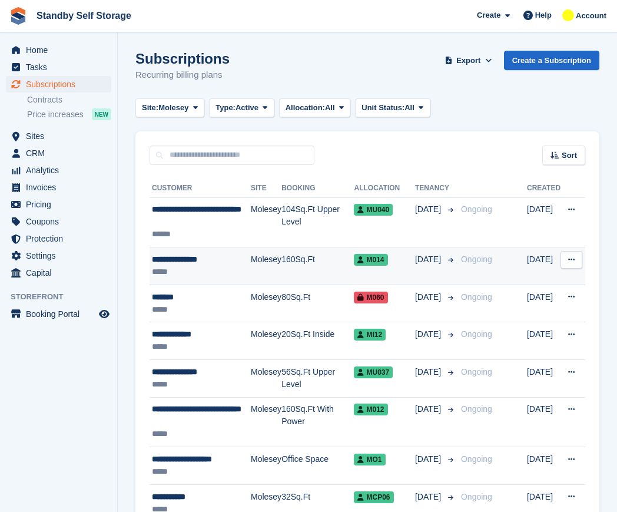
click at [228, 264] on div "**********" at bounding box center [201, 259] width 99 height 12
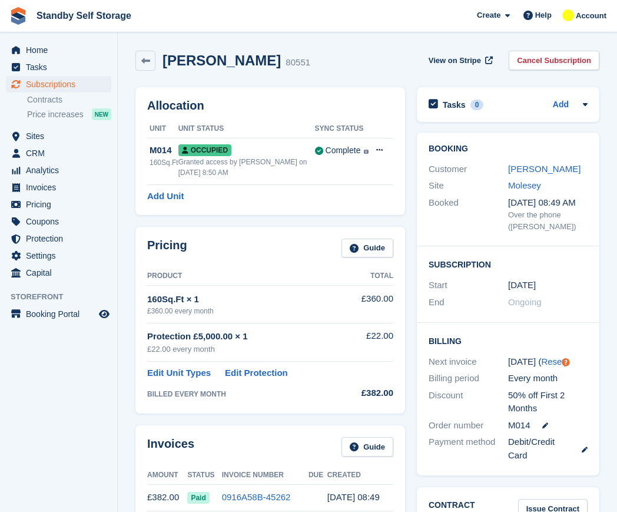
click at [203, 62] on h2 "[PERSON_NAME]" at bounding box center [221, 60] width 118 height 16
click at [203, 62] on h2 "James Robertson" at bounding box center [221, 60] width 118 height 16
copy div "James Robertson"
click at [540, 52] on link "Cancel Subscription" at bounding box center [554, 60] width 91 height 19
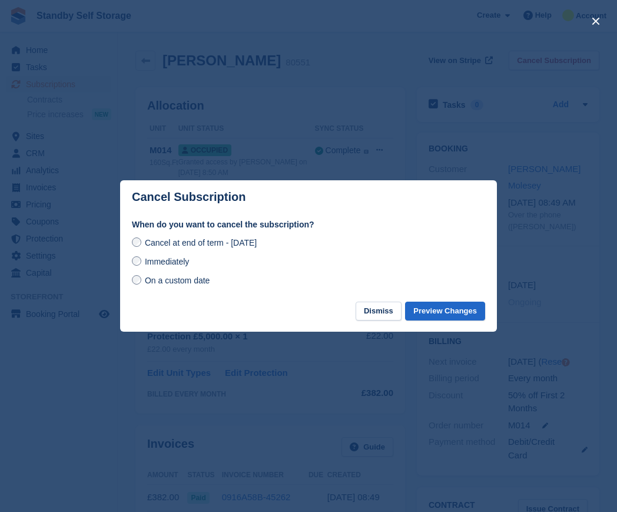
click at [164, 268] on div "Immediately" at bounding box center [308, 261] width 353 height 14
click at [193, 267] on div "Immediately" at bounding box center [308, 261] width 353 height 14
drag, startPoint x: 183, startPoint y: 264, endPoint x: 215, endPoint y: 267, distance: 32.6
click at [183, 264] on span "Immediately" at bounding box center [167, 261] width 44 height 9
click at [439, 300] on div "When do you want to cancel the subscription? Cancel at end of term - Thursday, …" at bounding box center [308, 259] width 377 height 83
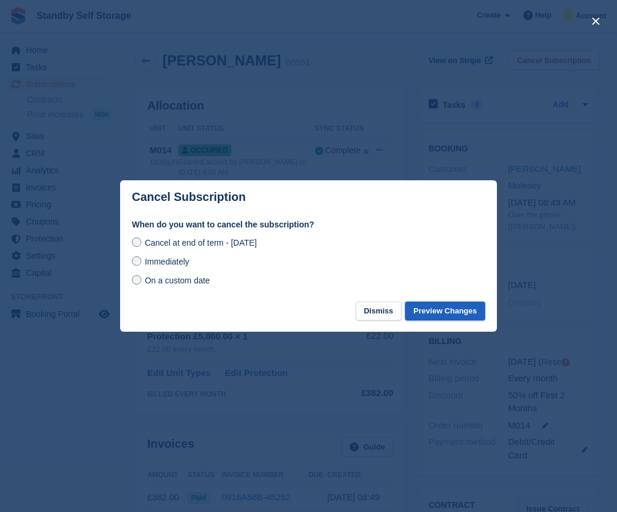
click at [442, 313] on button "Preview Changes" at bounding box center [445, 310] width 80 height 19
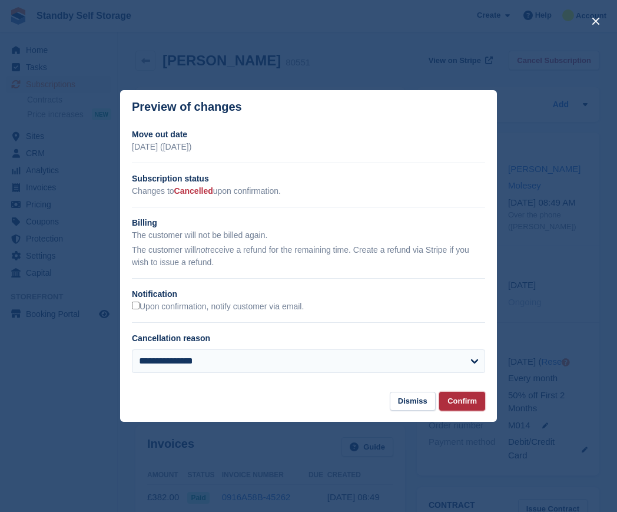
click at [459, 402] on button "Confirm" at bounding box center [462, 400] width 46 height 19
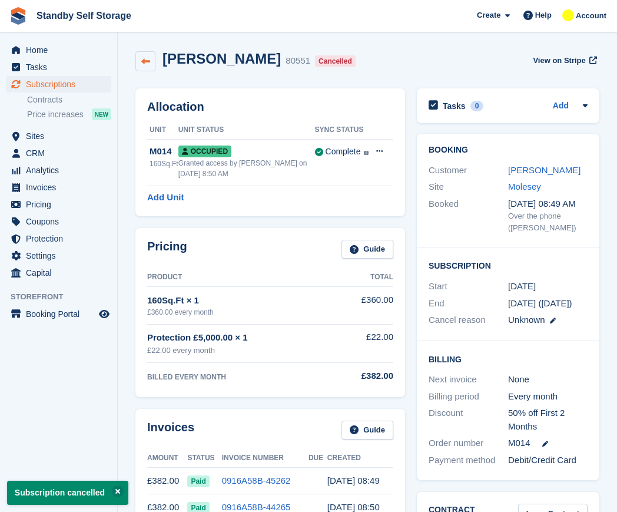
click at [145, 62] on icon at bounding box center [145, 61] width 9 height 9
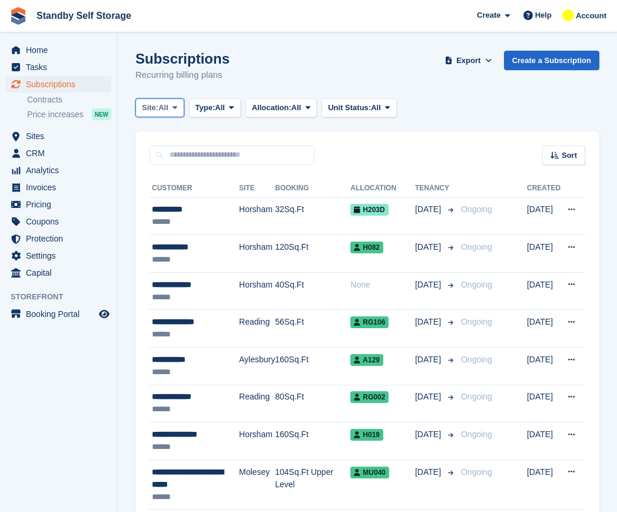
click at [158, 105] on span "Site:" at bounding box center [150, 108] width 16 height 12
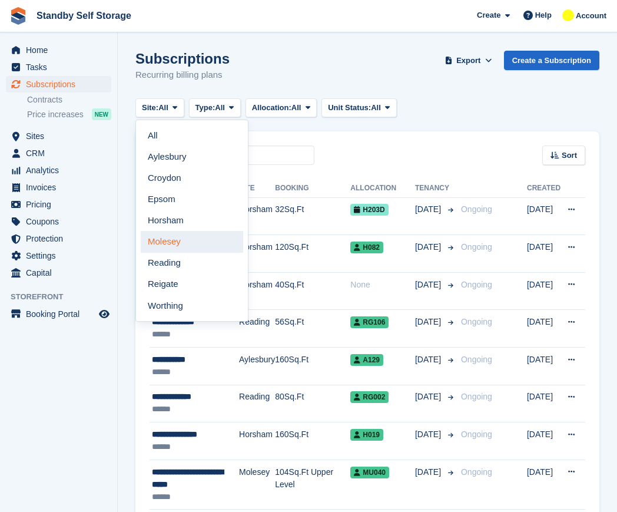
click at [170, 246] on link "Molesey" at bounding box center [192, 241] width 102 height 21
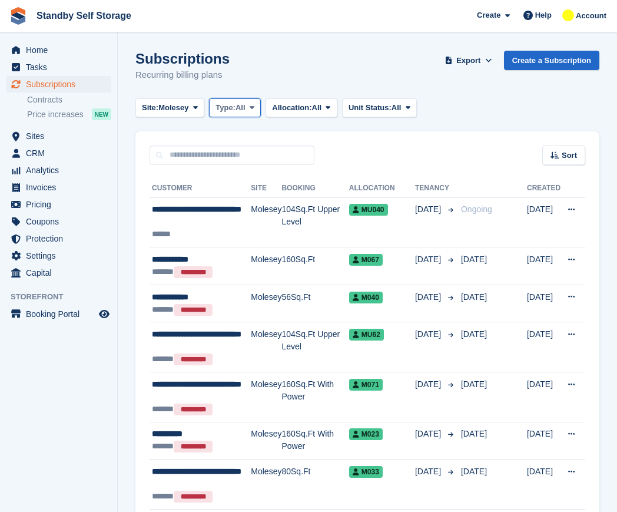
click at [229, 103] on span "Type:" at bounding box center [225, 108] width 20 height 12
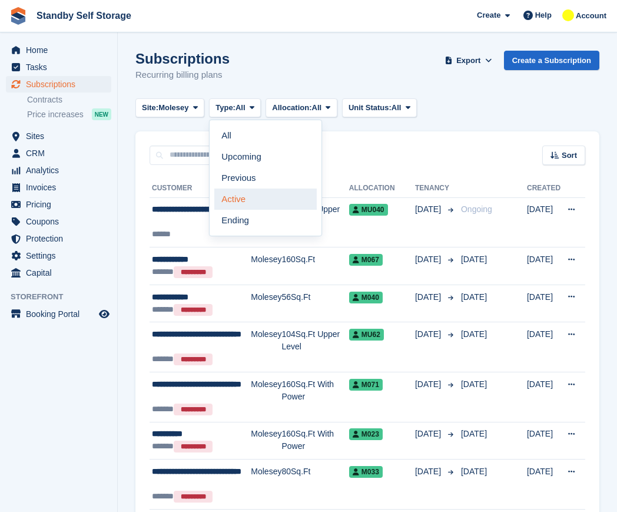
click at [246, 198] on link "Active" at bounding box center [265, 198] width 102 height 21
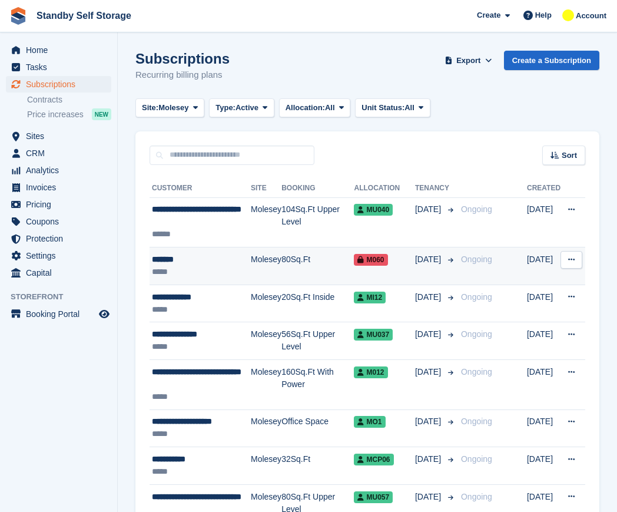
click at [263, 257] on td "Molesey" at bounding box center [266, 266] width 31 height 38
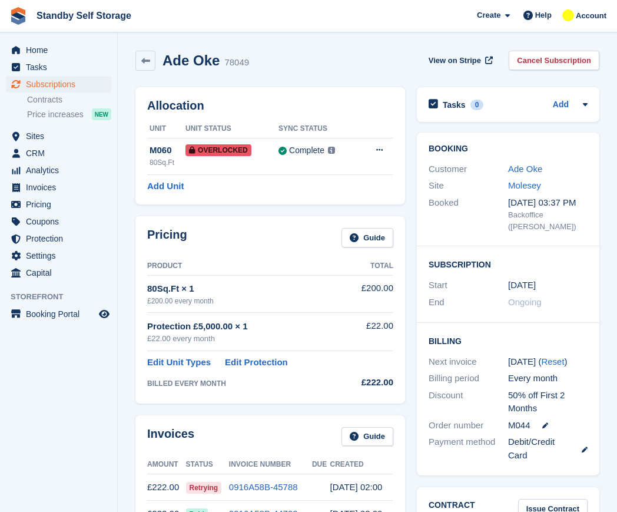
click at [196, 54] on h2 "Ade Oke" at bounding box center [190, 60] width 57 height 16
click at [194, 55] on h2 "Ade Oke" at bounding box center [190, 60] width 57 height 16
copy div "Ade Oke"
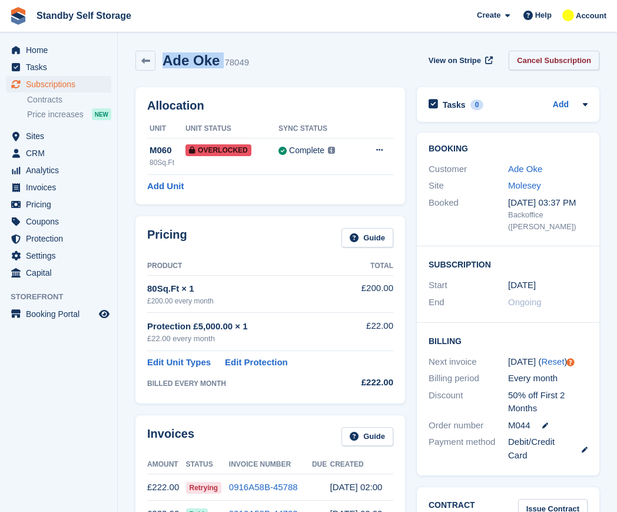
click at [553, 64] on link "Cancel Subscription" at bounding box center [554, 60] width 91 height 19
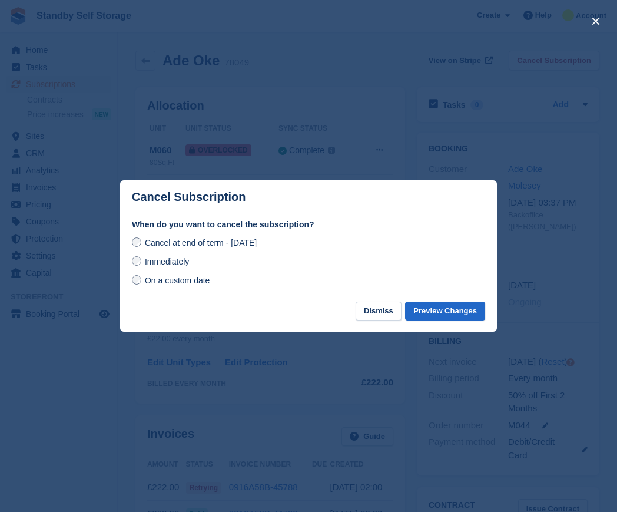
click at [155, 264] on span "Immediately" at bounding box center [167, 261] width 44 height 9
click at [447, 318] on button "Preview Changes" at bounding box center [445, 310] width 80 height 19
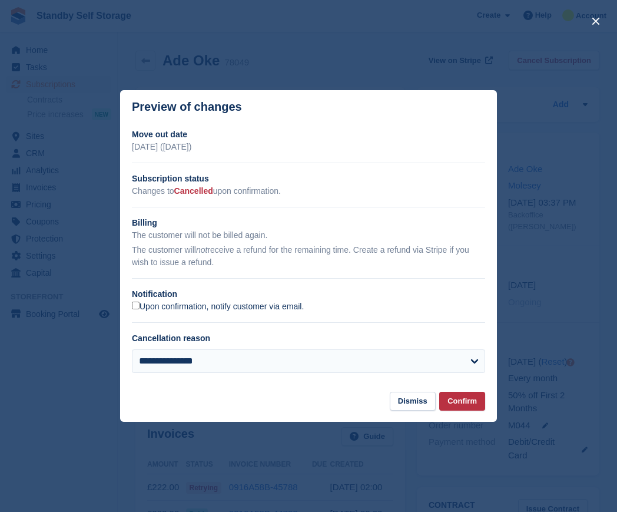
click at [233, 309] on label "Upon confirmation, notify customer via email." at bounding box center [218, 306] width 172 height 11
click at [481, 403] on button "Confirm" at bounding box center [462, 400] width 46 height 19
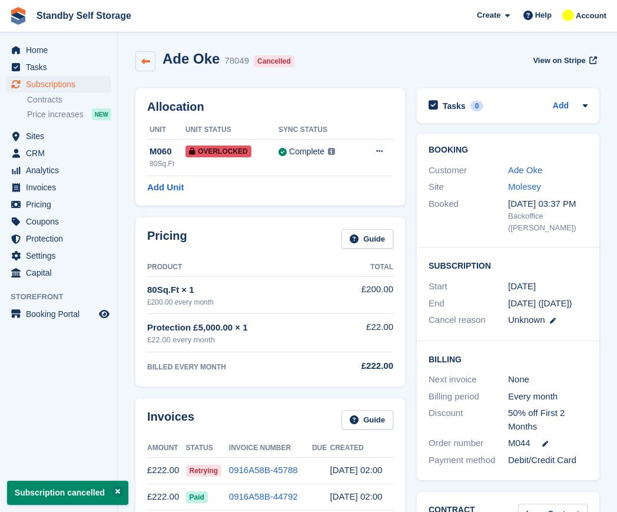
click at [147, 62] on icon at bounding box center [145, 61] width 9 height 9
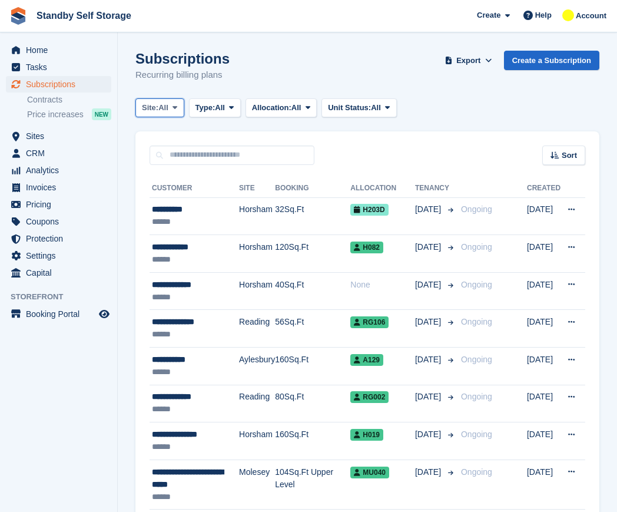
click at [172, 111] on span at bounding box center [174, 107] width 9 height 9
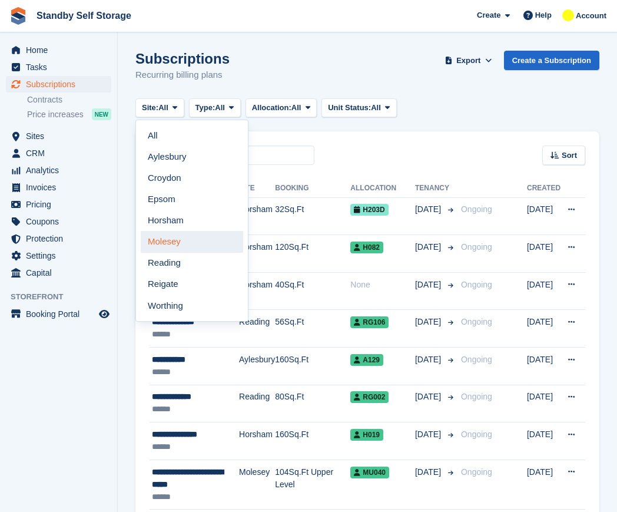
click at [180, 241] on link "Molesey" at bounding box center [192, 241] width 102 height 21
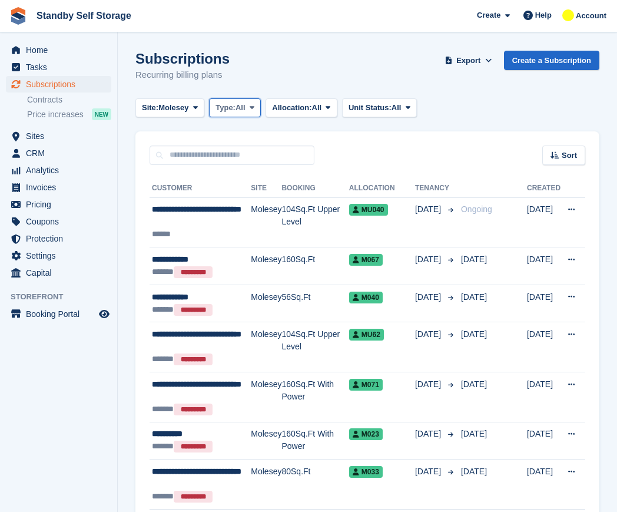
click at [217, 114] on button "Type: All" at bounding box center [235, 107] width 52 height 19
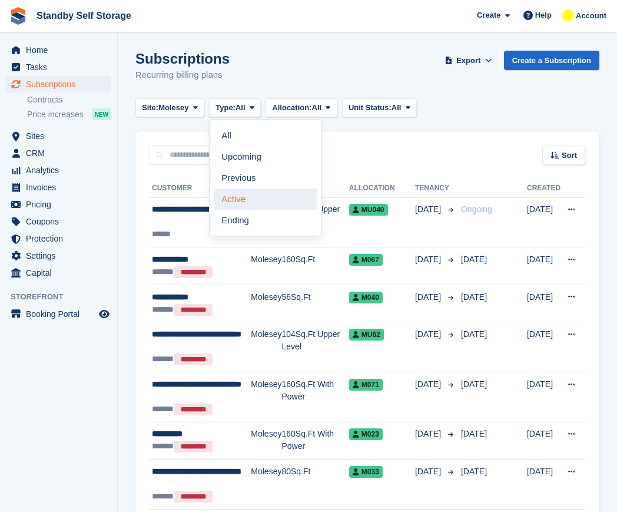
click at [255, 208] on link "Active" at bounding box center [265, 198] width 102 height 21
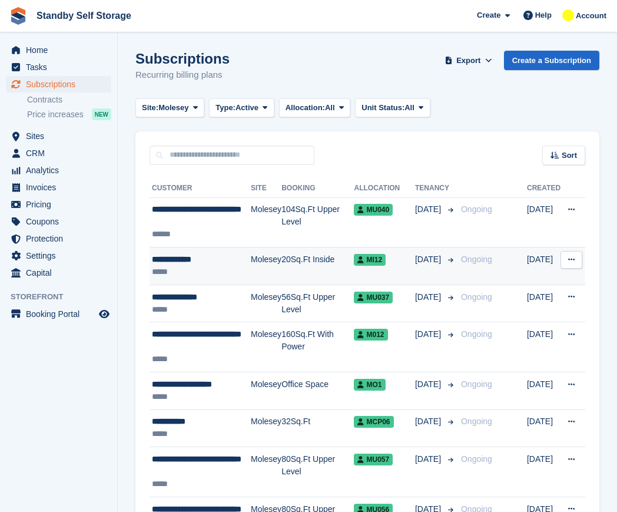
click at [240, 261] on div "**********" at bounding box center [201, 259] width 99 height 12
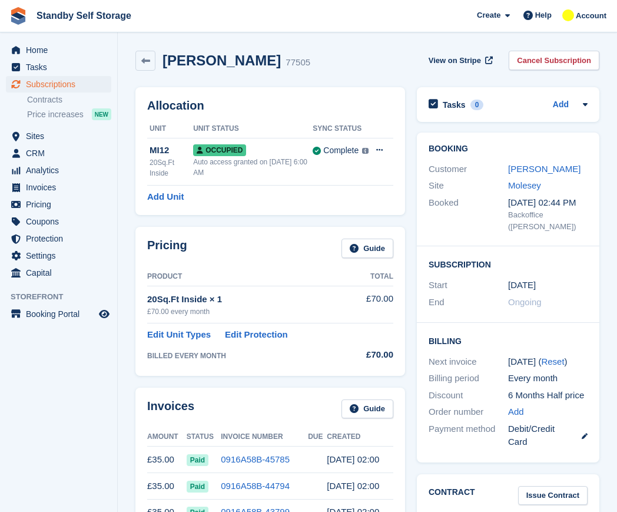
click at [200, 58] on h2 "[PERSON_NAME]" at bounding box center [221, 60] width 118 height 16
click at [200, 58] on h2 "Nick Kocinski" at bounding box center [221, 60] width 118 height 16
copy div "Nick Kocinski"
click at [549, 61] on link "Cancel Subscription" at bounding box center [554, 60] width 91 height 19
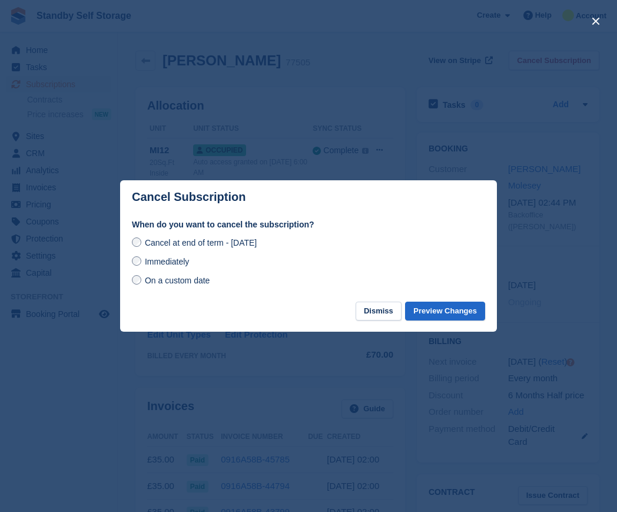
click at [165, 266] on span "Immediately" at bounding box center [167, 261] width 44 height 9
click at [447, 312] on button "Preview Changes" at bounding box center [445, 310] width 80 height 19
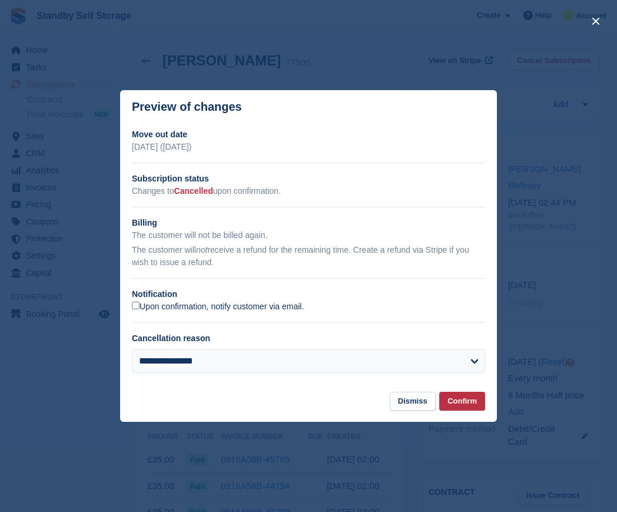
click at [142, 309] on label "Upon confirmation, notify customer via email." at bounding box center [218, 306] width 172 height 11
click at [463, 402] on button "Confirm" at bounding box center [462, 400] width 46 height 19
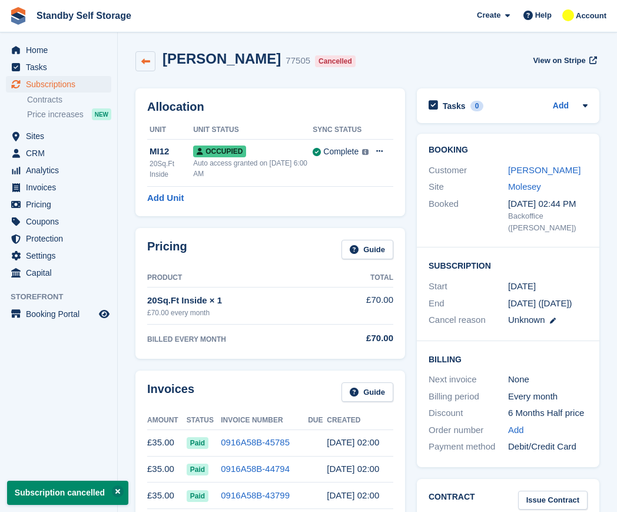
click at [147, 57] on icon at bounding box center [145, 61] width 9 height 9
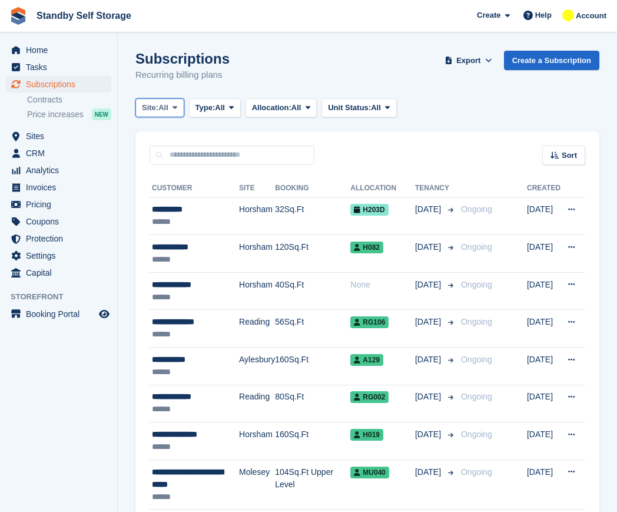
click at [164, 106] on span "All" at bounding box center [163, 108] width 10 height 12
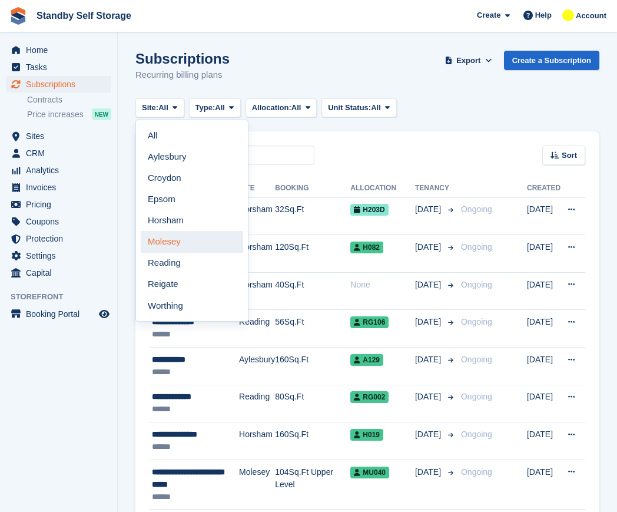
click at [182, 241] on link "Molesey" at bounding box center [192, 241] width 102 height 21
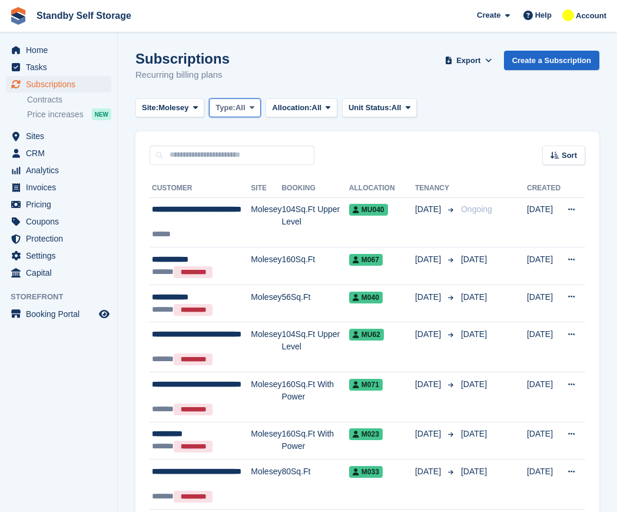
click at [227, 112] on span "Type:" at bounding box center [225, 108] width 20 height 12
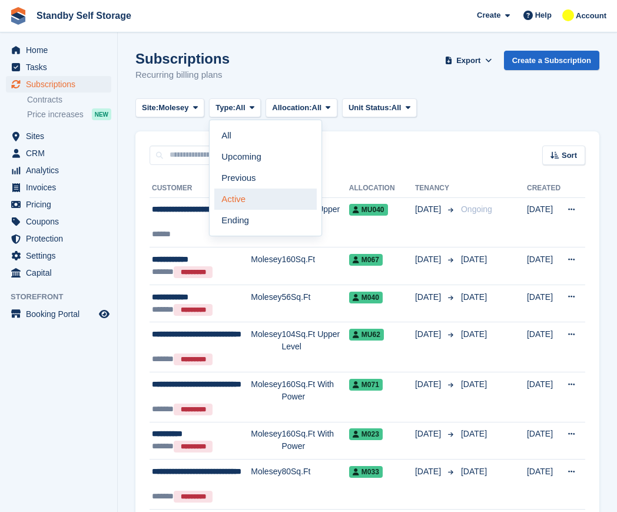
click at [250, 199] on link "Active" at bounding box center [265, 198] width 102 height 21
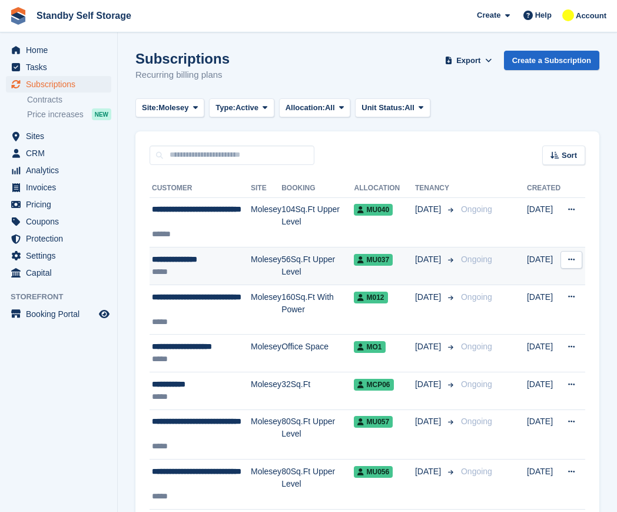
click at [204, 262] on div "**********" at bounding box center [201, 259] width 99 height 12
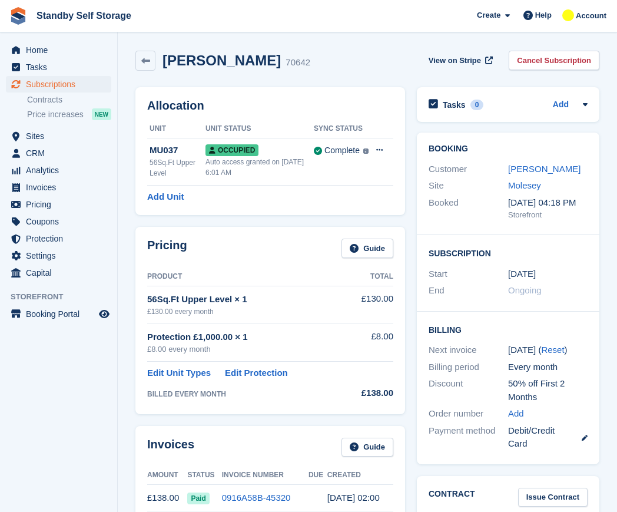
click at [228, 60] on h2 "[PERSON_NAME]" at bounding box center [221, 60] width 118 height 16
copy div "[PERSON_NAME]"
click at [546, 50] on div "[PERSON_NAME] 70642 View on Stripe Cancel Subscription" at bounding box center [367, 63] width 476 height 36
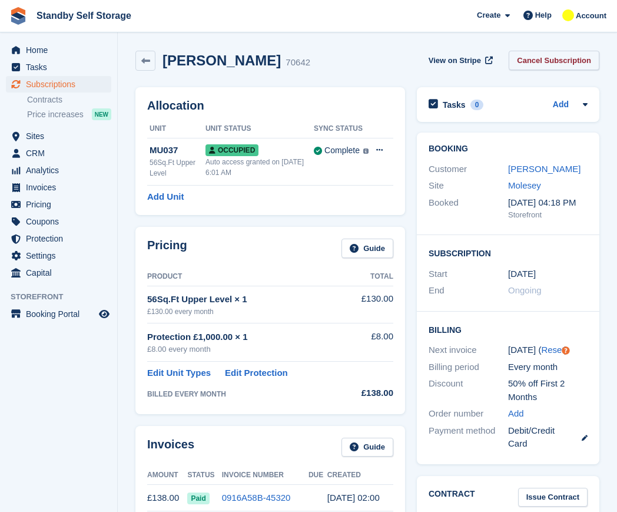
click at [542, 56] on link "Cancel Subscription" at bounding box center [554, 60] width 91 height 19
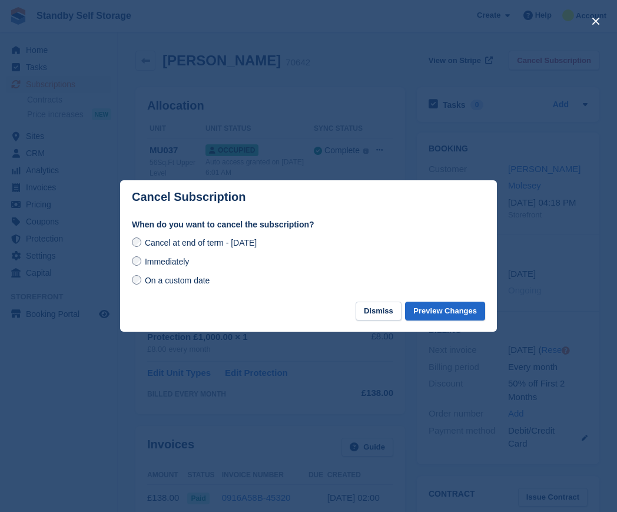
click at [157, 264] on span "Immediately" at bounding box center [167, 261] width 44 height 9
click at [443, 313] on button "Preview Changes" at bounding box center [445, 310] width 80 height 19
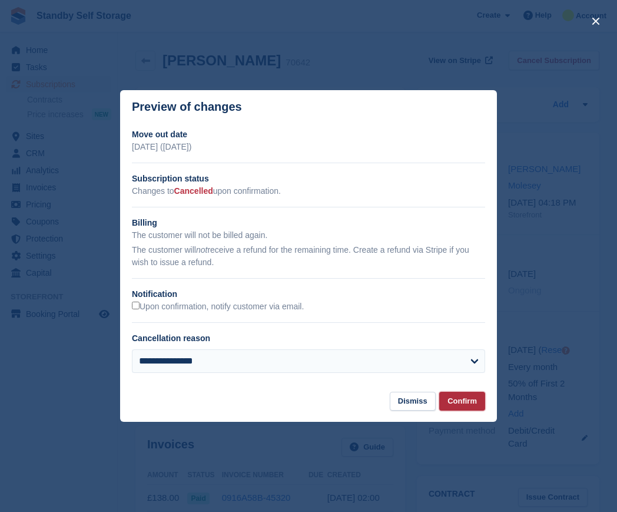
click at [466, 397] on button "Confirm" at bounding box center [462, 400] width 46 height 19
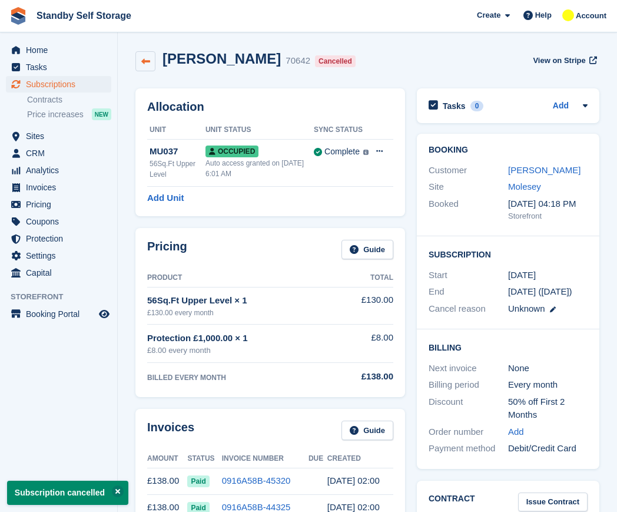
click at [148, 62] on icon at bounding box center [145, 61] width 9 height 9
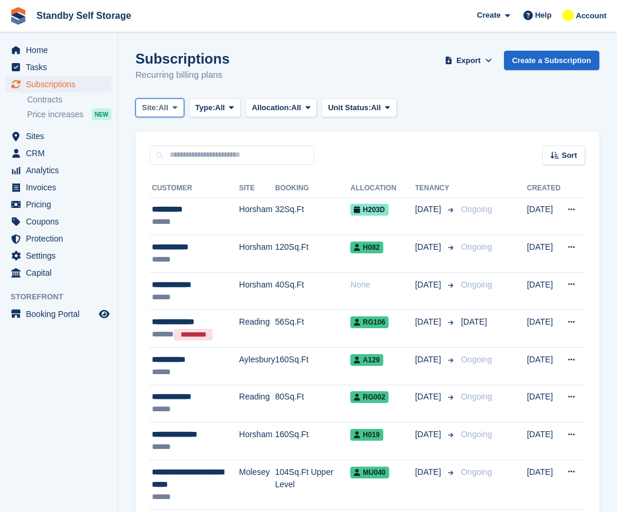
click at [168, 109] on span "All" at bounding box center [163, 108] width 10 height 12
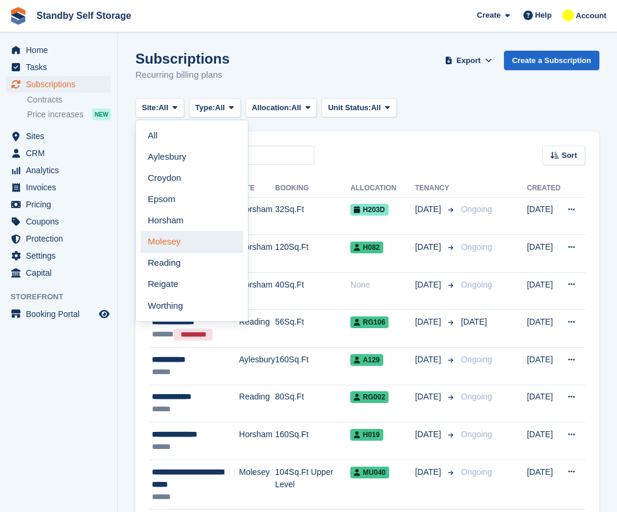
click at [183, 238] on link "Molesey" at bounding box center [192, 241] width 102 height 21
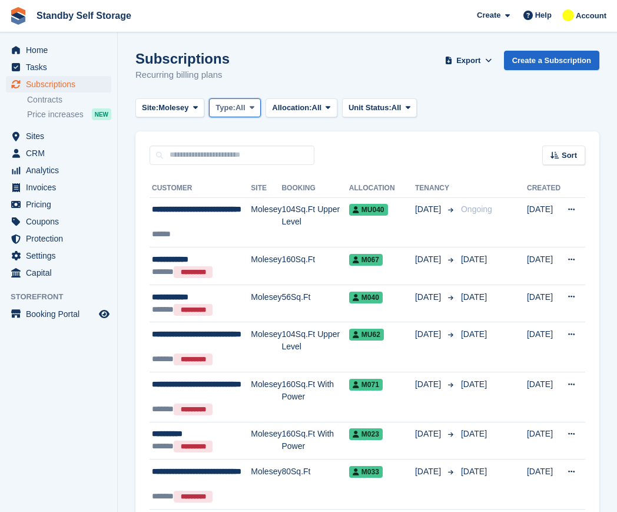
click at [220, 111] on span "Type:" at bounding box center [225, 108] width 20 height 12
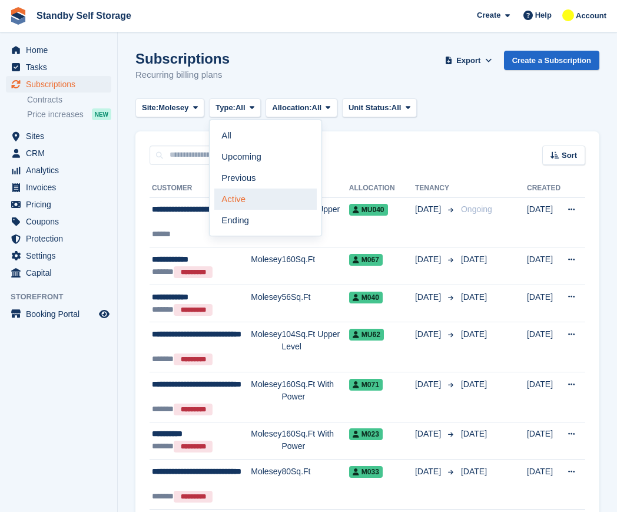
click at [253, 197] on link "Active" at bounding box center [265, 198] width 102 height 21
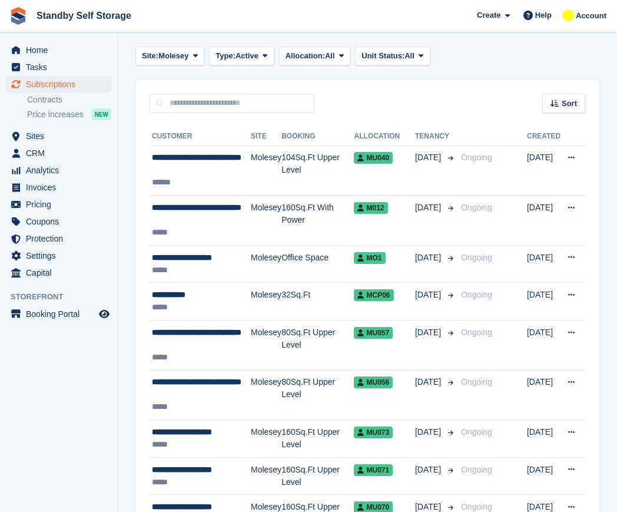
scroll to position [12, 0]
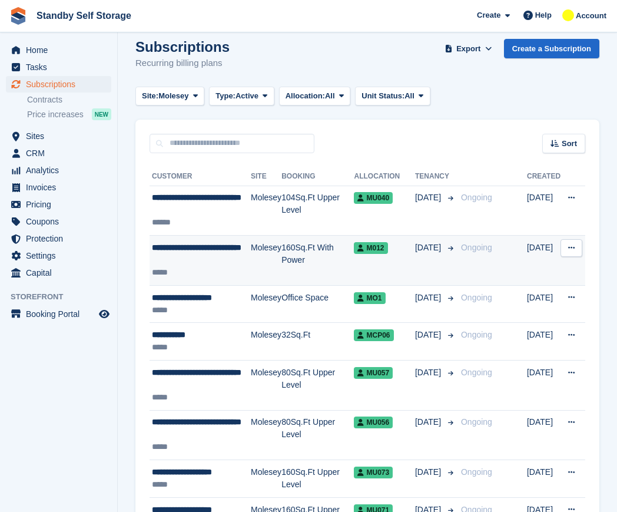
click at [217, 266] on div "*****" at bounding box center [201, 272] width 99 height 12
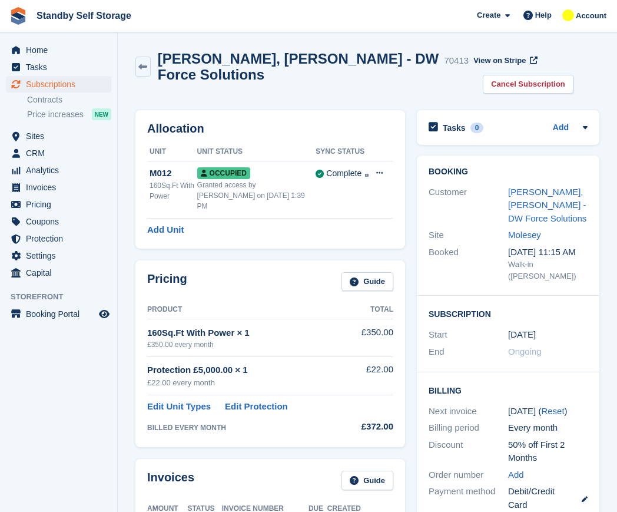
click at [188, 58] on h2 "[PERSON_NAME], [PERSON_NAME] - DW Force Solutions" at bounding box center [299, 67] width 282 height 32
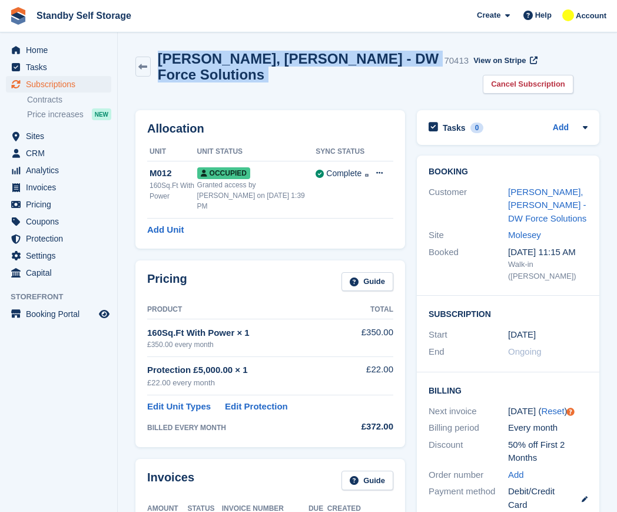
click at [188, 58] on h2 "[PERSON_NAME], [PERSON_NAME] - DW Force Solutions" at bounding box center [299, 67] width 282 height 32
copy div "[PERSON_NAME], [PERSON_NAME] - DW Force Solutions"
drag, startPoint x: 532, startPoint y: 57, endPoint x: 514, endPoint y: 66, distance: 19.5
click at [532, 75] on link "Cancel Subscription" at bounding box center [528, 84] width 91 height 19
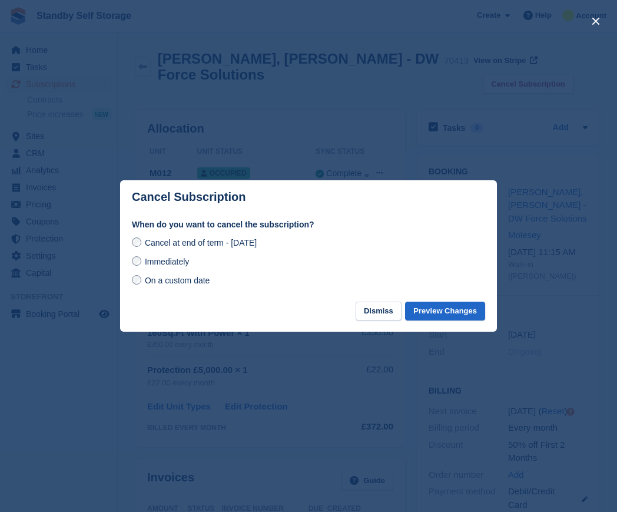
click at [152, 264] on span "Immediately" at bounding box center [167, 261] width 44 height 9
click at [434, 304] on button "Preview Changes" at bounding box center [445, 310] width 80 height 19
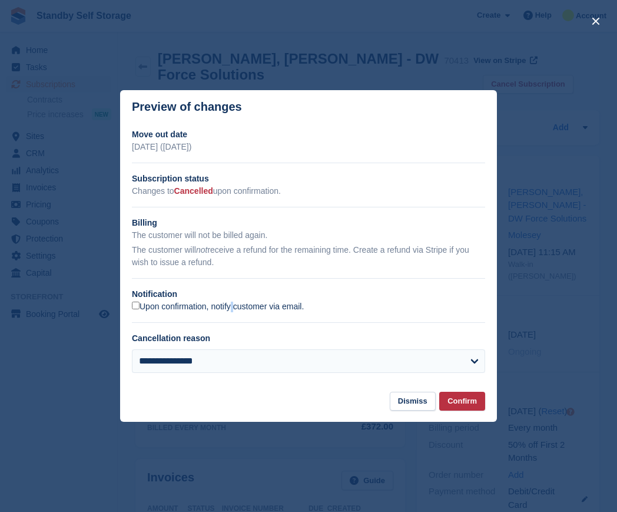
drag, startPoint x: 200, startPoint y: 305, endPoint x: 217, endPoint y: 305, distance: 17.1
click at [200, 305] on label "Upon confirmation, notify customer via email." at bounding box center [218, 306] width 172 height 11
click at [178, 315] on div "**********" at bounding box center [308, 255] width 377 height 254
drag, startPoint x: 182, startPoint y: 305, endPoint x: 196, endPoint y: 310, distance: 14.3
click at [183, 306] on label "Upon confirmation, notify customer via email." at bounding box center [218, 306] width 172 height 11
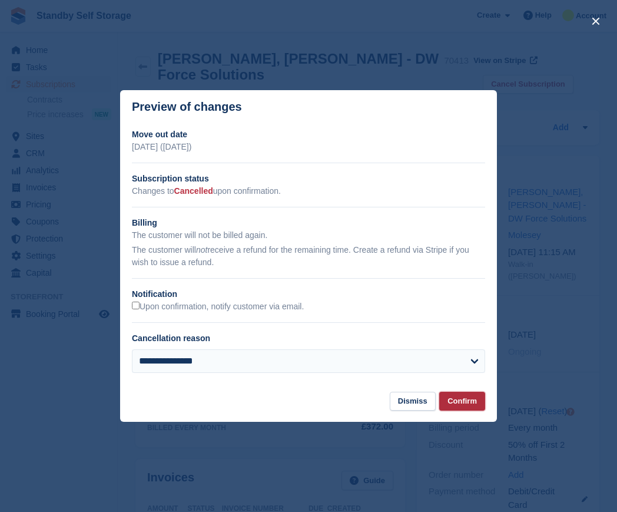
click at [459, 401] on button "Confirm" at bounding box center [462, 400] width 46 height 19
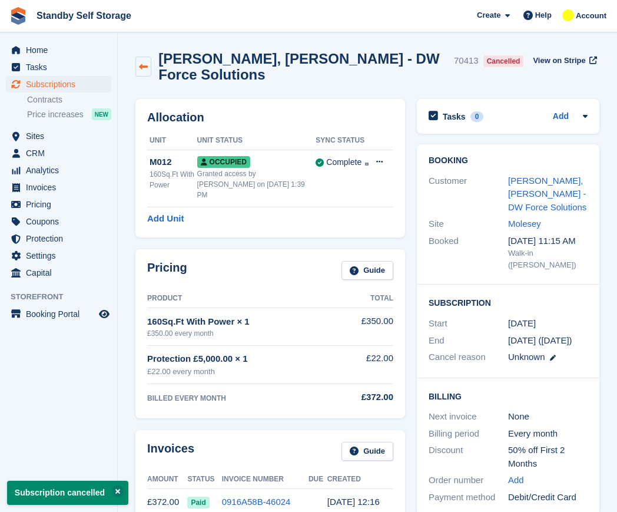
click at [145, 57] on link at bounding box center [143, 67] width 16 height 20
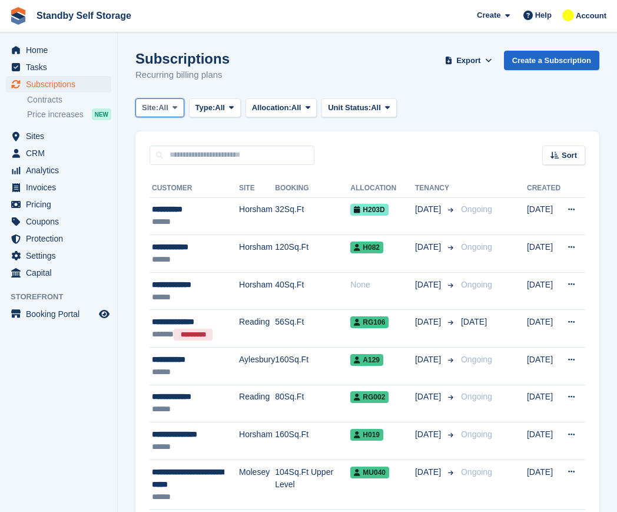
click at [167, 102] on span "All" at bounding box center [163, 108] width 10 height 12
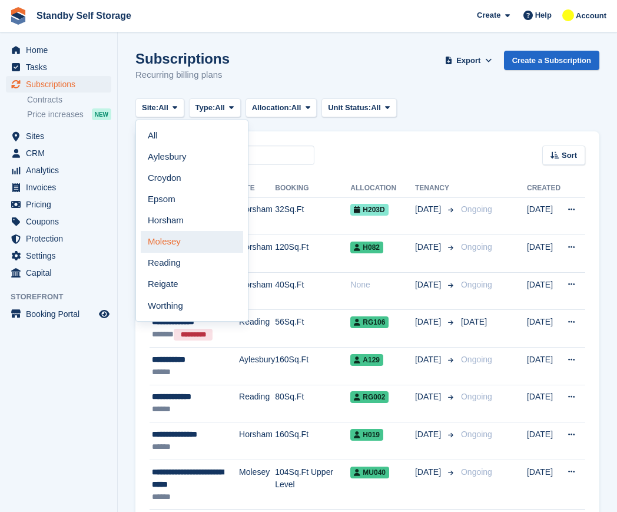
click at [175, 243] on link "Molesey" at bounding box center [192, 241] width 102 height 21
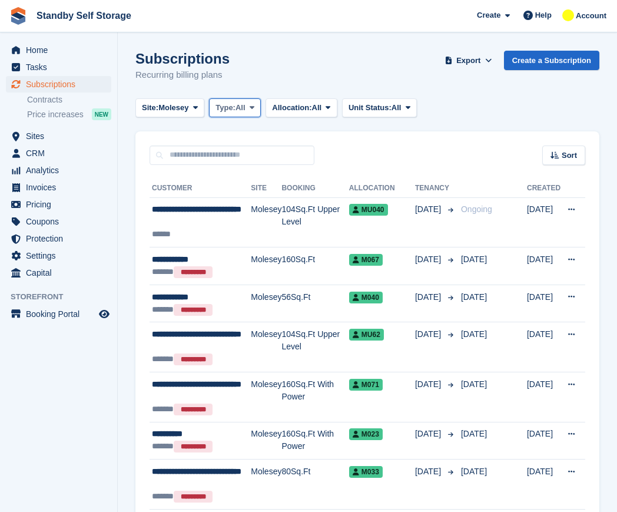
click at [228, 109] on span "Type:" at bounding box center [225, 108] width 20 height 12
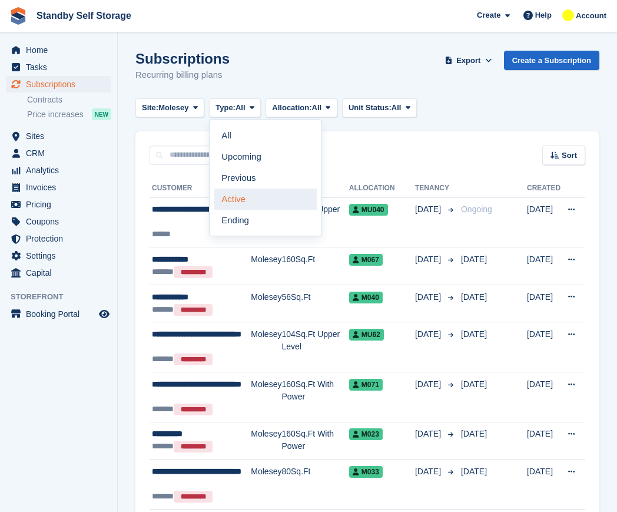
click at [271, 201] on link "Active" at bounding box center [265, 198] width 102 height 21
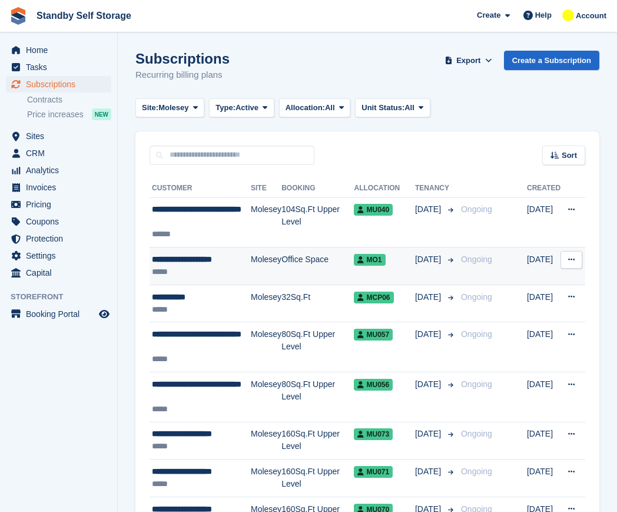
click at [261, 260] on td "Molesey" at bounding box center [266, 266] width 31 height 38
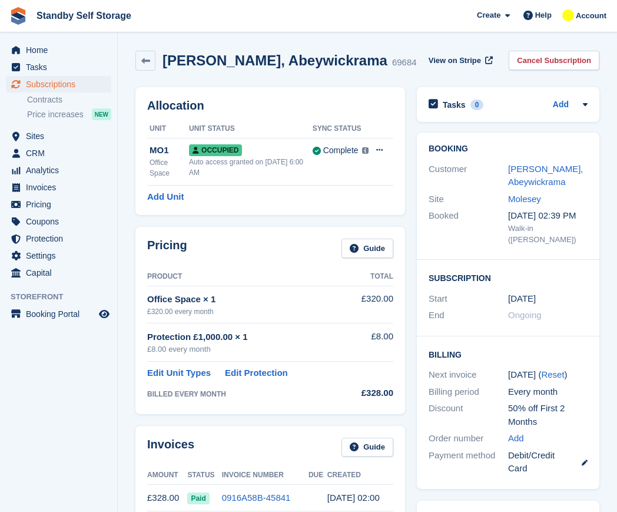
click at [229, 64] on h2 "Roshan, Abeywickrama" at bounding box center [274, 60] width 225 height 16
click at [234, 61] on h2 "Roshan, Abeywickrama" at bounding box center [274, 60] width 225 height 16
copy div "Roshan, Abeywickrama"
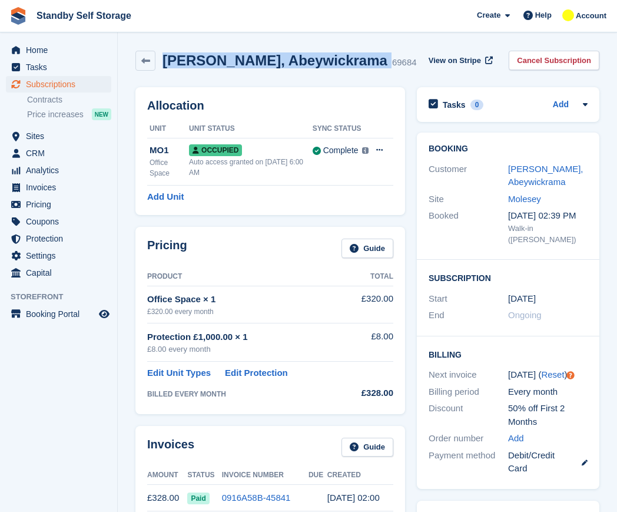
click at [556, 61] on link "Cancel Subscription" at bounding box center [554, 60] width 91 height 19
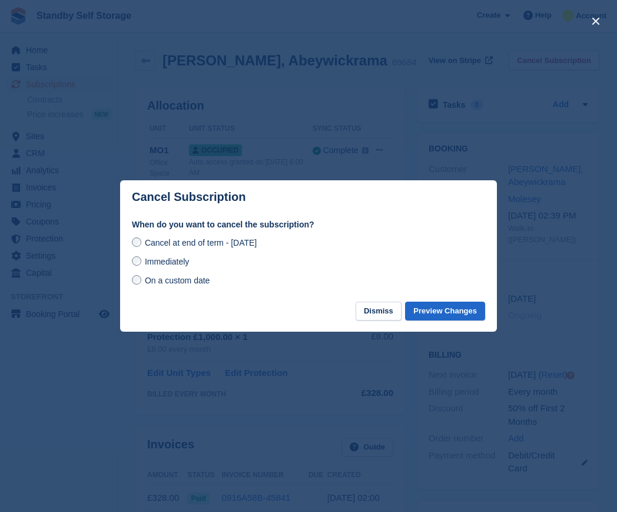
click at [177, 265] on span "Immediately" at bounding box center [167, 261] width 44 height 9
click at [473, 313] on button "Preview Changes" at bounding box center [445, 310] width 80 height 19
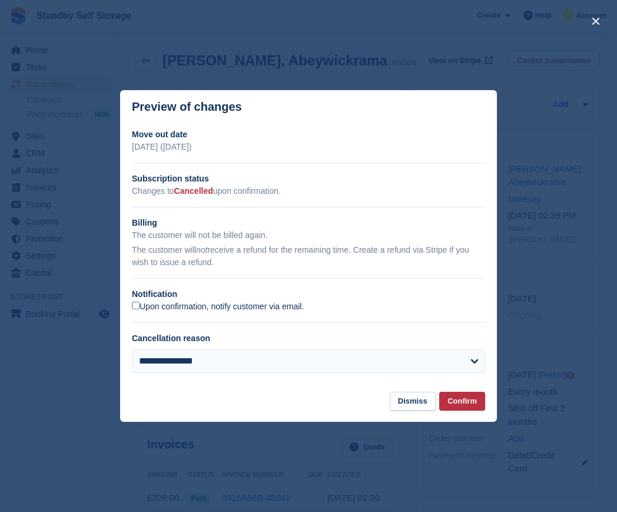
click at [140, 305] on label "Upon confirmation, notify customer via email." at bounding box center [218, 306] width 172 height 11
click at [468, 398] on button "Confirm" at bounding box center [462, 400] width 46 height 19
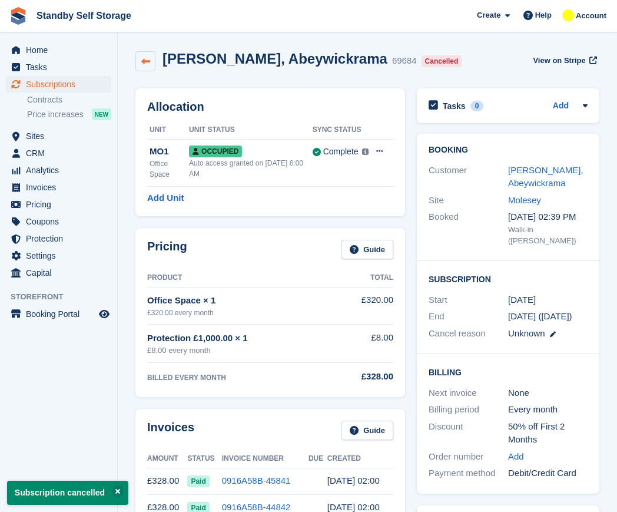
click at [144, 58] on icon at bounding box center [145, 61] width 9 height 9
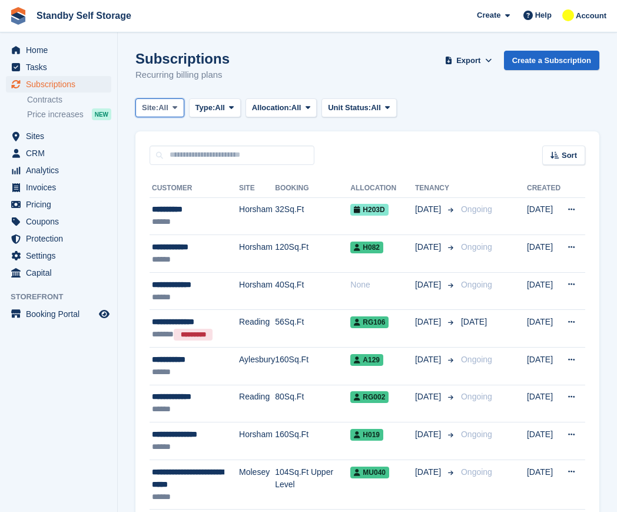
click at [161, 101] on button "Site: All" at bounding box center [159, 107] width 49 height 19
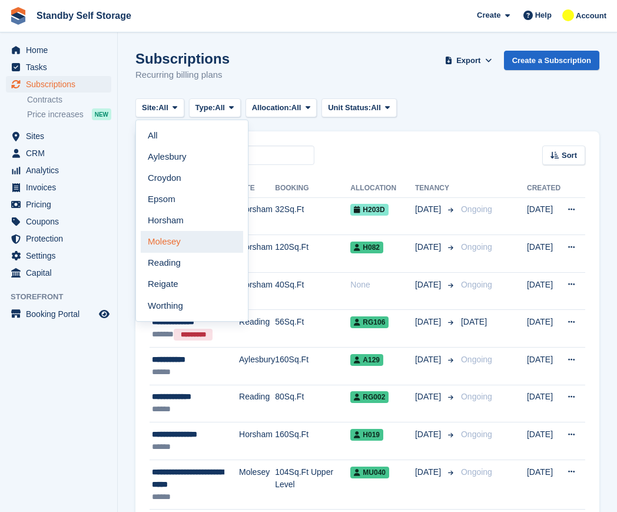
click at [177, 240] on link "Molesey" at bounding box center [192, 241] width 102 height 21
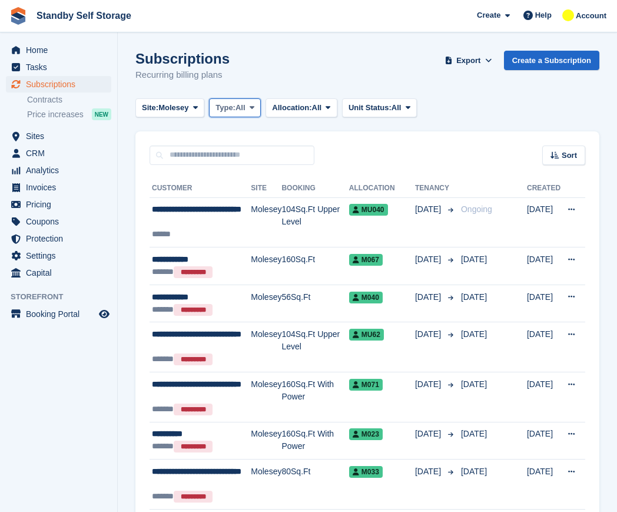
click at [231, 108] on span "Type:" at bounding box center [225, 108] width 20 height 12
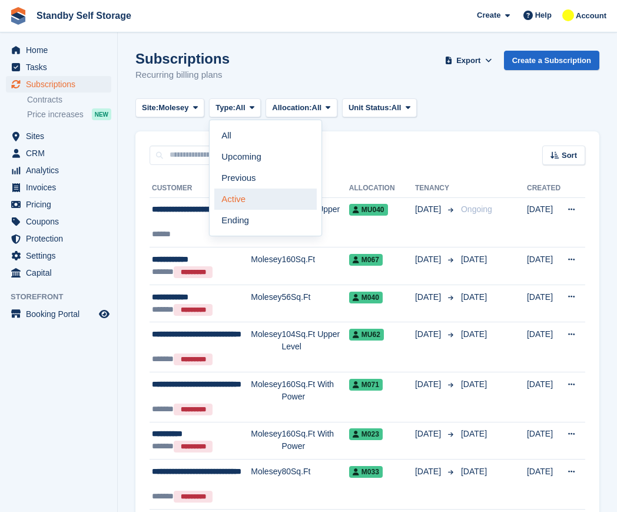
click at [250, 195] on link "Active" at bounding box center [265, 198] width 102 height 21
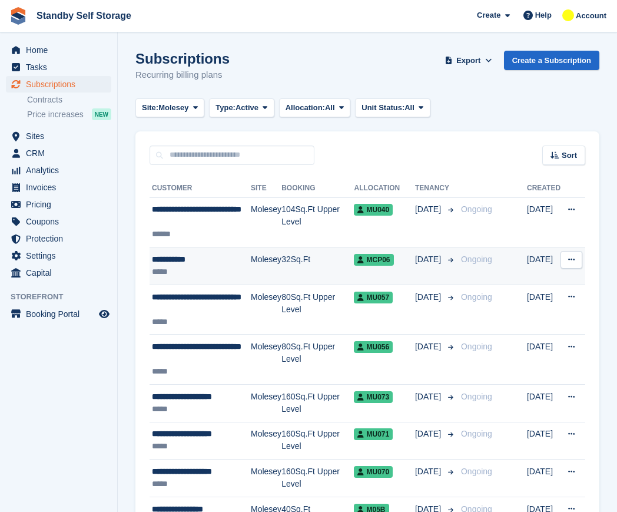
click at [240, 268] on div "*****" at bounding box center [201, 271] width 99 height 12
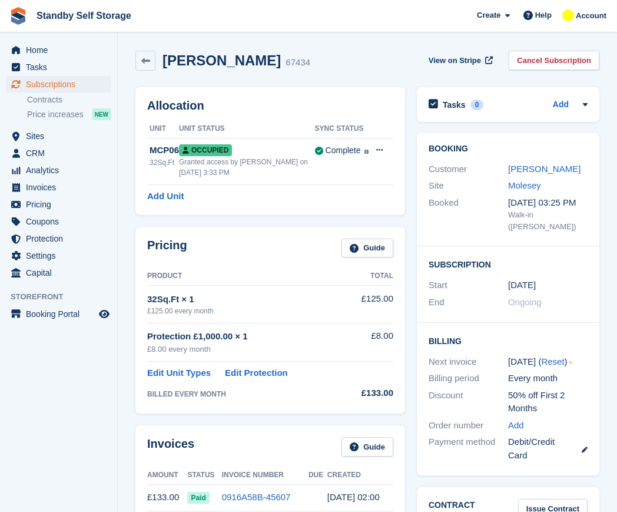
click at [203, 55] on h2 "[PERSON_NAME]" at bounding box center [221, 60] width 118 height 16
click at [204, 55] on h2 "[PERSON_NAME]" at bounding box center [221, 60] width 118 height 16
copy div "[PERSON_NAME]"
click at [535, 57] on link "Cancel Subscription" at bounding box center [554, 60] width 91 height 19
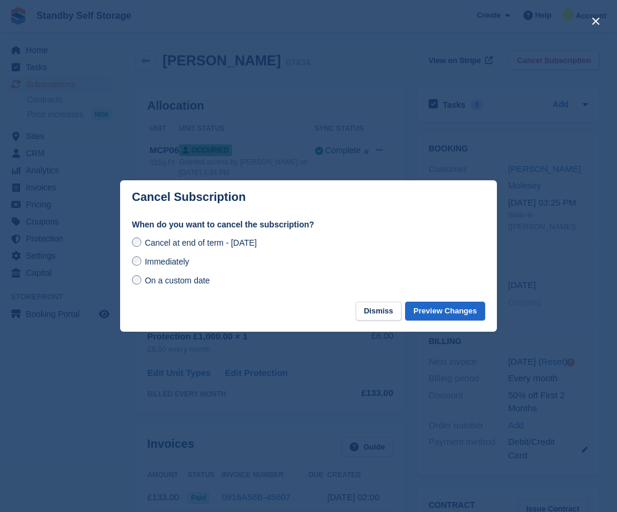
click at [177, 263] on span "Immediately" at bounding box center [167, 261] width 44 height 9
click at [444, 311] on button "Preview Changes" at bounding box center [445, 310] width 80 height 19
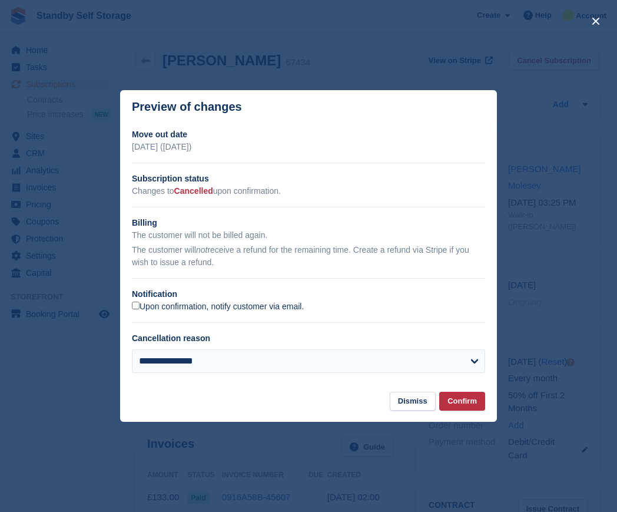
click at [180, 307] on label "Upon confirmation, notify customer via email." at bounding box center [218, 306] width 172 height 11
click at [464, 399] on button "Confirm" at bounding box center [462, 400] width 46 height 19
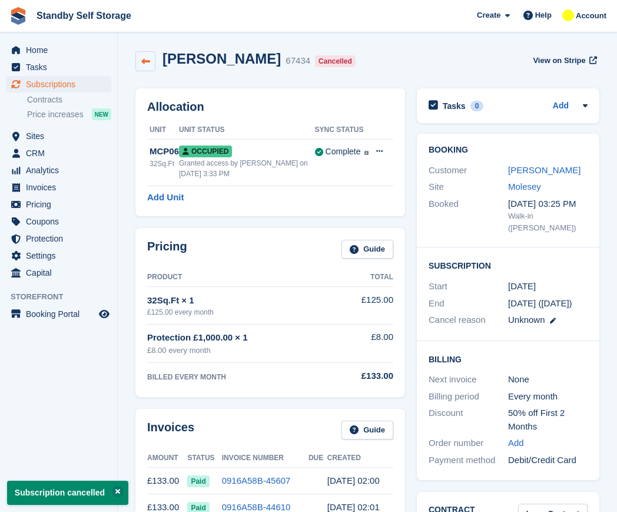
click at [143, 58] on icon at bounding box center [145, 61] width 9 height 9
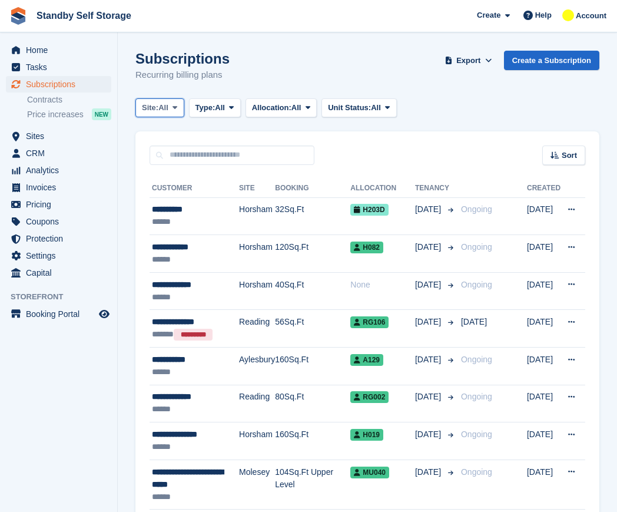
click at [154, 101] on button "Site: All" at bounding box center [159, 107] width 49 height 19
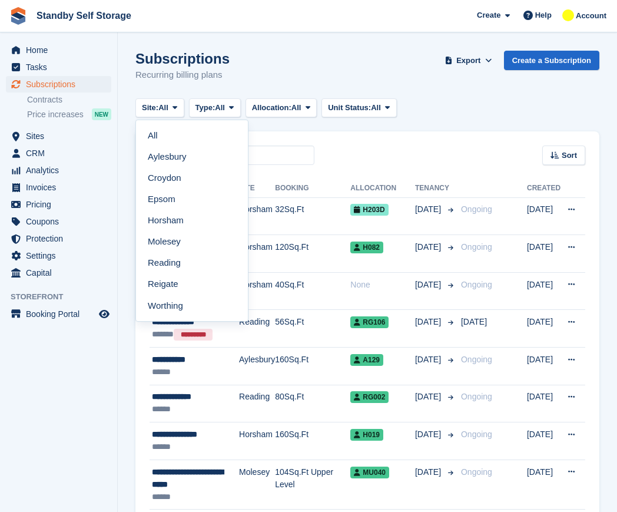
click at [171, 238] on link "Molesey" at bounding box center [192, 241] width 102 height 21
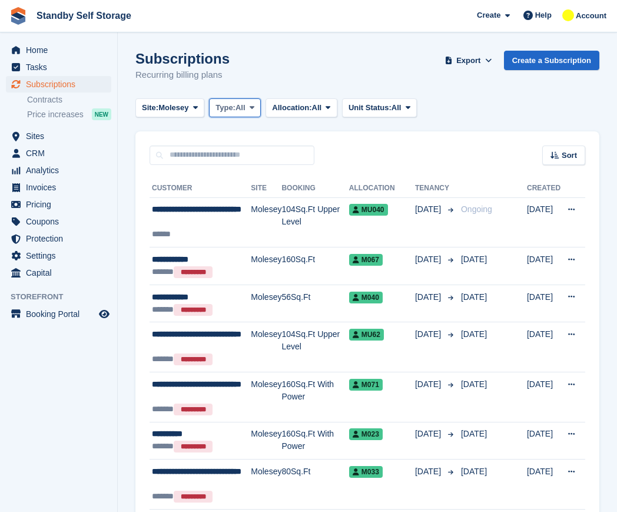
click at [235, 108] on span "Type:" at bounding box center [225, 108] width 20 height 12
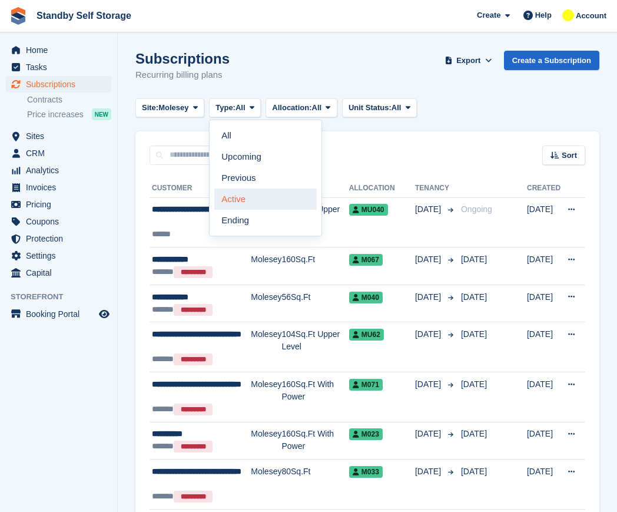
click at [269, 196] on link "Active" at bounding box center [265, 198] width 102 height 21
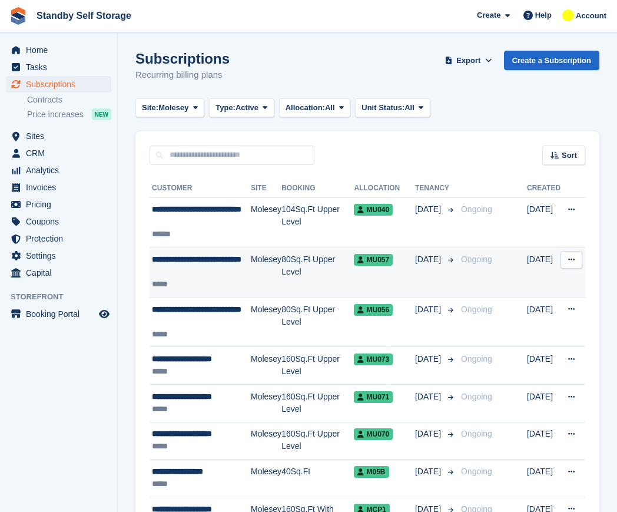
click at [254, 263] on td "Molesey" at bounding box center [266, 272] width 31 height 50
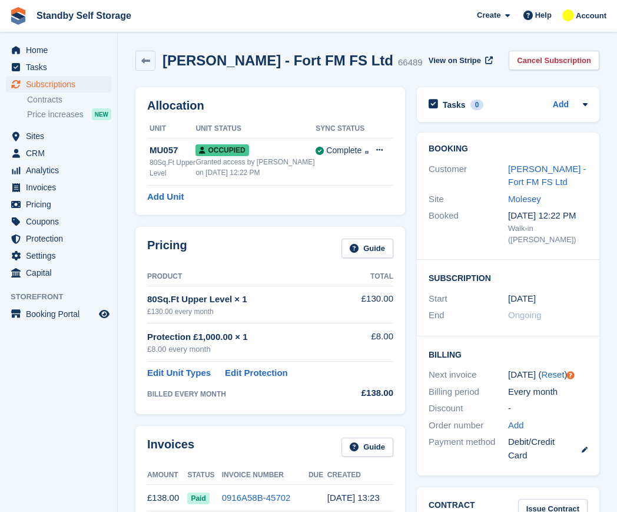
click at [265, 63] on h2 "[PERSON_NAME] - Fort FM FS Ltd" at bounding box center [277, 60] width 231 height 16
copy div "[PERSON_NAME] - Fort FM FS Ltd"
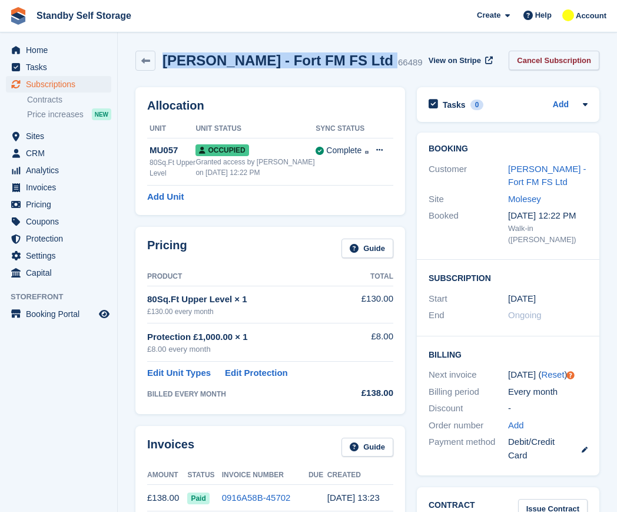
click at [577, 67] on link "Cancel Subscription" at bounding box center [554, 60] width 91 height 19
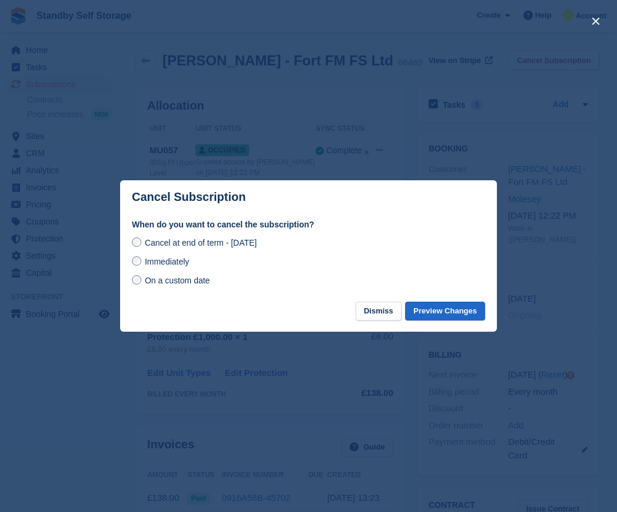
click at [181, 259] on span "Immediately" at bounding box center [167, 261] width 44 height 9
click at [450, 311] on button "Preview Changes" at bounding box center [445, 310] width 80 height 19
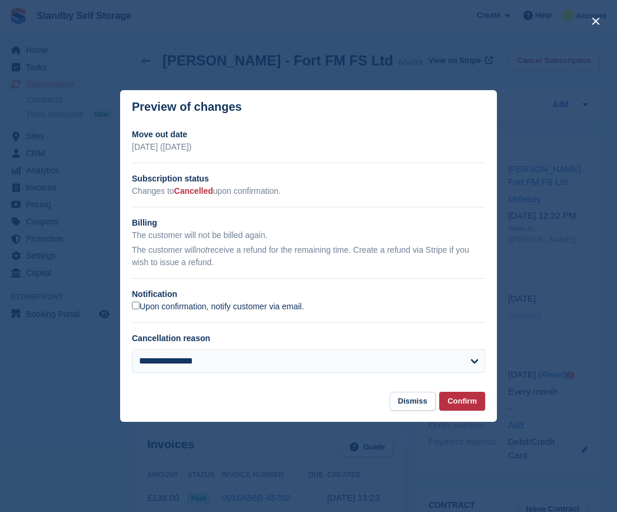
click at [148, 307] on label "Upon confirmation, notify customer via email." at bounding box center [218, 306] width 172 height 11
click at [464, 403] on button "Confirm" at bounding box center [462, 400] width 46 height 19
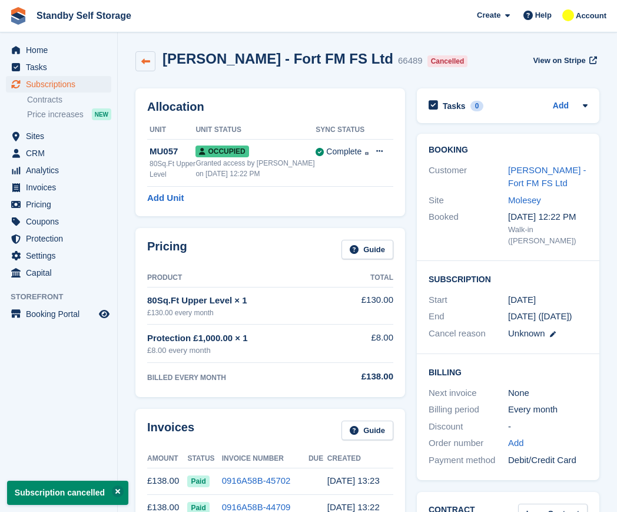
click at [145, 61] on icon at bounding box center [145, 61] width 9 height 9
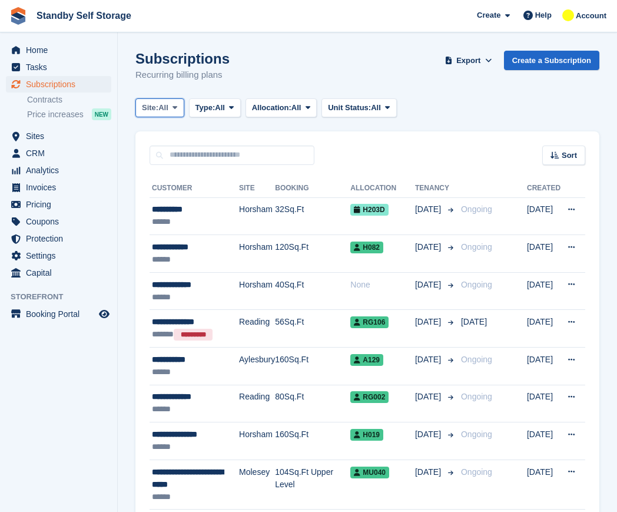
click at [161, 105] on span "All" at bounding box center [163, 108] width 10 height 12
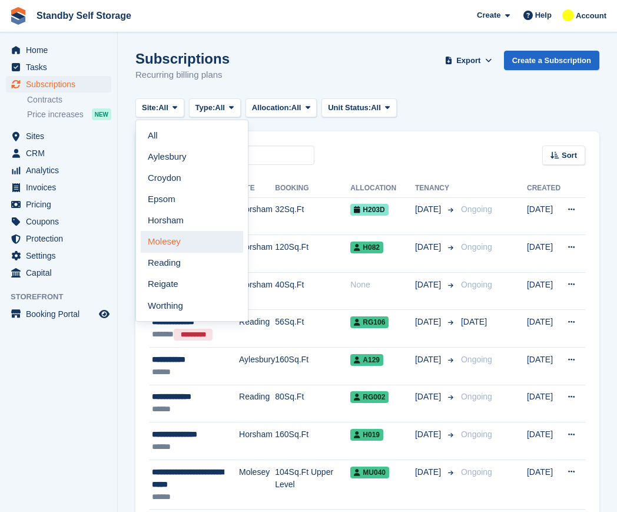
click at [180, 241] on link "Molesey" at bounding box center [192, 241] width 102 height 21
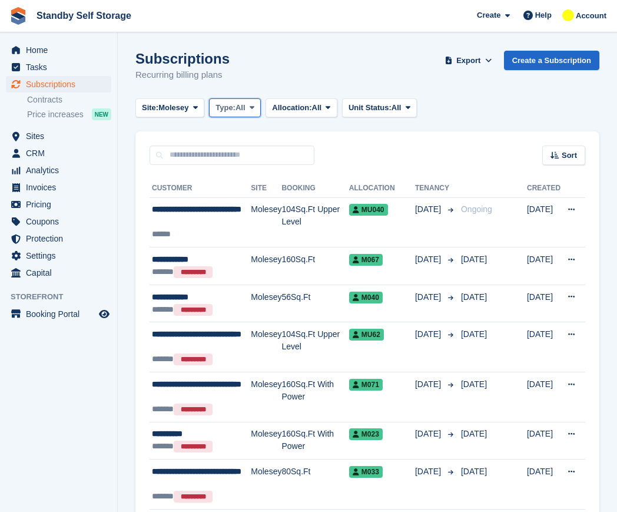
click at [248, 111] on button "Type: All" at bounding box center [235, 107] width 52 height 19
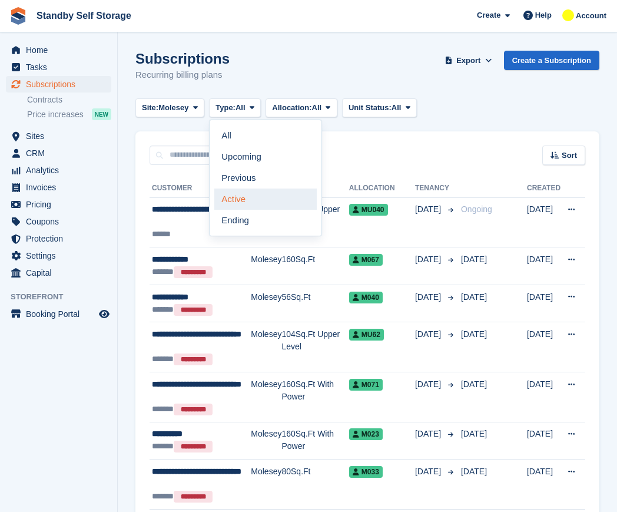
click at [255, 203] on link "Active" at bounding box center [265, 198] width 102 height 21
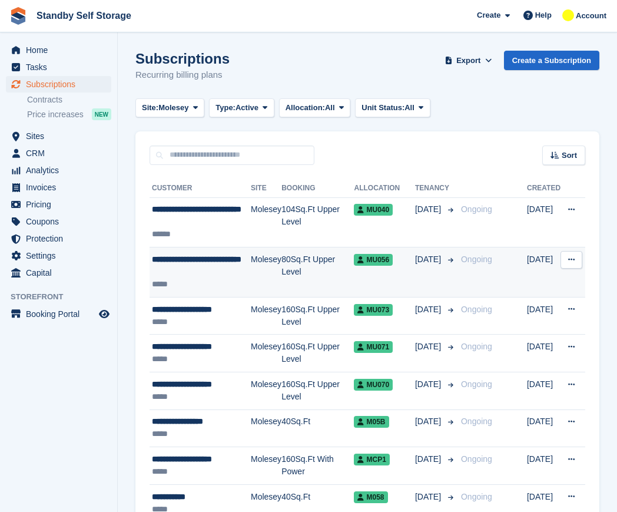
click at [201, 261] on div "**********" at bounding box center [201, 265] width 99 height 25
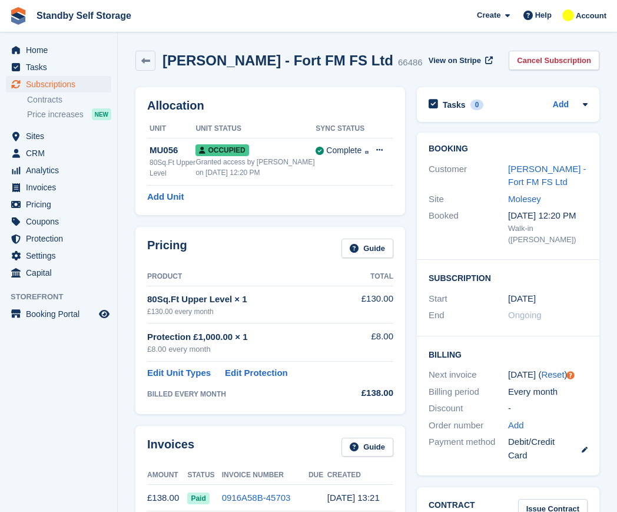
click at [212, 56] on h2 "[PERSON_NAME] - Fort FM FS Ltd" at bounding box center [277, 60] width 231 height 16
click at [212, 56] on h2 "Shelley Atwal - Fort FM FS Ltd" at bounding box center [277, 60] width 231 height 16
copy div "Shelley Atwal - Fort FM FS Ltd"
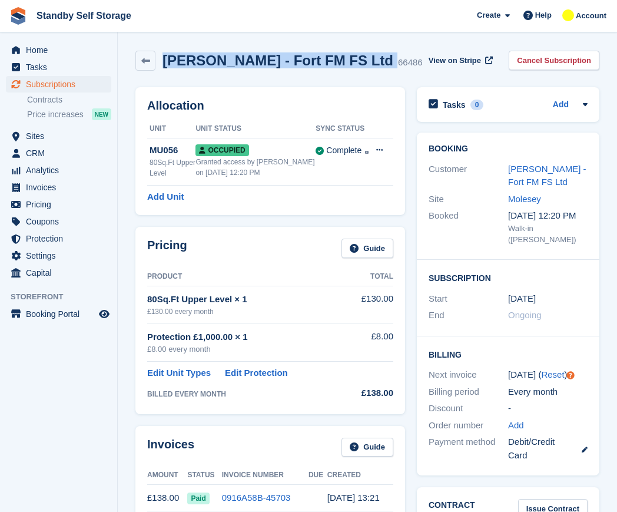
click at [525, 65] on link "Cancel Subscription" at bounding box center [554, 60] width 91 height 19
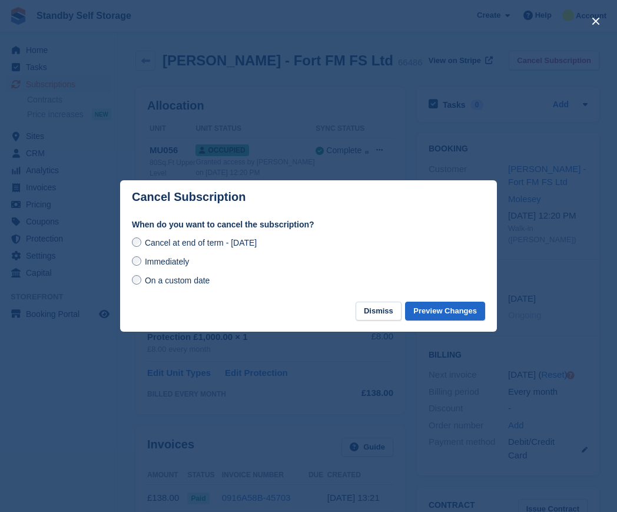
click at [173, 263] on span "Immediately" at bounding box center [167, 261] width 44 height 9
click at [444, 312] on button "Preview Changes" at bounding box center [445, 310] width 80 height 19
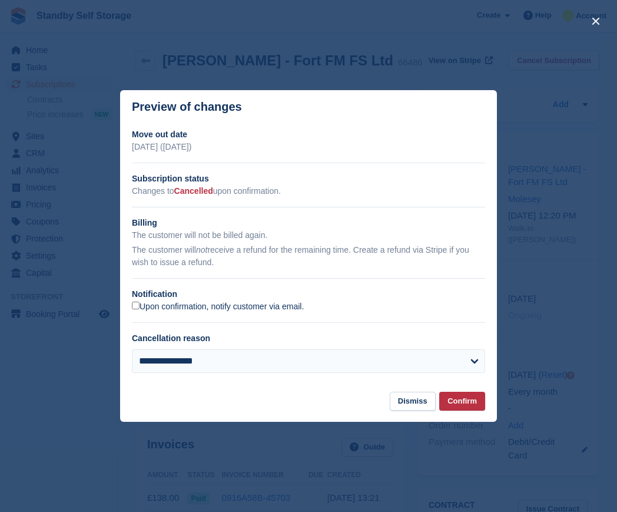
click at [162, 310] on label "Upon confirmation, notify customer via email." at bounding box center [218, 306] width 172 height 11
click at [462, 399] on button "Confirm" at bounding box center [462, 400] width 46 height 19
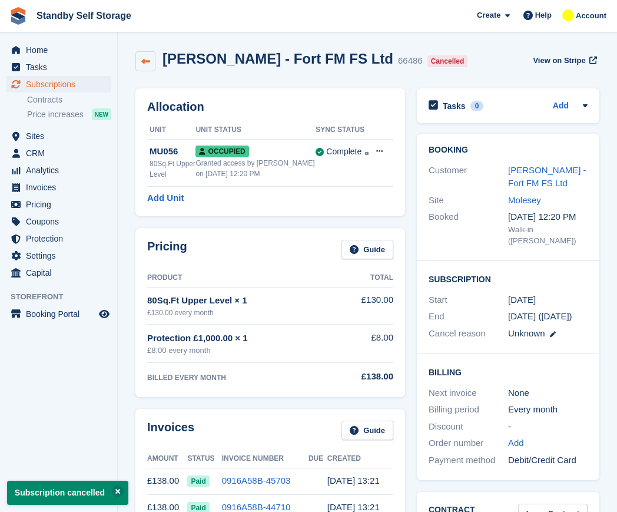
click at [152, 65] on link at bounding box center [145, 61] width 20 height 20
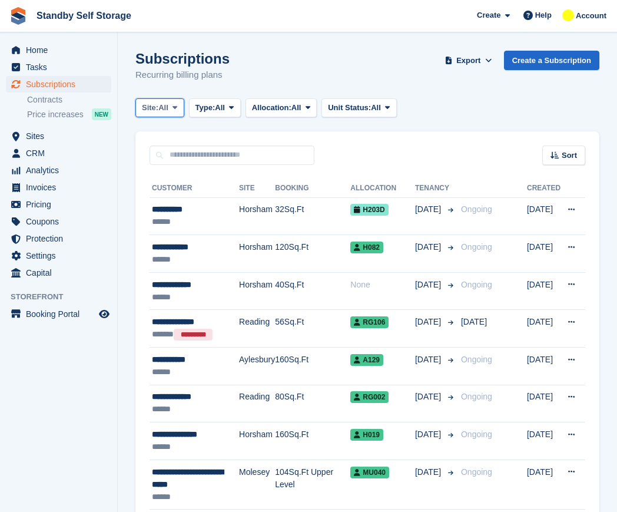
click at [161, 100] on button "Site: All" at bounding box center [159, 107] width 49 height 19
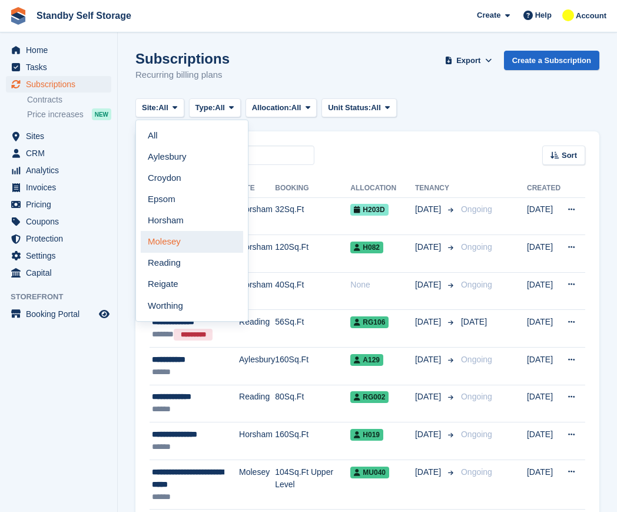
click at [195, 235] on link "Molesey" at bounding box center [192, 241] width 102 height 21
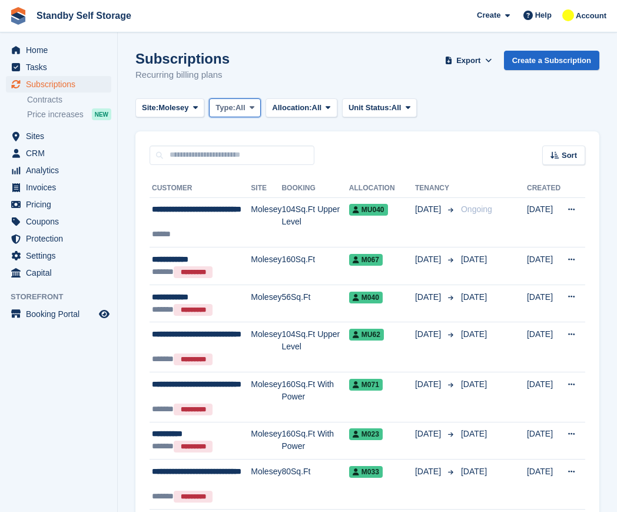
click at [243, 111] on span "All" at bounding box center [240, 108] width 10 height 12
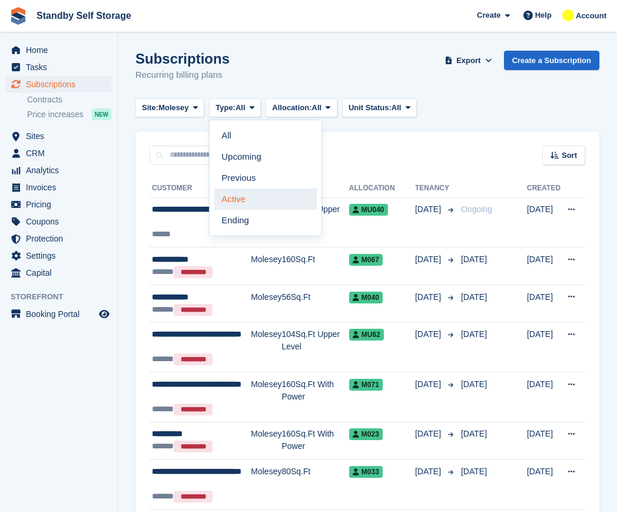
click at [271, 198] on link "Active" at bounding box center [265, 198] width 102 height 21
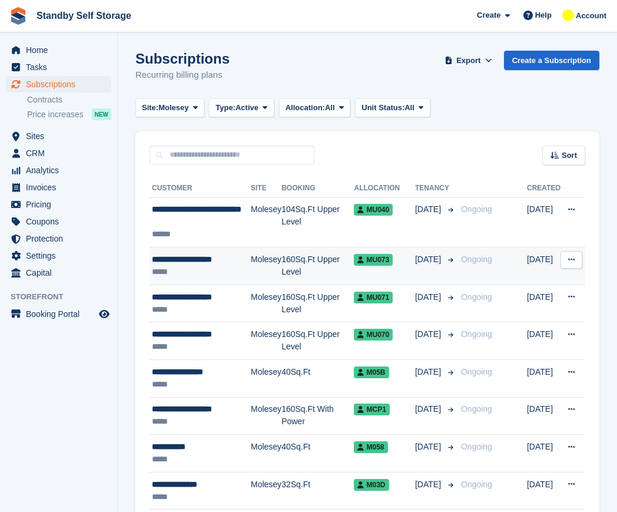
click at [274, 261] on td "Molesey" at bounding box center [266, 266] width 31 height 38
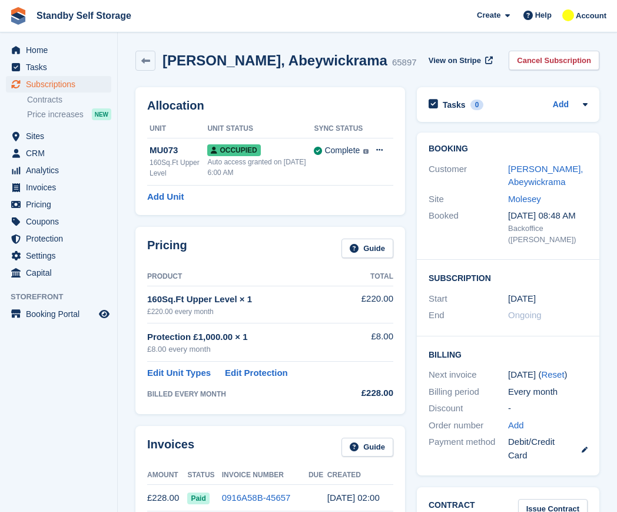
click at [264, 57] on h2 "[PERSON_NAME], Abeywickrama" at bounding box center [274, 60] width 225 height 16
copy div "[PERSON_NAME], Abeywickrama"
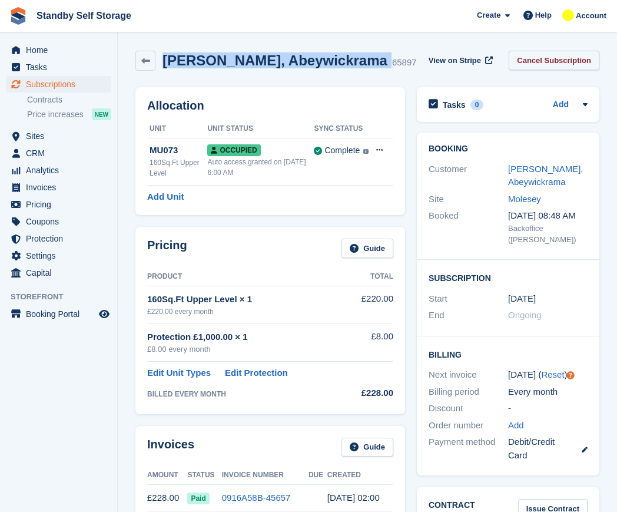
click at [533, 62] on link "Cancel Subscription" at bounding box center [554, 60] width 91 height 19
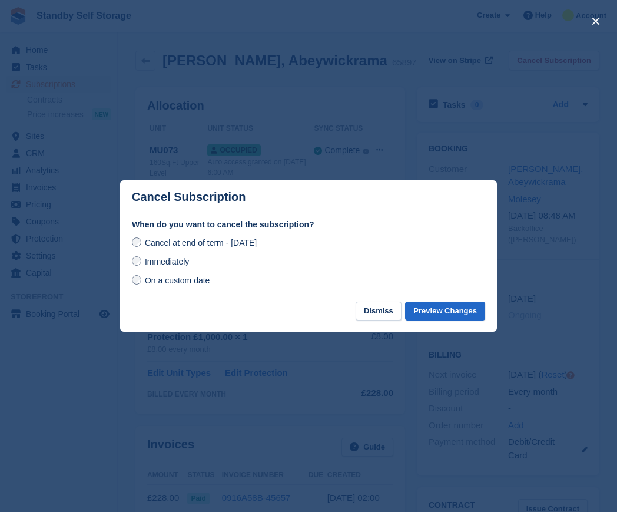
click at [170, 257] on span "Immediately" at bounding box center [167, 261] width 44 height 9
click at [445, 311] on button "Preview Changes" at bounding box center [445, 310] width 80 height 19
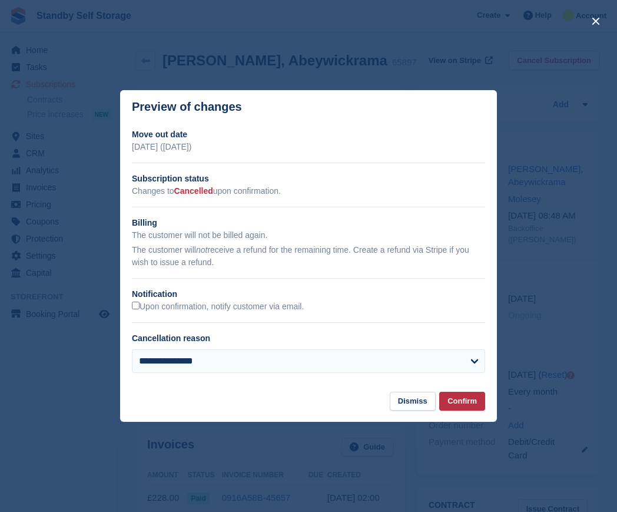
click at [152, 299] on h2 "Notification" at bounding box center [308, 294] width 353 height 12
click at [168, 311] on label "Upon confirmation, notify customer via email." at bounding box center [218, 306] width 172 height 11
click at [456, 394] on button "Confirm" at bounding box center [462, 400] width 46 height 19
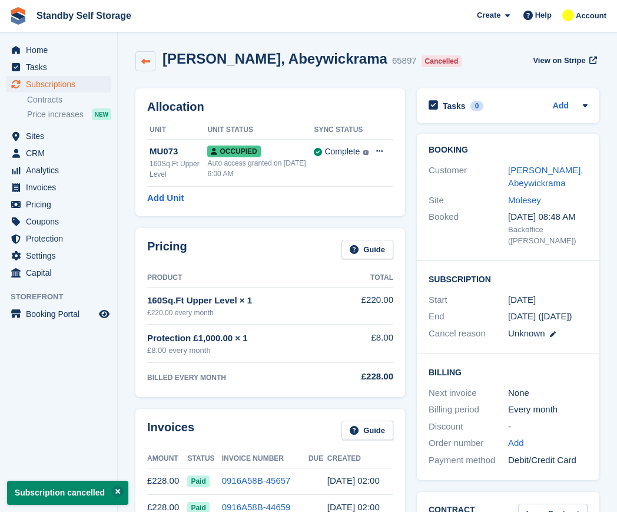
click at [145, 62] on icon at bounding box center [145, 61] width 9 height 9
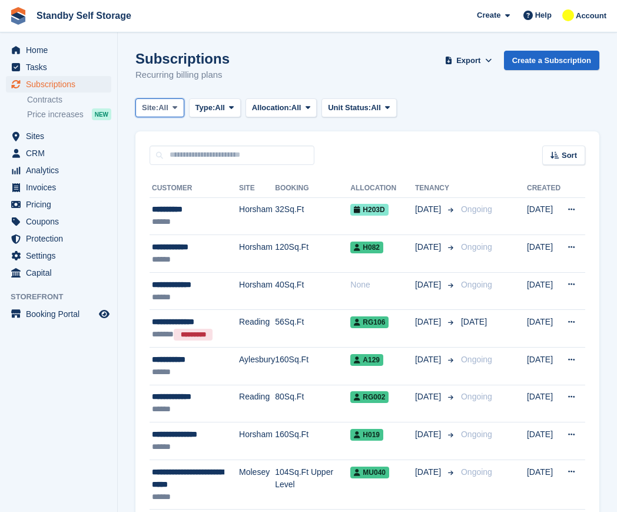
click at [168, 112] on span "All" at bounding box center [163, 108] width 10 height 12
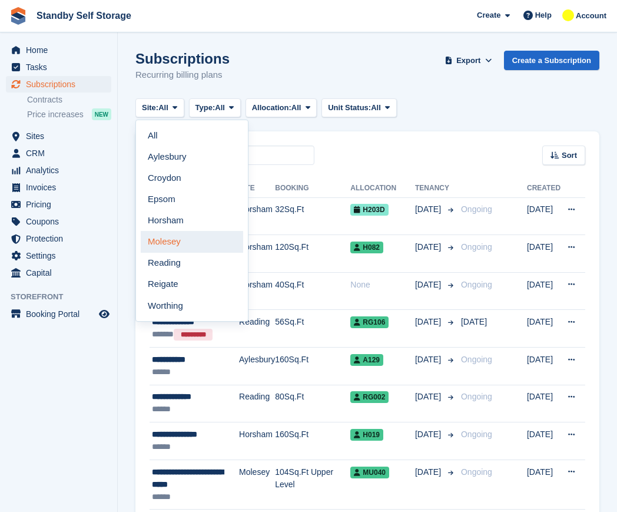
click at [189, 240] on link "Molesey" at bounding box center [192, 241] width 102 height 21
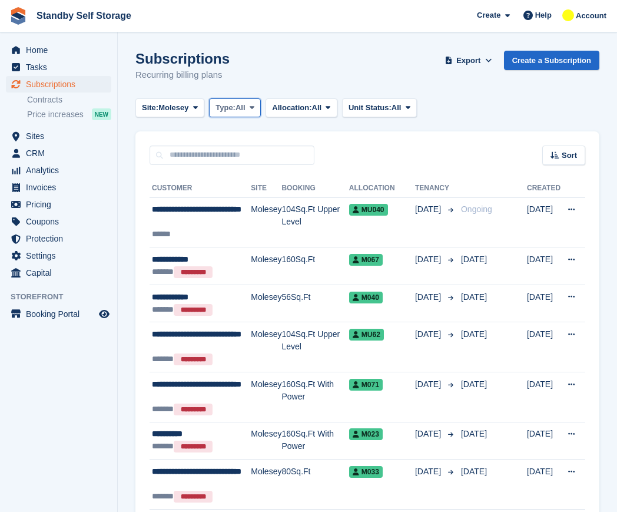
click at [220, 112] on span "Type:" at bounding box center [225, 108] width 20 height 12
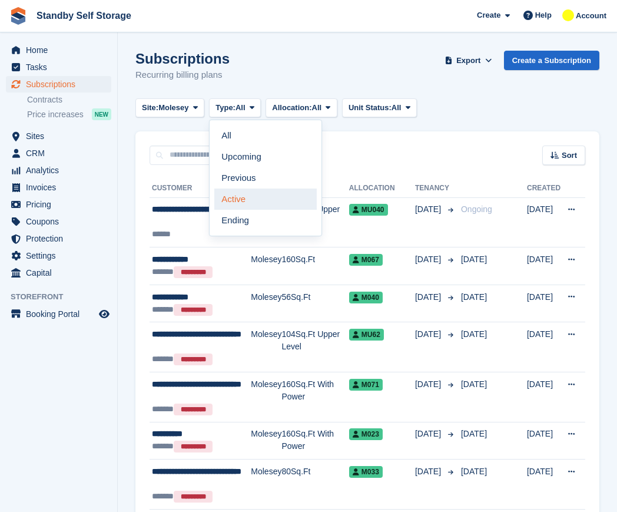
click at [275, 195] on link "Active" at bounding box center [265, 198] width 102 height 21
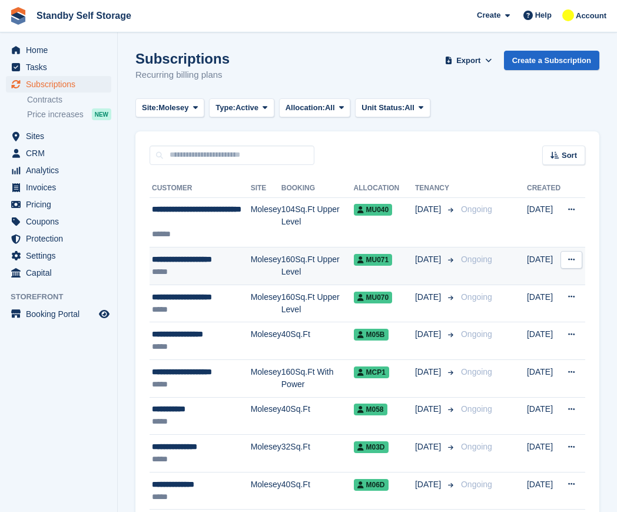
click at [260, 264] on td "Molesey" at bounding box center [266, 266] width 31 height 38
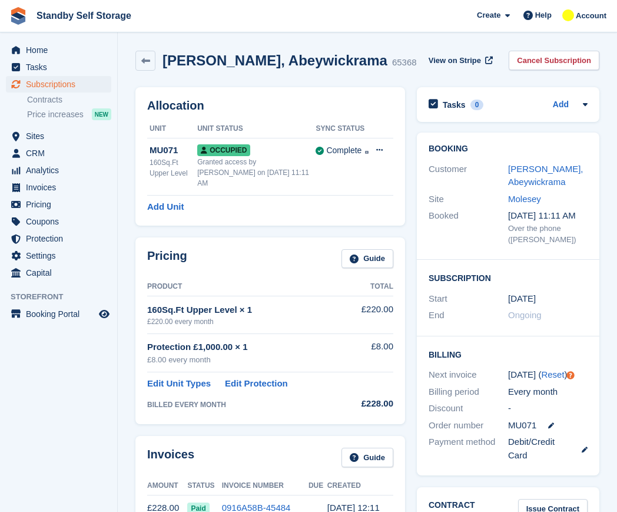
click at [250, 59] on h2 "[PERSON_NAME], Abeywickrama" at bounding box center [274, 60] width 225 height 16
copy div "[PERSON_NAME], Abeywickrama"
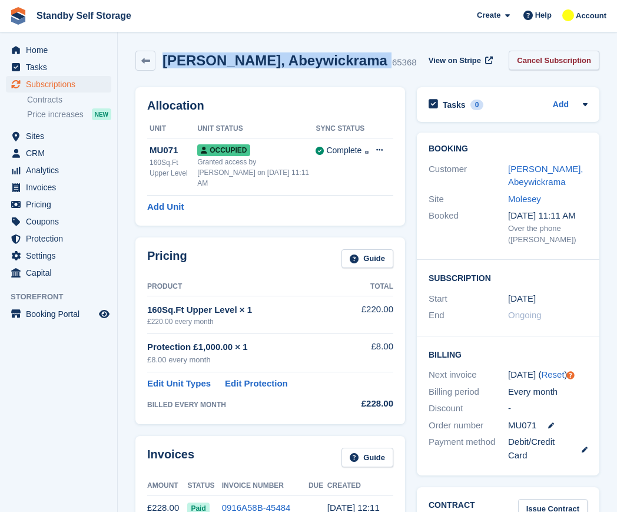
click at [552, 58] on link "Cancel Subscription" at bounding box center [554, 60] width 91 height 19
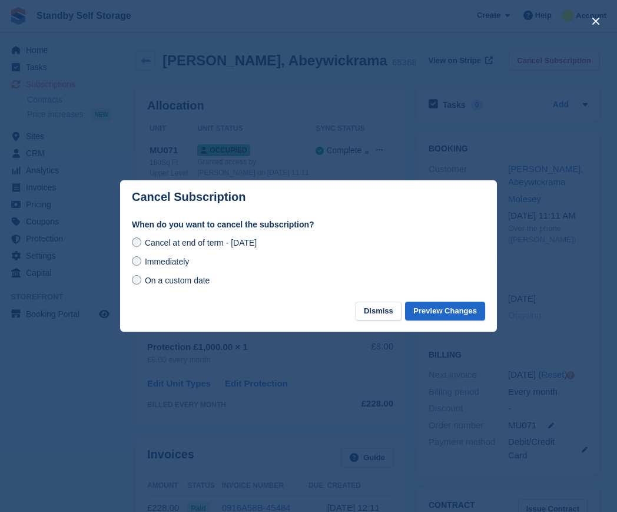
click at [183, 261] on span "Immediately" at bounding box center [167, 261] width 44 height 9
click at [429, 313] on button "Preview Changes" at bounding box center [445, 310] width 80 height 19
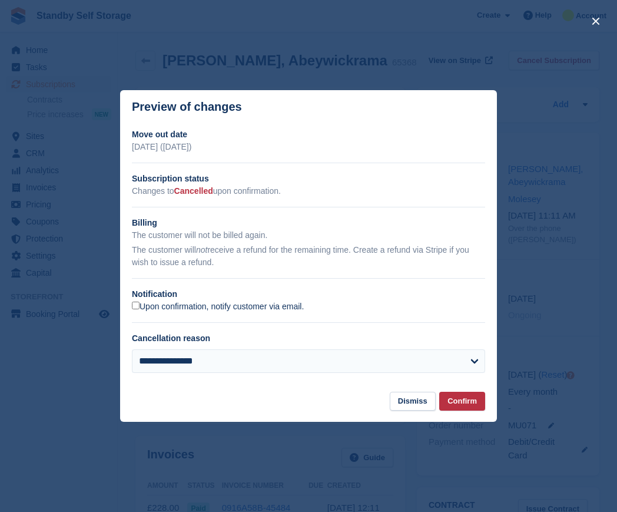
click at [140, 302] on label "Upon confirmation, notify customer via email." at bounding box center [218, 306] width 172 height 11
click at [466, 400] on button "Confirm" at bounding box center [462, 400] width 46 height 19
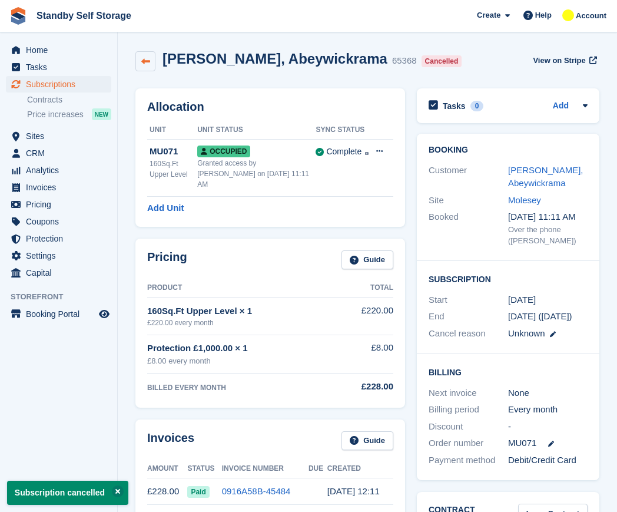
click at [142, 59] on icon at bounding box center [145, 61] width 9 height 9
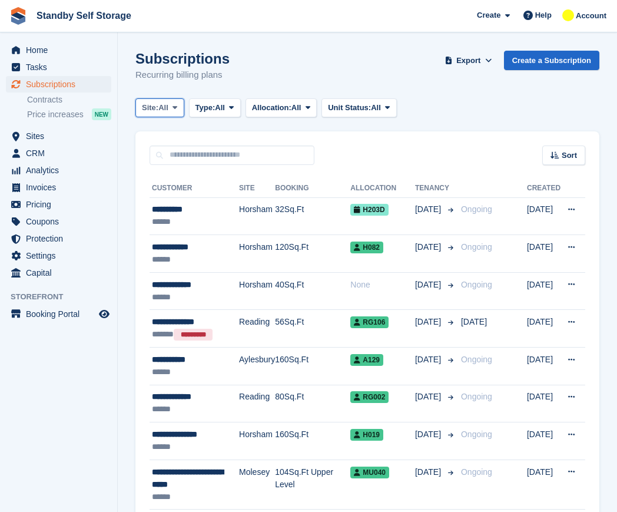
click at [155, 105] on span "Site:" at bounding box center [150, 108] width 16 height 12
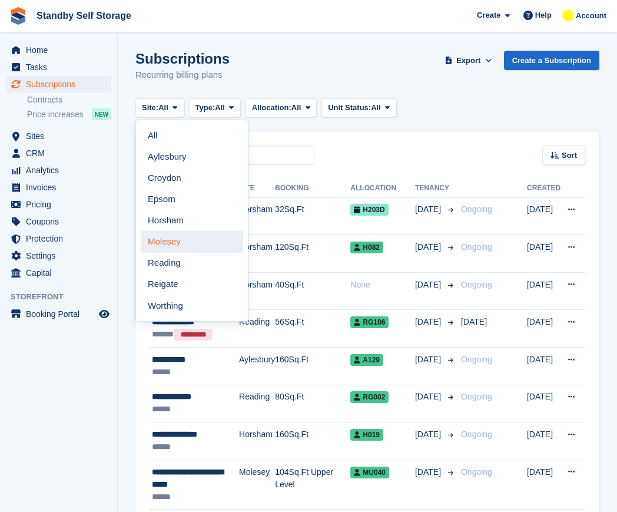
click at [177, 247] on link "Molesey" at bounding box center [192, 241] width 102 height 21
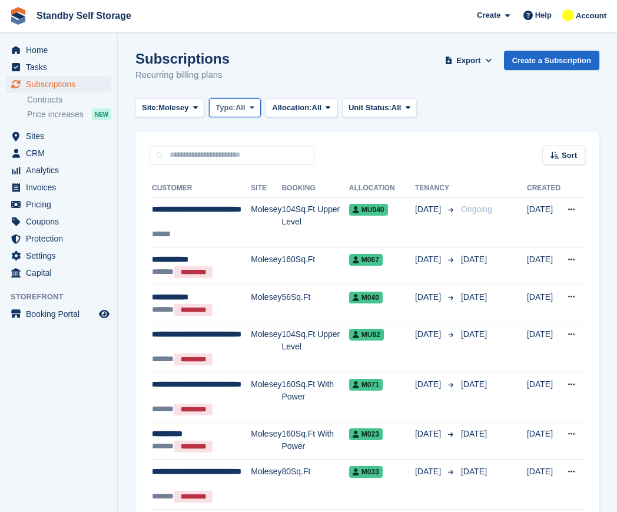
click at [225, 112] on span "Type:" at bounding box center [225, 108] width 20 height 12
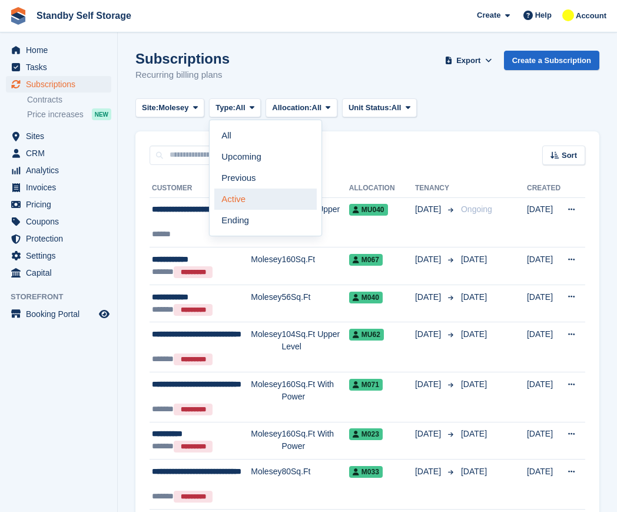
click at [237, 198] on link "Active" at bounding box center [265, 198] width 102 height 21
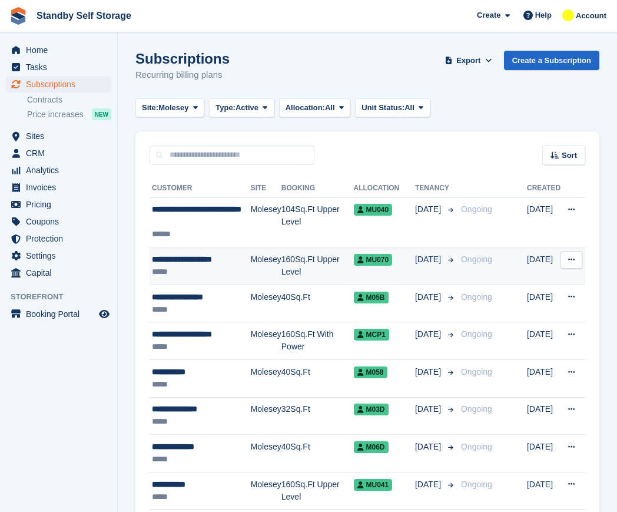
click at [218, 258] on div "**********" at bounding box center [201, 259] width 99 height 12
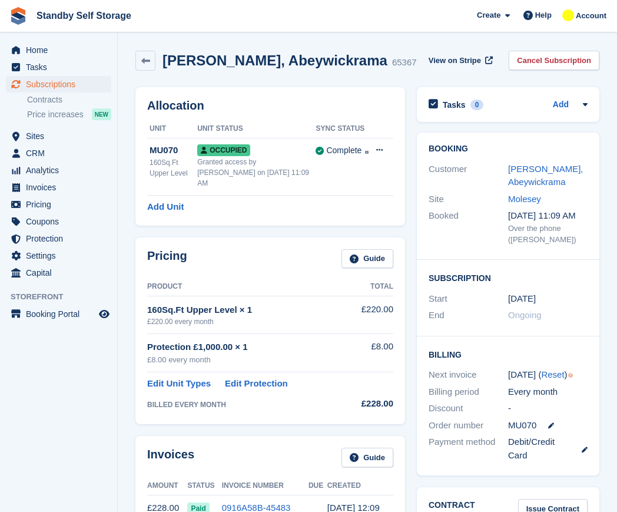
click at [236, 60] on h2 "Roshan, Abeywickrama" at bounding box center [274, 60] width 225 height 16
copy div "Roshan, Abeywickrama"
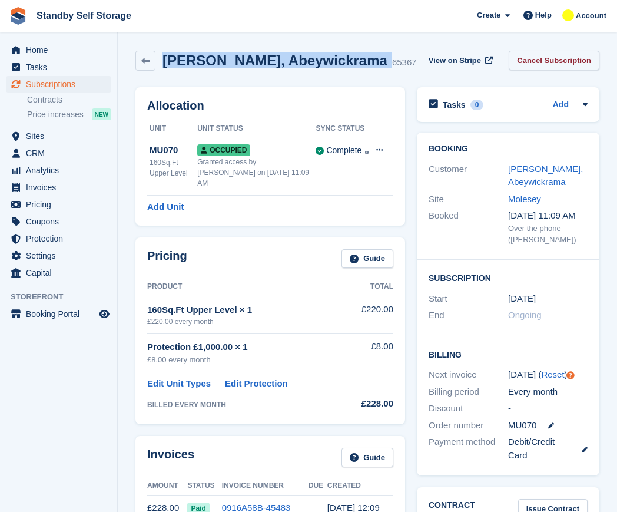
click at [543, 55] on link "Cancel Subscription" at bounding box center [554, 60] width 91 height 19
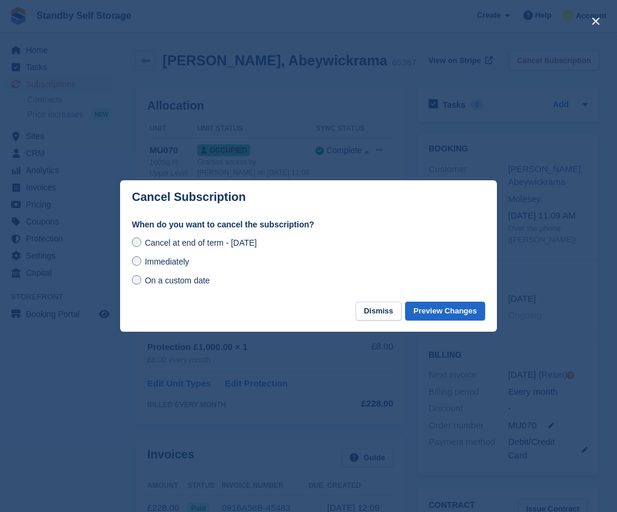
click at [182, 264] on span "Immediately" at bounding box center [167, 261] width 44 height 9
click at [439, 321] on footer "Dismiss Preview Changes" at bounding box center [308, 316] width 377 height 31
click at [439, 315] on button "Preview Changes" at bounding box center [445, 310] width 80 height 19
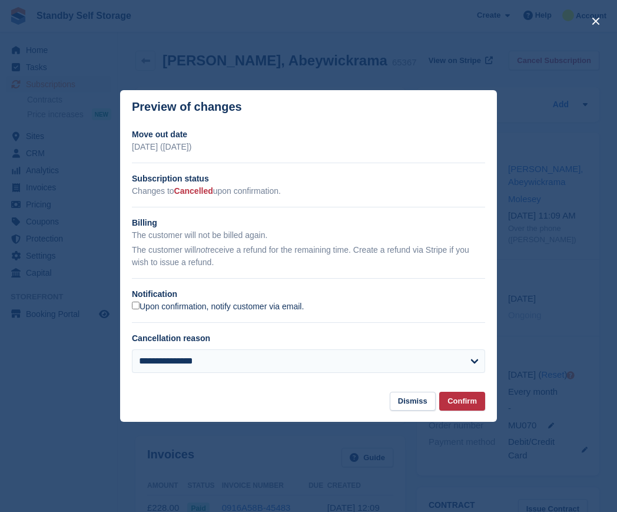
drag, startPoint x: 198, startPoint y: 310, endPoint x: 208, endPoint y: 309, distance: 10.1
click at [198, 310] on label "Upon confirmation, notify customer via email." at bounding box center [218, 306] width 172 height 11
click at [477, 398] on button "Confirm" at bounding box center [462, 400] width 46 height 19
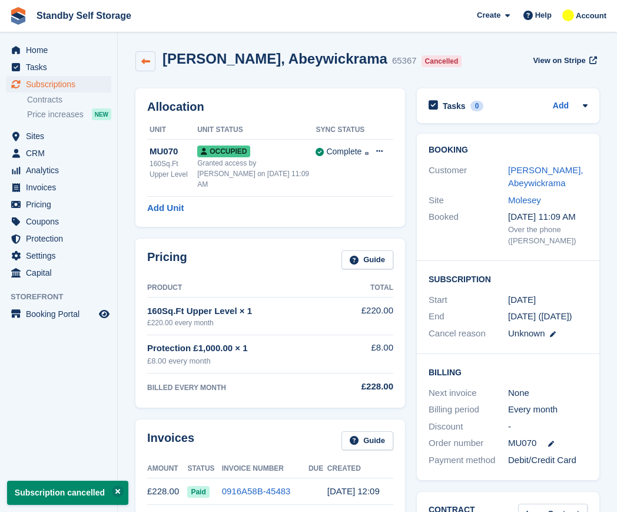
click at [147, 69] on link at bounding box center [145, 61] width 20 height 20
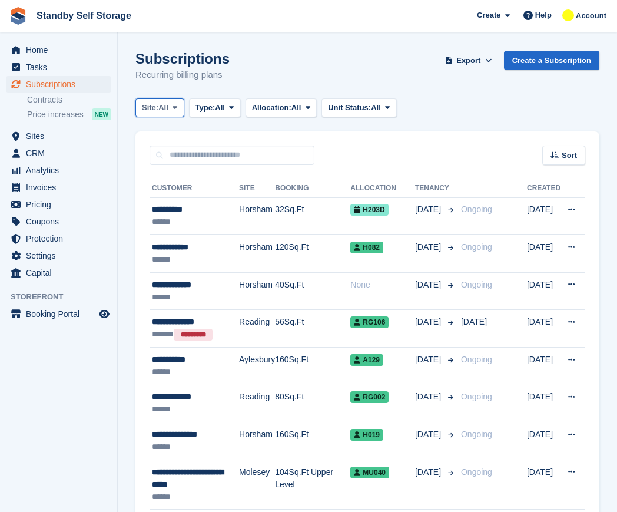
click at [156, 99] on button "Site: All" at bounding box center [159, 107] width 49 height 19
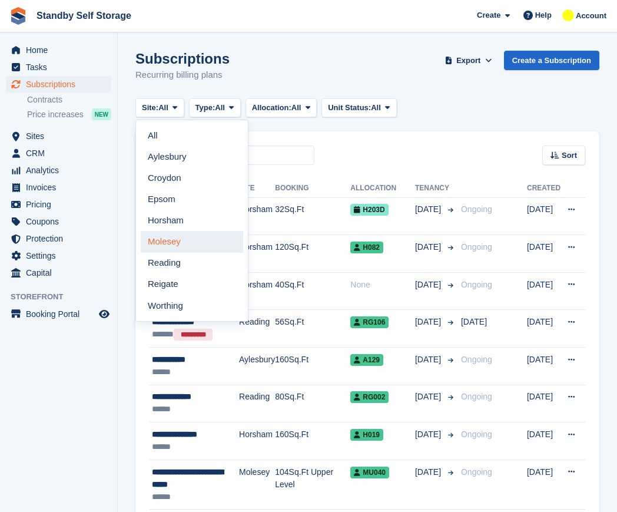
click at [171, 241] on link "Molesey" at bounding box center [192, 241] width 102 height 21
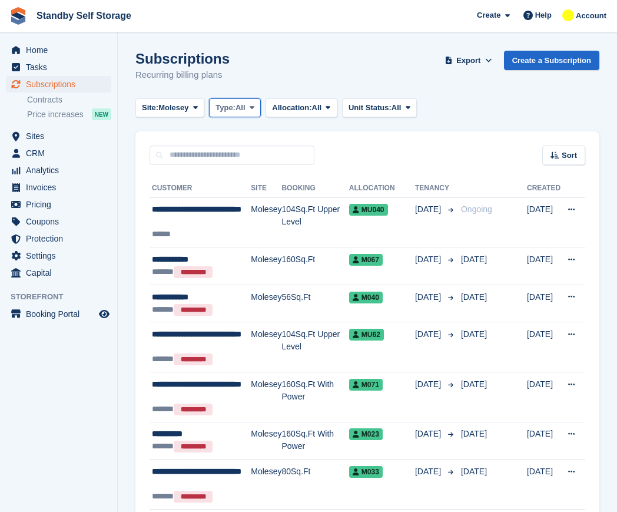
click at [227, 105] on span "Type:" at bounding box center [225, 108] width 20 height 12
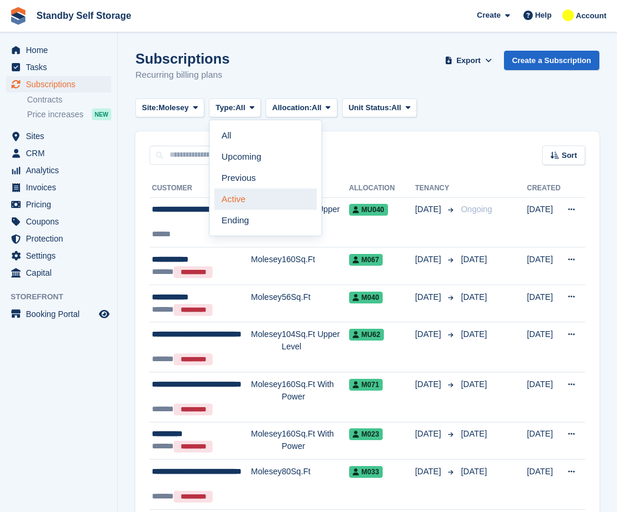
click at [251, 194] on link "Active" at bounding box center [265, 198] width 102 height 21
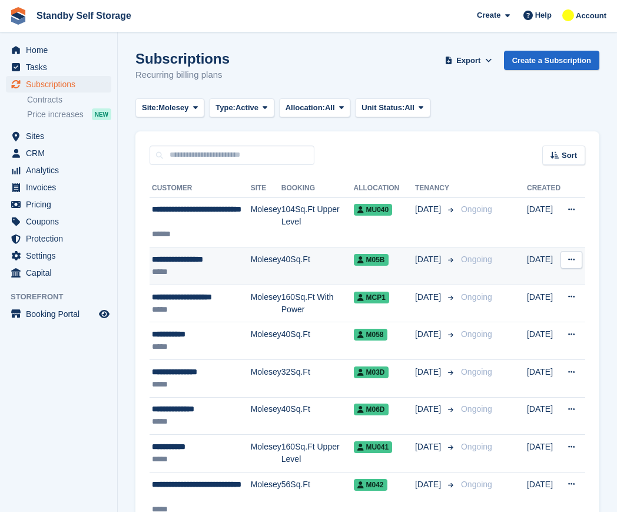
click at [214, 266] on div "*****" at bounding box center [201, 271] width 99 height 12
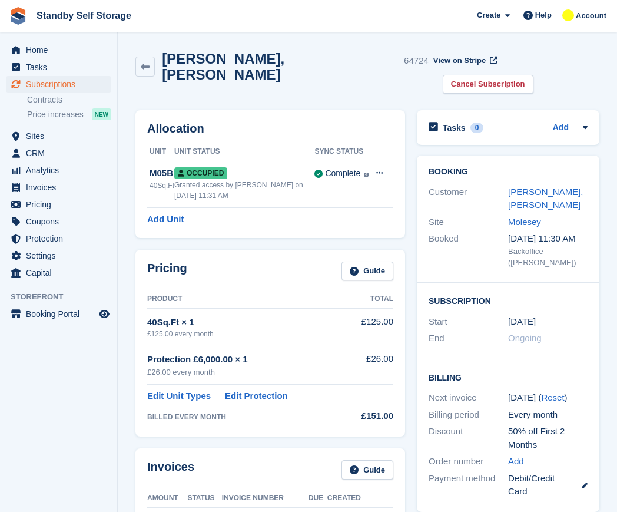
click at [217, 67] on h2 "[PERSON_NAME], [PERSON_NAME]" at bounding box center [280, 67] width 237 height 32
click at [218, 67] on h2 "[PERSON_NAME], [PERSON_NAME]" at bounding box center [280, 67] width 237 height 32
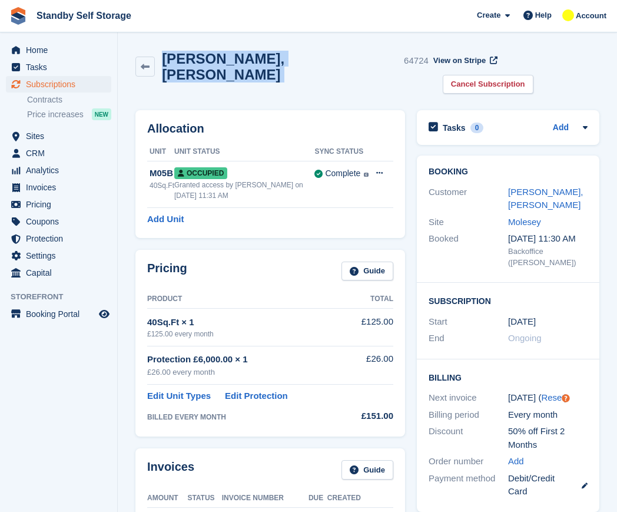
click at [218, 67] on h2 "Cesare, Panepinto" at bounding box center [280, 67] width 237 height 32
copy div "Cesare, Panepinto"
click at [533, 75] on link "Cancel Subscription" at bounding box center [488, 84] width 91 height 19
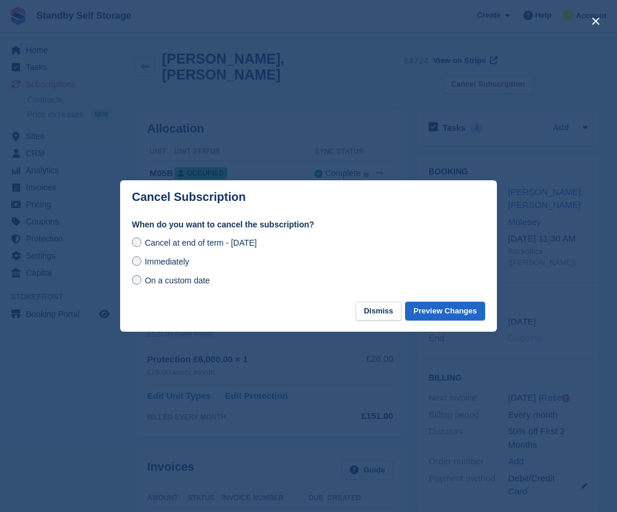
click at [181, 261] on span "Immediately" at bounding box center [167, 261] width 44 height 9
click at [425, 307] on button "Preview Changes" at bounding box center [445, 310] width 80 height 19
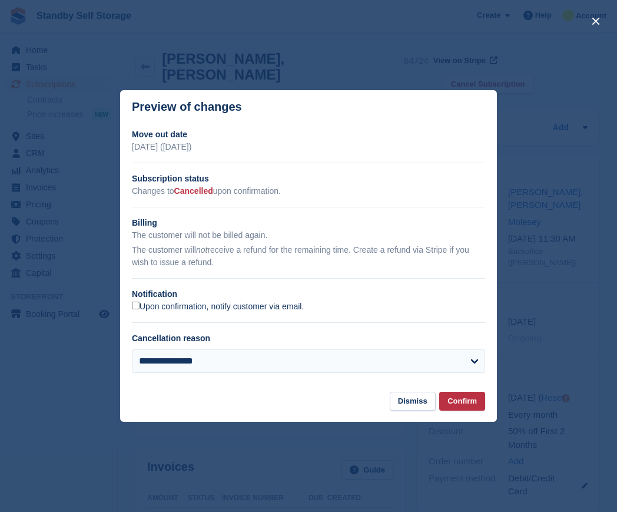
click at [147, 305] on label "Upon confirmation, notify customer via email." at bounding box center [218, 306] width 172 height 11
click at [471, 402] on button "Confirm" at bounding box center [462, 400] width 46 height 19
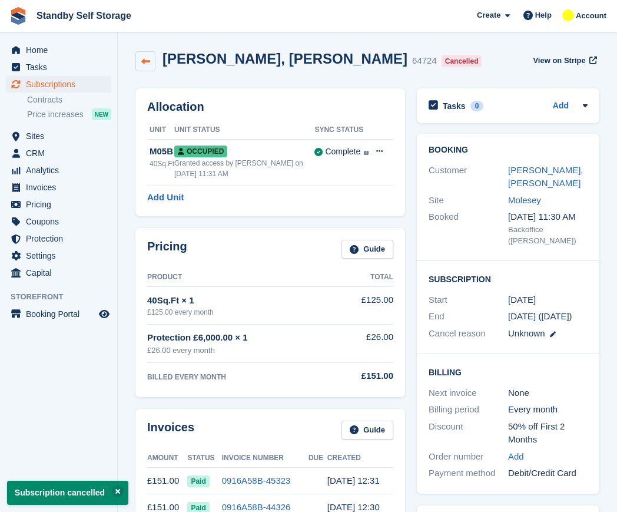
click at [148, 59] on icon at bounding box center [145, 61] width 9 height 9
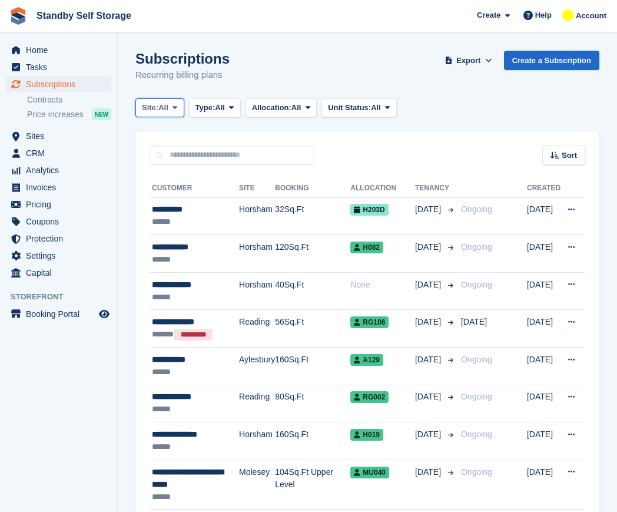
click at [177, 105] on icon at bounding box center [174, 108] width 5 height 8
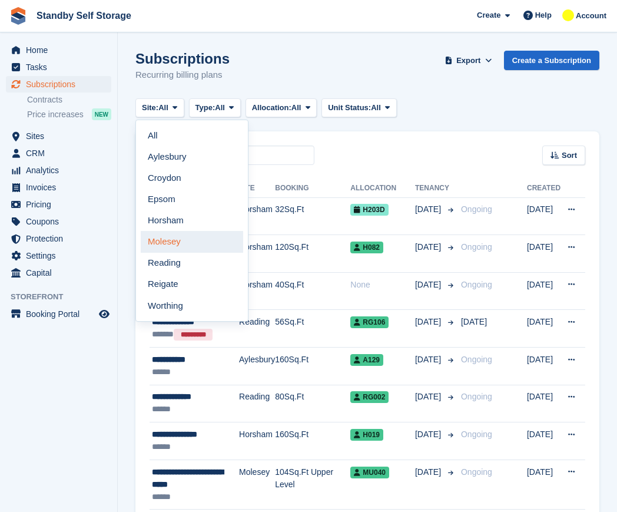
click at [197, 231] on link "Molesey" at bounding box center [192, 241] width 102 height 21
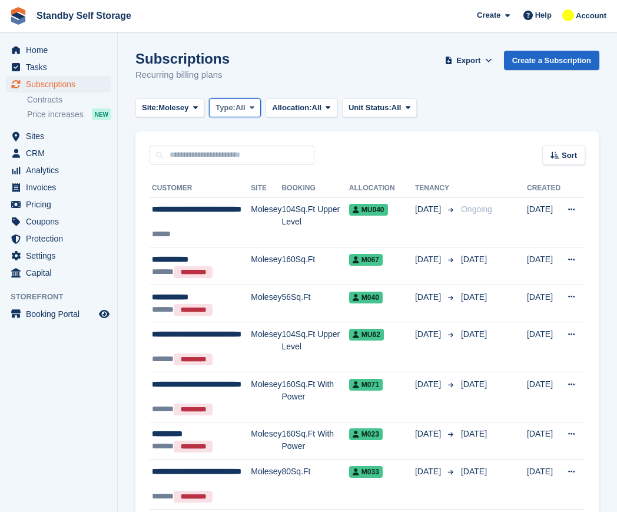
click at [240, 102] on span "All" at bounding box center [240, 108] width 10 height 12
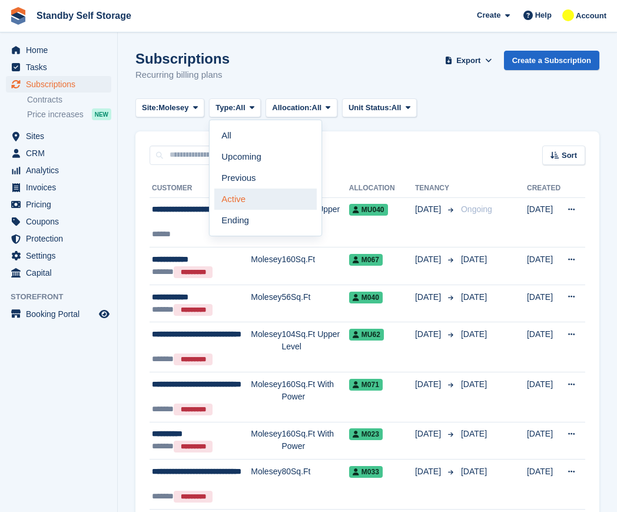
click at [257, 195] on link "Active" at bounding box center [265, 198] width 102 height 21
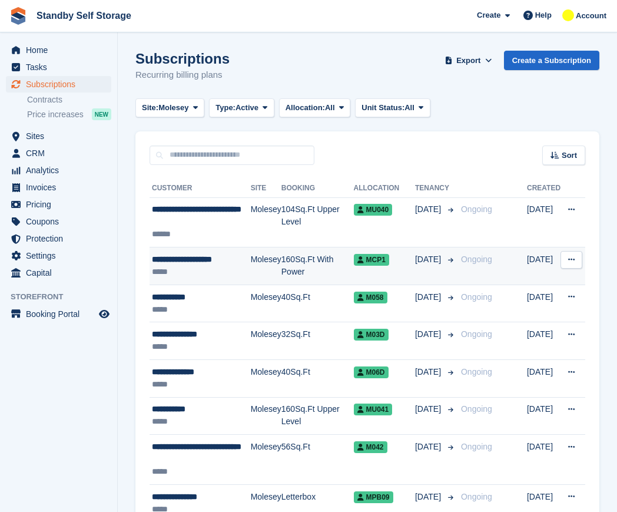
click at [271, 266] on td "Molesey" at bounding box center [266, 266] width 31 height 38
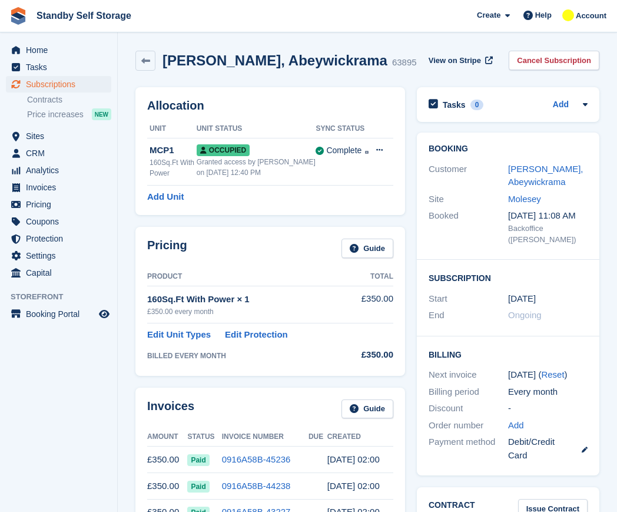
click at [188, 54] on h2 "[PERSON_NAME], Abeywickrama" at bounding box center [274, 60] width 225 height 16
click at [188, 54] on h2 "Roshan, Abeywickrama" at bounding box center [274, 60] width 225 height 16
copy div "Roshan, Abeywickrama"
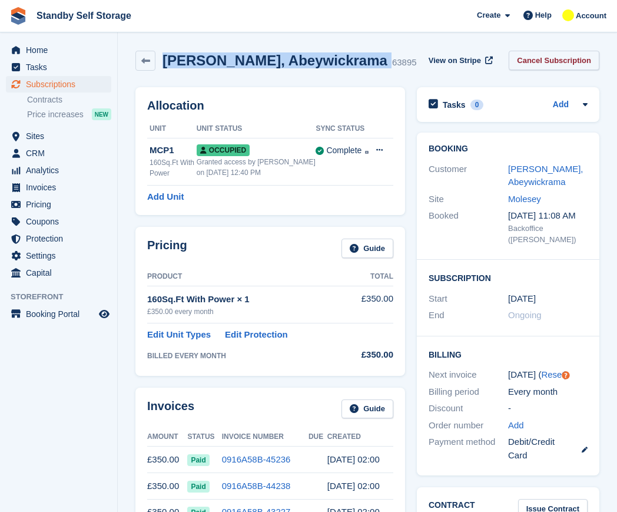
click at [550, 57] on link "Cancel Subscription" at bounding box center [554, 60] width 91 height 19
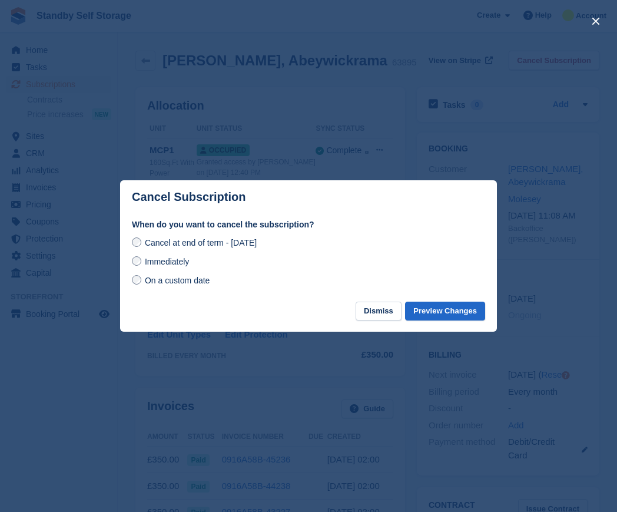
click at [160, 259] on span "Immediately" at bounding box center [167, 261] width 44 height 9
drag, startPoint x: 405, startPoint y: 308, endPoint x: 450, endPoint y: 314, distance: 45.6
click at [450, 314] on footer "Dismiss Preview Changes" at bounding box center [308, 316] width 377 height 31
click at [450, 312] on button "Preview Changes" at bounding box center [445, 310] width 80 height 19
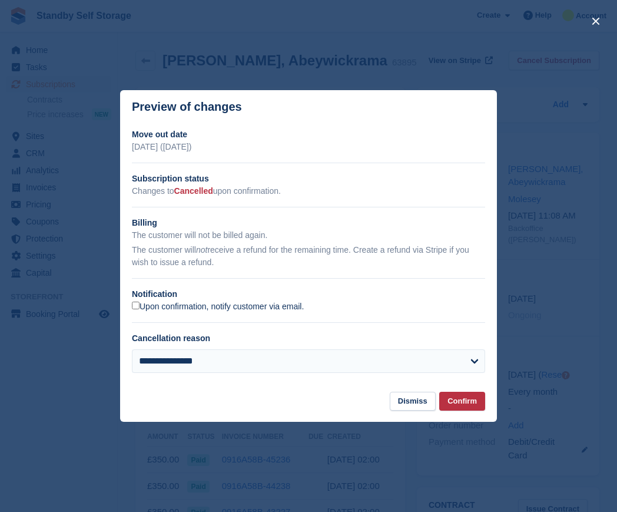
click at [191, 305] on label "Upon confirmation, notify customer via email." at bounding box center [218, 306] width 172 height 11
click at [466, 400] on button "Confirm" at bounding box center [462, 400] width 46 height 19
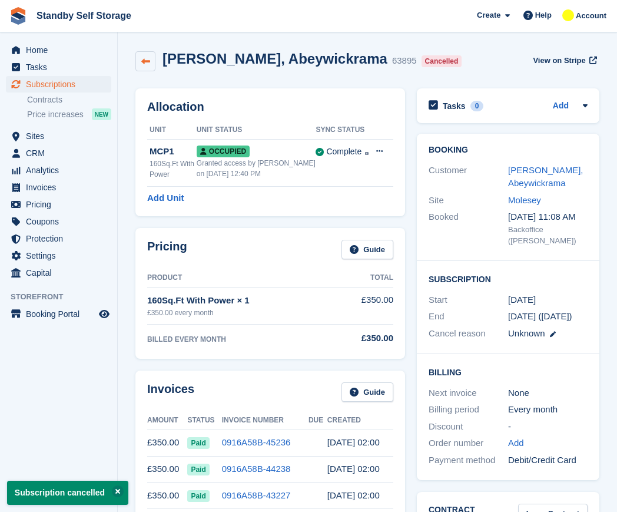
click at [147, 59] on icon at bounding box center [145, 61] width 9 height 9
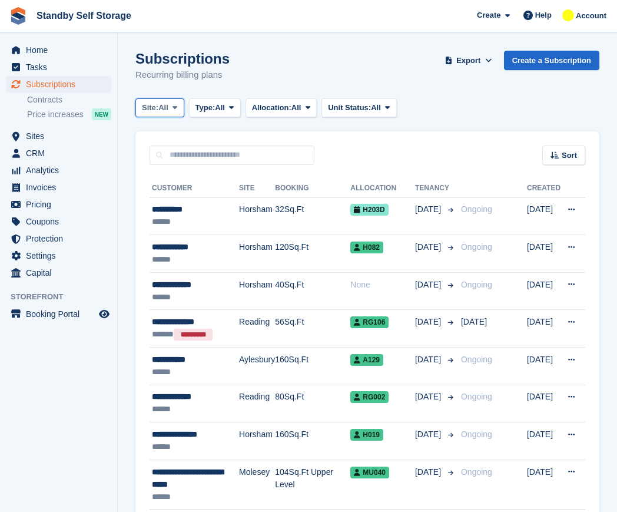
click at [158, 109] on span "Site:" at bounding box center [150, 108] width 16 height 12
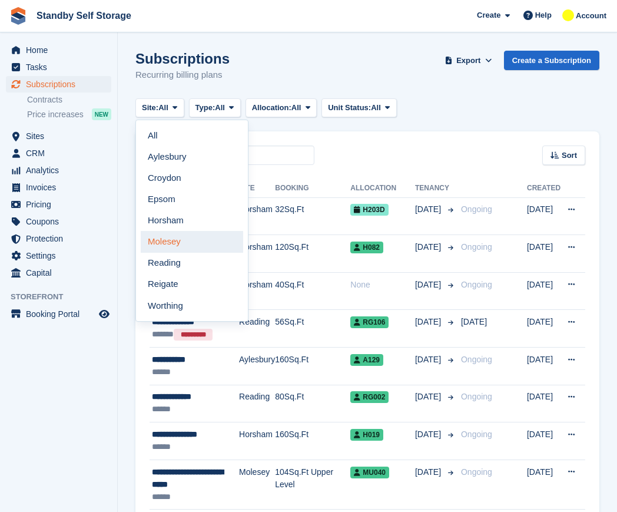
click at [182, 248] on link "Molesey" at bounding box center [192, 241] width 102 height 21
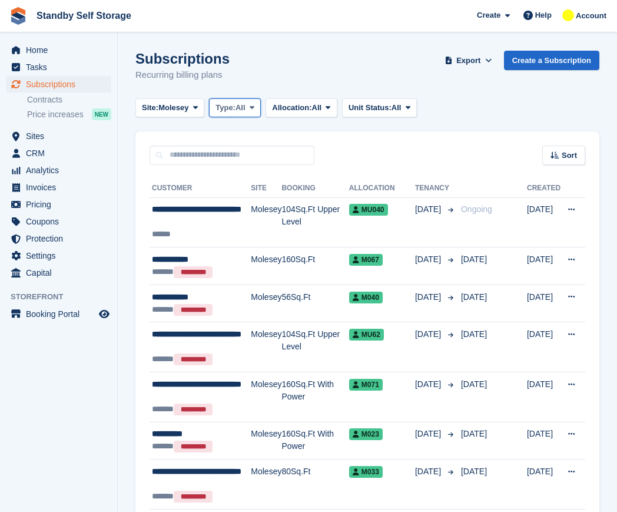
click at [235, 100] on button "Type: All" at bounding box center [235, 107] width 52 height 19
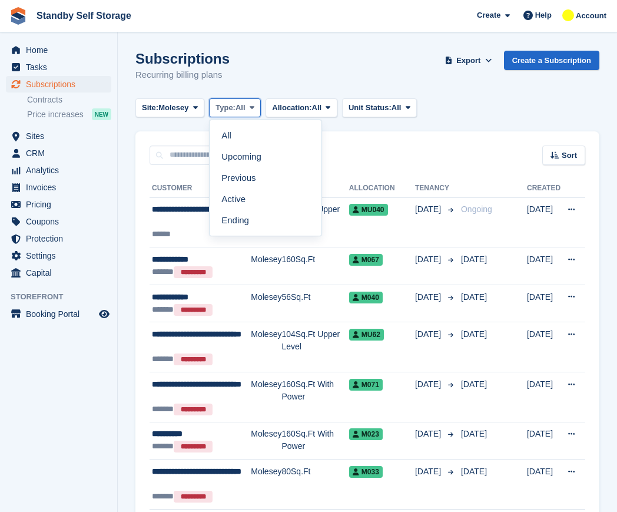
click at [235, 100] on button "Type: All" at bounding box center [235, 107] width 52 height 19
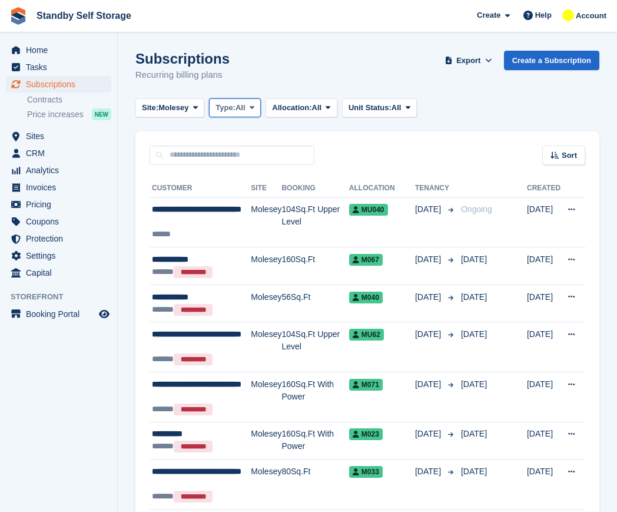
click at [245, 109] on span "All" at bounding box center [240, 108] width 10 height 12
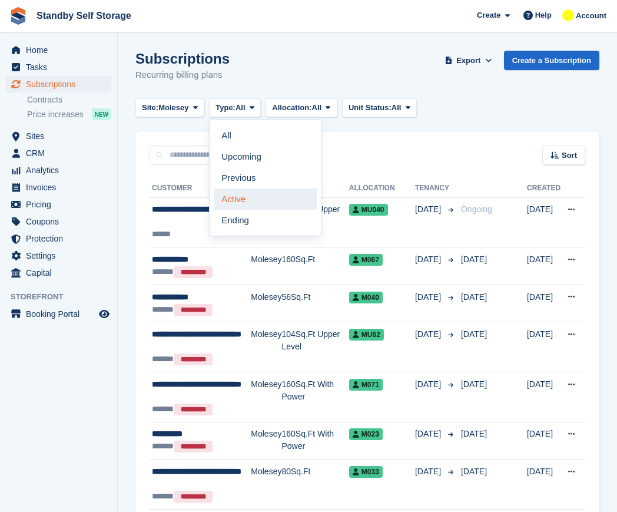
click at [245, 196] on link "Active" at bounding box center [265, 198] width 102 height 21
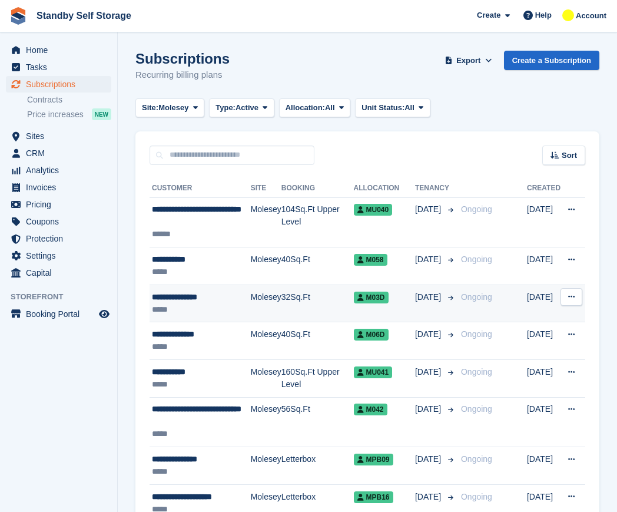
click at [238, 291] on div "**********" at bounding box center [201, 297] width 99 height 12
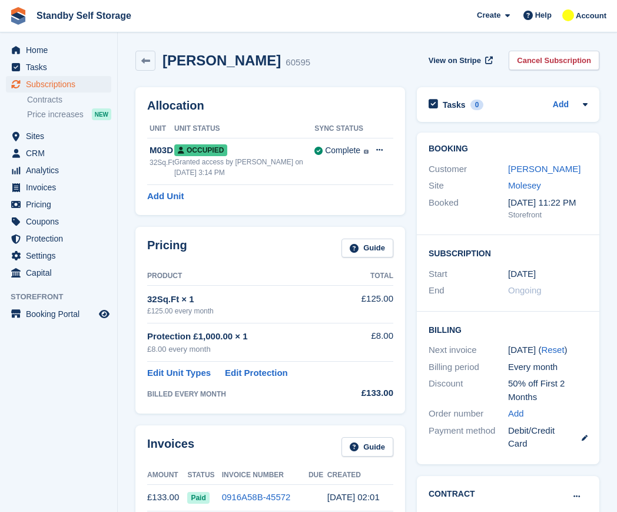
click at [222, 62] on h2 "[PERSON_NAME]" at bounding box center [221, 60] width 118 height 16
copy div "[PERSON_NAME]"
click at [518, 64] on link "Cancel Subscription" at bounding box center [554, 60] width 91 height 19
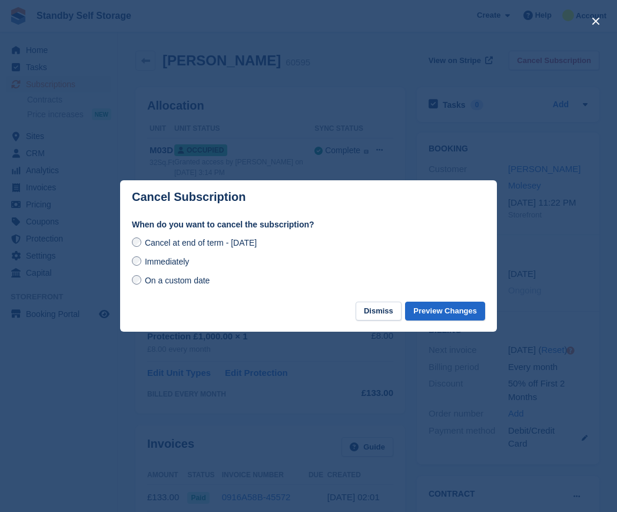
click at [190, 262] on div "Immediately" at bounding box center [308, 261] width 353 height 14
click at [190, 271] on div "Cancel at end of term - [DATE] Immediately On a custom date" at bounding box center [308, 261] width 353 height 52
click at [178, 266] on span "Immediately" at bounding box center [167, 261] width 44 height 9
click at [154, 261] on span "Immediately" at bounding box center [167, 261] width 44 height 9
click at [429, 305] on button "Preview Changes" at bounding box center [445, 310] width 80 height 19
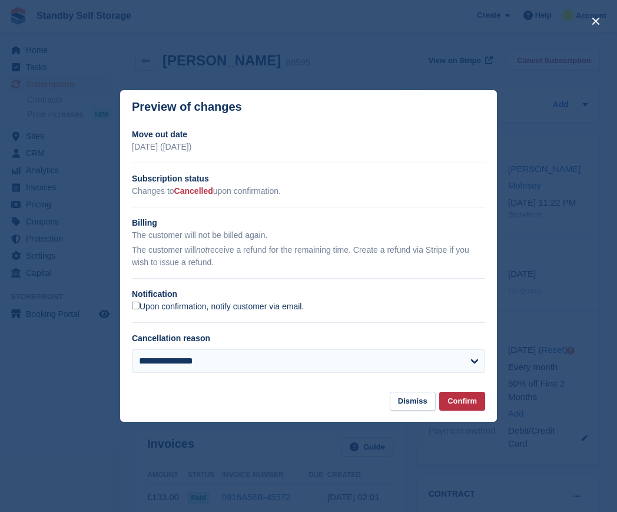
click at [154, 309] on label "Upon confirmation, notify customer via email." at bounding box center [218, 306] width 172 height 11
click at [467, 401] on button "Confirm" at bounding box center [462, 400] width 46 height 19
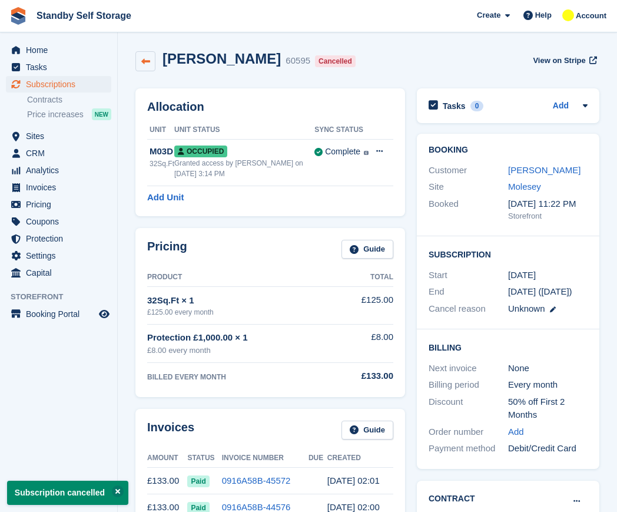
click at [144, 59] on icon at bounding box center [145, 61] width 9 height 9
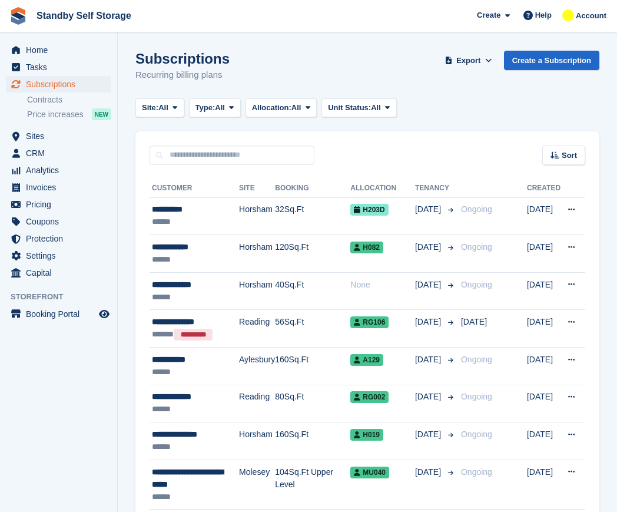
click at [154, 98] on div "Site: All" at bounding box center [159, 107] width 49 height 19
click at [158, 105] on span "Site:" at bounding box center [150, 108] width 16 height 12
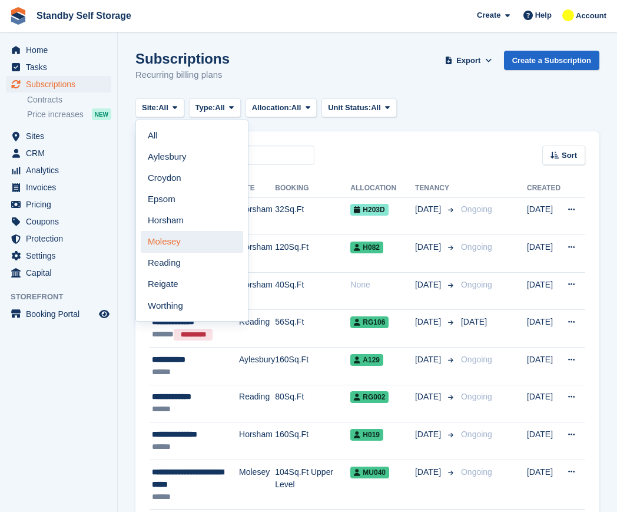
click at [164, 241] on link "Molesey" at bounding box center [192, 241] width 102 height 21
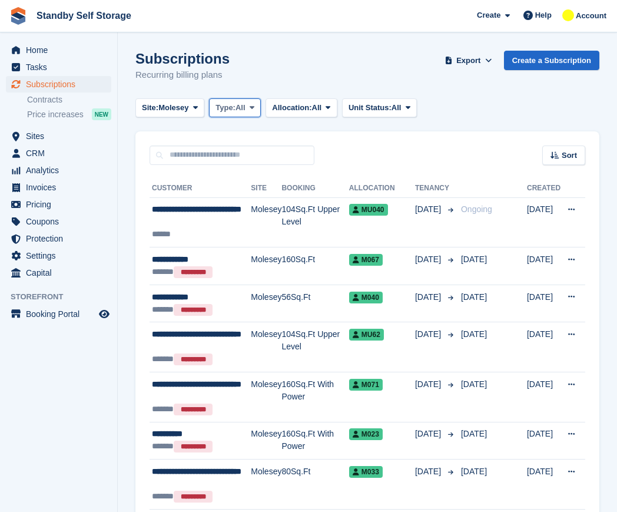
click at [245, 104] on span "All" at bounding box center [240, 108] width 10 height 12
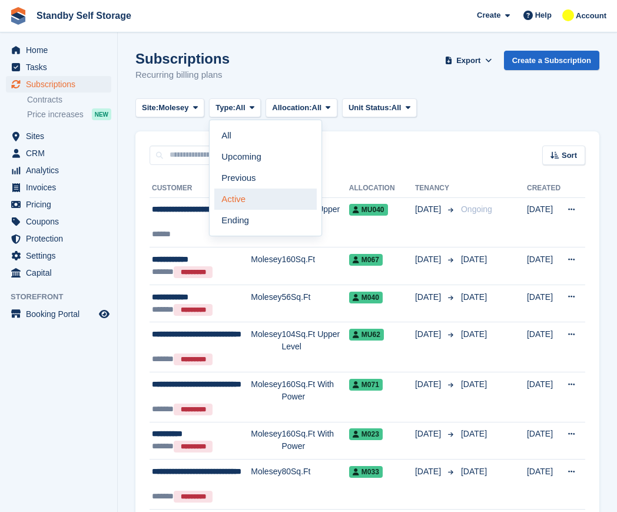
click at [275, 194] on link "Active" at bounding box center [265, 198] width 102 height 21
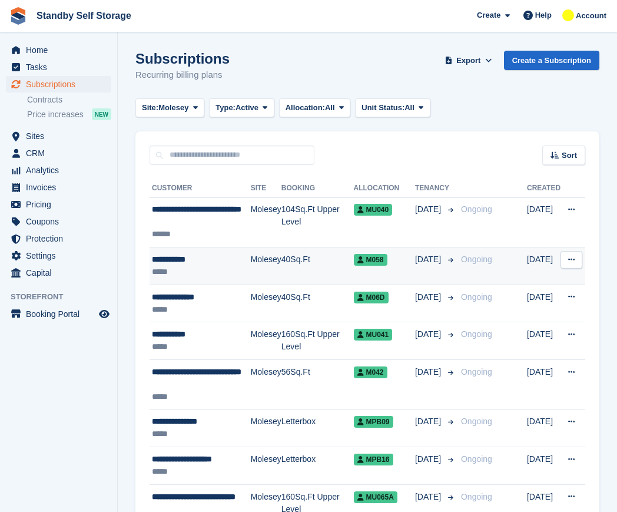
click at [213, 269] on div "*****" at bounding box center [201, 271] width 99 height 12
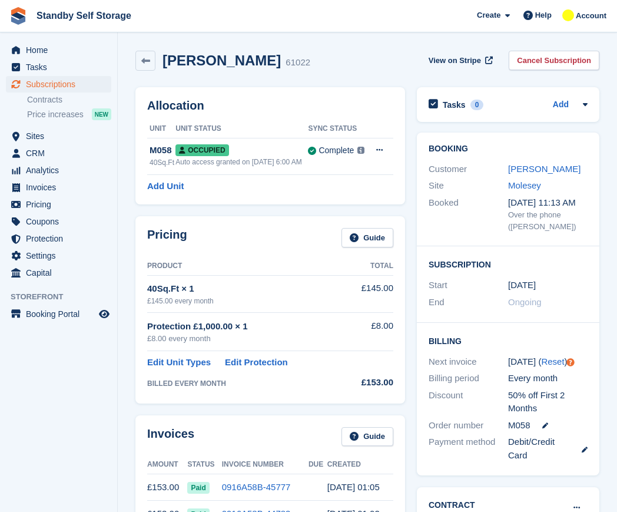
click at [196, 58] on h2 "[PERSON_NAME]" at bounding box center [221, 60] width 118 height 16
copy div "[PERSON_NAME]"
click at [554, 57] on link "Cancel Subscription" at bounding box center [554, 60] width 91 height 19
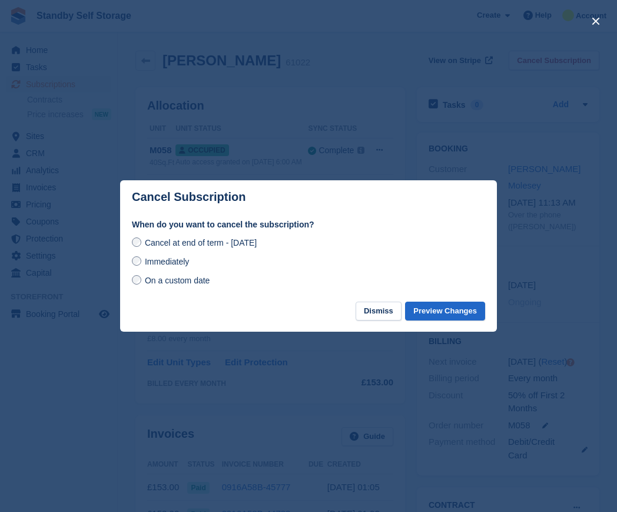
click at [161, 259] on span "Immediately" at bounding box center [167, 261] width 44 height 9
click at [456, 310] on button "Preview Changes" at bounding box center [445, 310] width 80 height 19
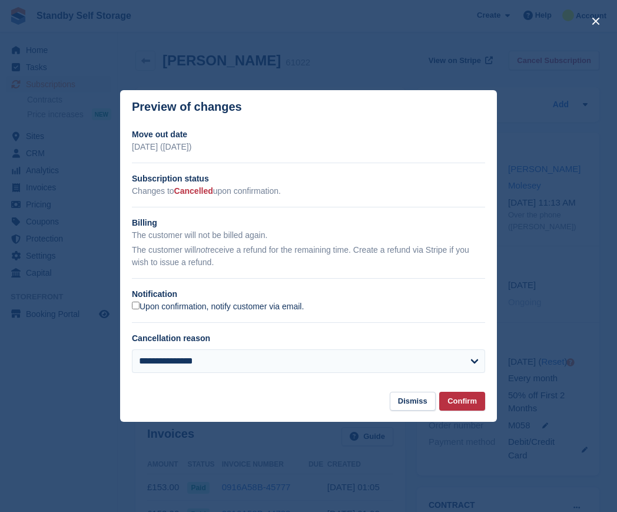
click at [132, 311] on label "Upon confirmation, notify customer via email." at bounding box center [218, 306] width 172 height 11
click at [470, 400] on button "Confirm" at bounding box center [462, 400] width 46 height 19
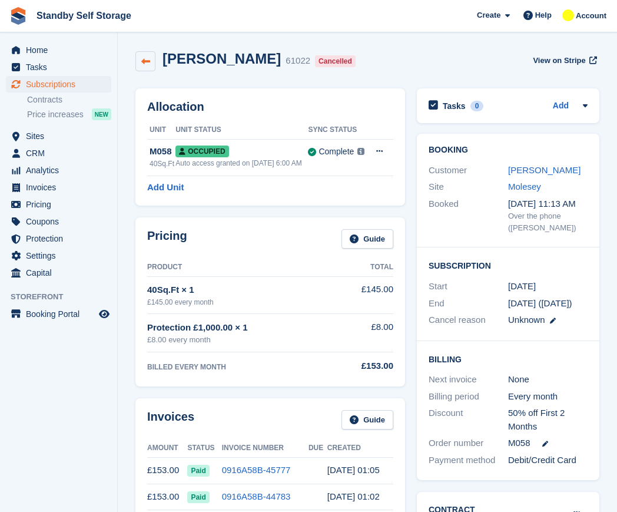
click at [144, 64] on icon at bounding box center [145, 61] width 9 height 9
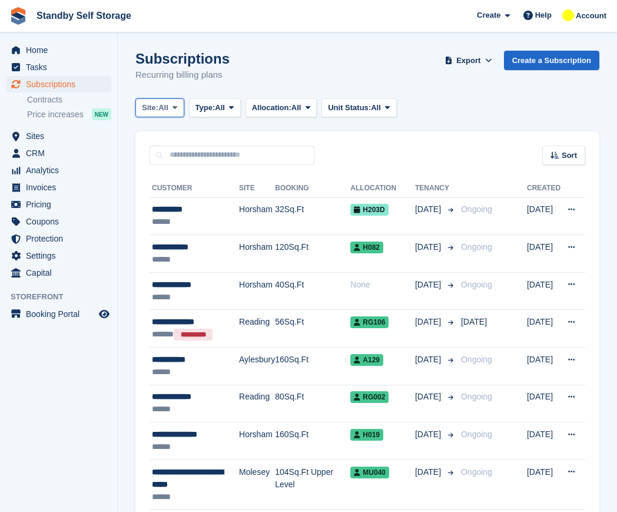
click at [168, 108] on span "All" at bounding box center [163, 108] width 10 height 12
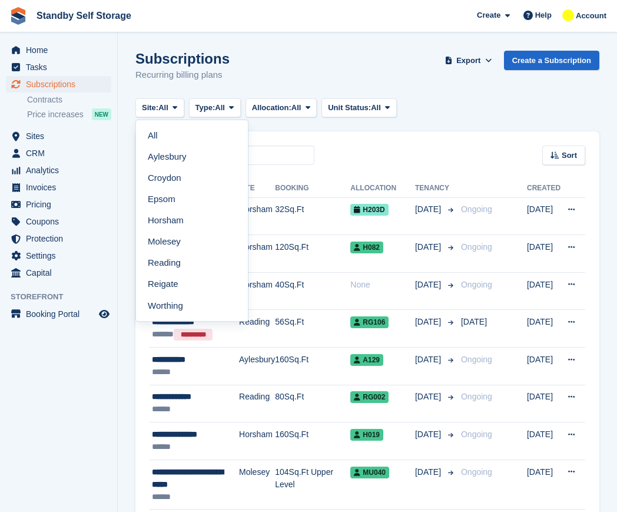
click at [179, 237] on link "Molesey" at bounding box center [192, 241] width 102 height 21
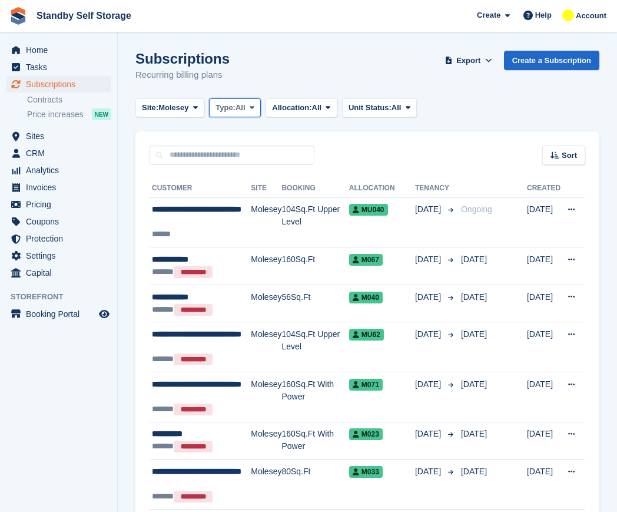
click at [227, 104] on span "Type:" at bounding box center [225, 108] width 20 height 12
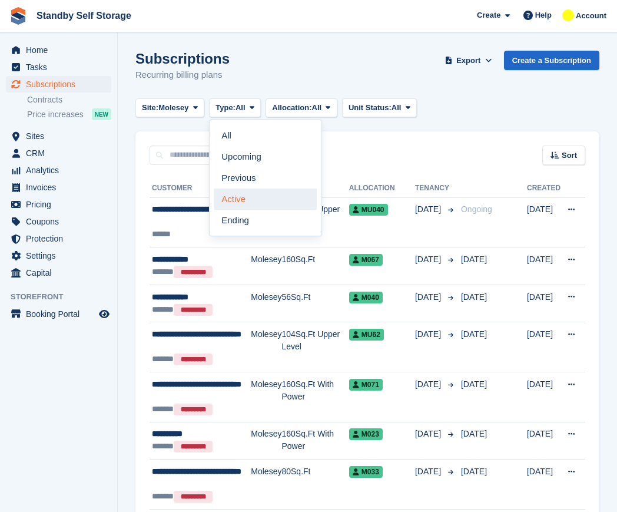
click at [247, 196] on link "Active" at bounding box center [265, 198] width 102 height 21
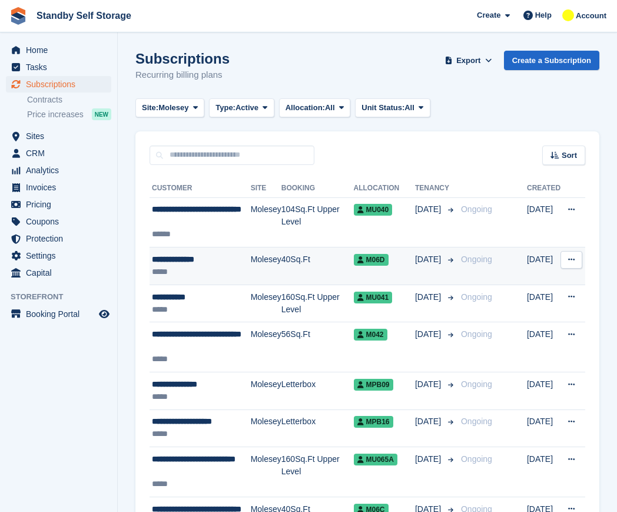
click at [174, 261] on div "**********" at bounding box center [201, 259] width 99 height 12
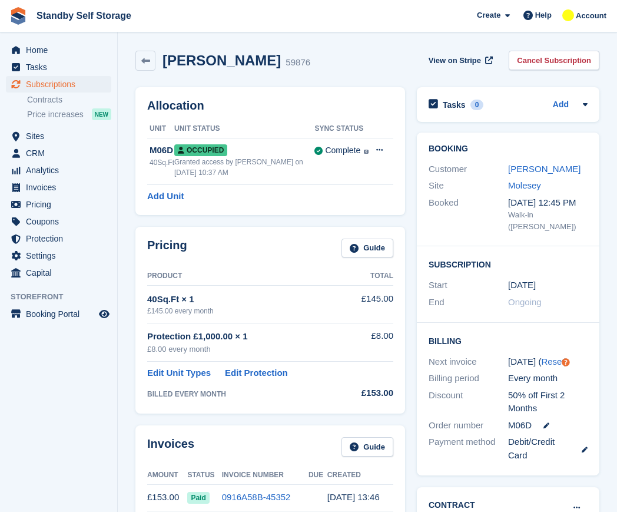
click at [190, 62] on h2 "[PERSON_NAME]" at bounding box center [221, 60] width 118 height 16
click at [190, 62] on h2 "Steven Aykroyd" at bounding box center [221, 60] width 118 height 16
copy div "Steven Aykroyd"
click at [530, 63] on link "Cancel Subscription" at bounding box center [554, 60] width 91 height 19
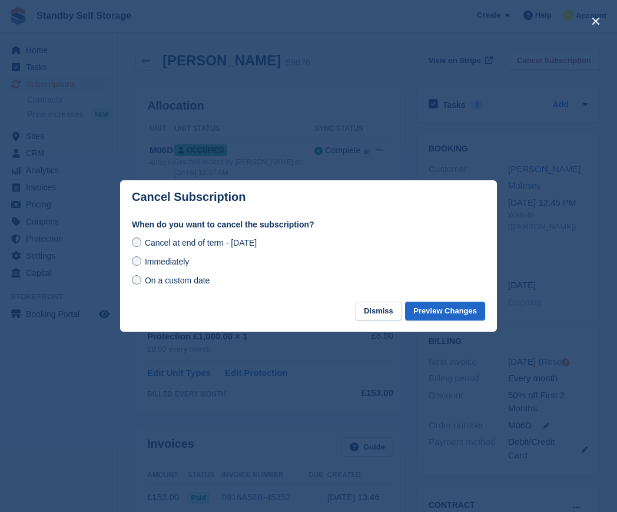
click at [161, 264] on span "Immediately" at bounding box center [167, 261] width 44 height 9
click at [462, 312] on button "Preview Changes" at bounding box center [445, 310] width 80 height 19
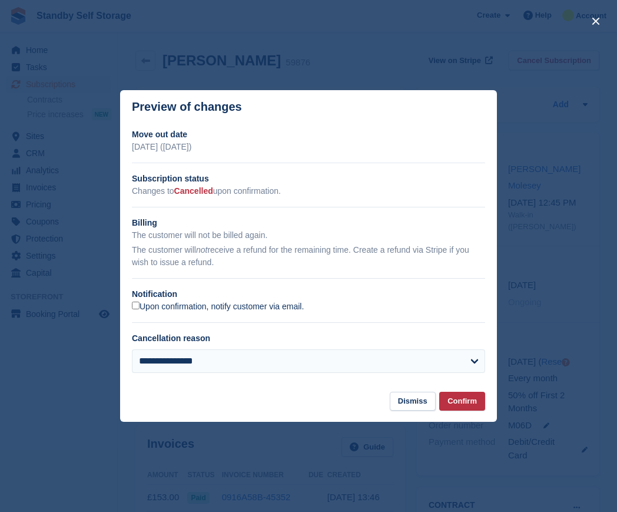
click at [141, 305] on label "Upon confirmation, notify customer via email." at bounding box center [218, 306] width 172 height 11
click at [457, 397] on button "Confirm" at bounding box center [462, 400] width 46 height 19
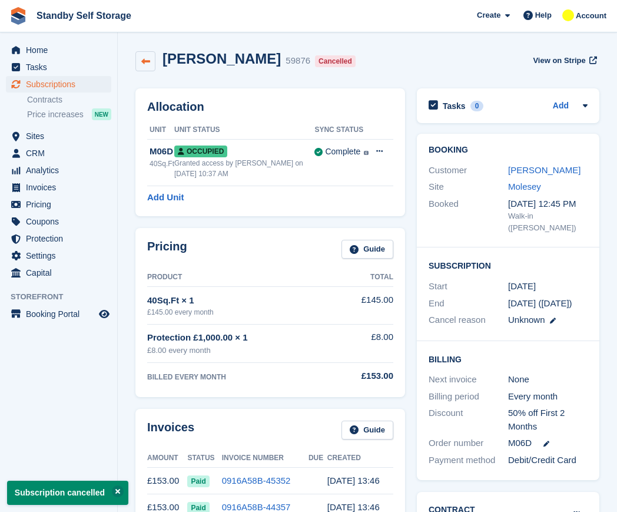
click at [148, 57] on icon at bounding box center [145, 61] width 9 height 9
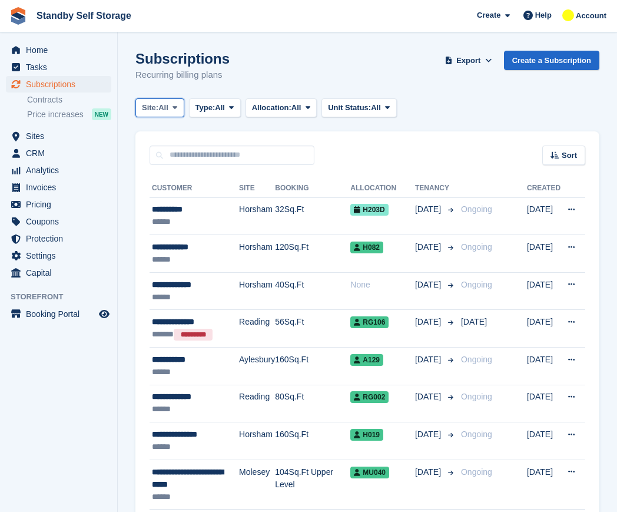
click at [154, 104] on span "Site:" at bounding box center [150, 108] width 16 height 12
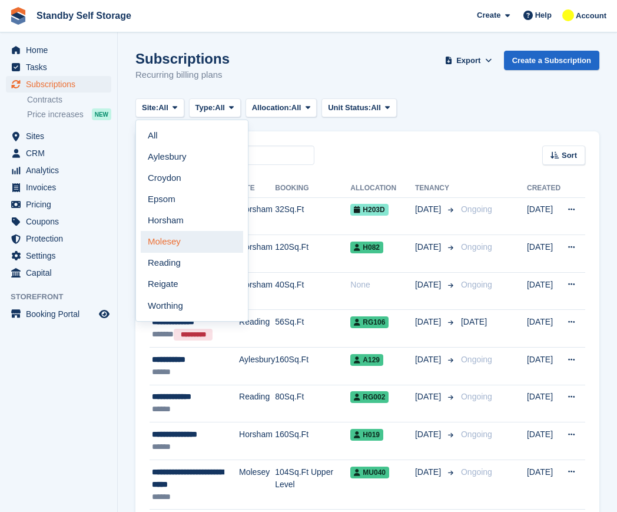
click at [182, 241] on link "Molesey" at bounding box center [192, 241] width 102 height 21
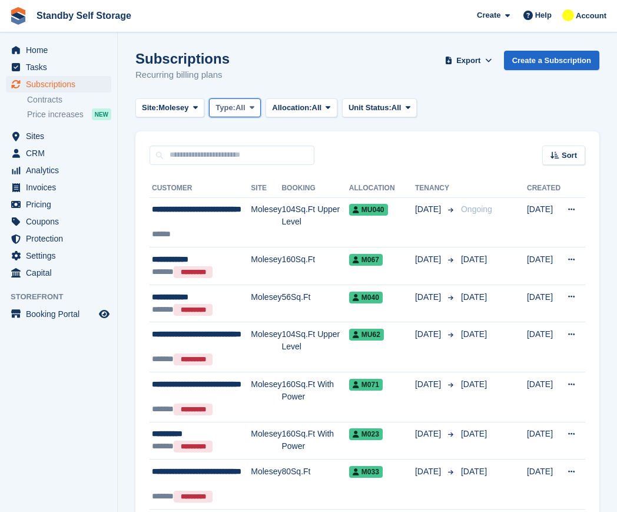
click at [229, 111] on span "Type:" at bounding box center [225, 108] width 20 height 12
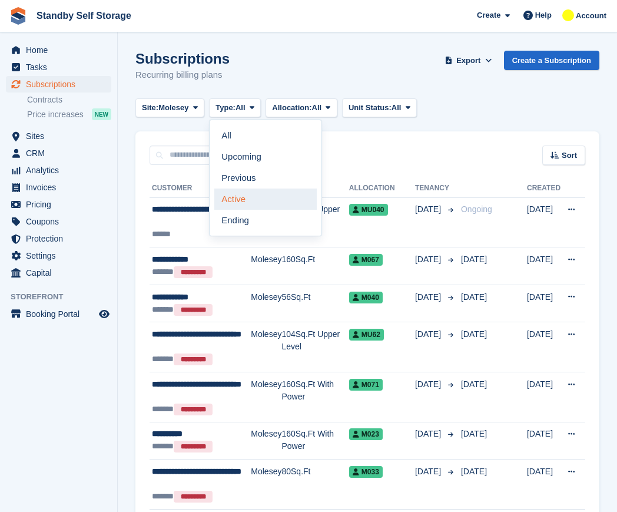
click at [255, 193] on link "Active" at bounding box center [265, 198] width 102 height 21
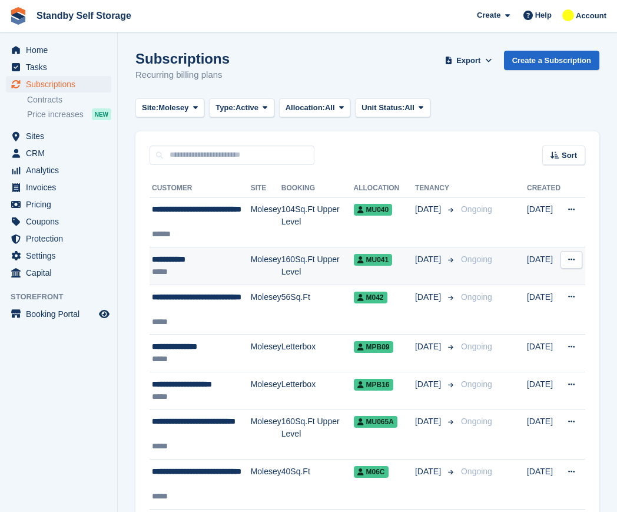
click at [244, 257] on div "**********" at bounding box center [201, 259] width 99 height 12
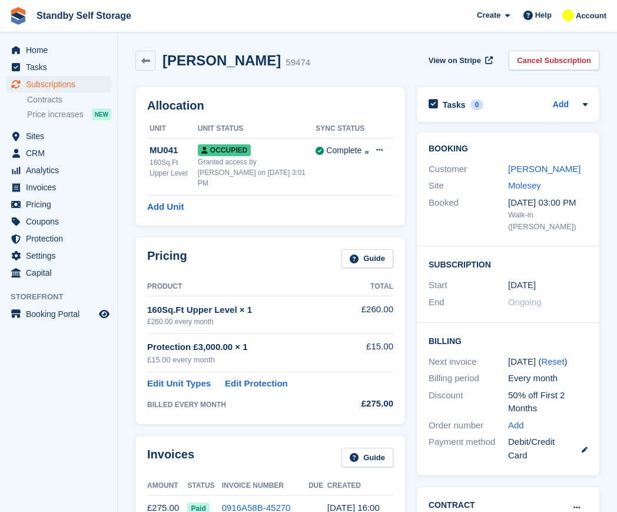
click at [217, 57] on h2 "Phoebe Lane" at bounding box center [221, 60] width 118 height 16
copy div "Phoebe Lane"
click at [570, 51] on link "Cancel Subscription" at bounding box center [554, 60] width 91 height 19
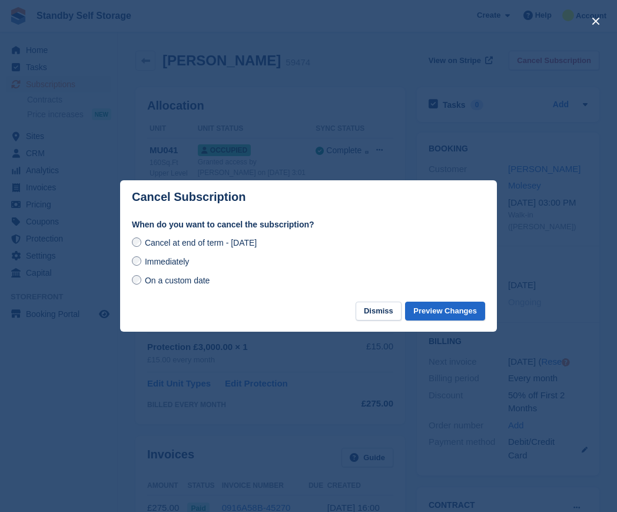
click at [165, 268] on div "Immediately" at bounding box center [308, 261] width 353 height 14
click at [187, 264] on span "Immediately" at bounding box center [167, 261] width 44 height 9
click at [447, 314] on button "Preview Changes" at bounding box center [445, 310] width 80 height 19
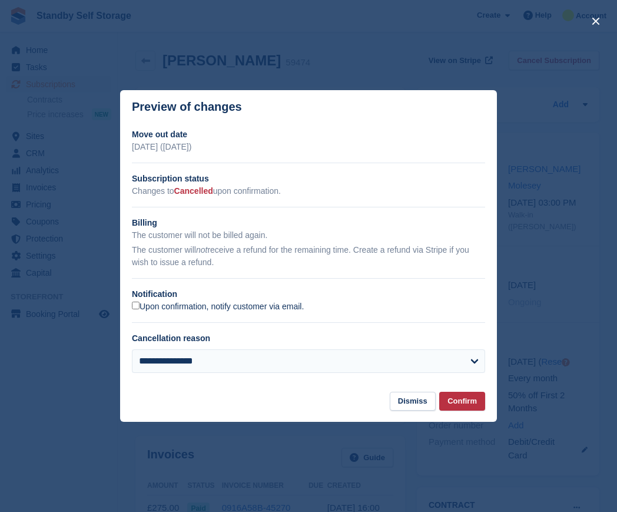
click at [223, 311] on label "Upon confirmation, notify customer via email." at bounding box center [218, 306] width 172 height 11
click at [463, 401] on button "Confirm" at bounding box center [462, 400] width 46 height 19
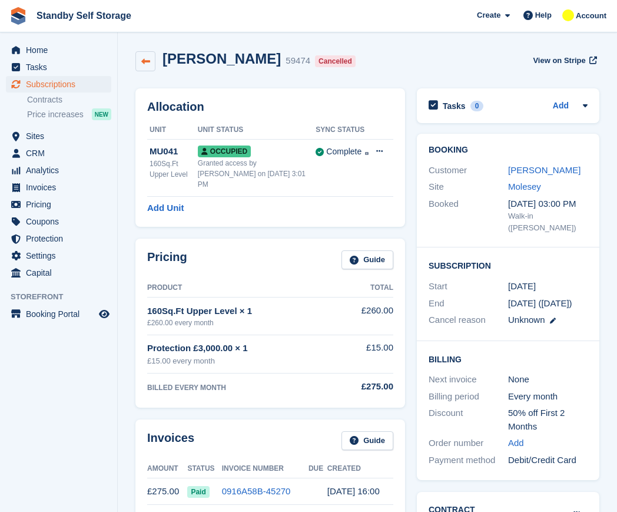
click at [147, 54] on link at bounding box center [145, 61] width 20 height 20
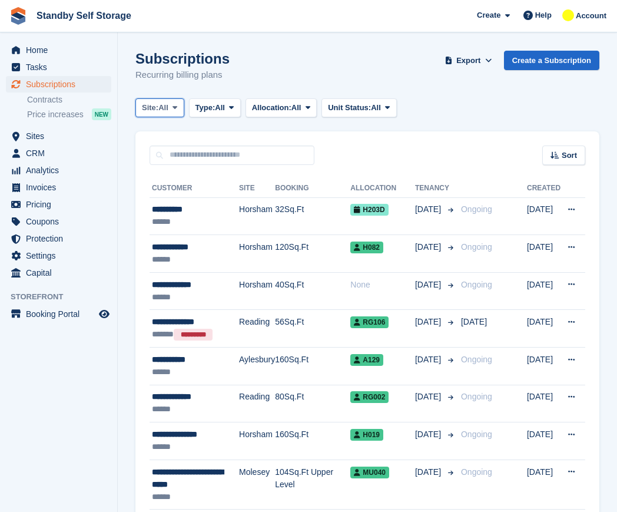
click at [147, 111] on span "Site:" at bounding box center [150, 108] width 16 height 12
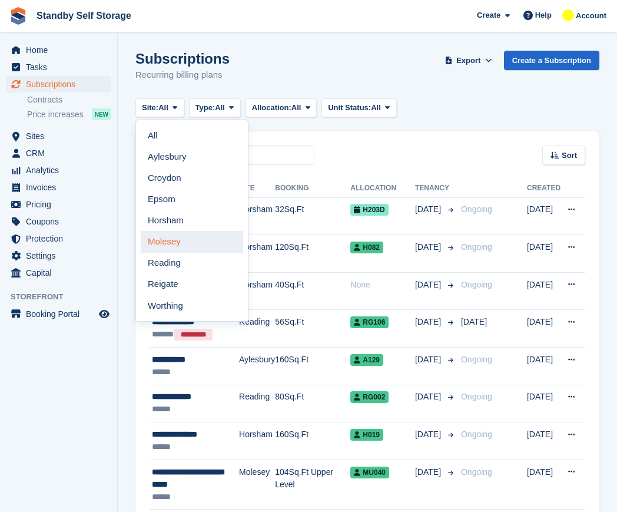
click at [176, 242] on link "Molesey" at bounding box center [192, 241] width 102 height 21
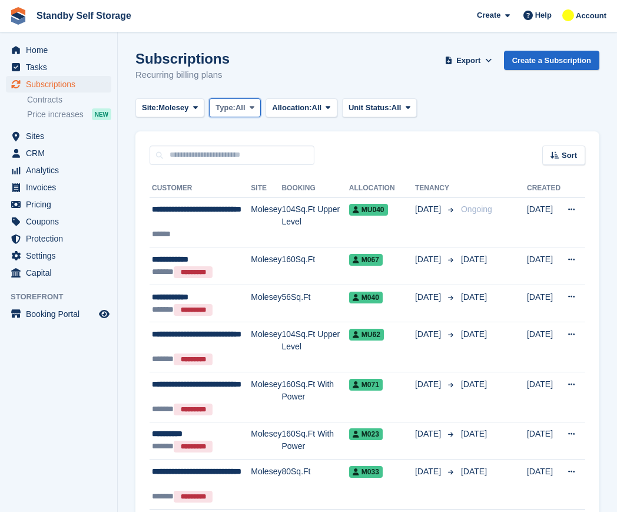
click at [231, 111] on span "Type:" at bounding box center [225, 108] width 20 height 12
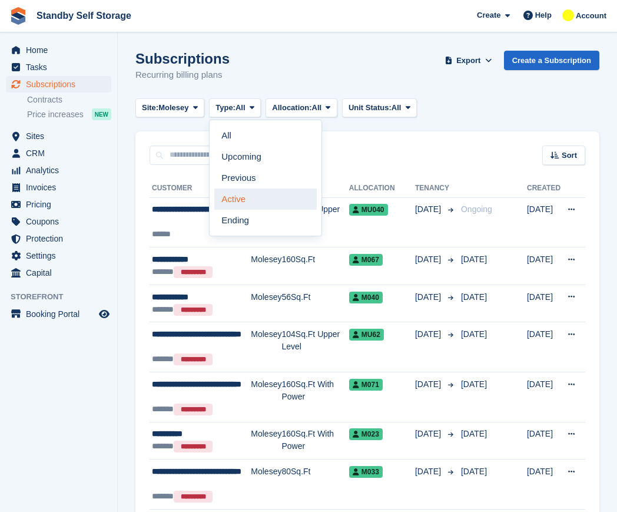
click at [270, 198] on link "Active" at bounding box center [265, 198] width 102 height 21
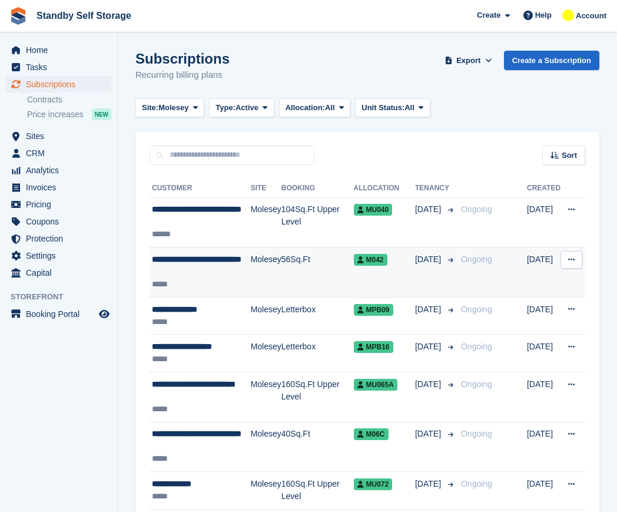
click at [222, 263] on div "**********" at bounding box center [201, 265] width 99 height 25
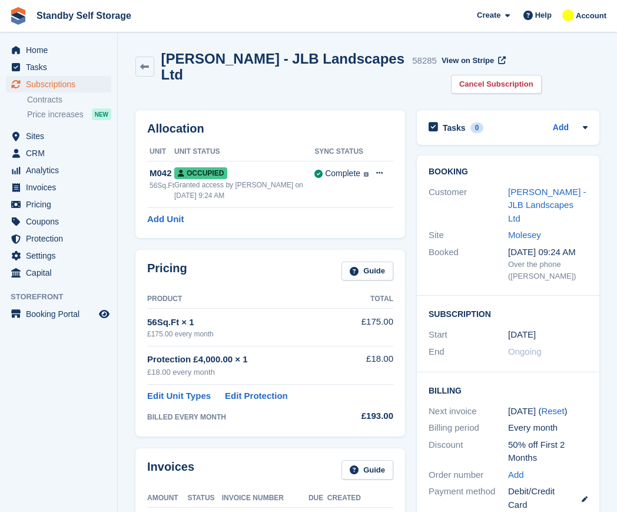
click at [248, 58] on h2 "[PERSON_NAME] - JLB Landscapes Ltd" at bounding box center [284, 67] width 247 height 32
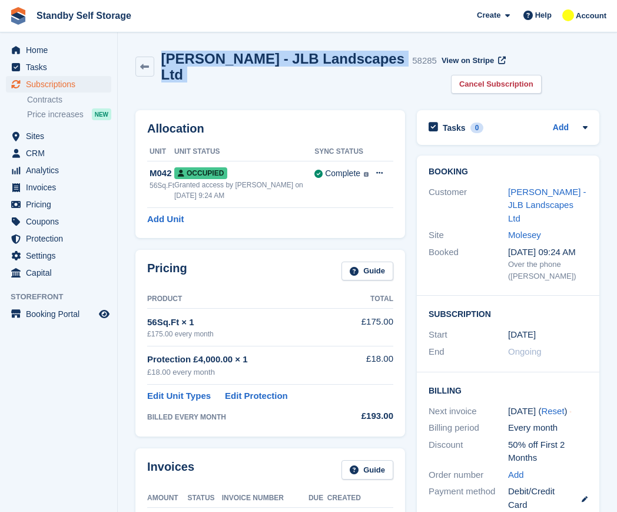
click at [248, 58] on h2 "[PERSON_NAME] - JLB Landscapes Ltd" at bounding box center [284, 67] width 247 height 32
copy div "[PERSON_NAME] - JLB Landscapes Ltd"
click at [138, 59] on link at bounding box center [144, 67] width 19 height 20
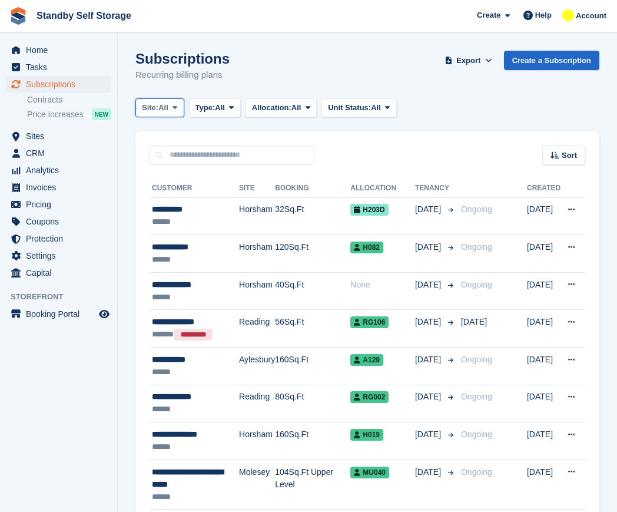
click at [168, 110] on span "All" at bounding box center [163, 108] width 10 height 12
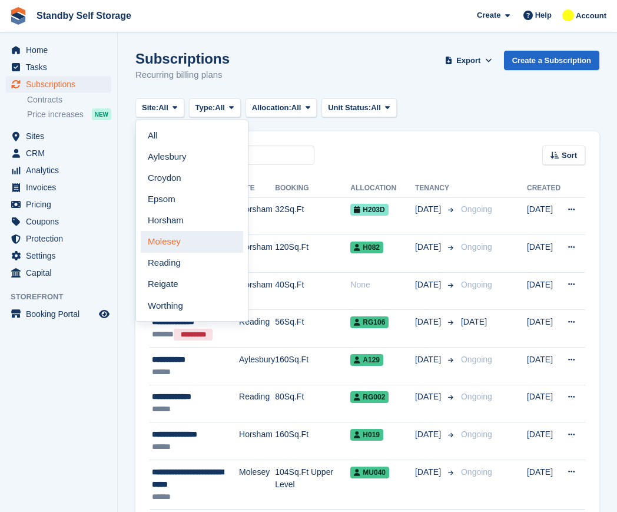
click at [183, 248] on link "Molesey" at bounding box center [192, 241] width 102 height 21
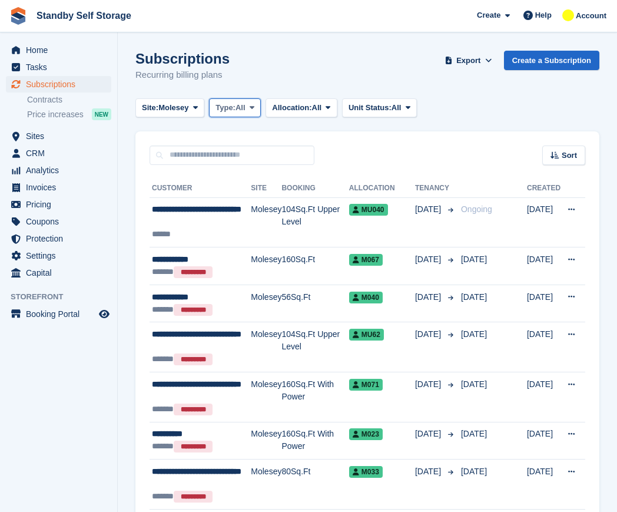
click at [219, 111] on span "Type:" at bounding box center [225, 108] width 20 height 12
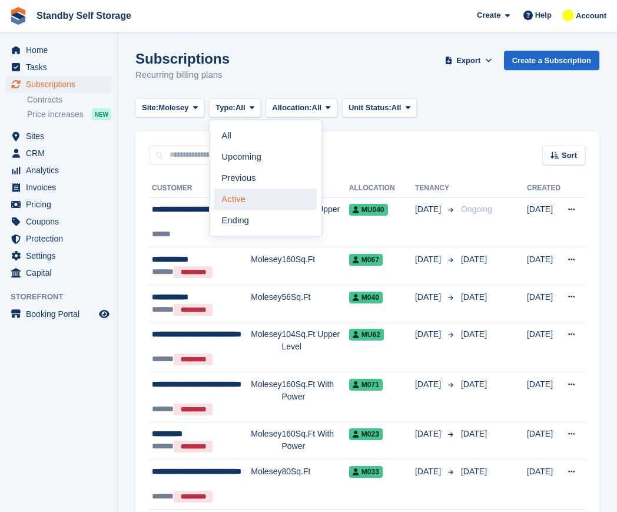
click at [241, 190] on link "Active" at bounding box center [265, 198] width 102 height 21
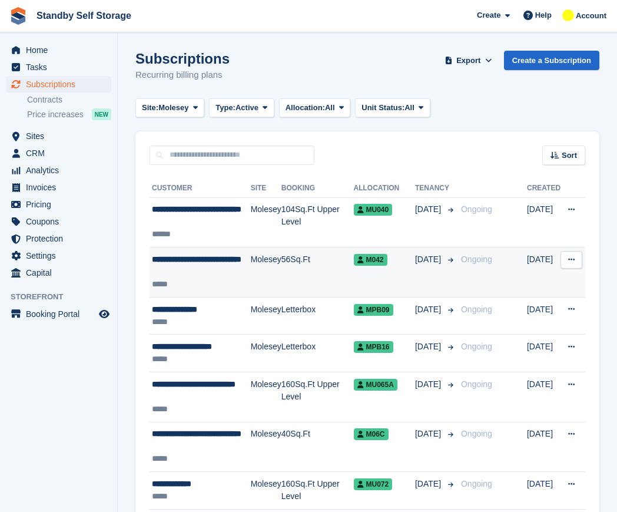
click at [255, 273] on td "Molesey" at bounding box center [266, 272] width 31 height 50
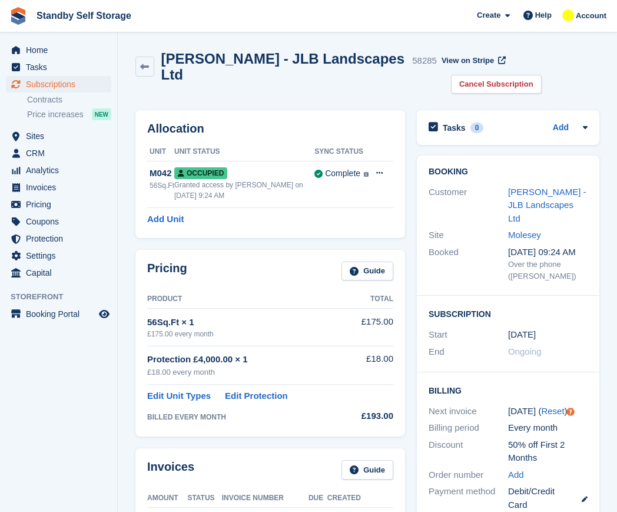
click at [234, 63] on h2 "[PERSON_NAME] - JLB Landscapes Ltd" at bounding box center [284, 67] width 247 height 32
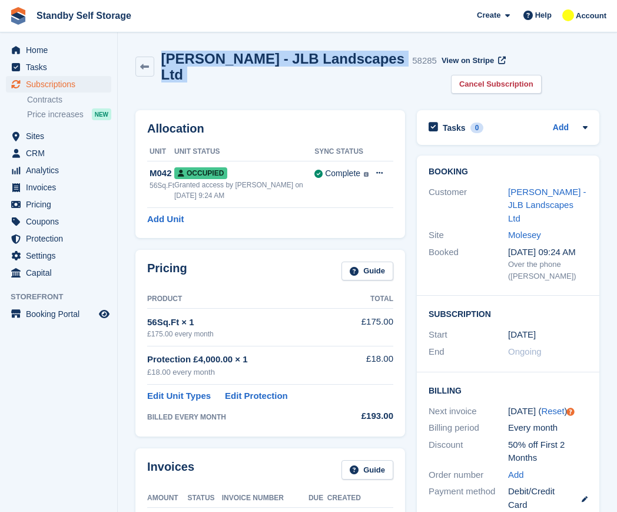
click at [234, 63] on h2 "[PERSON_NAME] - JLB Landscapes Ltd" at bounding box center [284, 67] width 247 height 32
copy div "[PERSON_NAME] - JLB Landscapes Ltd"
click at [144, 62] on icon at bounding box center [144, 66] width 9 height 9
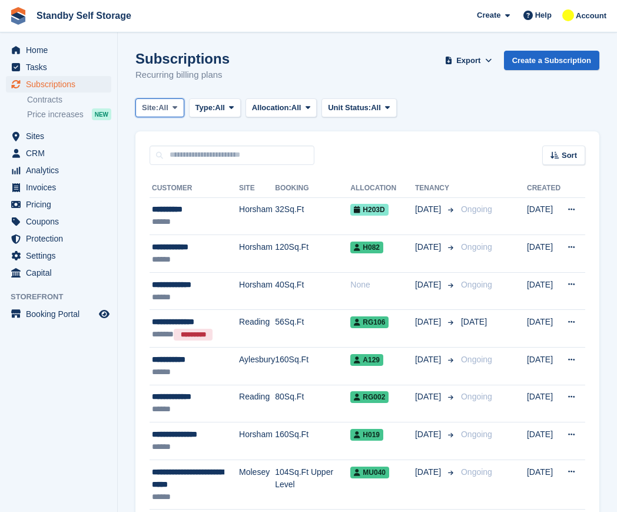
click at [158, 104] on span "Site:" at bounding box center [150, 108] width 16 height 12
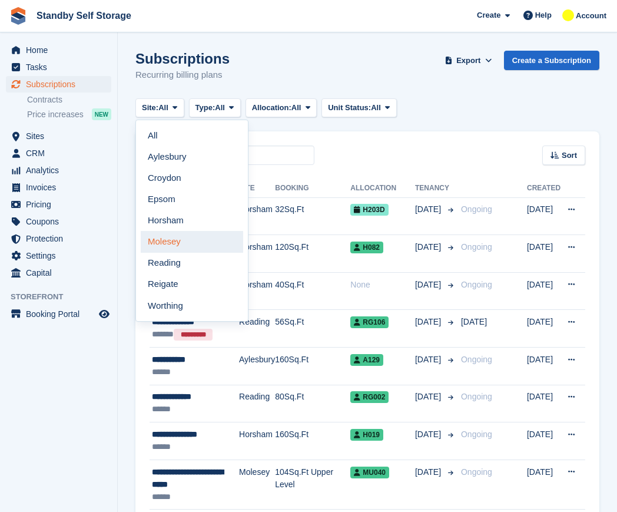
click at [183, 247] on link "Molesey" at bounding box center [192, 241] width 102 height 21
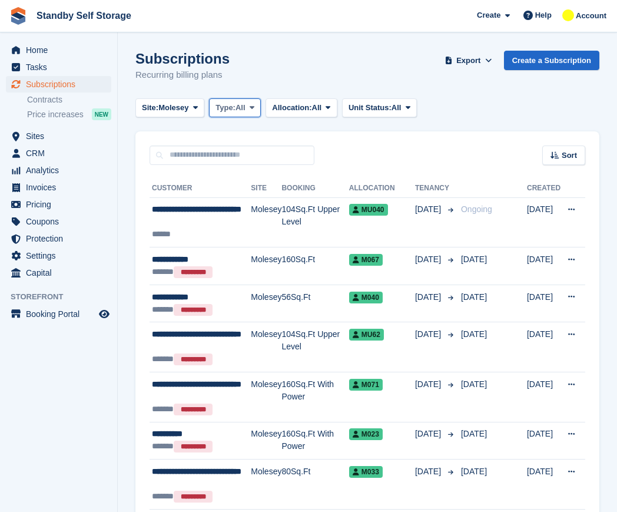
click at [218, 110] on span "Type:" at bounding box center [225, 108] width 20 height 12
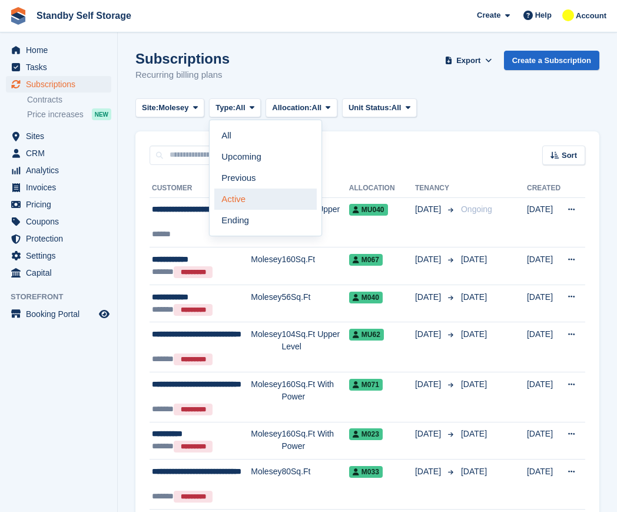
click at [246, 199] on link "Active" at bounding box center [265, 198] width 102 height 21
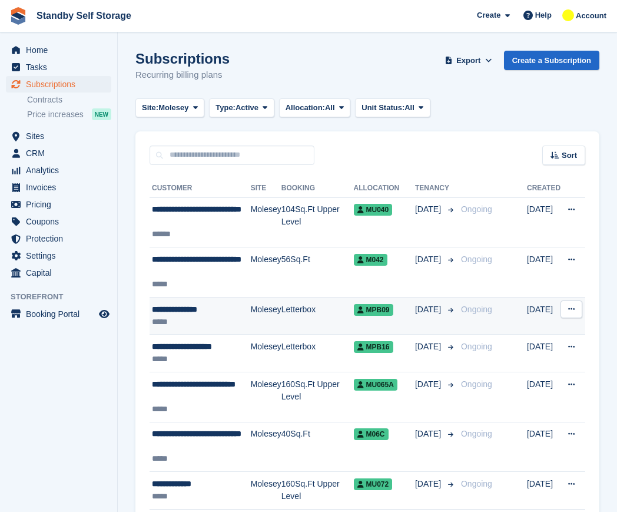
click at [305, 313] on td "Letterbox" at bounding box center [317, 316] width 72 height 38
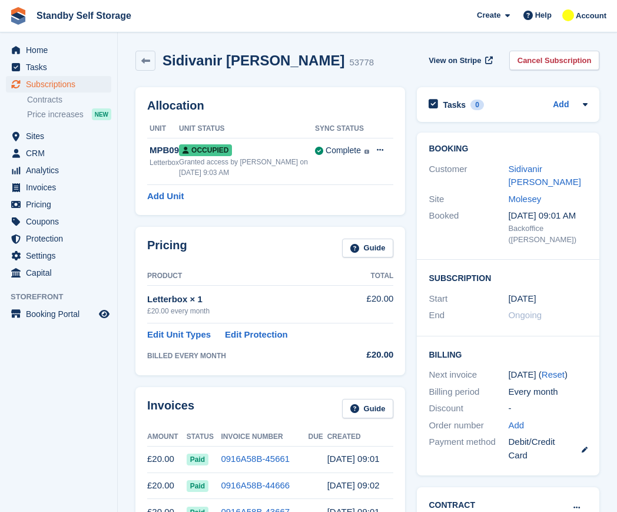
click at [227, 55] on h2 "Sidivanir [PERSON_NAME]" at bounding box center [253, 60] width 182 height 16
drag, startPoint x: 0, startPoint y: 0, endPoint x: 228, endPoint y: 55, distance: 234.3
click at [227, 55] on h2 "Sidivanir [PERSON_NAME]" at bounding box center [253, 60] width 182 height 16
copy div "Sidivanir [PERSON_NAME]"
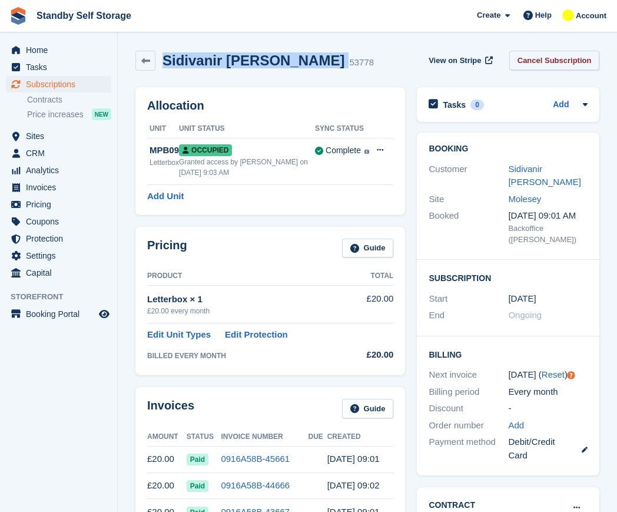
click at [565, 54] on link "Cancel Subscription" at bounding box center [554, 60] width 91 height 19
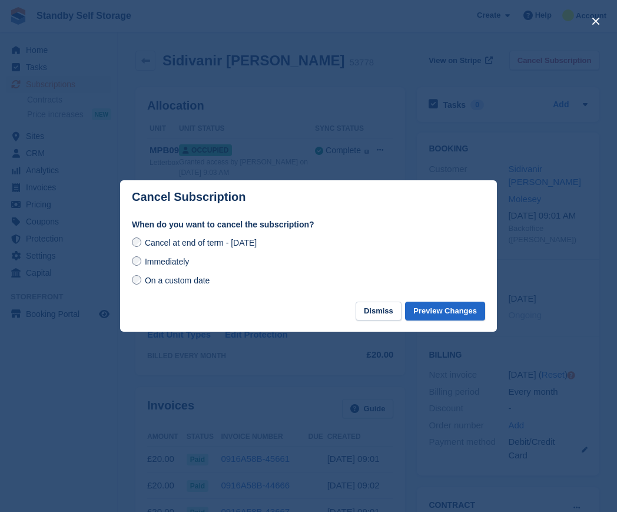
click at [173, 269] on div "Cancel at end of term - [DATE] Immediately On a custom date" at bounding box center [308, 261] width 353 height 52
click at [178, 263] on span "Immediately" at bounding box center [167, 261] width 44 height 9
click at [436, 315] on button "Preview Changes" at bounding box center [445, 310] width 80 height 19
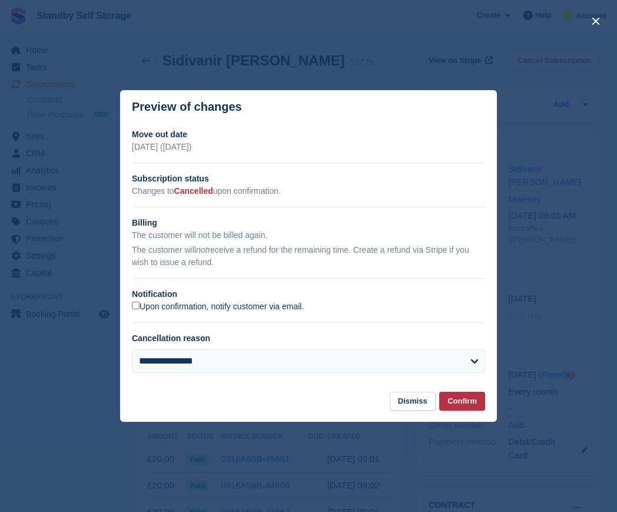
click at [146, 303] on label "Upon confirmation, notify customer via email." at bounding box center [218, 306] width 172 height 11
click at [462, 399] on button "Confirm" at bounding box center [462, 400] width 46 height 19
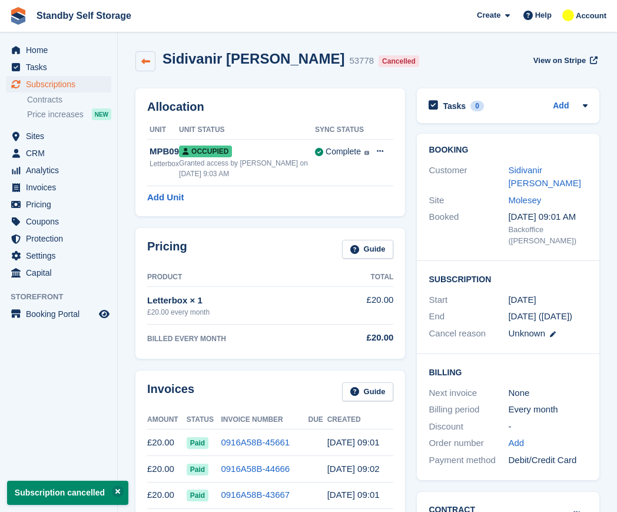
click at [147, 61] on icon at bounding box center [145, 61] width 9 height 9
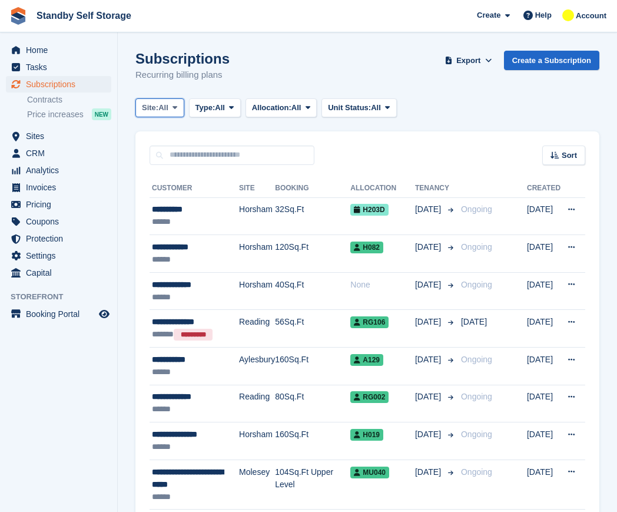
click at [171, 115] on button "Site: All" at bounding box center [159, 107] width 49 height 19
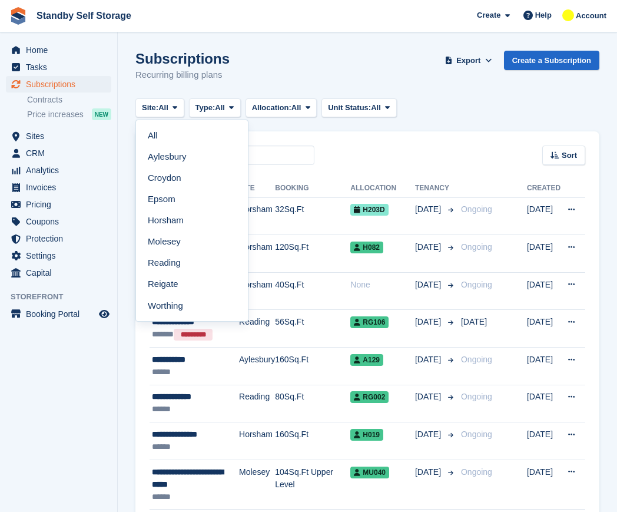
click at [171, 240] on link "Molesey" at bounding box center [192, 241] width 102 height 21
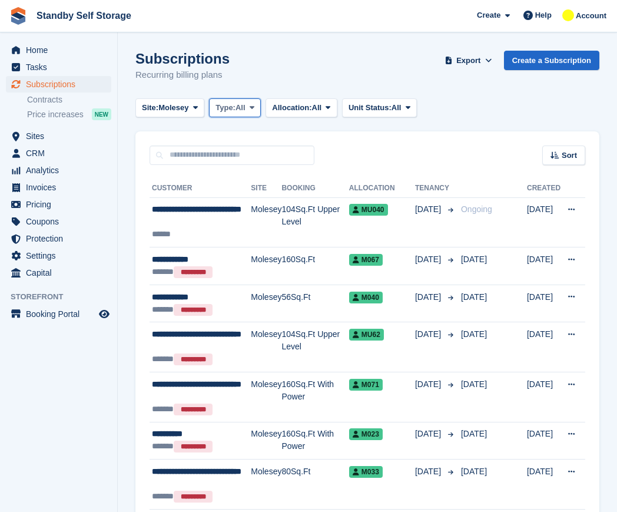
click at [225, 102] on span "Type:" at bounding box center [225, 108] width 20 height 12
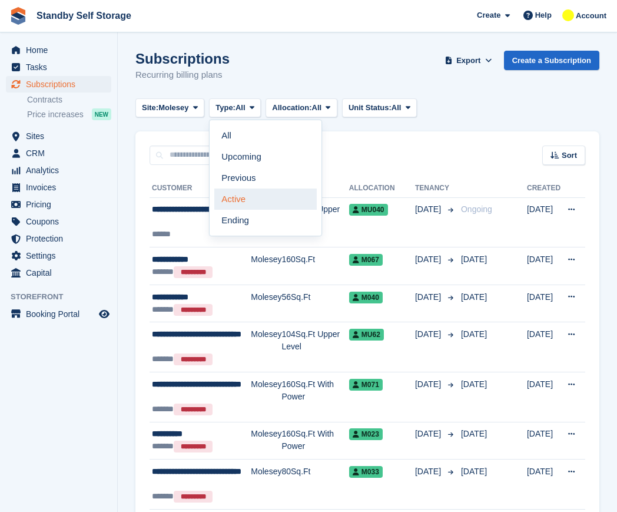
click at [249, 200] on link "Active" at bounding box center [265, 198] width 102 height 21
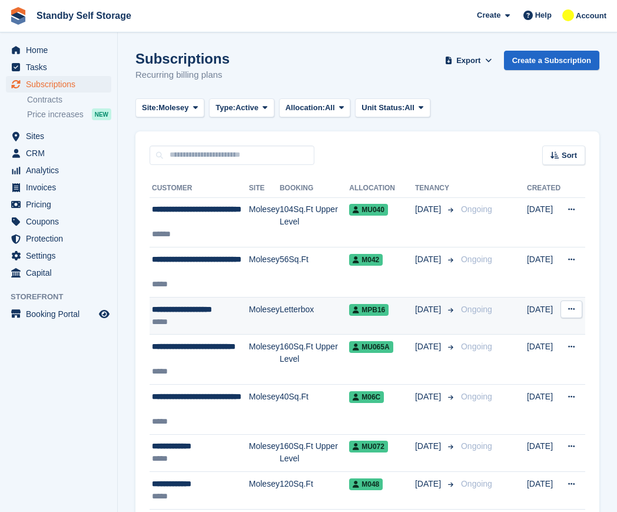
click at [181, 307] on div "**********" at bounding box center [200, 309] width 97 height 12
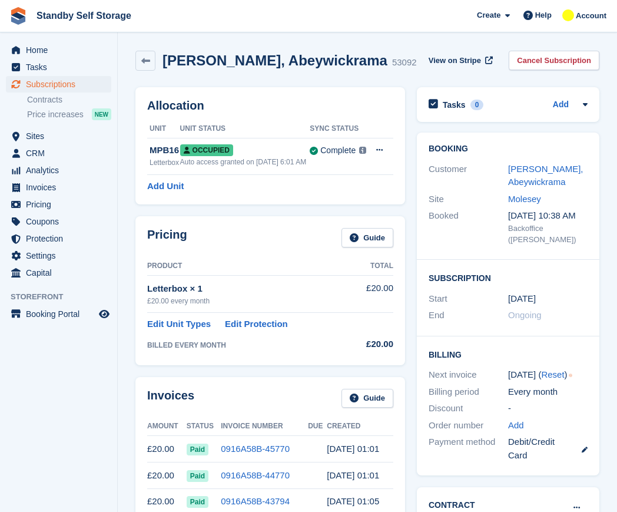
click at [240, 57] on h2 "[PERSON_NAME], Abeywickrama" at bounding box center [274, 60] width 225 height 16
click at [240, 57] on h2 "Roshan, Abeywickrama" at bounding box center [274, 60] width 225 height 16
copy div "Roshan, Abeywickrama"
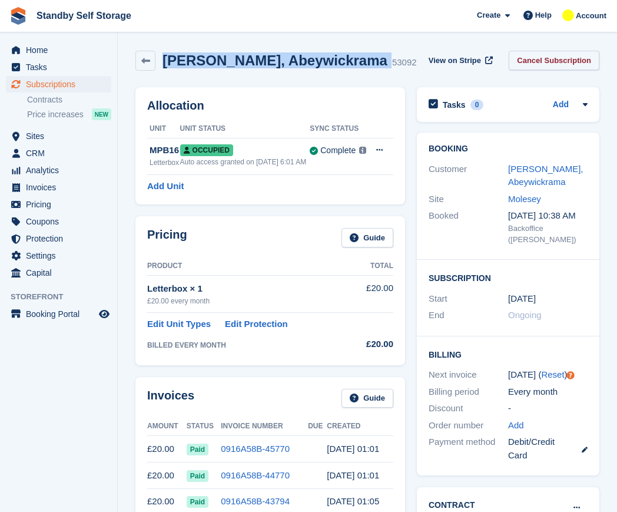
click at [555, 56] on link "Cancel Subscription" at bounding box center [554, 60] width 91 height 19
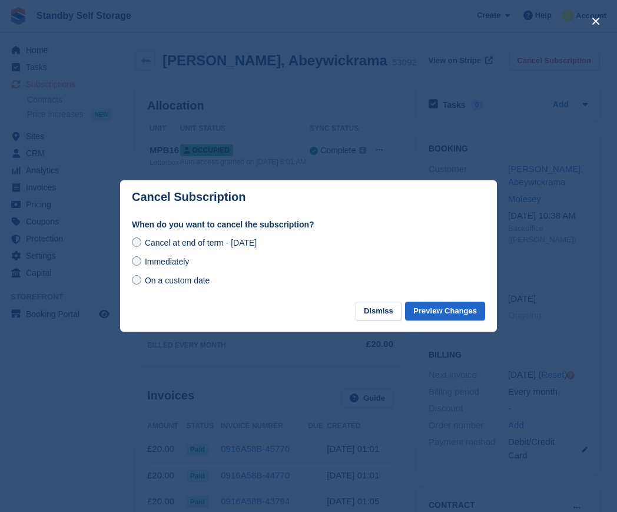
click at [178, 263] on span "Immediately" at bounding box center [167, 261] width 44 height 9
click at [442, 310] on button "Preview Changes" at bounding box center [445, 310] width 80 height 19
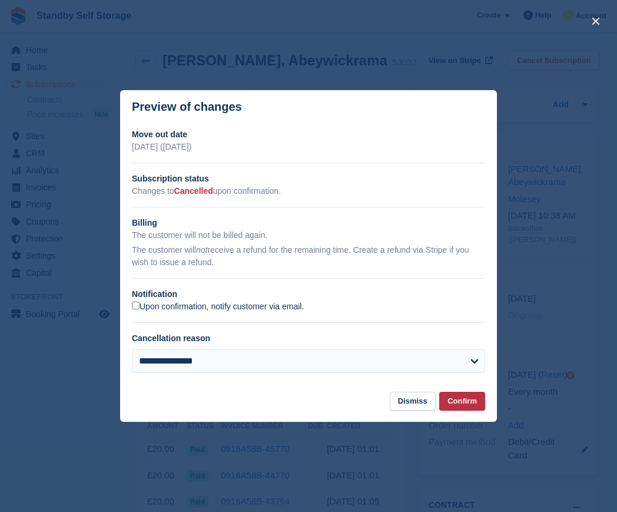
click at [214, 307] on label "Upon confirmation, notify customer via email." at bounding box center [218, 306] width 172 height 11
click at [458, 394] on button "Confirm" at bounding box center [462, 400] width 46 height 19
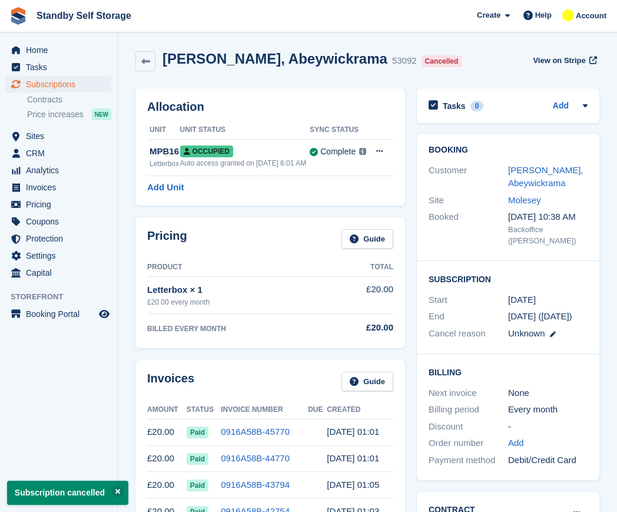
click at [156, 62] on div "Roshan, Abeywickrama 53092 Cancelled" at bounding box center [310, 61] width 311 height 21
click at [143, 62] on icon at bounding box center [145, 61] width 9 height 9
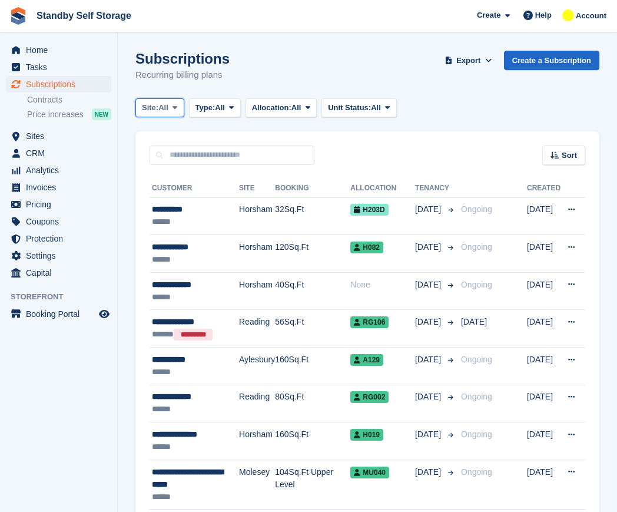
click at [170, 108] on button "Site: All" at bounding box center [159, 107] width 49 height 19
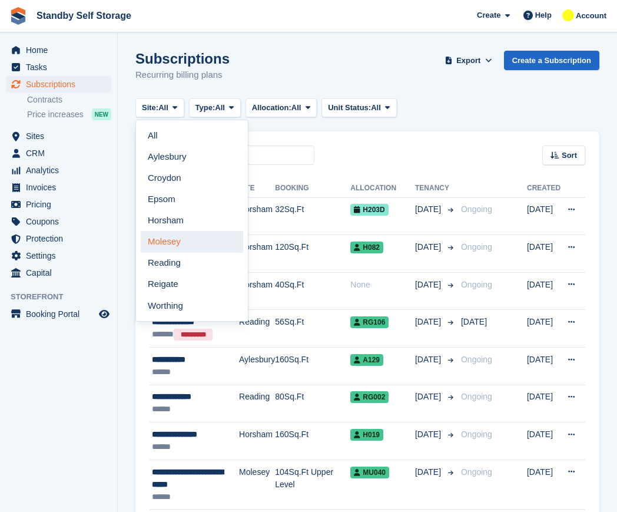
click at [186, 244] on link "Molesey" at bounding box center [192, 241] width 102 height 21
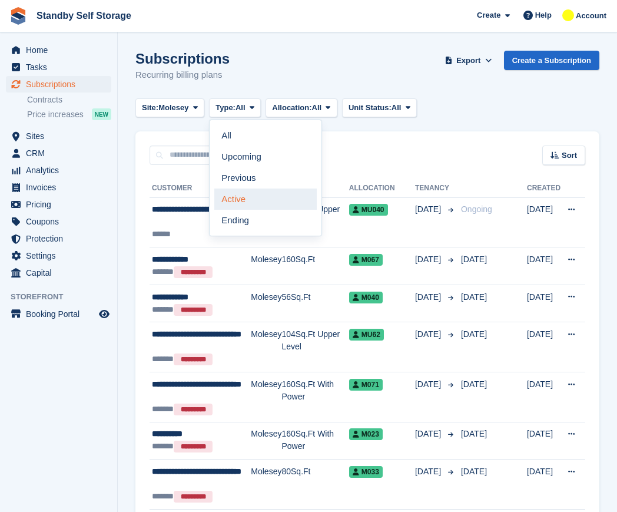
click at [257, 195] on link "Active" at bounding box center [265, 198] width 102 height 21
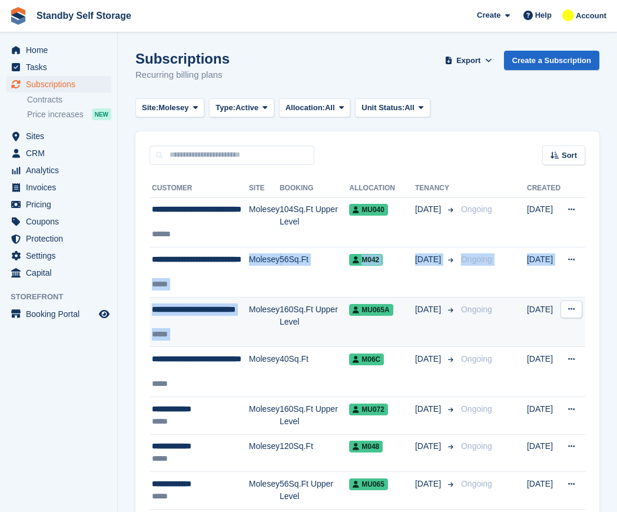
drag, startPoint x: 245, startPoint y: 273, endPoint x: 252, endPoint y: 309, distance: 37.2
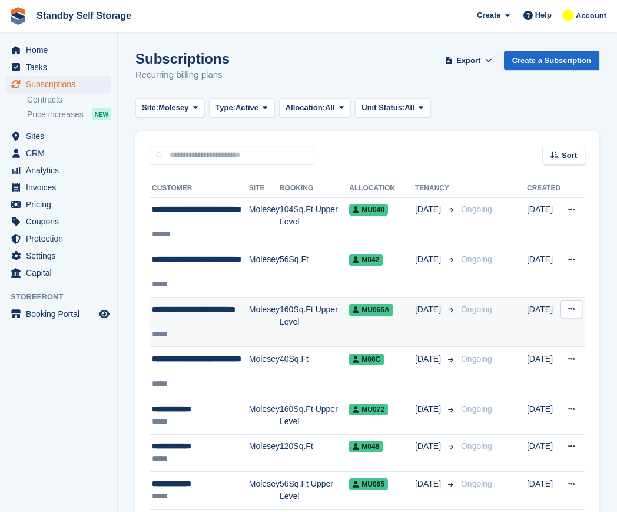
click at [254, 320] on td "Molesey" at bounding box center [264, 322] width 31 height 50
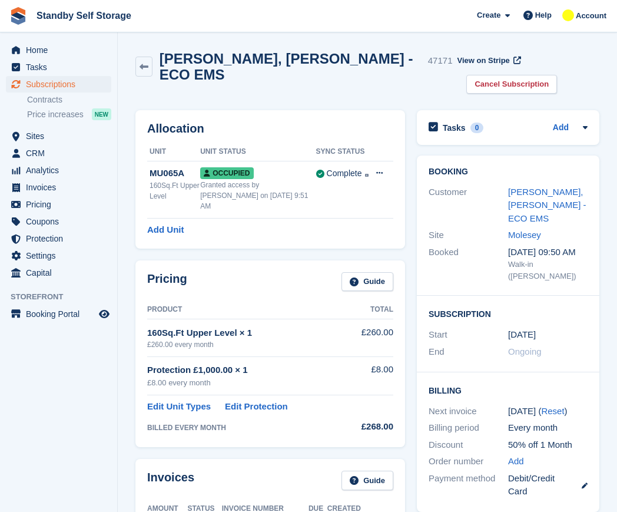
click at [233, 51] on h2 "Stephen, Catterall - ECO EMS" at bounding box center [292, 67] width 264 height 32
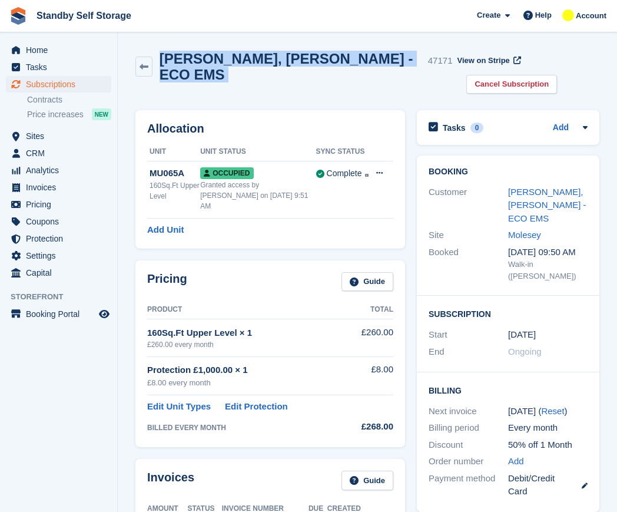
click at [233, 51] on h2 "Stephen, Catterall - ECO EMS" at bounding box center [292, 67] width 264 height 32
copy div "Stephen, Catterall - ECO EMS"
click at [529, 75] on link "Cancel Subscription" at bounding box center [511, 84] width 91 height 19
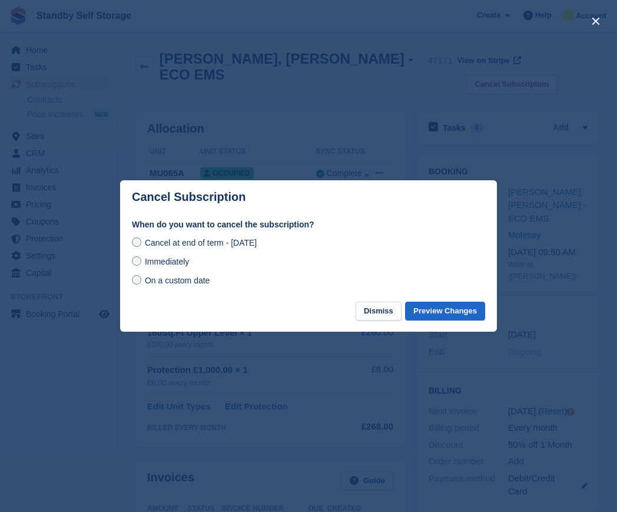
click at [180, 269] on div "Cancel at end of term - Friday, 19th September, 2025 Immediately On a custom da…" at bounding box center [308, 261] width 353 height 52
click at [181, 263] on span "Immediately" at bounding box center [167, 261] width 44 height 9
click at [451, 313] on button "Preview Changes" at bounding box center [445, 310] width 80 height 19
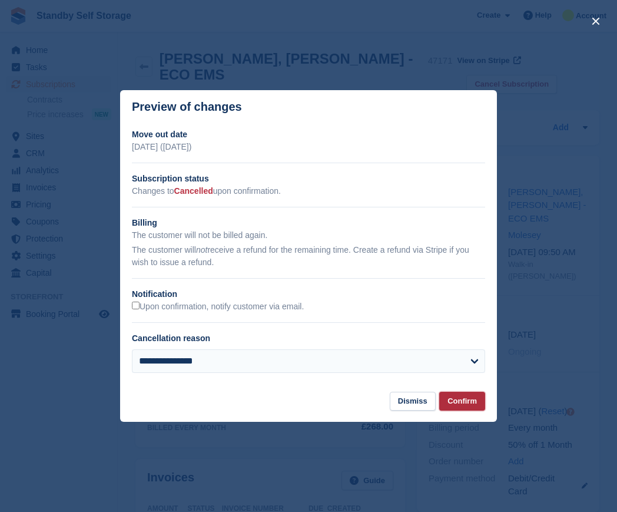
click at [463, 402] on button "Confirm" at bounding box center [462, 400] width 46 height 19
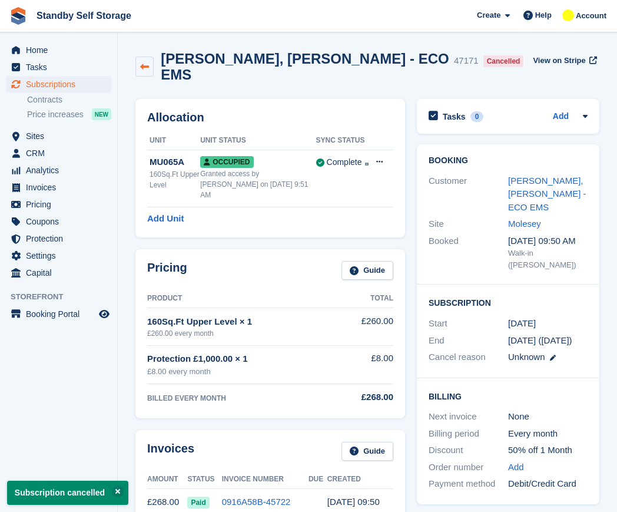
click at [148, 62] on icon at bounding box center [144, 66] width 9 height 9
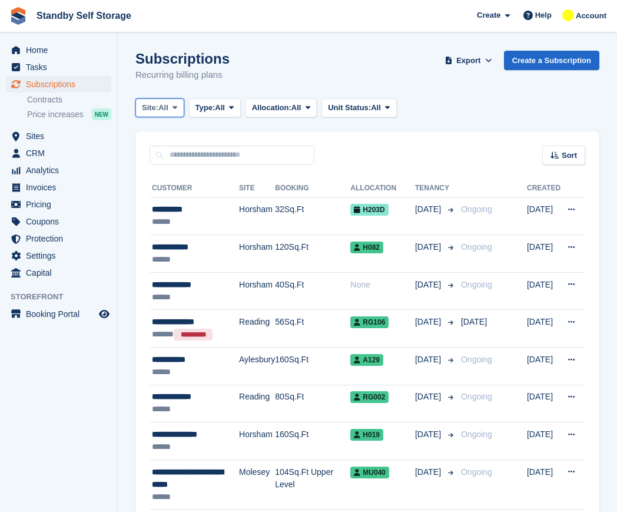
click at [158, 106] on span "Site:" at bounding box center [150, 108] width 16 height 12
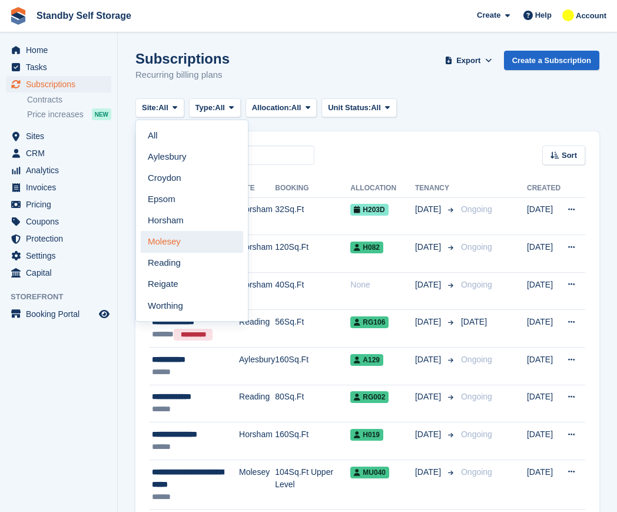
click at [190, 244] on link "Molesey" at bounding box center [192, 241] width 102 height 21
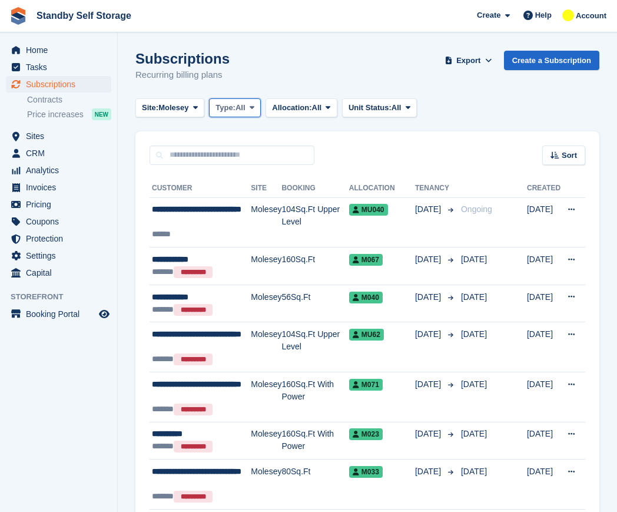
click at [257, 110] on span at bounding box center [251, 107] width 9 height 9
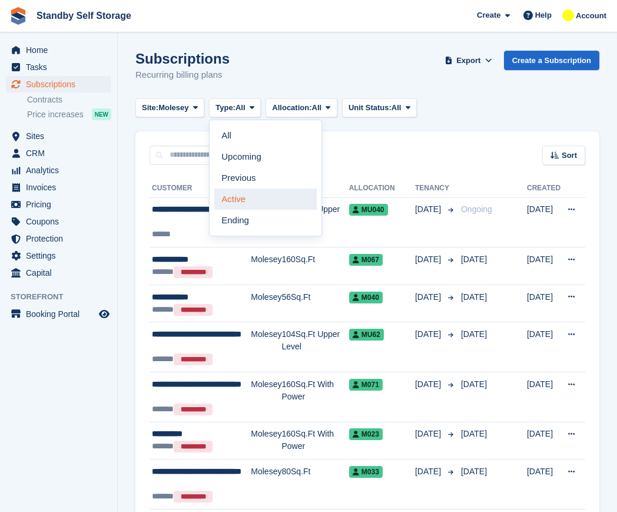
click at [234, 203] on link "Active" at bounding box center [265, 198] width 102 height 21
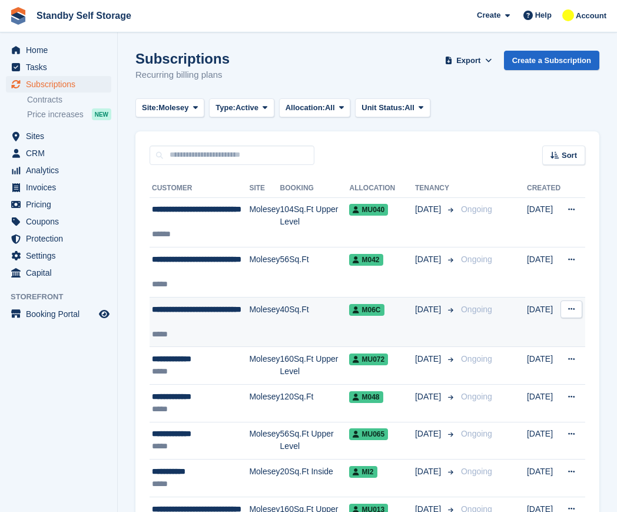
click at [175, 317] on div "**********" at bounding box center [200, 315] width 97 height 25
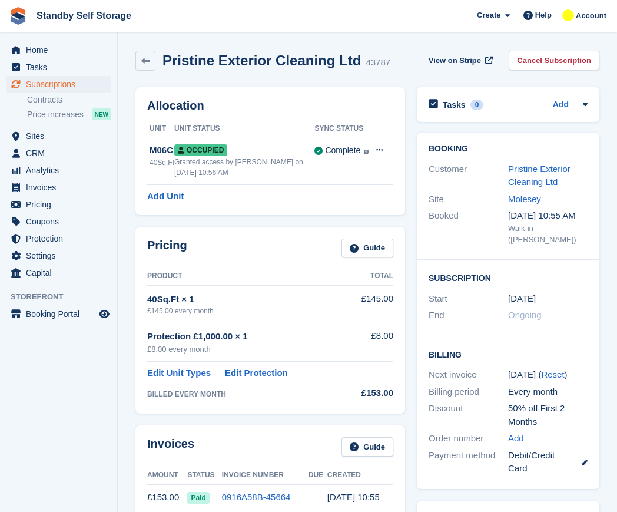
click at [245, 67] on h2 "Pristine Exterior Cleaning Ltd" at bounding box center [261, 60] width 198 height 16
copy div "Pristine Exterior Cleaning Ltd"
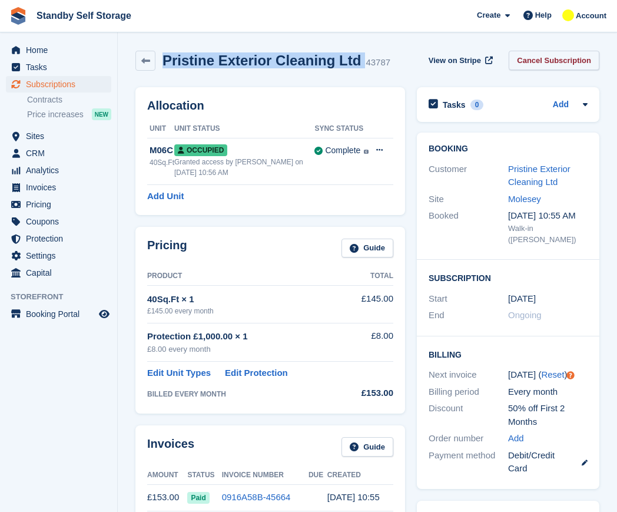
click at [530, 53] on link "Cancel Subscription" at bounding box center [554, 60] width 91 height 19
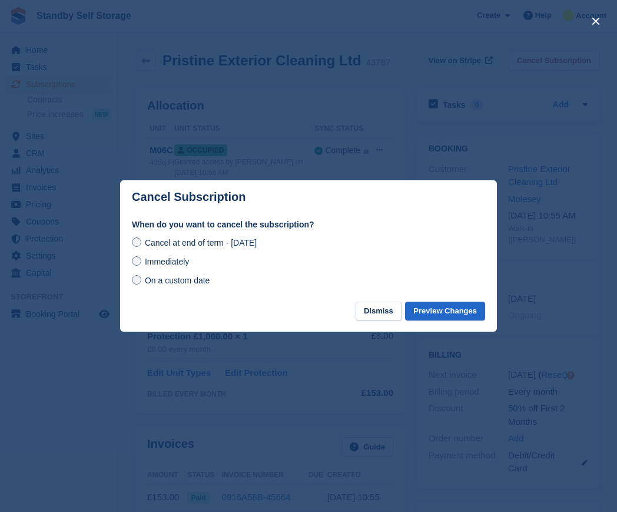
click at [183, 260] on span "Immediately" at bounding box center [167, 261] width 44 height 9
click at [441, 314] on button "Preview Changes" at bounding box center [445, 310] width 80 height 19
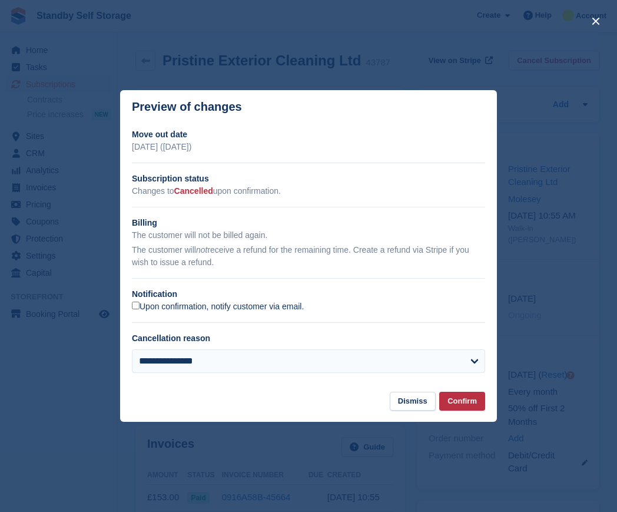
click at [220, 304] on label "Upon confirmation, notify customer via email." at bounding box center [218, 306] width 172 height 11
click at [467, 403] on button "Confirm" at bounding box center [462, 400] width 46 height 19
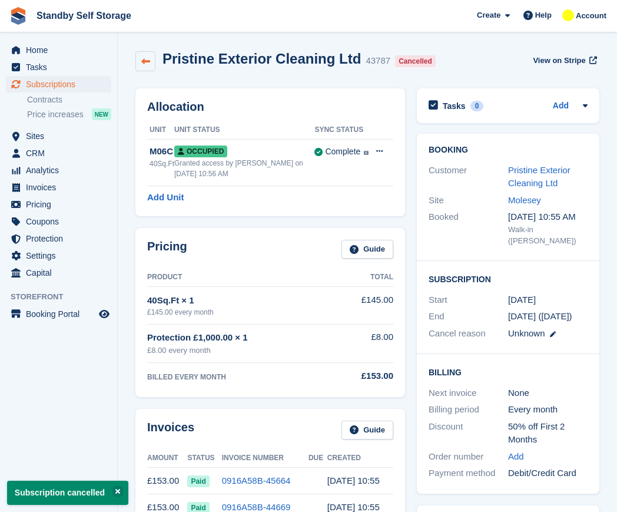
click at [150, 57] on icon at bounding box center [145, 61] width 9 height 9
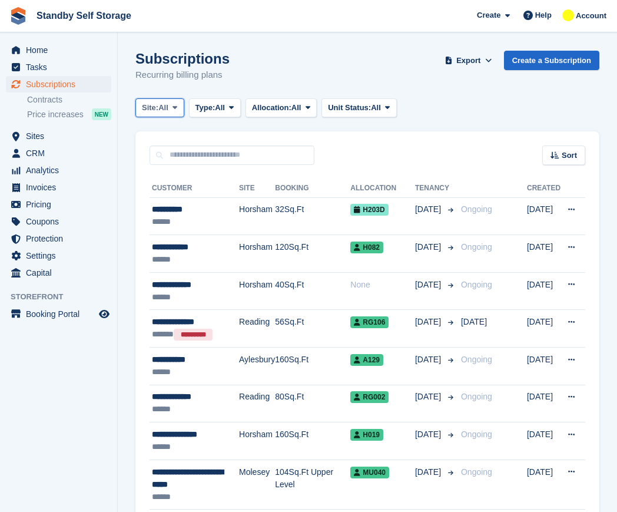
click at [168, 109] on span "All" at bounding box center [163, 108] width 10 height 12
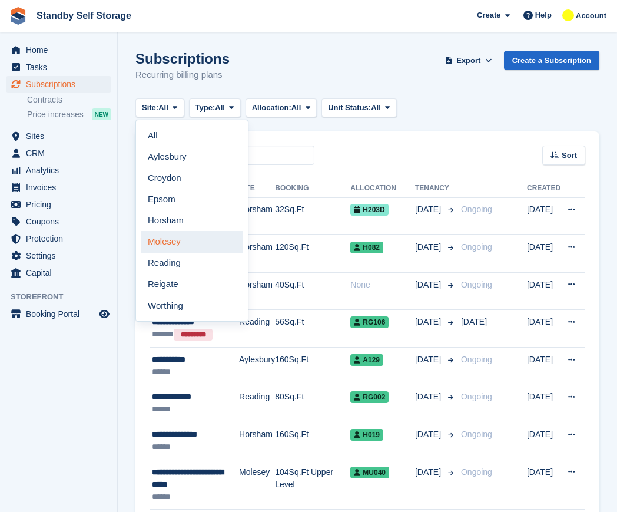
click at [194, 248] on link "Molesey" at bounding box center [192, 241] width 102 height 21
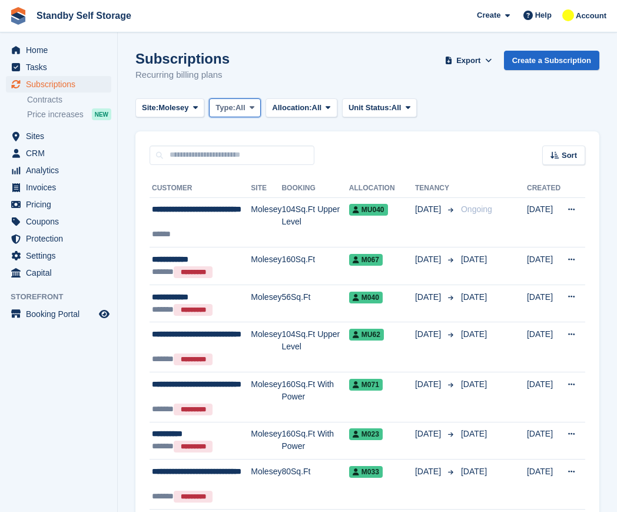
click at [222, 115] on button "Type: All" at bounding box center [235, 107] width 52 height 19
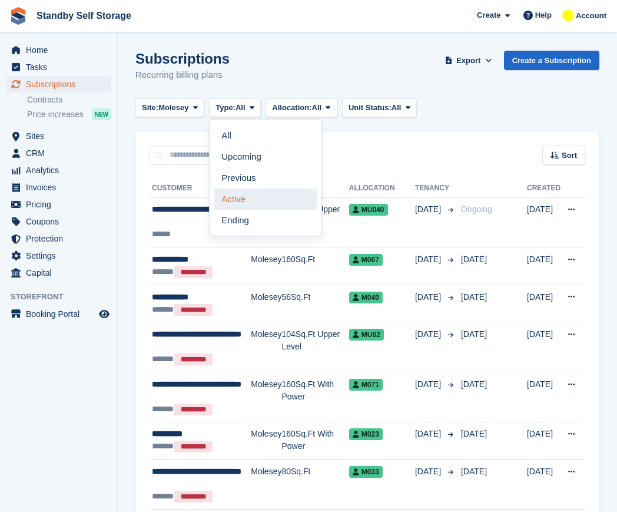
click at [255, 199] on link "Active" at bounding box center [265, 198] width 102 height 21
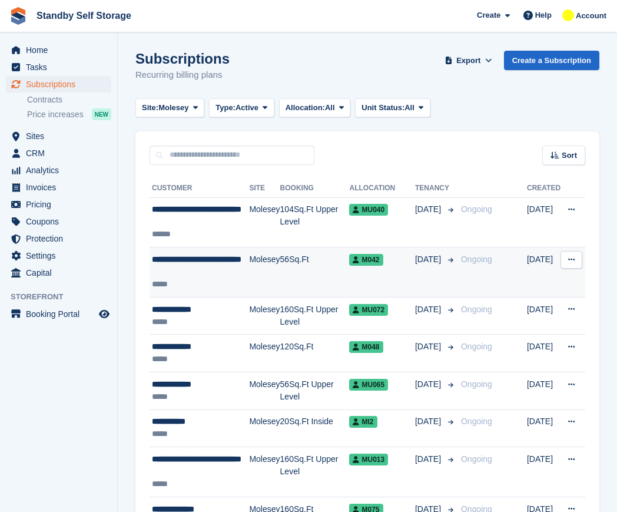
click at [250, 263] on td "Molesey" at bounding box center [264, 272] width 31 height 50
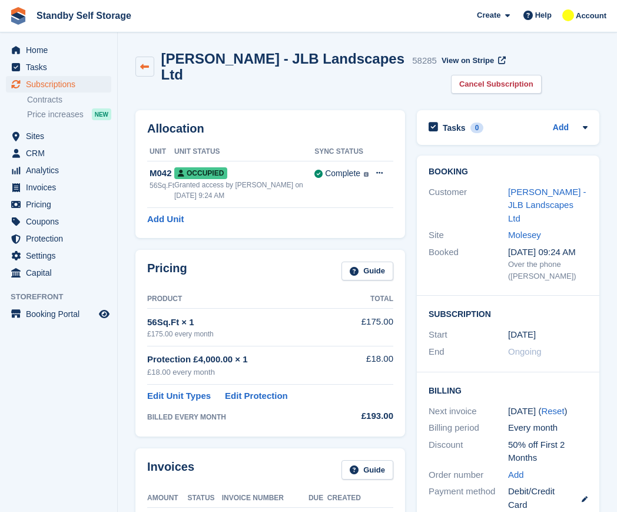
click at [148, 62] on icon at bounding box center [144, 66] width 9 height 9
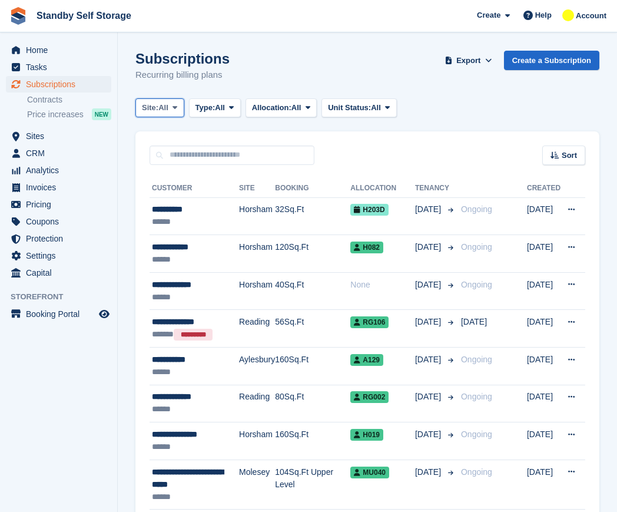
click at [165, 107] on span "All" at bounding box center [163, 108] width 10 height 12
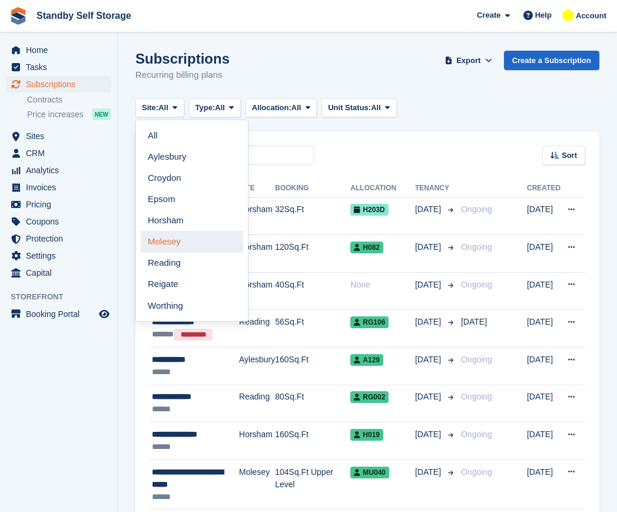
click at [181, 237] on link "Molesey" at bounding box center [192, 241] width 102 height 21
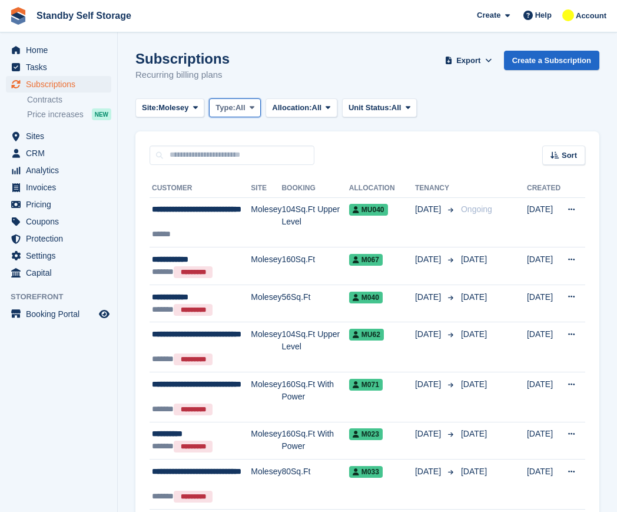
click at [235, 110] on span "Type:" at bounding box center [225, 108] width 20 height 12
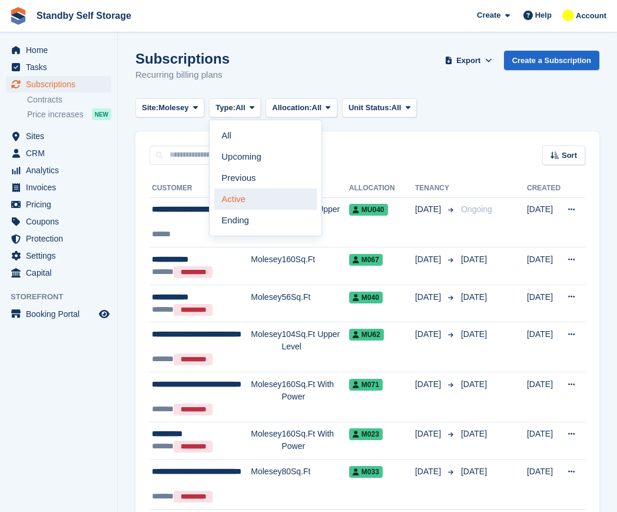
click at [243, 193] on link "Active" at bounding box center [265, 198] width 102 height 21
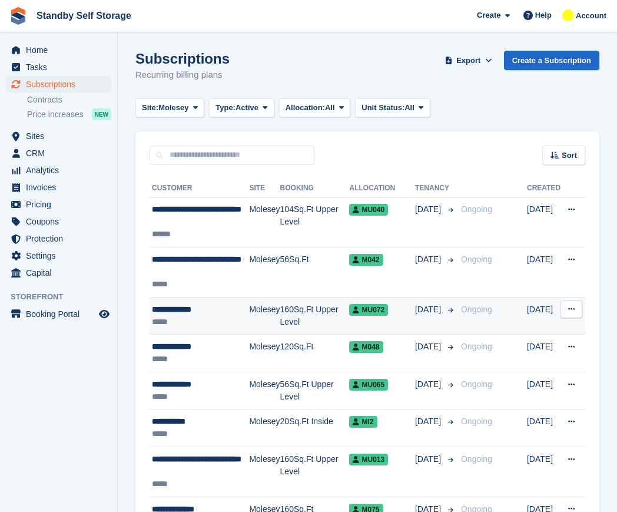
click at [201, 319] on div "*****" at bounding box center [200, 321] width 97 height 12
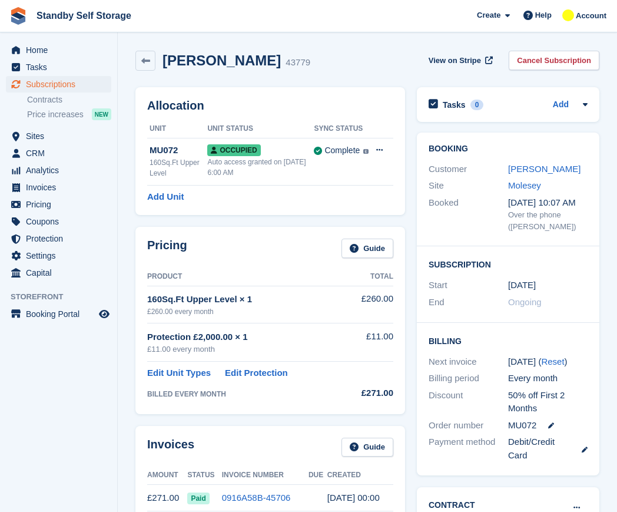
click at [243, 58] on h2 "Shelley Atwal" at bounding box center [221, 60] width 118 height 16
copy div "Shelley Atwal"
click at [569, 58] on link "Cancel Subscription" at bounding box center [554, 60] width 91 height 19
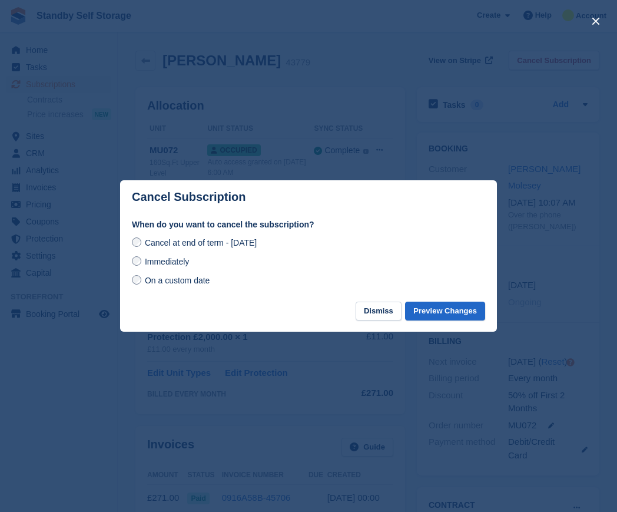
click at [183, 253] on div "Cancel at end of term - Friday, 19th September, 2025 Immediately On a custom da…" at bounding box center [308, 261] width 353 height 52
click at [182, 257] on span "Immediately" at bounding box center [167, 261] width 44 height 9
click at [444, 311] on button "Preview Changes" at bounding box center [445, 310] width 80 height 19
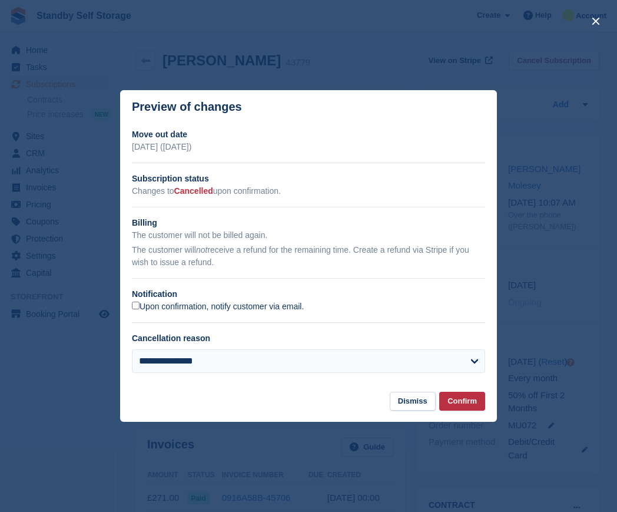
click at [144, 306] on label "Upon confirmation, notify customer via email." at bounding box center [218, 306] width 172 height 11
click at [447, 404] on button "Confirm" at bounding box center [462, 400] width 46 height 19
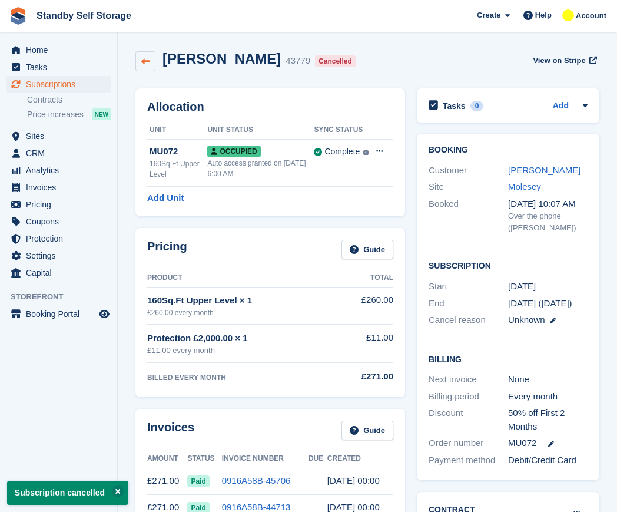
click at [141, 62] on icon at bounding box center [145, 61] width 9 height 9
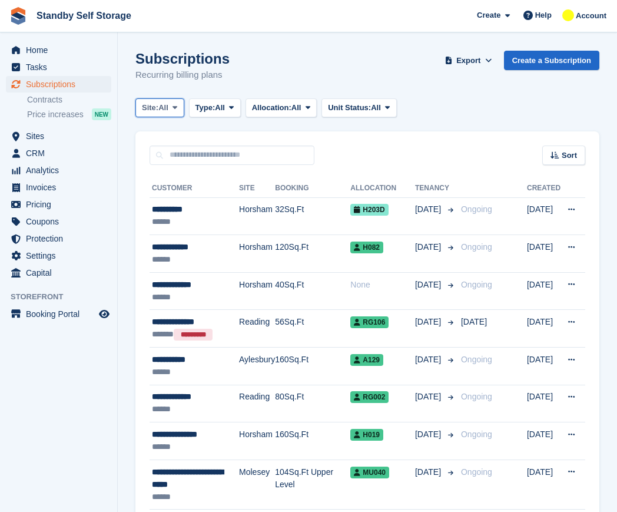
click at [161, 106] on span "All" at bounding box center [163, 108] width 10 height 12
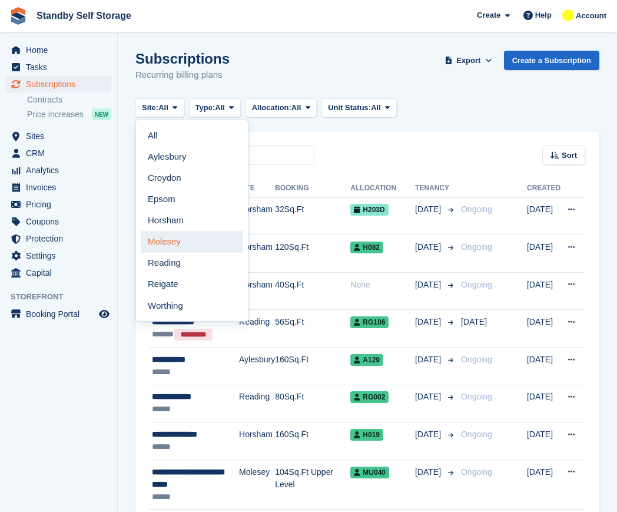
click at [191, 244] on link "Molesey" at bounding box center [192, 241] width 102 height 21
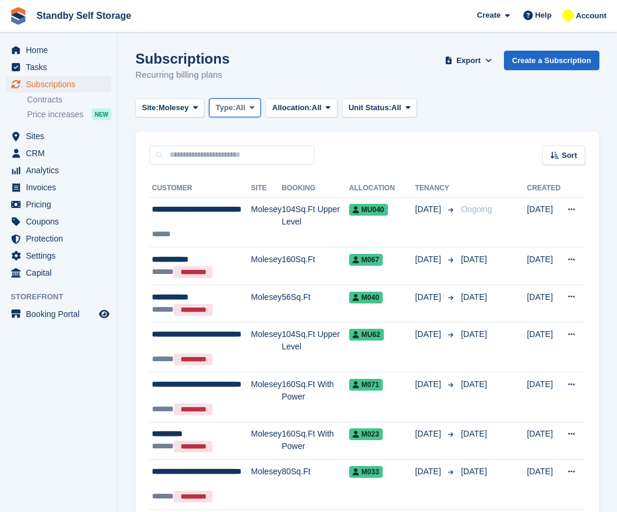
click at [231, 112] on span "Type:" at bounding box center [225, 108] width 20 height 12
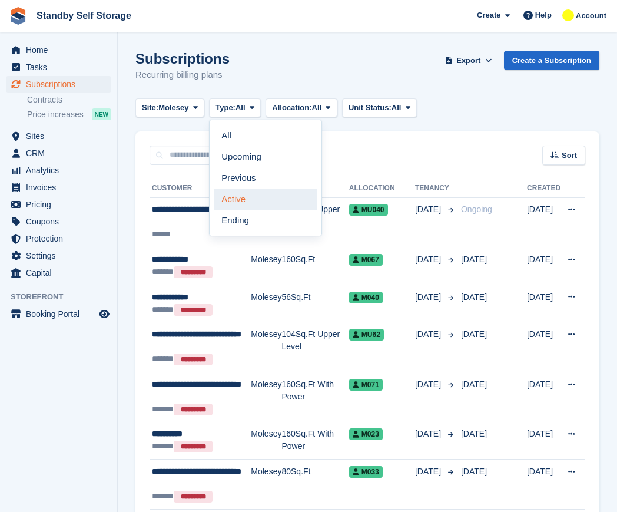
click at [246, 202] on link "Active" at bounding box center [265, 198] width 102 height 21
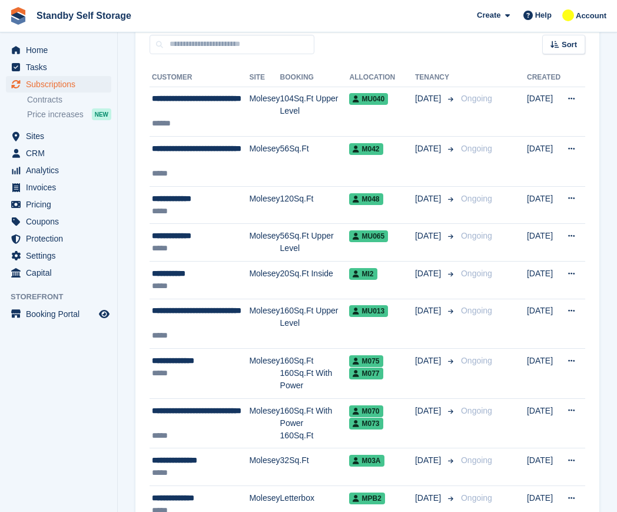
scroll to position [108, 0]
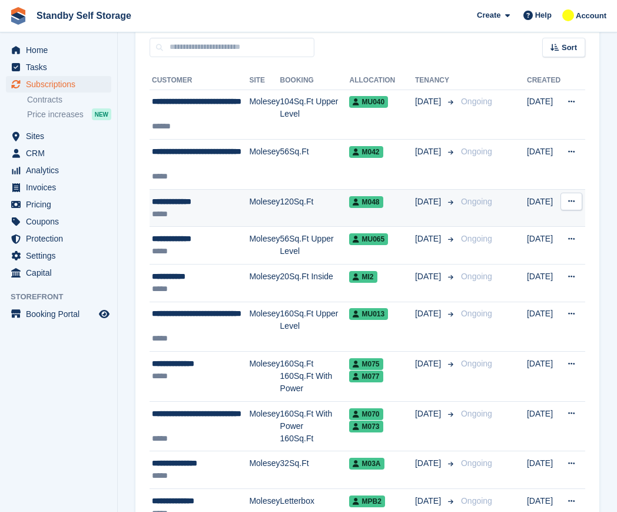
click at [331, 210] on td "120Sq.Ft" at bounding box center [314, 208] width 69 height 38
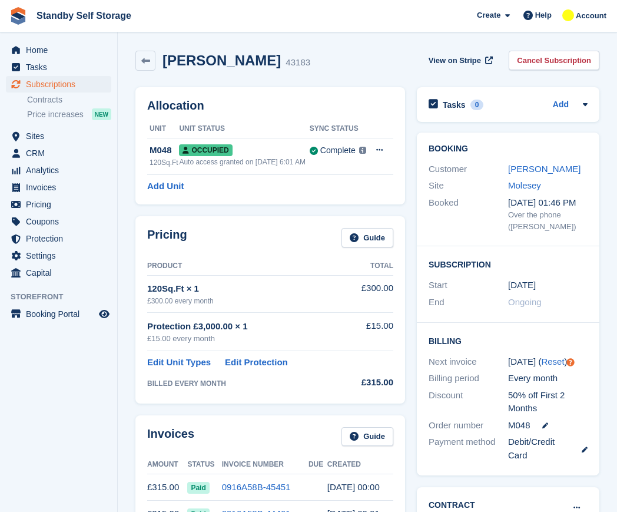
click at [214, 62] on h2 "Joseph Lawson" at bounding box center [221, 60] width 118 height 16
copy div "Joseph Lawson"
click at [539, 74] on div "View on Stripe Cancel Subscription" at bounding box center [511, 63] width 175 height 24
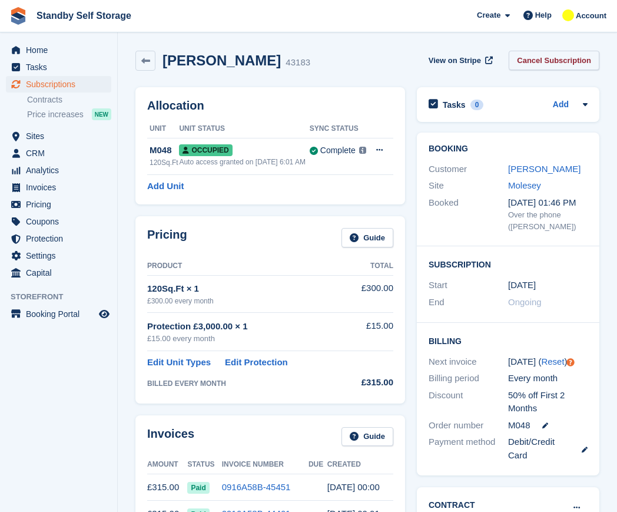
click at [536, 63] on link "Cancel Subscription" at bounding box center [554, 60] width 91 height 19
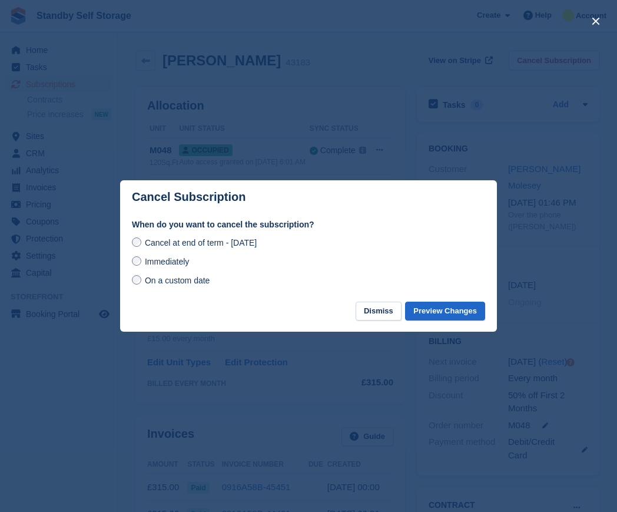
click at [165, 266] on span "Immediately" at bounding box center [167, 261] width 44 height 9
click at [430, 319] on button "Preview Changes" at bounding box center [445, 310] width 80 height 19
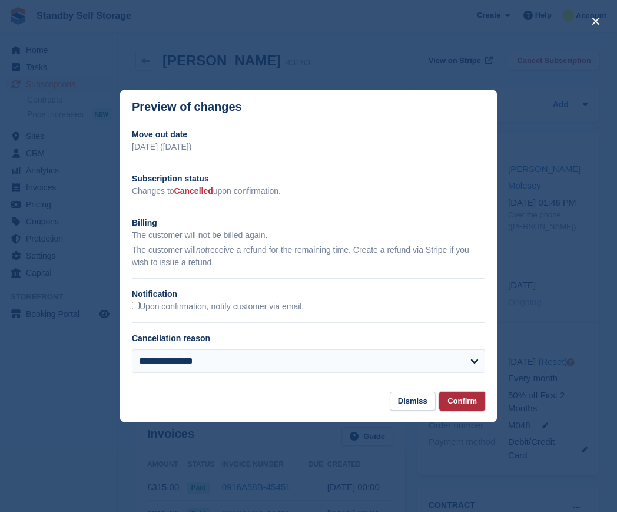
click at [460, 398] on button "Confirm" at bounding box center [462, 400] width 46 height 19
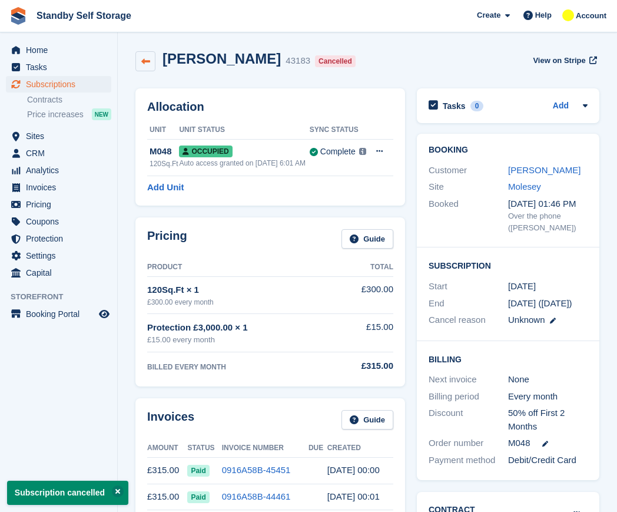
click at [145, 62] on icon at bounding box center [145, 61] width 9 height 9
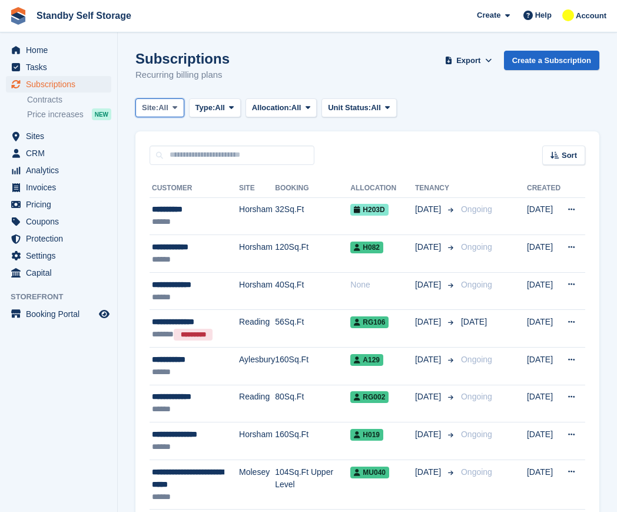
click at [165, 99] on button "Site: All" at bounding box center [159, 107] width 49 height 19
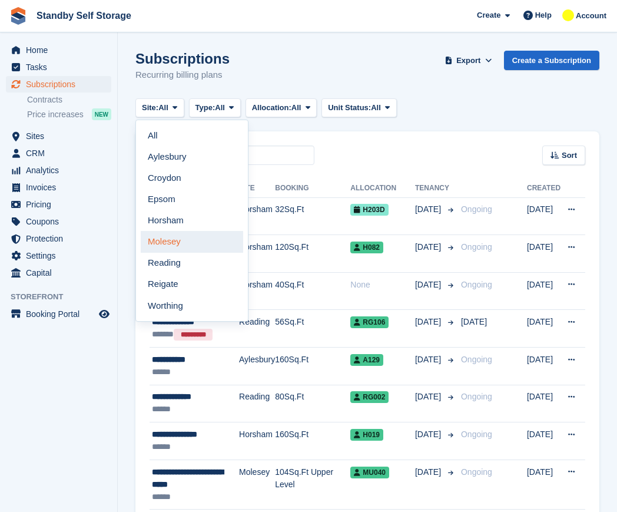
click at [185, 243] on link "Molesey" at bounding box center [192, 241] width 102 height 21
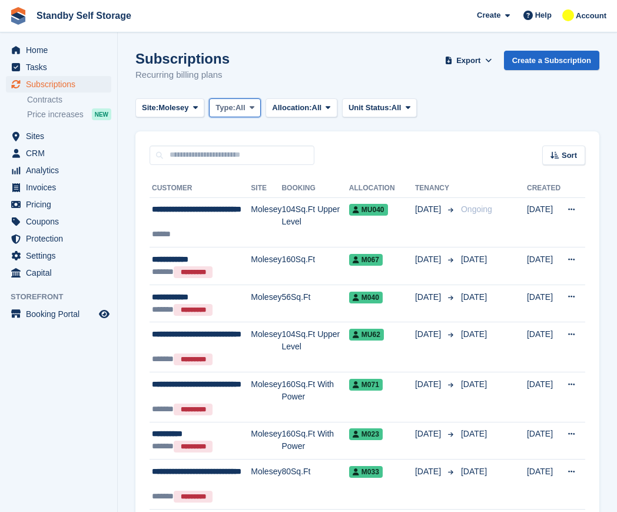
click at [231, 108] on span "Type:" at bounding box center [225, 108] width 20 height 12
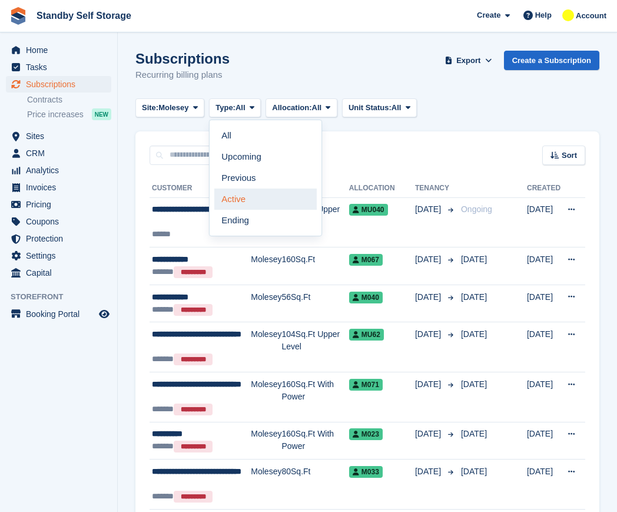
click at [255, 197] on link "Active" at bounding box center [265, 198] width 102 height 21
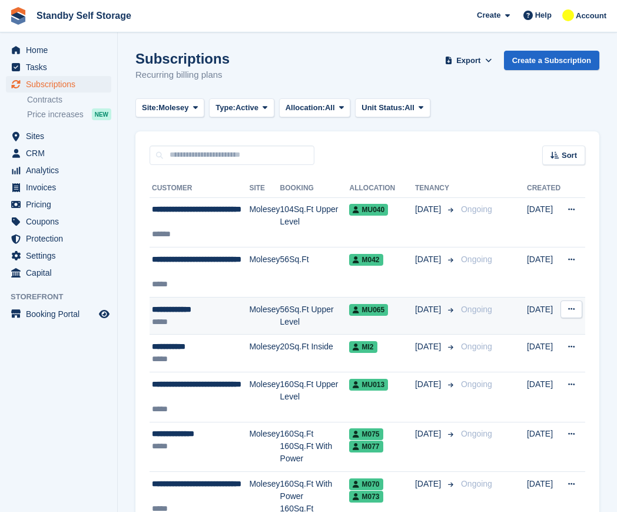
click at [212, 313] on div "**********" at bounding box center [200, 309] width 97 height 12
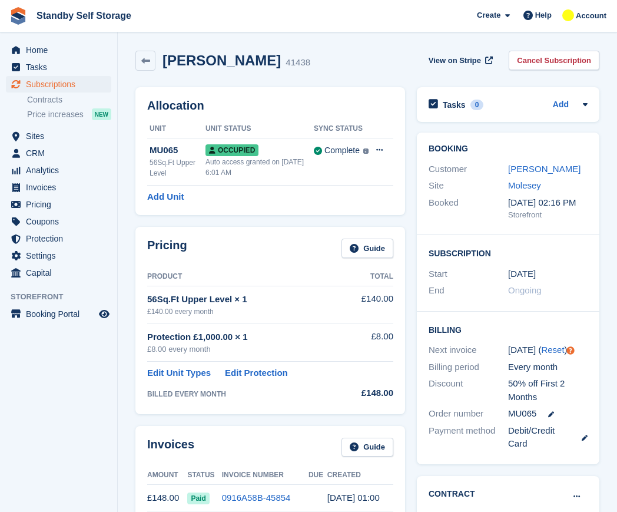
click at [240, 59] on h2 "[PERSON_NAME]" at bounding box center [221, 60] width 118 height 16
copy div "Ashik Mathews"
click at [511, 58] on div "View on Stripe Cancel Subscription" at bounding box center [511, 63] width 175 height 24
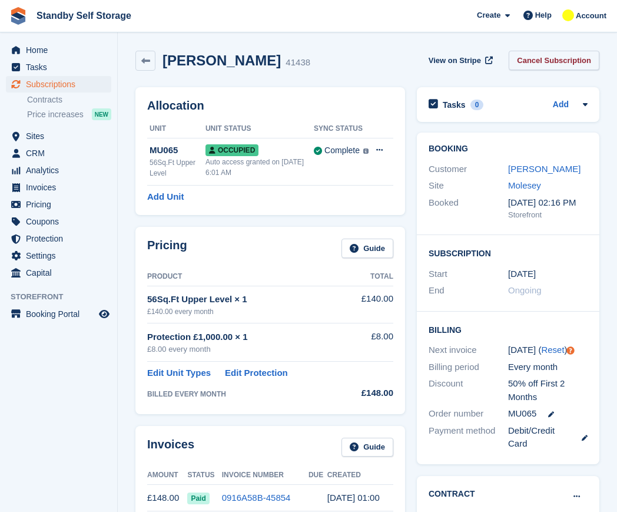
click at [522, 58] on link "Cancel Subscription" at bounding box center [554, 60] width 91 height 19
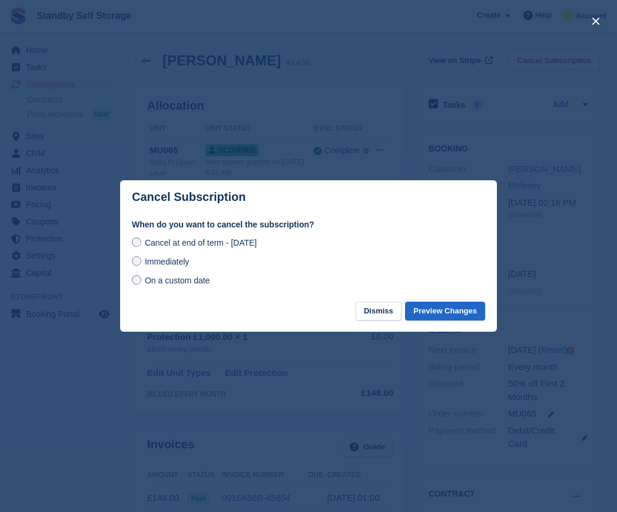
click at [168, 266] on span "Immediately" at bounding box center [167, 261] width 44 height 9
click at [430, 314] on button "Preview Changes" at bounding box center [445, 310] width 80 height 19
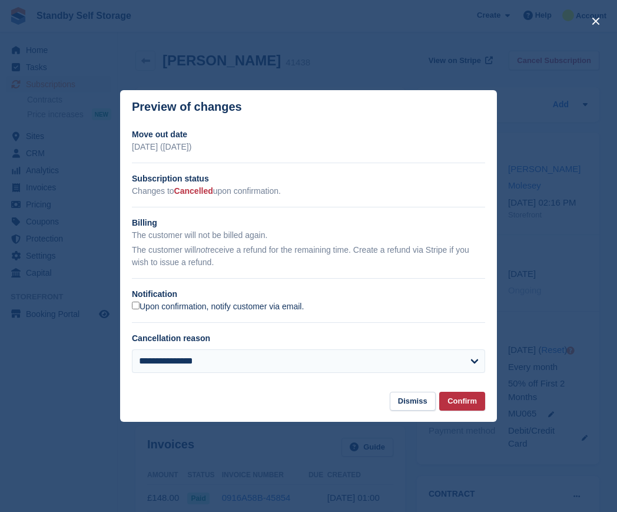
click at [152, 303] on label "Upon confirmation, notify customer via email." at bounding box center [218, 306] width 172 height 11
click at [461, 409] on button "Confirm" at bounding box center [462, 400] width 46 height 19
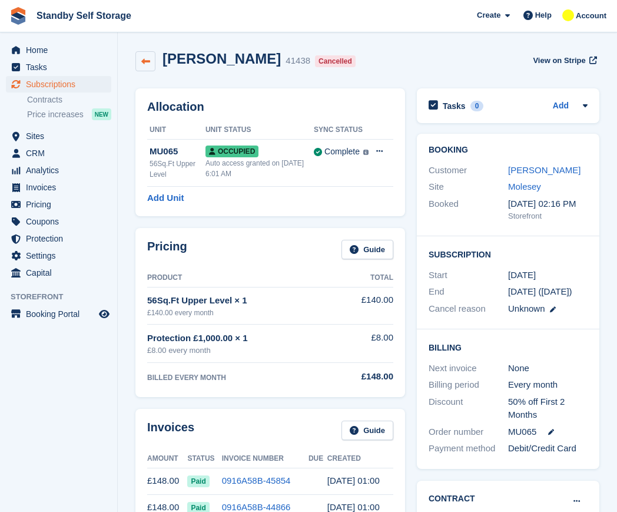
click at [148, 67] on link at bounding box center [145, 61] width 20 height 20
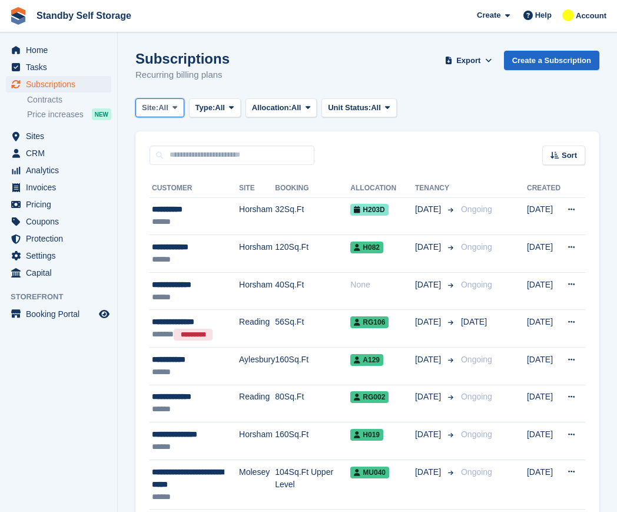
click at [161, 105] on span "All" at bounding box center [163, 108] width 10 height 12
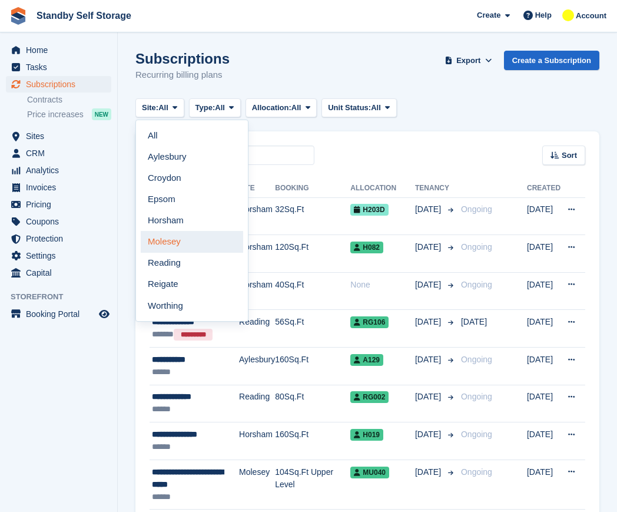
click at [161, 235] on link "Molesey" at bounding box center [192, 241] width 102 height 21
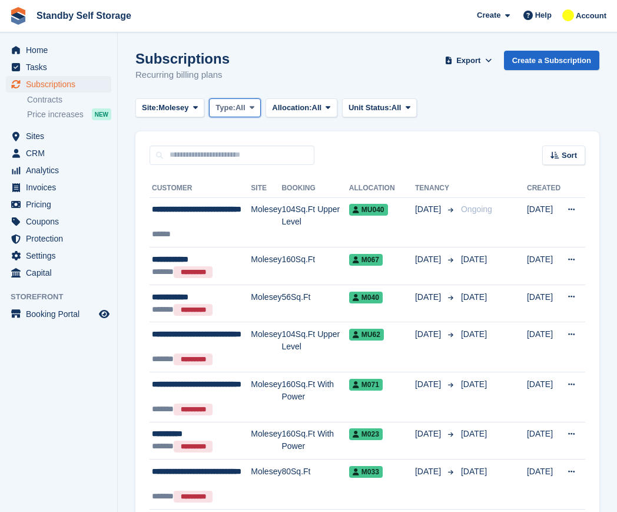
click at [227, 113] on button "Type: All" at bounding box center [235, 107] width 52 height 19
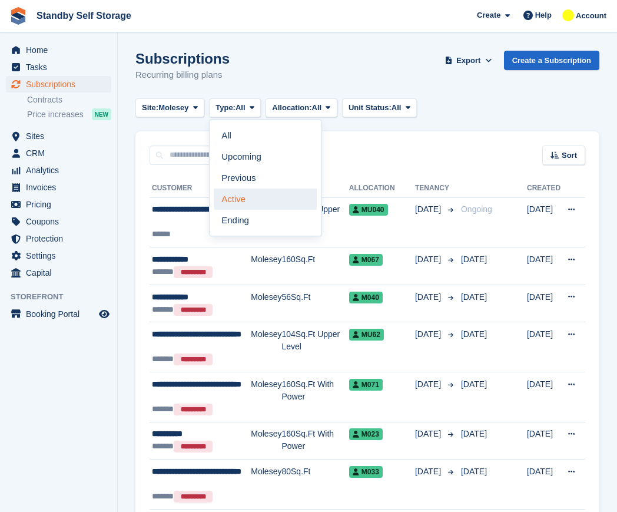
click at [238, 192] on link "Active" at bounding box center [265, 198] width 102 height 21
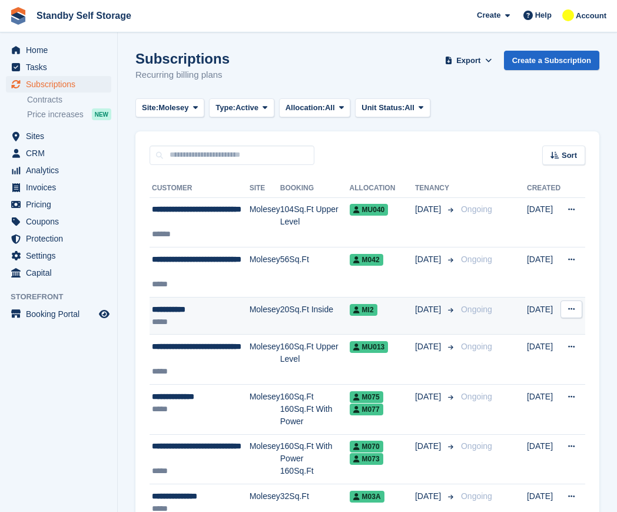
click at [256, 311] on td "Molesey" at bounding box center [265, 316] width 31 height 38
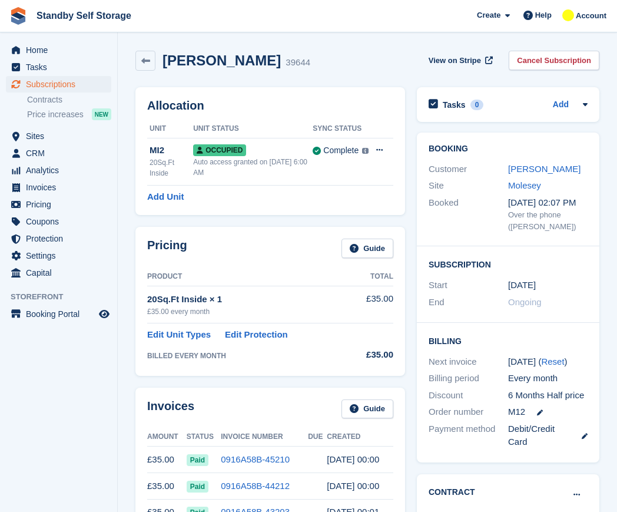
click at [208, 60] on h2 "[PERSON_NAME]" at bounding box center [221, 60] width 118 height 16
copy div "[PERSON_NAME]"
click at [543, 55] on link "Cancel Subscription" at bounding box center [554, 60] width 91 height 19
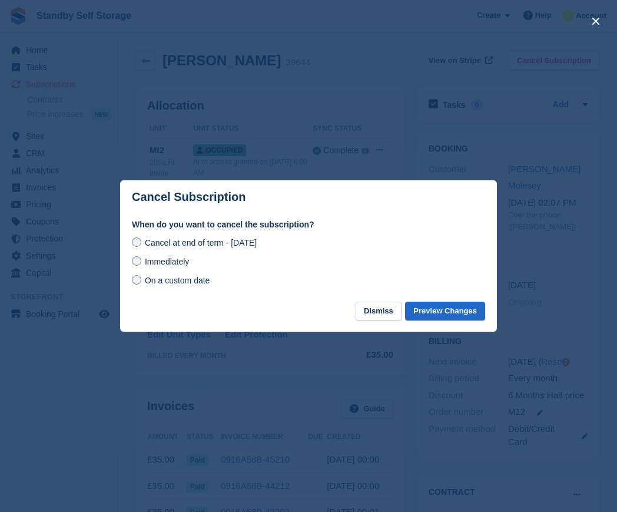
click at [164, 264] on span "Immediately" at bounding box center [167, 261] width 44 height 9
click at [492, 300] on div "When do you want to cancel the subscription? Cancel at end of term - [DATE] Imm…" at bounding box center [308, 259] width 377 height 83
click at [473, 311] on button "Preview Changes" at bounding box center [445, 310] width 80 height 19
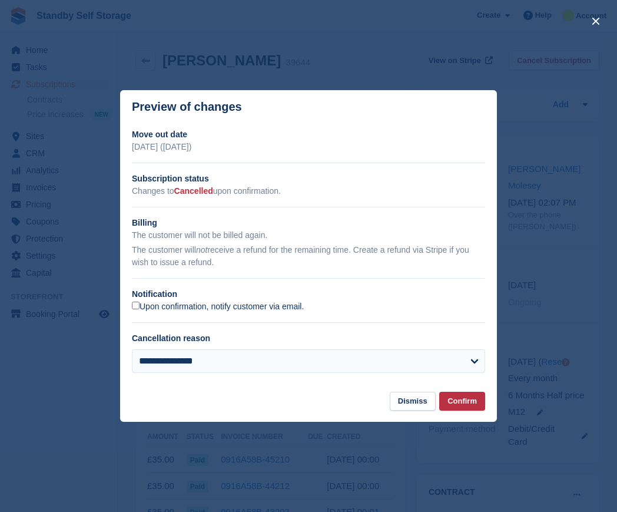
click at [141, 306] on label "Upon confirmation, notify customer via email." at bounding box center [218, 306] width 172 height 11
click at [479, 396] on button "Confirm" at bounding box center [462, 400] width 46 height 19
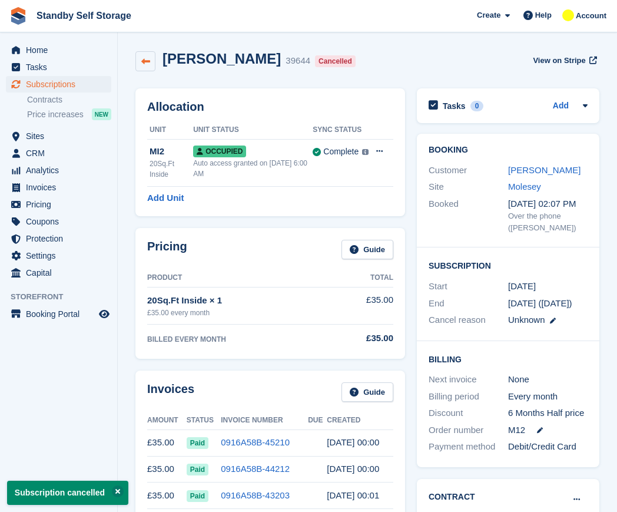
click at [153, 64] on link at bounding box center [145, 61] width 20 height 20
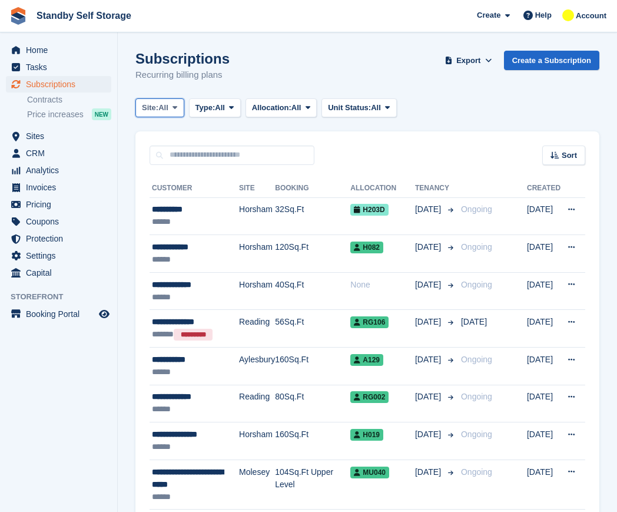
click at [158, 107] on span "Site:" at bounding box center [150, 108] width 16 height 12
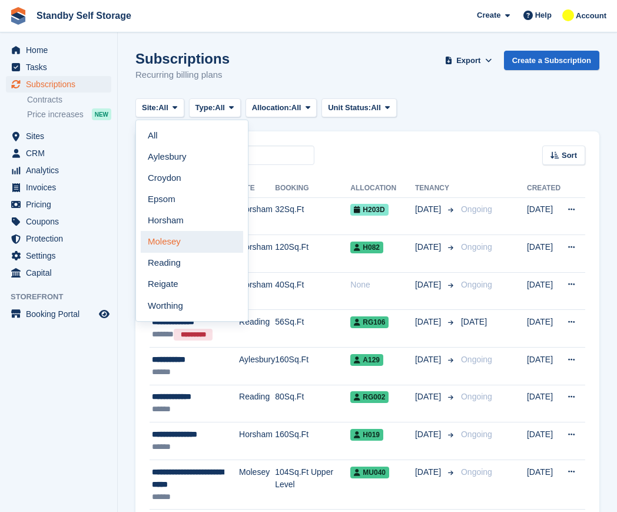
click at [185, 242] on link "Molesey" at bounding box center [192, 241] width 102 height 21
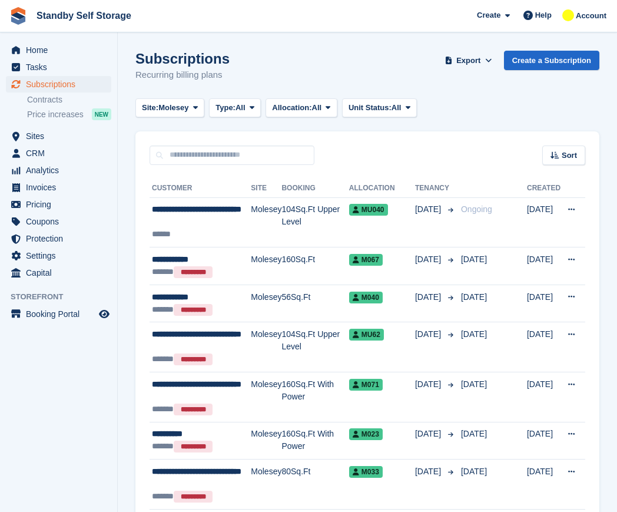
click at [231, 114] on button "Type: All" at bounding box center [235, 107] width 52 height 19
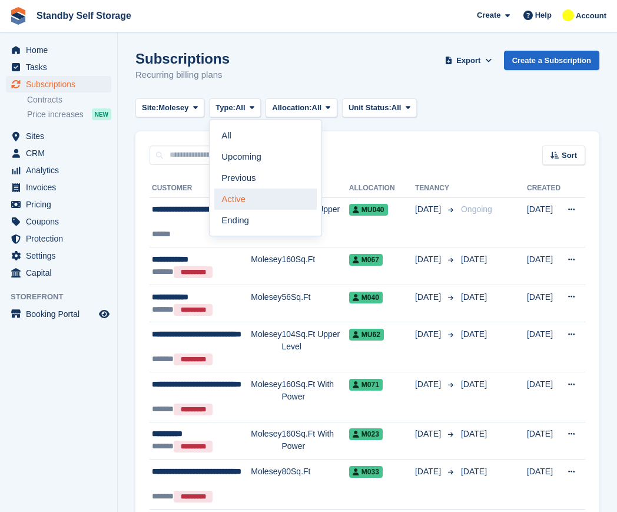
click at [264, 204] on link "Active" at bounding box center [265, 198] width 102 height 21
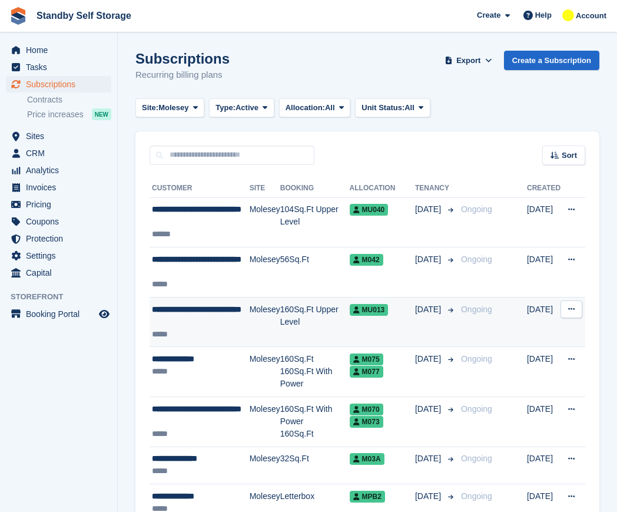
click at [224, 313] on span "**********" at bounding box center [196, 309] width 89 height 8
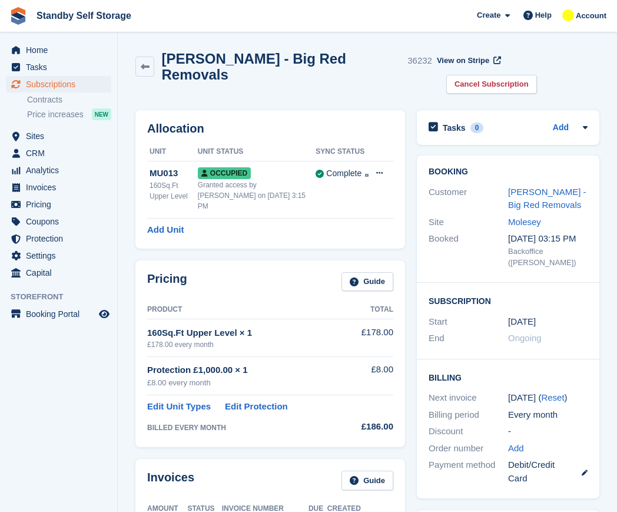
click at [237, 63] on h2 "[PERSON_NAME] - Big Red Removals" at bounding box center [281, 67] width 241 height 32
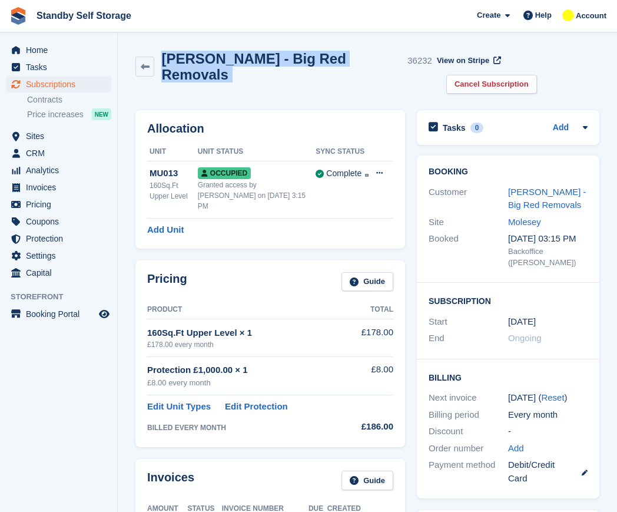
click at [237, 63] on h2 "[PERSON_NAME] - Big Red Removals" at bounding box center [281, 67] width 241 height 32
copy div "[PERSON_NAME] - Big Red Removals"
click at [537, 75] on link "Cancel Subscription" at bounding box center [491, 84] width 91 height 19
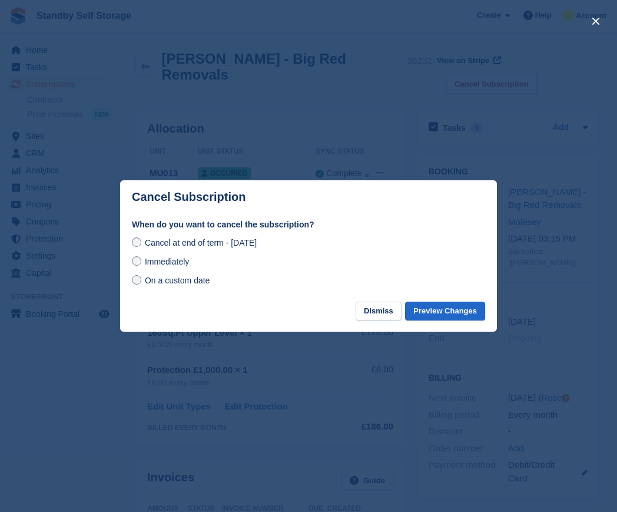
click at [178, 260] on span "Immediately" at bounding box center [167, 261] width 44 height 9
click at [425, 308] on button "Preview Changes" at bounding box center [445, 310] width 80 height 19
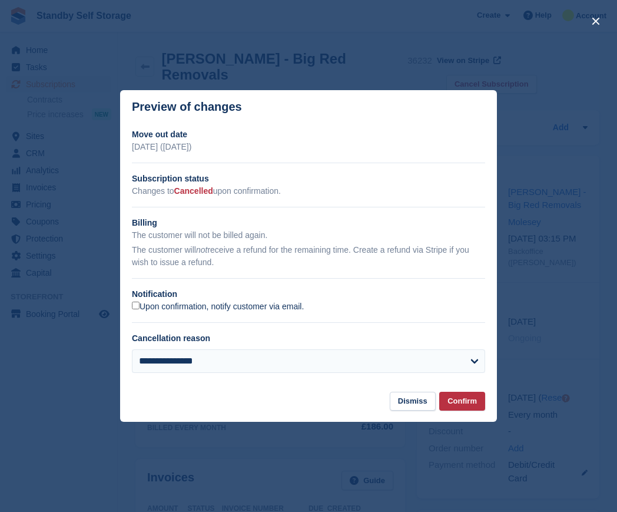
click at [140, 307] on label "Upon confirmation, notify customer via email." at bounding box center [218, 306] width 172 height 11
click at [447, 397] on button "Confirm" at bounding box center [462, 400] width 46 height 19
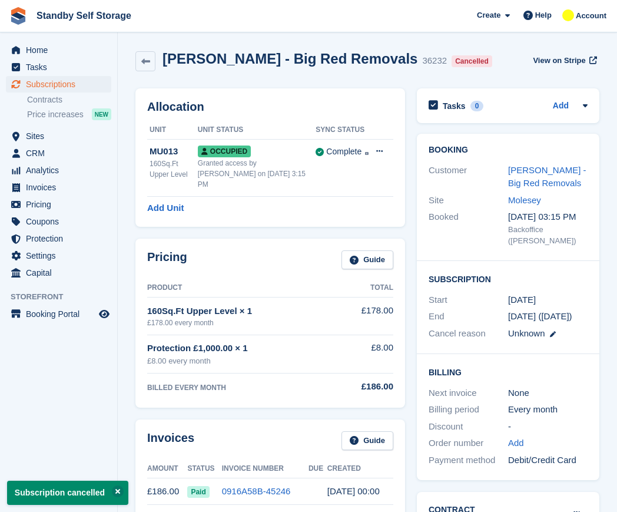
click at [148, 72] on div "James Glanville - Big Red Removals 36232 Cancelled View on Stripe" at bounding box center [367, 64] width 476 height 38
click at [145, 64] on icon at bounding box center [145, 61] width 9 height 9
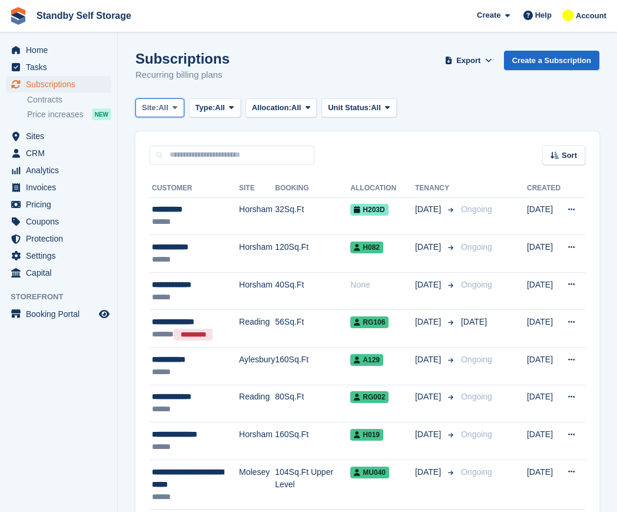
click at [157, 105] on span "Site:" at bounding box center [150, 108] width 16 height 12
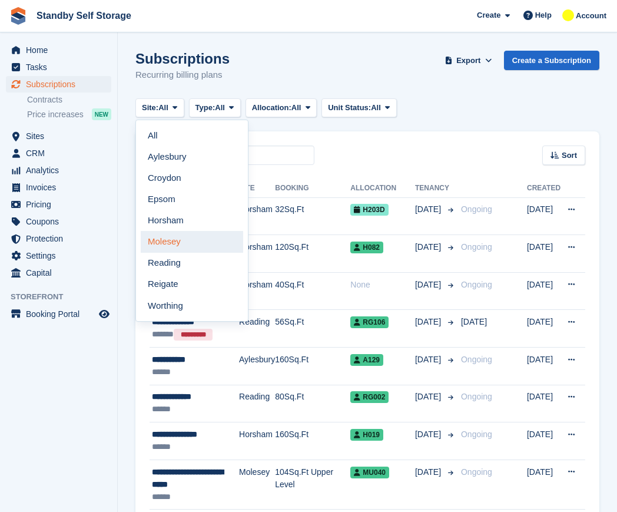
click at [162, 244] on link "Molesey" at bounding box center [192, 241] width 102 height 21
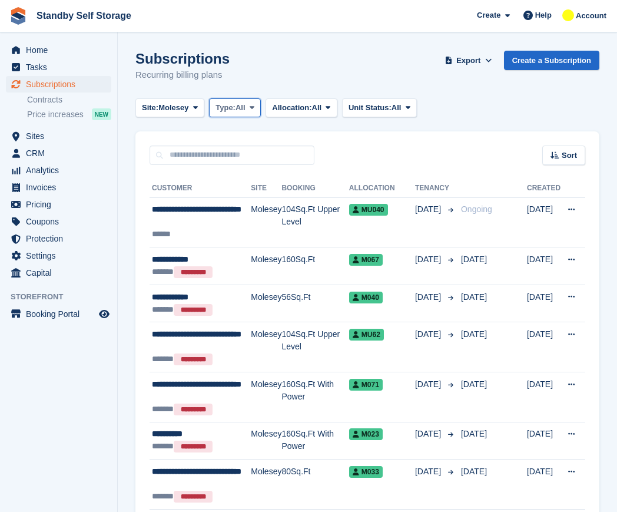
click at [229, 108] on span "Type:" at bounding box center [225, 108] width 20 height 12
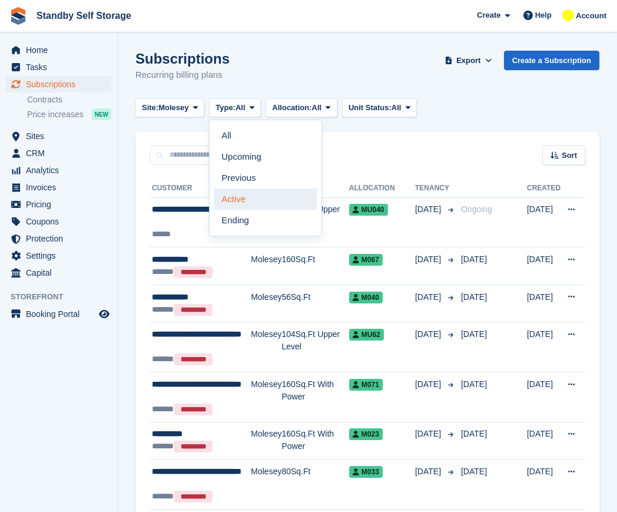
click at [250, 194] on link "Active" at bounding box center [265, 198] width 102 height 21
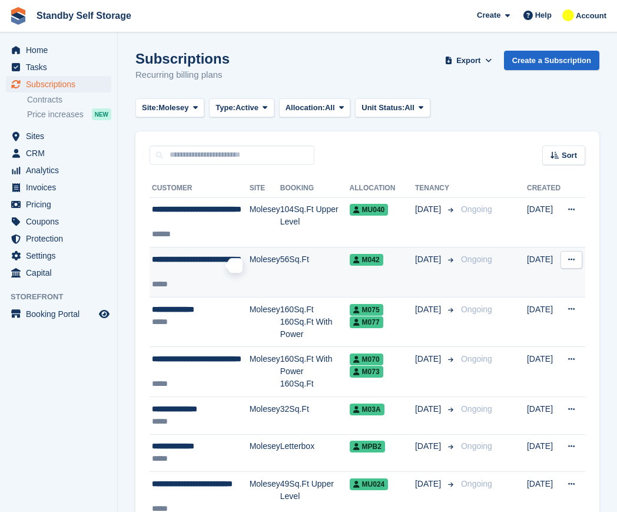
click at [177, 261] on span "**********" at bounding box center [196, 259] width 89 height 8
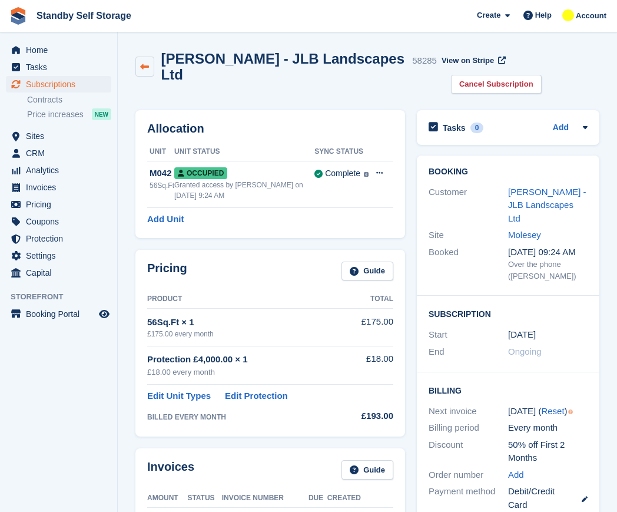
click at [153, 67] on link at bounding box center [144, 67] width 19 height 20
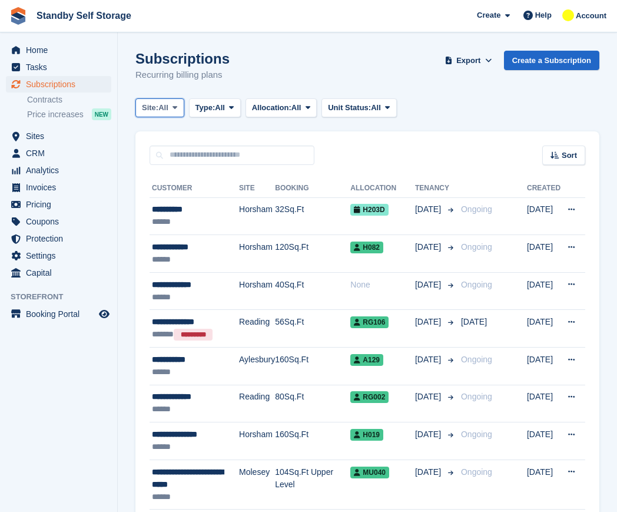
click at [168, 105] on span "All" at bounding box center [163, 108] width 10 height 12
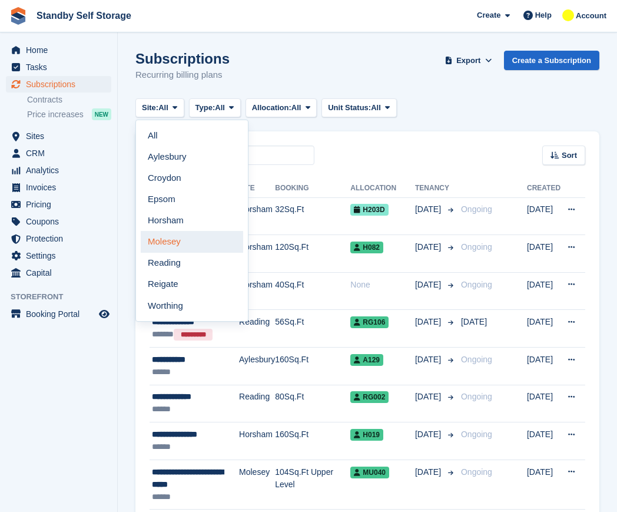
click at [161, 243] on link "Molesey" at bounding box center [192, 241] width 102 height 21
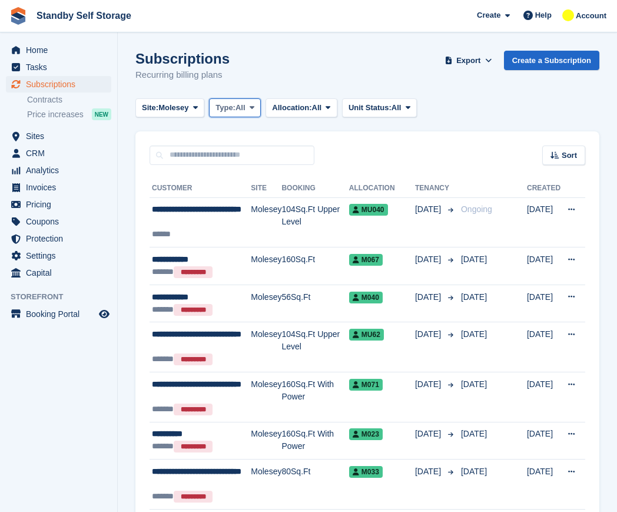
click at [225, 109] on span "Type:" at bounding box center [225, 108] width 20 height 12
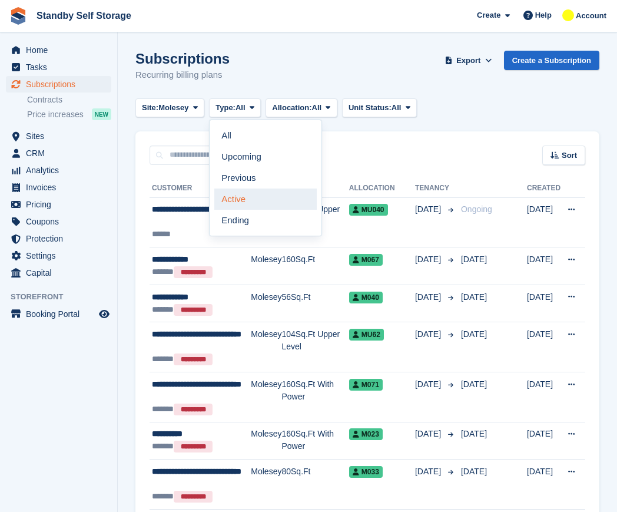
click at [240, 202] on link "Active" at bounding box center [265, 198] width 102 height 21
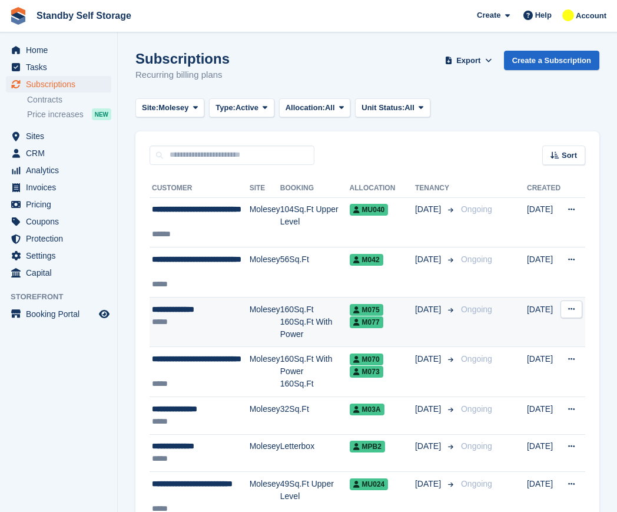
click at [192, 322] on div "*****" at bounding box center [201, 321] width 98 height 12
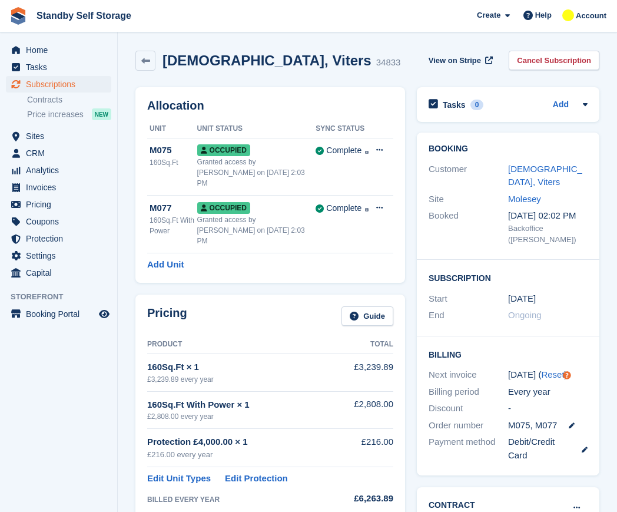
click at [214, 57] on h2 "[DEMOGRAPHIC_DATA], Viters" at bounding box center [266, 60] width 209 height 16
copy div "[DEMOGRAPHIC_DATA], Viters"
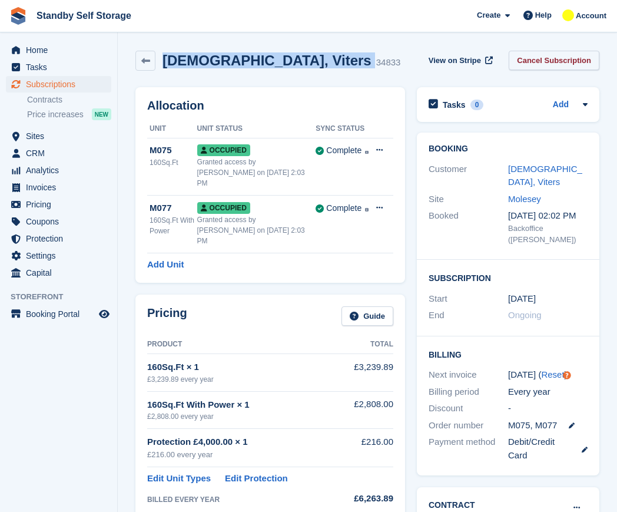
click at [533, 64] on link "Cancel Subscription" at bounding box center [554, 60] width 91 height 19
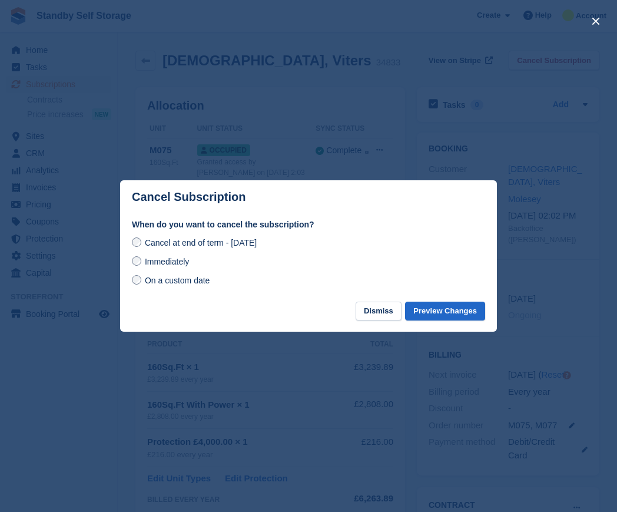
click at [178, 264] on span "Immediately" at bounding box center [167, 261] width 44 height 9
click at [469, 311] on button "Preview Changes" at bounding box center [445, 310] width 80 height 19
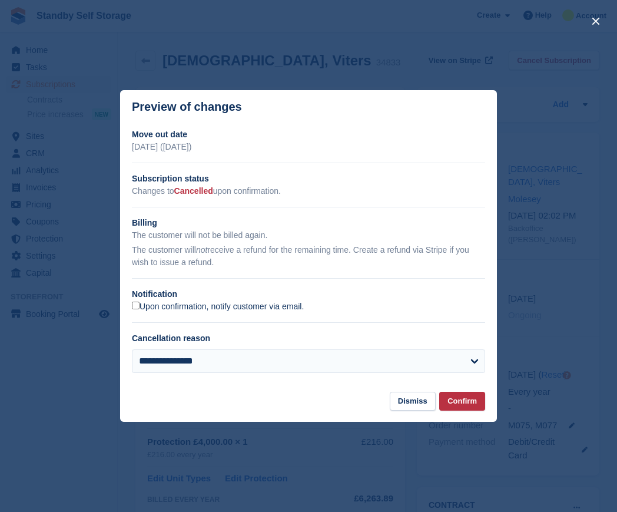
click at [149, 305] on label "Upon confirmation, notify customer via email." at bounding box center [218, 306] width 172 height 11
click at [452, 391] on section "**********" at bounding box center [308, 258] width 377 height 268
click at [461, 399] on button "Confirm" at bounding box center [462, 400] width 46 height 19
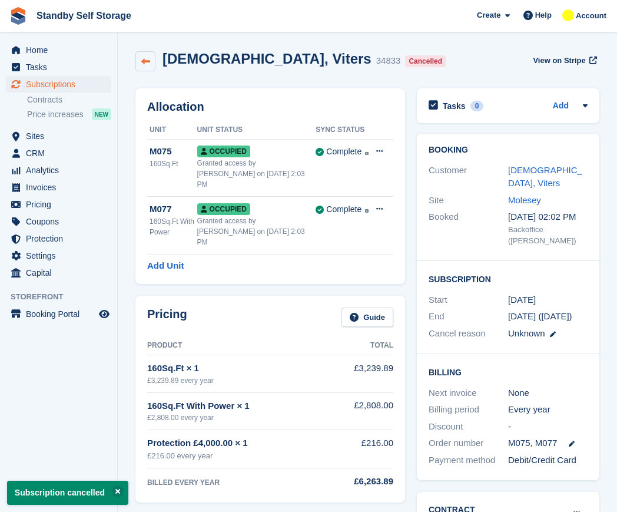
click at [142, 58] on icon at bounding box center [145, 61] width 9 height 9
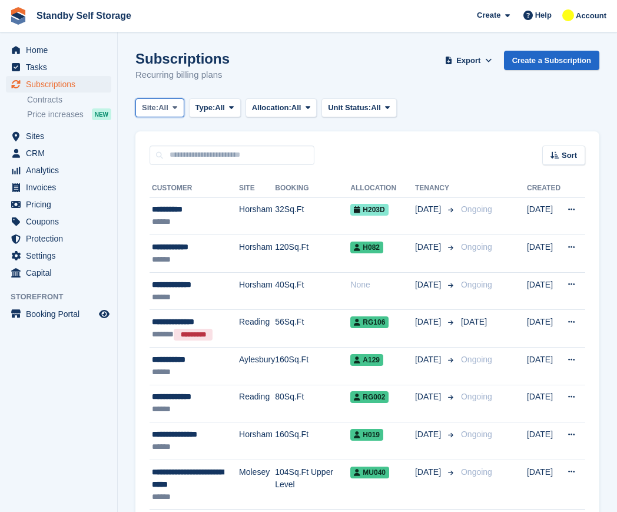
click at [168, 111] on span "All" at bounding box center [163, 108] width 10 height 12
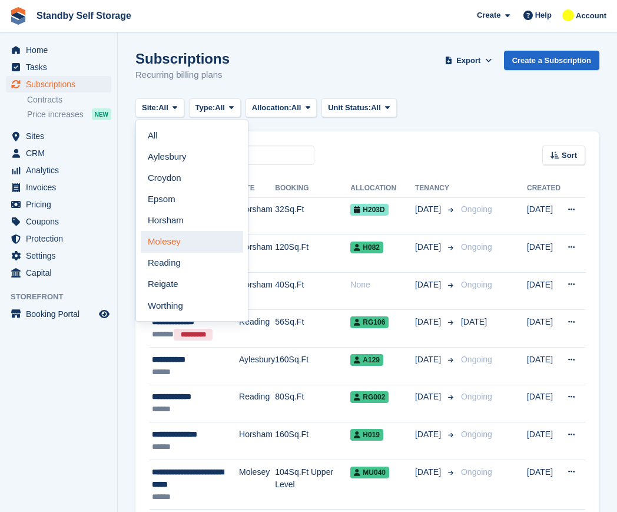
click at [187, 240] on link "Molesey" at bounding box center [192, 241] width 102 height 21
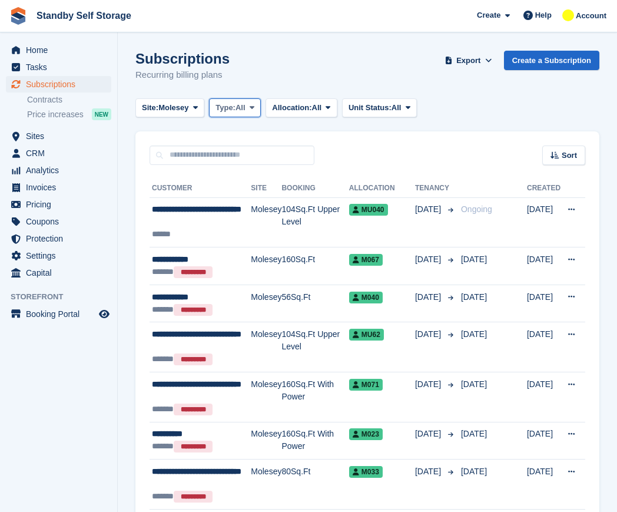
click at [224, 108] on span "Type:" at bounding box center [225, 108] width 20 height 12
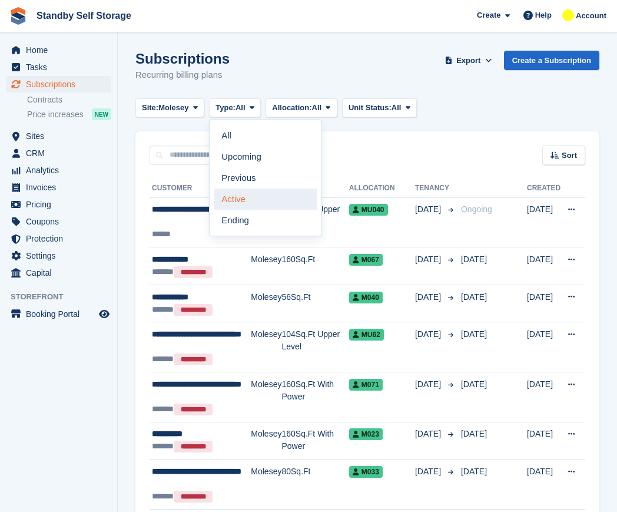
click at [250, 201] on link "Active" at bounding box center [265, 198] width 102 height 21
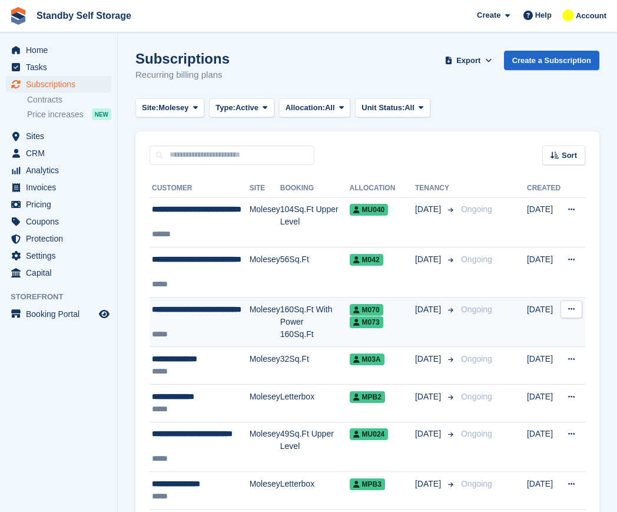
click at [220, 308] on span "**********" at bounding box center [196, 309] width 89 height 8
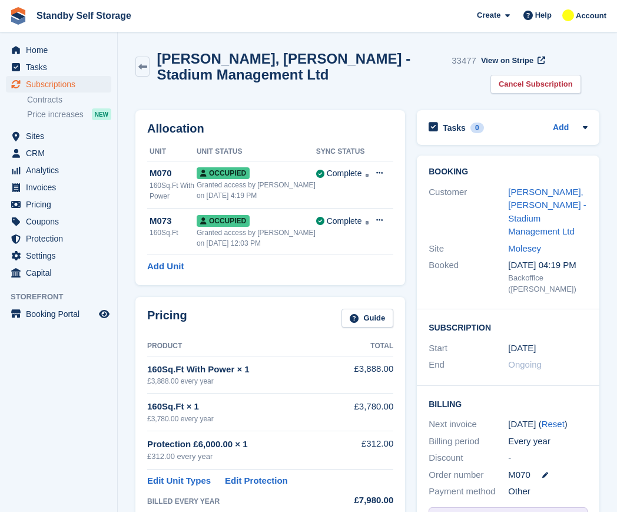
click at [248, 51] on h2 "[PERSON_NAME], [PERSON_NAME] - Stadium Management Ltd" at bounding box center [302, 67] width 290 height 32
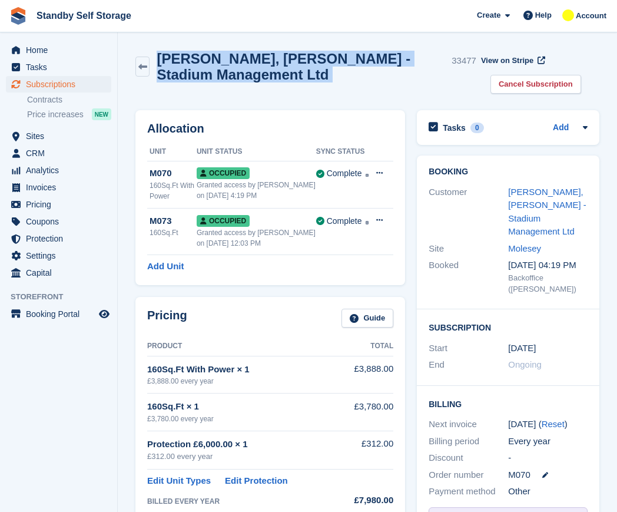
click at [248, 51] on h2 "[PERSON_NAME], [PERSON_NAME] - Stadium Management Ltd" at bounding box center [302, 67] width 290 height 32
copy div "[PERSON_NAME], [PERSON_NAME] - Stadium Management Ltd"
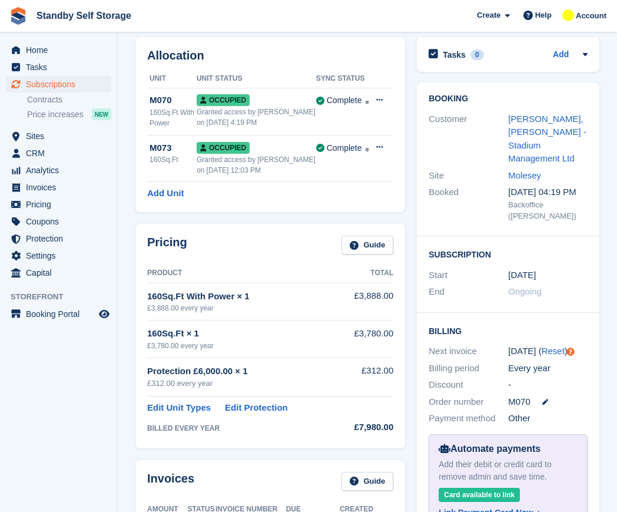
scroll to position [74, 0]
click at [122, 138] on section "[PERSON_NAME], [PERSON_NAME] - Stadium Management Ltd 33477 View on Stripe Canc…" at bounding box center [367, 457] width 499 height 1063
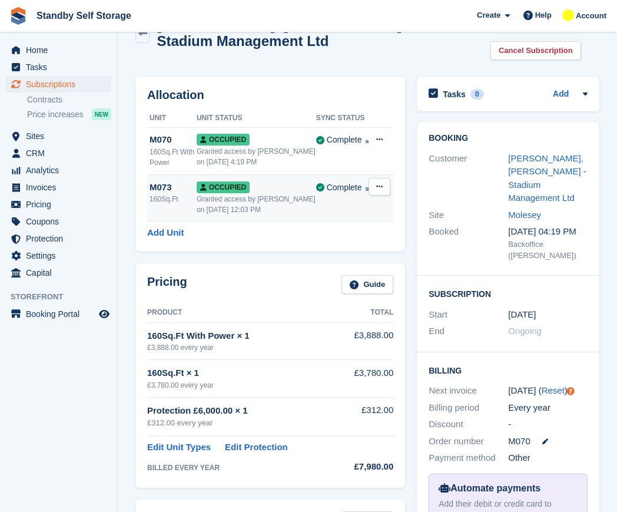
scroll to position [0, 0]
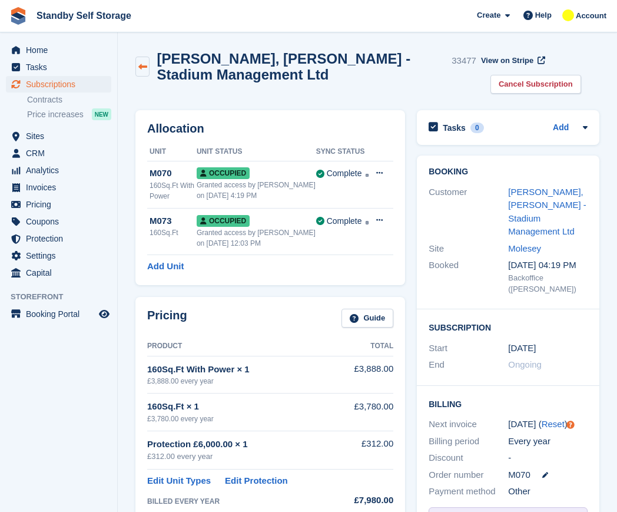
click at [147, 65] on icon at bounding box center [142, 66] width 9 height 9
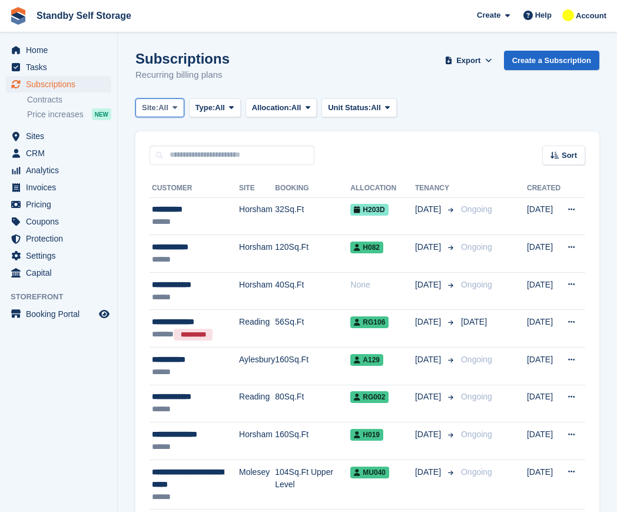
click at [158, 109] on span "Site:" at bounding box center [150, 108] width 16 height 12
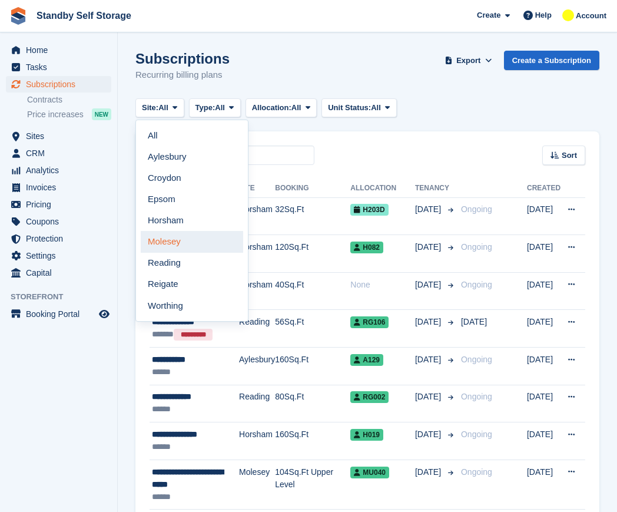
click at [181, 238] on link "Molesey" at bounding box center [192, 241] width 102 height 21
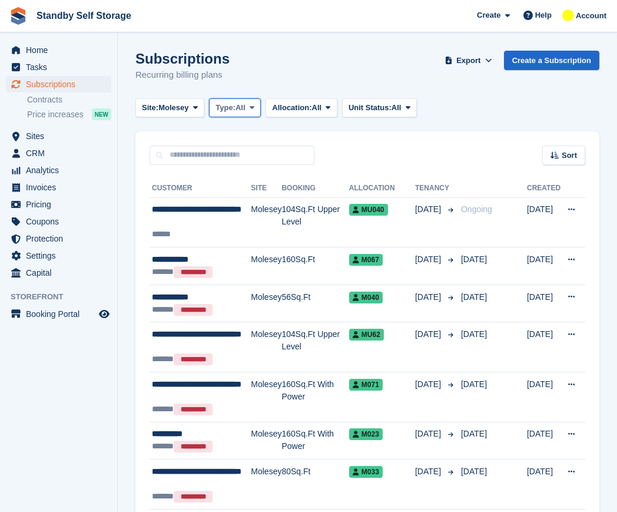
click at [235, 108] on span "Type:" at bounding box center [225, 108] width 20 height 12
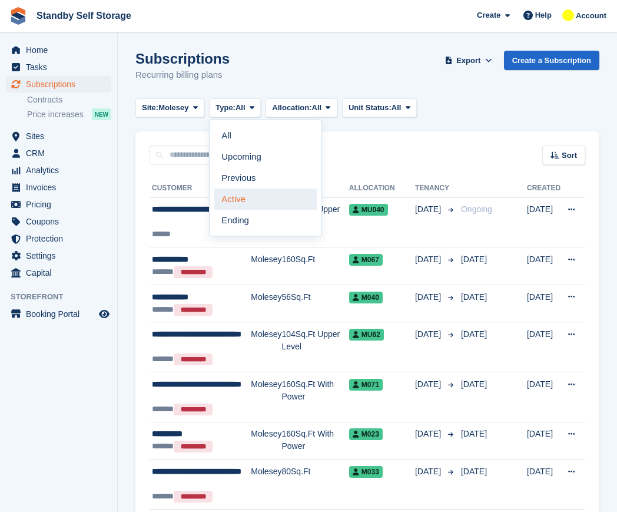
click at [256, 194] on link "Active" at bounding box center [265, 198] width 102 height 21
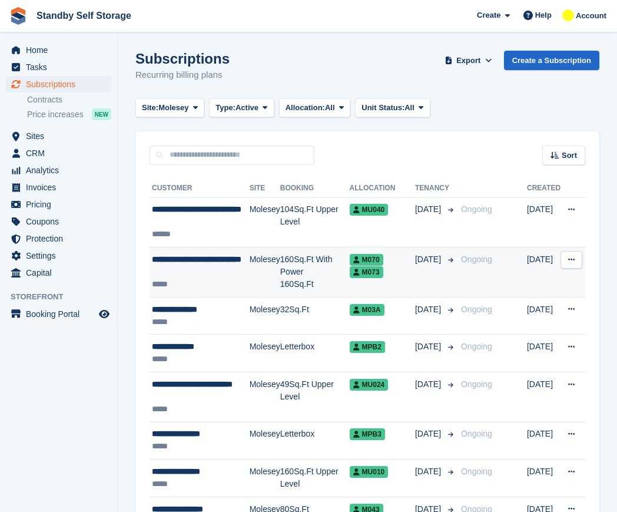
click at [220, 268] on div "**********" at bounding box center [201, 265] width 98 height 25
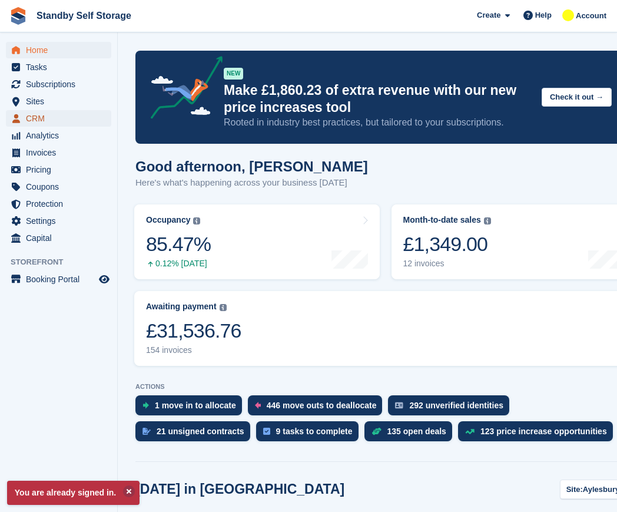
click at [54, 118] on span "CRM" at bounding box center [61, 118] width 71 height 16
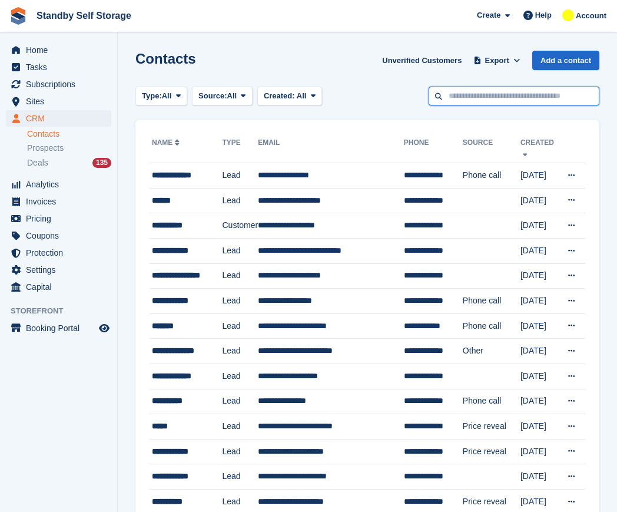
paste input "**********"
type input "**********"
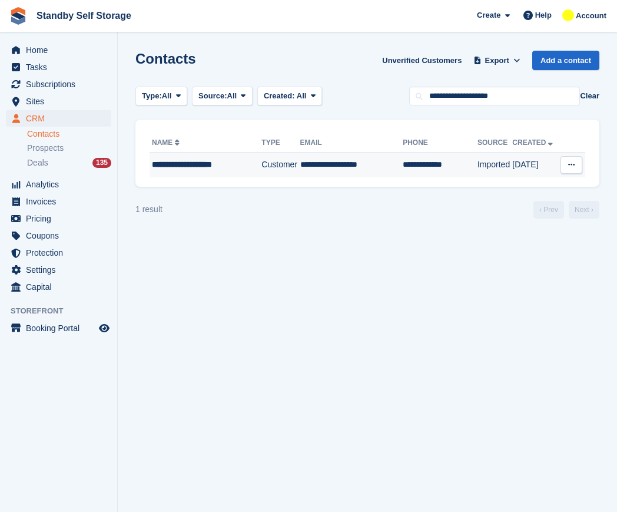
click at [214, 162] on div "**********" at bounding box center [203, 164] width 102 height 12
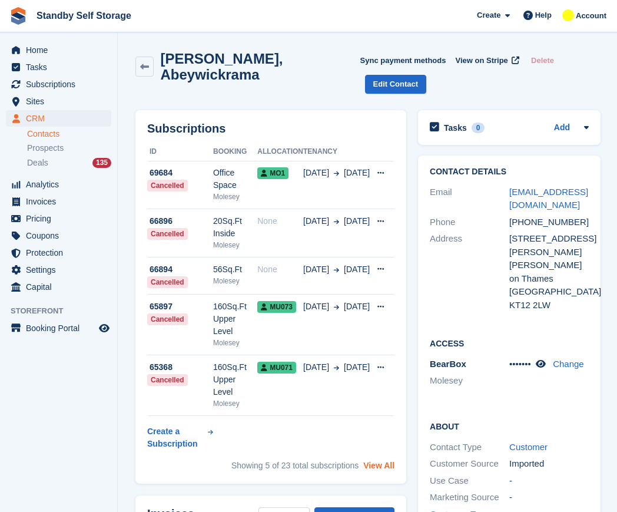
click at [388, 460] on link "View All" at bounding box center [378, 464] width 31 height 9
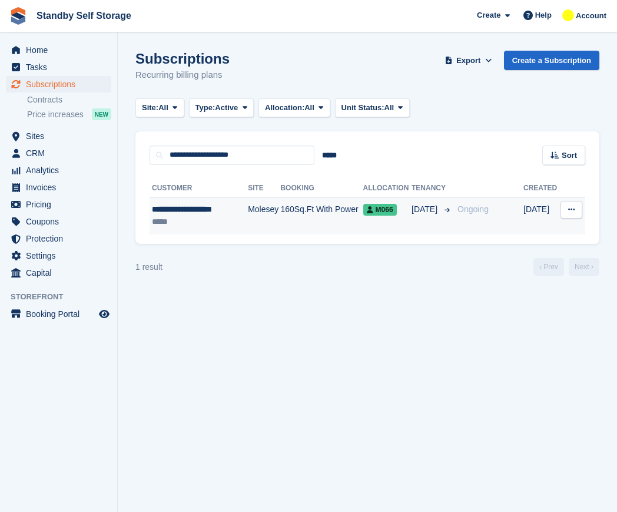
click at [255, 212] on td "Molesey" at bounding box center [264, 215] width 32 height 37
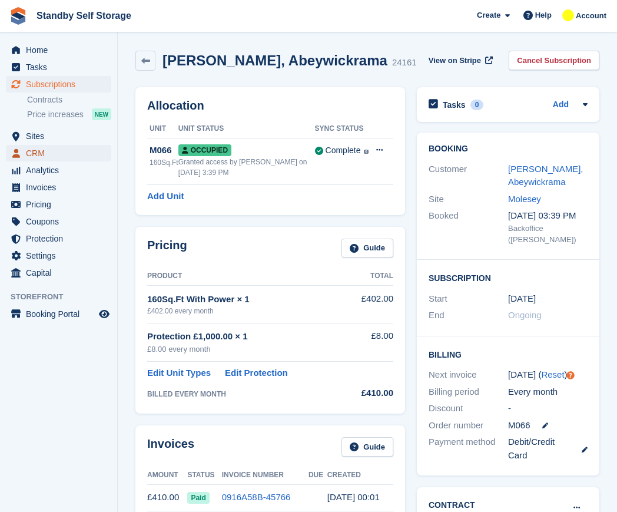
click at [40, 152] on span "CRM" at bounding box center [61, 153] width 71 height 16
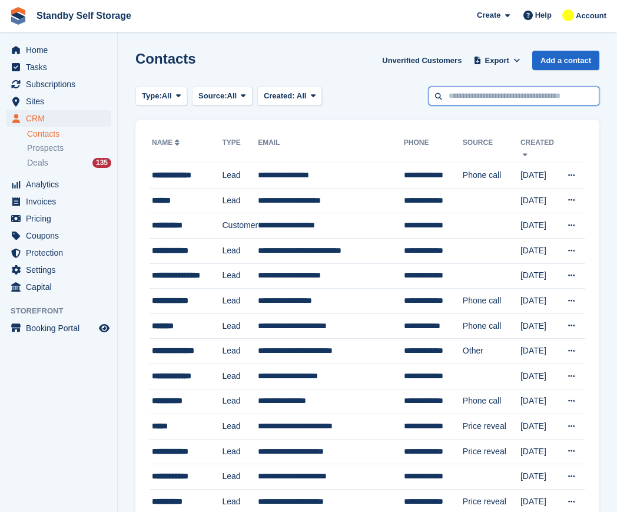
paste input "**********"
type input "**********"
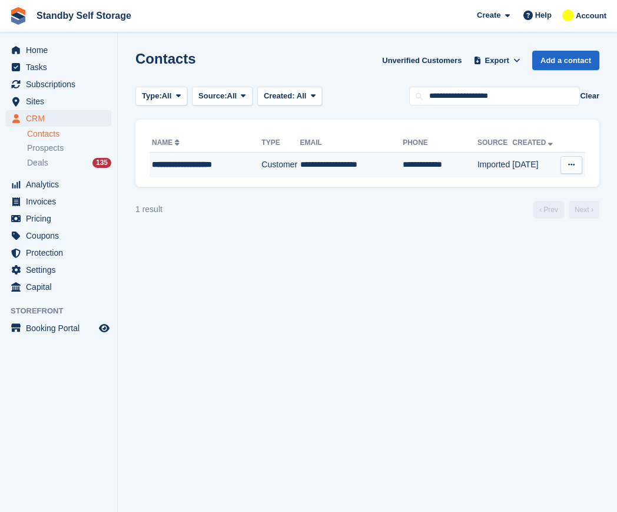
click at [230, 168] on div "**********" at bounding box center [203, 164] width 102 height 12
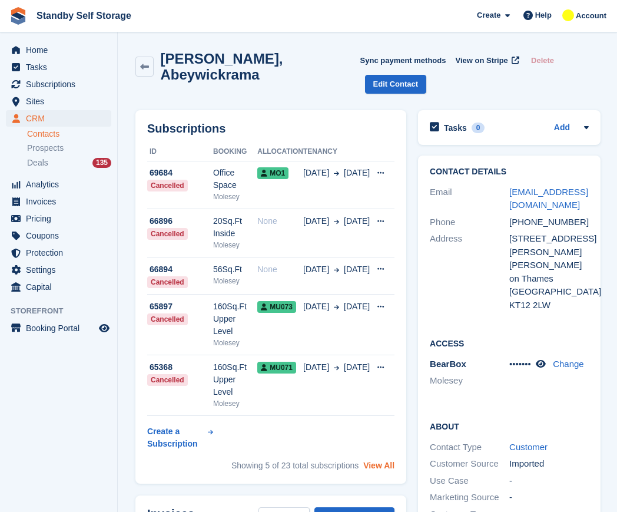
click at [391, 460] on link "View All" at bounding box center [378, 464] width 31 height 9
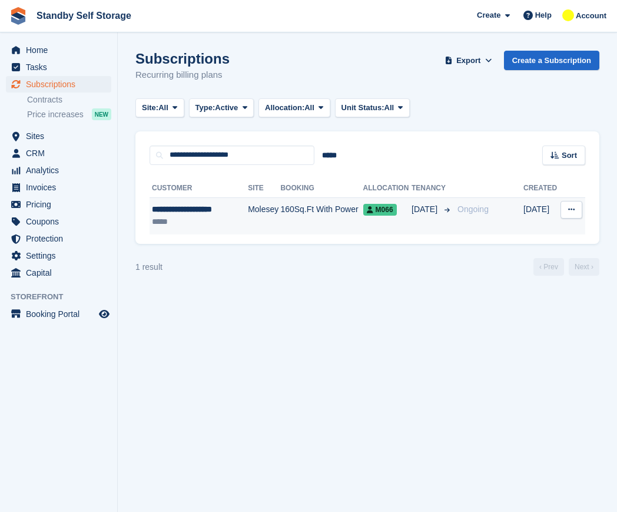
click at [232, 220] on div "*****" at bounding box center [197, 221] width 91 height 12
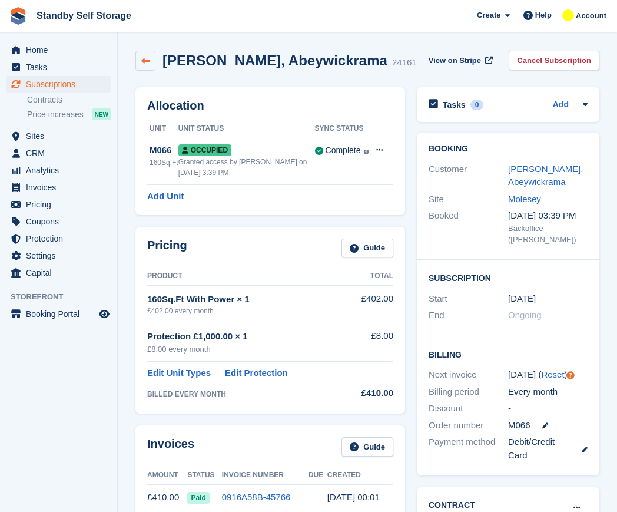
click at [147, 59] on icon at bounding box center [145, 61] width 9 height 9
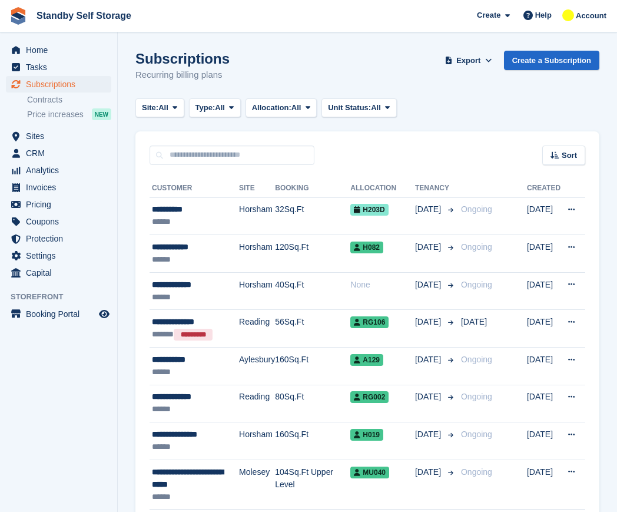
click at [147, 59] on h1 "Subscriptions" at bounding box center [182, 59] width 94 height 16
paste input "**********"
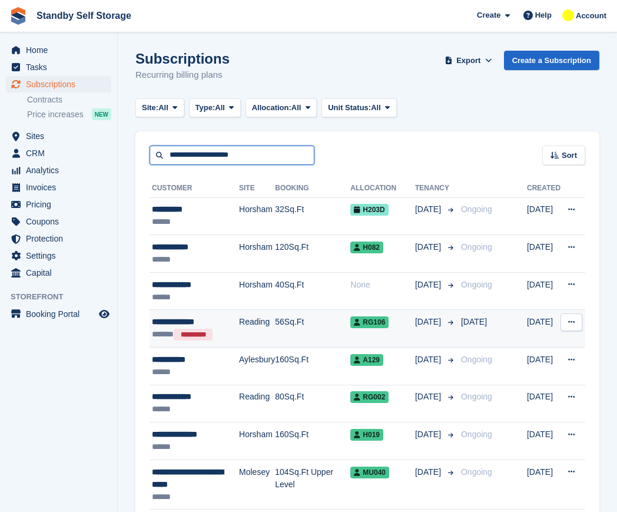
type input "**********"
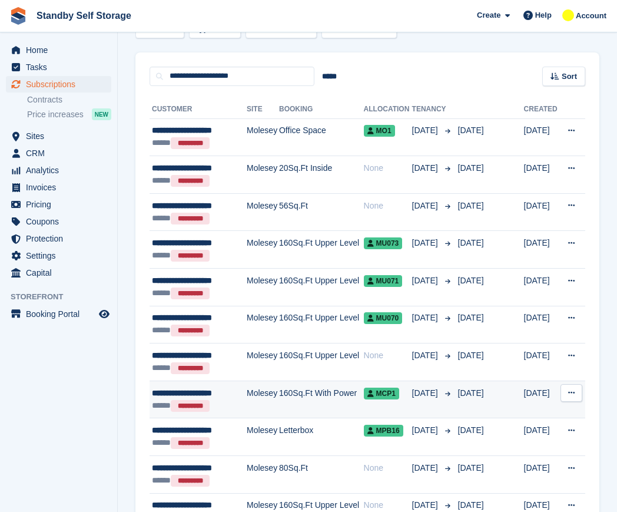
scroll to position [74, 0]
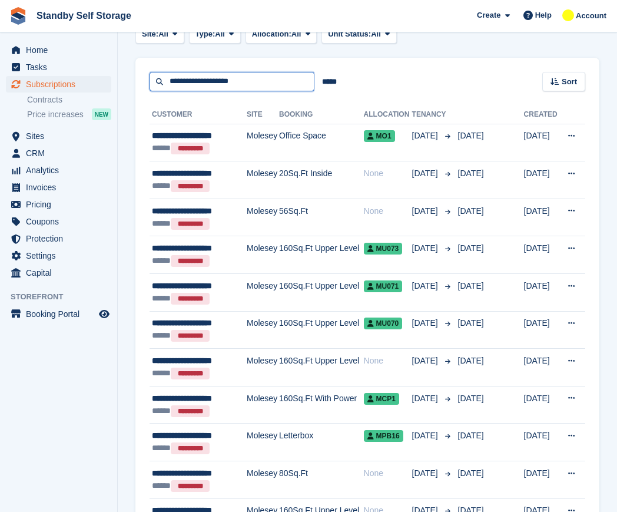
drag, startPoint x: 265, startPoint y: 82, endPoint x: 139, endPoint y: 69, distance: 127.2
click at [152, 71] on div "**********" at bounding box center [367, 75] width 464 height 34
type input "*****"
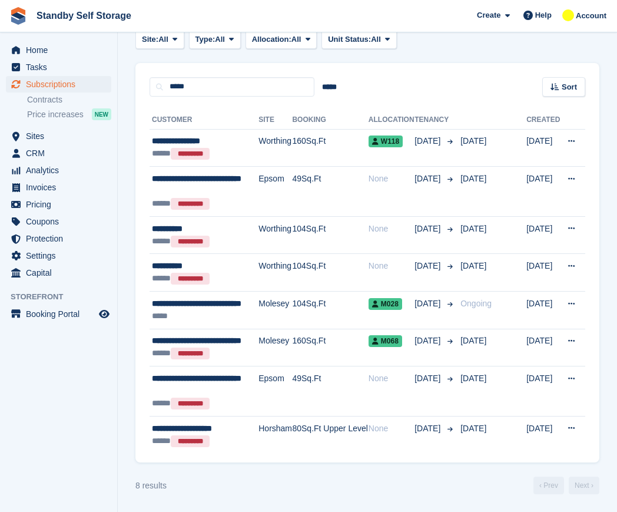
scroll to position [68, 0]
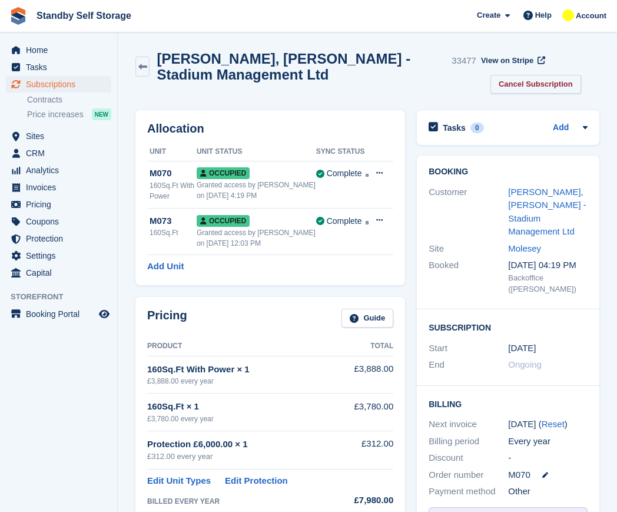
click at [499, 88] on link "Cancel Subscription" at bounding box center [535, 84] width 91 height 19
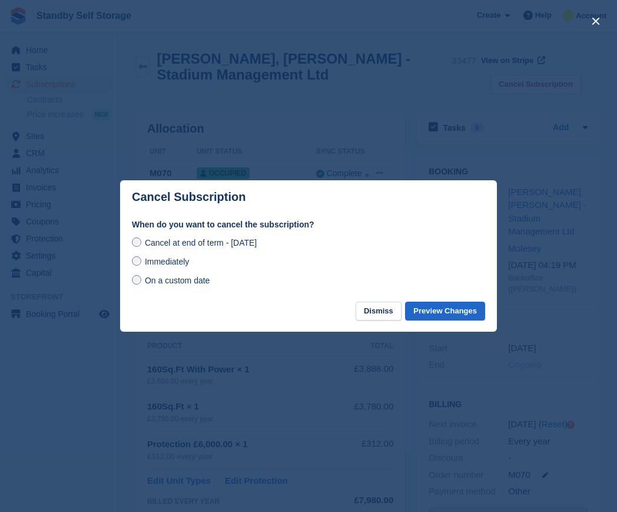
click at [184, 261] on span "Immediately" at bounding box center [167, 261] width 44 height 9
click at [460, 311] on button "Preview Changes" at bounding box center [445, 310] width 80 height 19
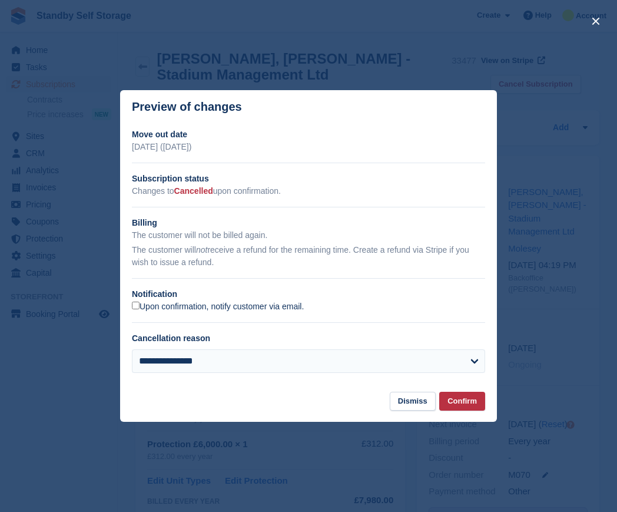
click at [148, 307] on label "Upon confirmation, notify customer via email." at bounding box center [218, 306] width 172 height 11
click at [476, 401] on button "Confirm" at bounding box center [462, 400] width 46 height 19
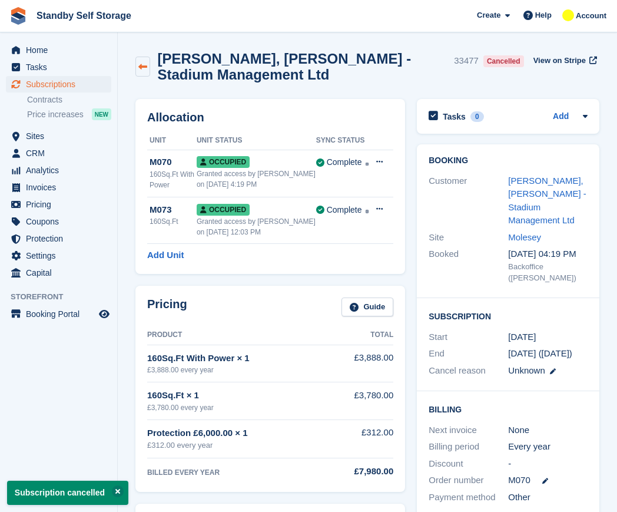
click at [147, 57] on link at bounding box center [142, 67] width 15 height 20
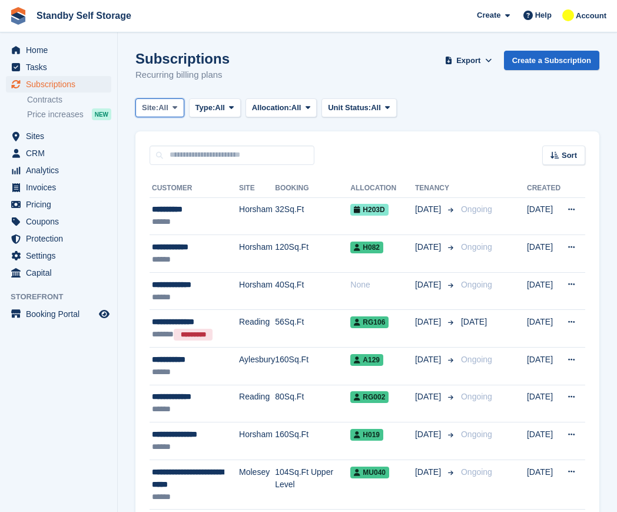
click at [161, 104] on span "All" at bounding box center [163, 108] width 10 height 12
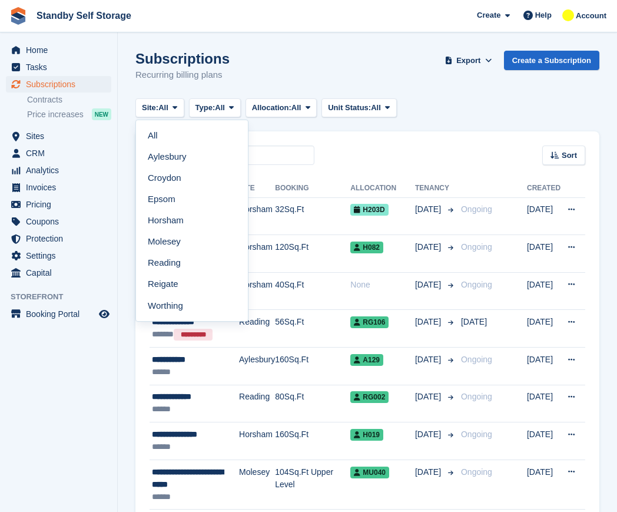
click at [172, 241] on link "Molesey" at bounding box center [192, 241] width 102 height 21
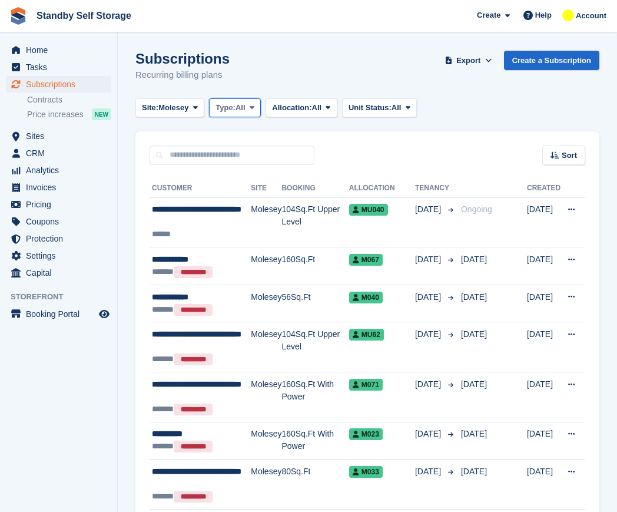
click at [233, 111] on span "Type:" at bounding box center [225, 108] width 20 height 12
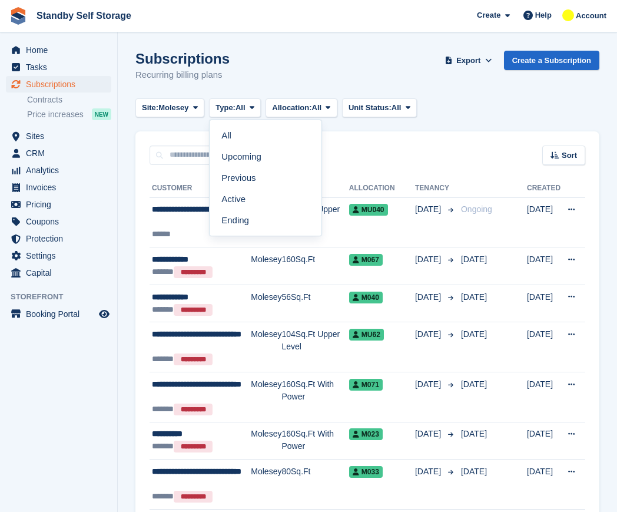
click at [245, 195] on link "Active" at bounding box center [265, 198] width 102 height 21
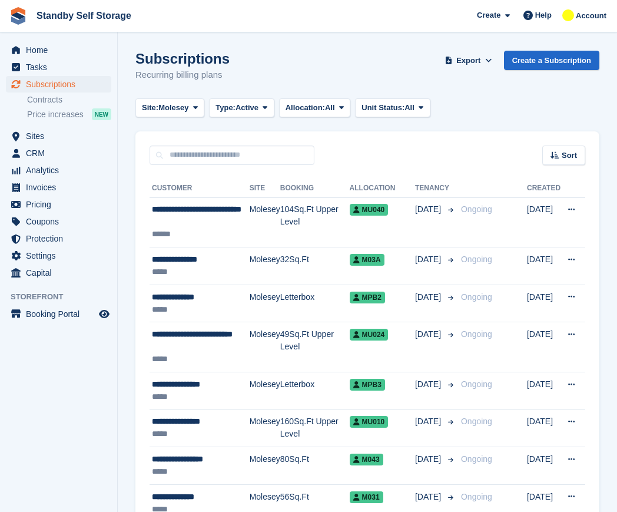
drag, startPoint x: 343, startPoint y: 71, endPoint x: 329, endPoint y: 71, distance: 13.6
click at [342, 71] on div "Subscriptions Recurring billing plans Export Export Subscriptions Export a CSV …" at bounding box center [367, 73] width 464 height 45
click at [166, 104] on span "Molesey" at bounding box center [173, 108] width 30 height 12
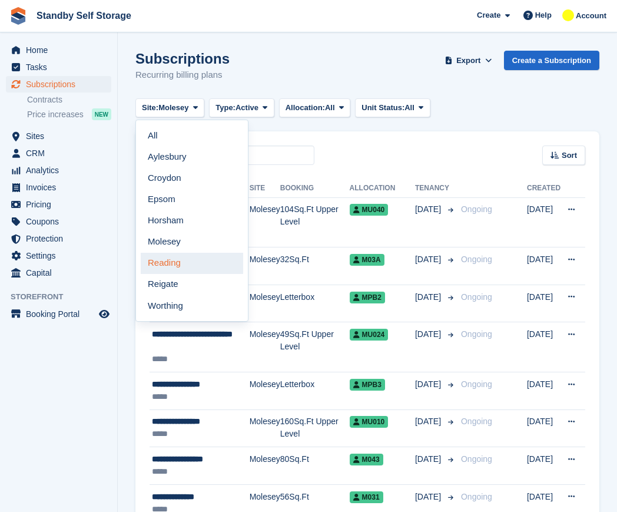
click at [188, 260] on link "Reading" at bounding box center [192, 263] width 102 height 21
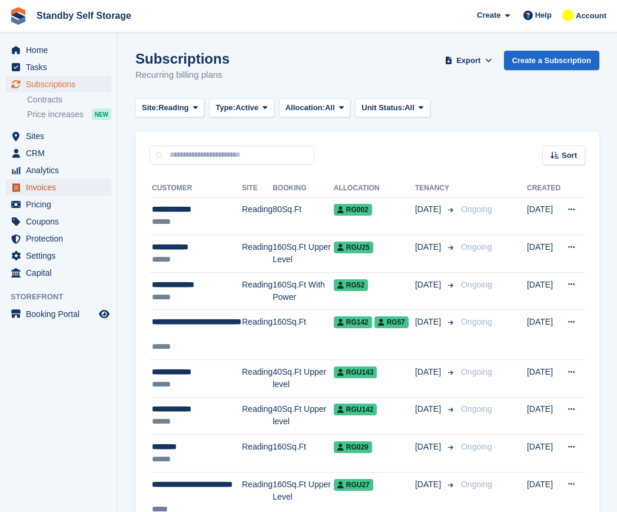
click at [50, 184] on span "Invoices" at bounding box center [61, 187] width 71 height 16
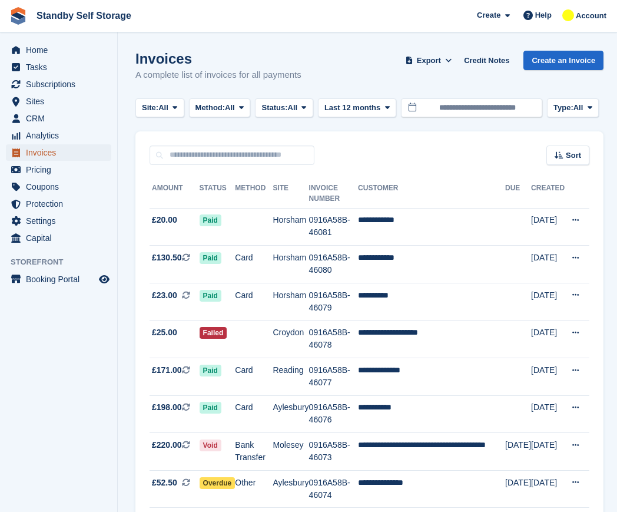
click at [57, 151] on span "Invoices" at bounding box center [61, 152] width 71 height 16
click at [162, 106] on span "All" at bounding box center [163, 108] width 10 height 12
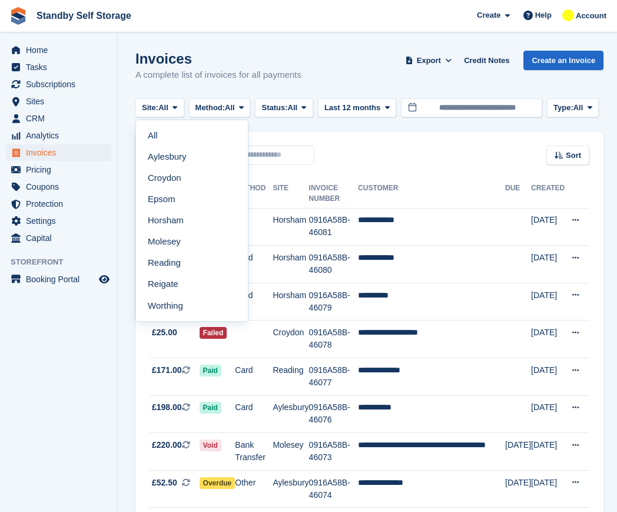
drag, startPoint x: 180, startPoint y: 263, endPoint x: 192, endPoint y: 253, distance: 15.1
click at [181, 263] on link "Reading" at bounding box center [192, 263] width 102 height 21
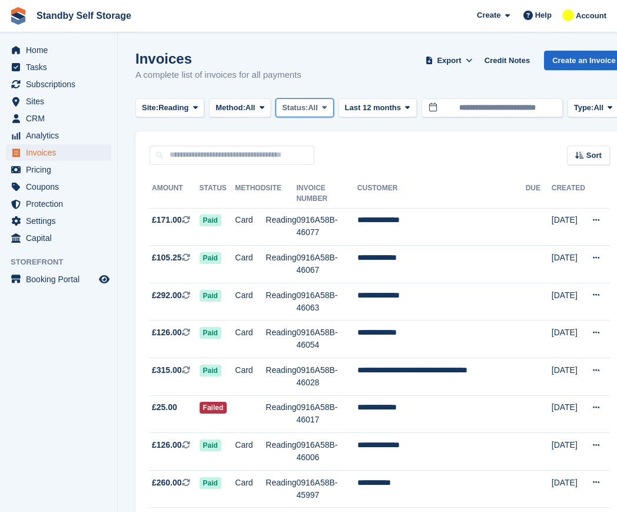
click at [315, 105] on span "All" at bounding box center [313, 108] width 10 height 12
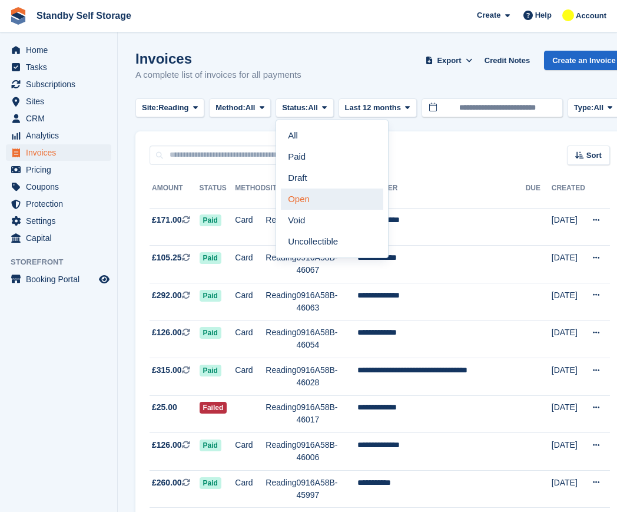
click at [315, 201] on link "Open" at bounding box center [332, 198] width 102 height 21
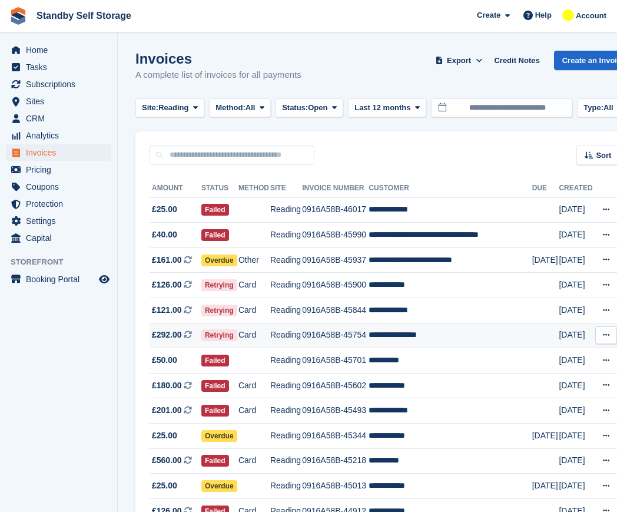
click at [421, 329] on td "**********" at bounding box center [449, 335] width 163 height 25
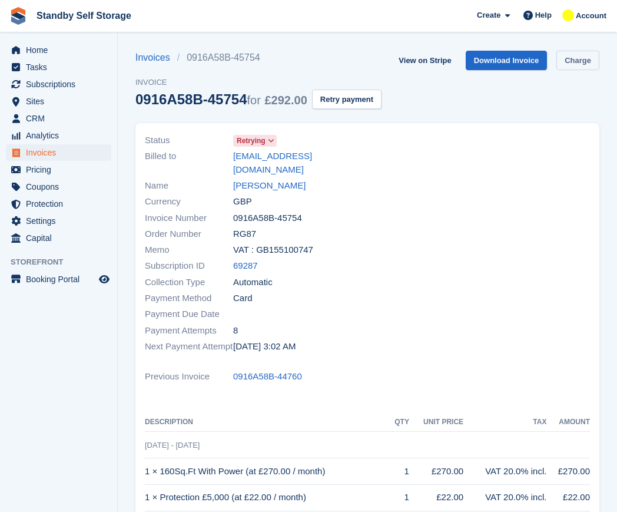
click at [567, 54] on link "Charge" at bounding box center [577, 60] width 43 height 19
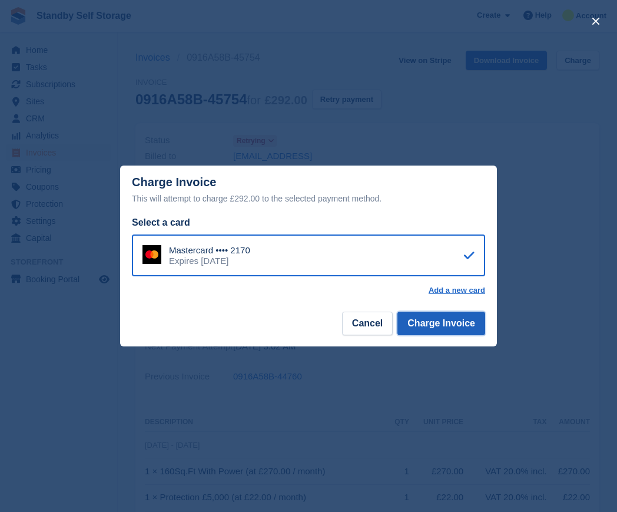
click at [433, 315] on button "Charge Invoice" at bounding box center [441, 323] width 88 height 24
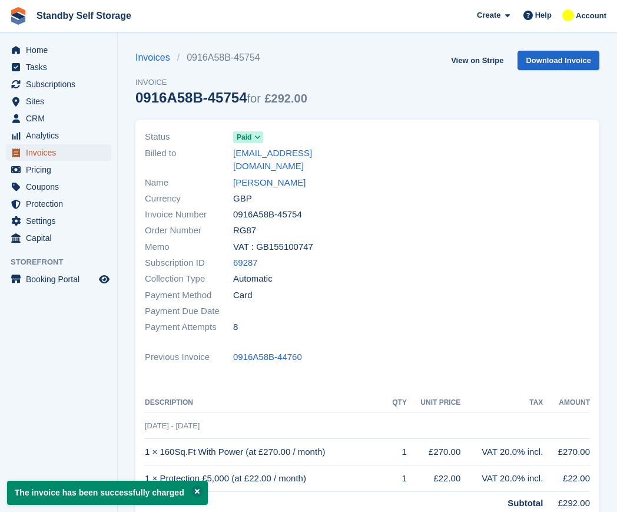
click at [48, 151] on span "Invoices" at bounding box center [61, 152] width 71 height 16
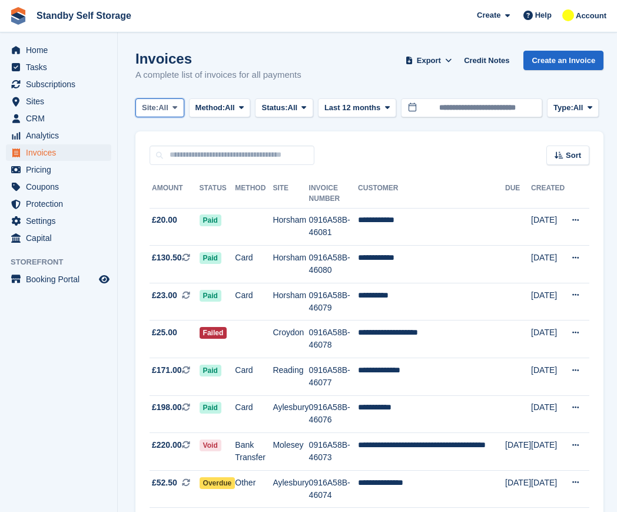
click at [158, 111] on span "Site:" at bounding box center [150, 108] width 16 height 12
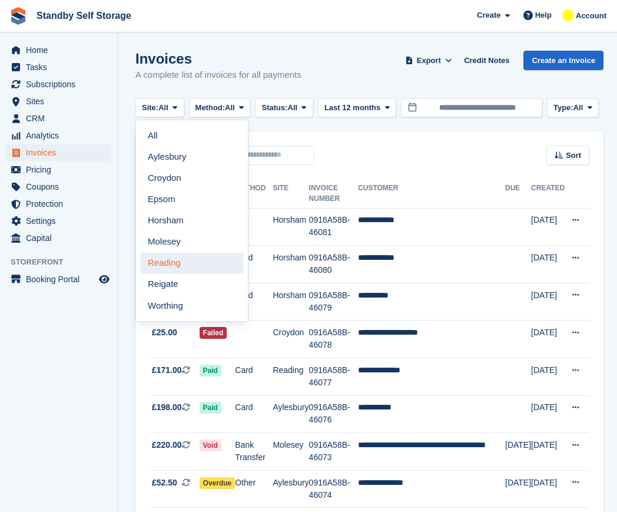
click at [198, 268] on link "Reading" at bounding box center [192, 263] width 102 height 21
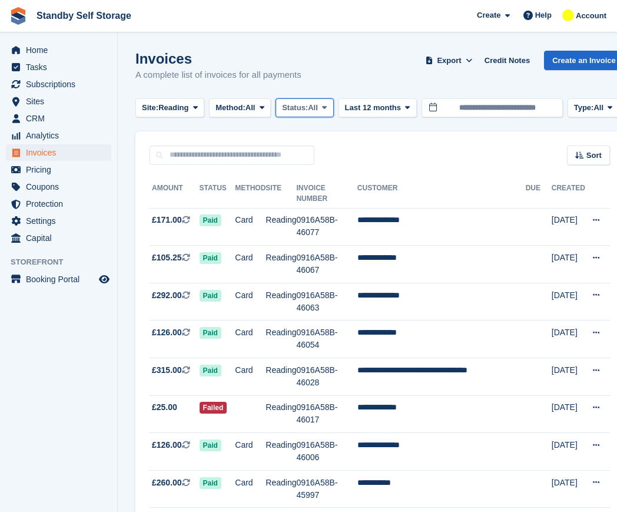
click at [287, 108] on span "Status:" at bounding box center [295, 108] width 26 height 12
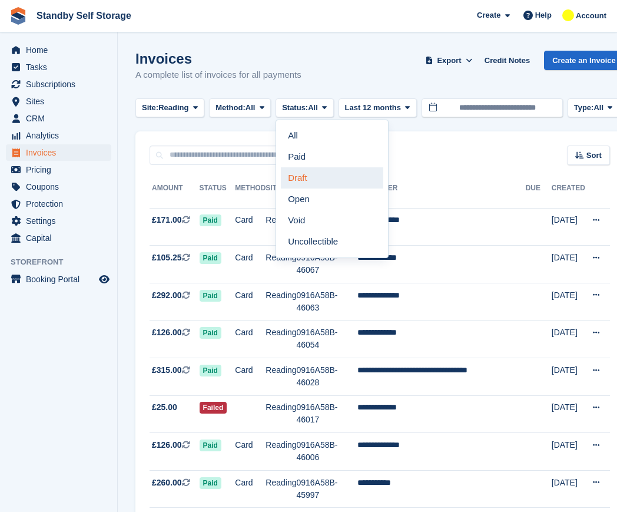
click at [310, 186] on link "Draft" at bounding box center [332, 177] width 102 height 21
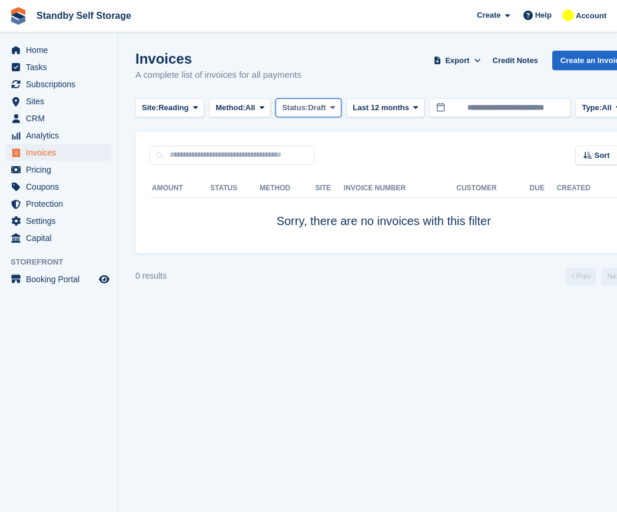
drag, startPoint x: 309, startPoint y: 107, endPoint x: 310, endPoint y: 135, distance: 28.8
click at [308, 108] on span "Status:" at bounding box center [295, 108] width 26 height 12
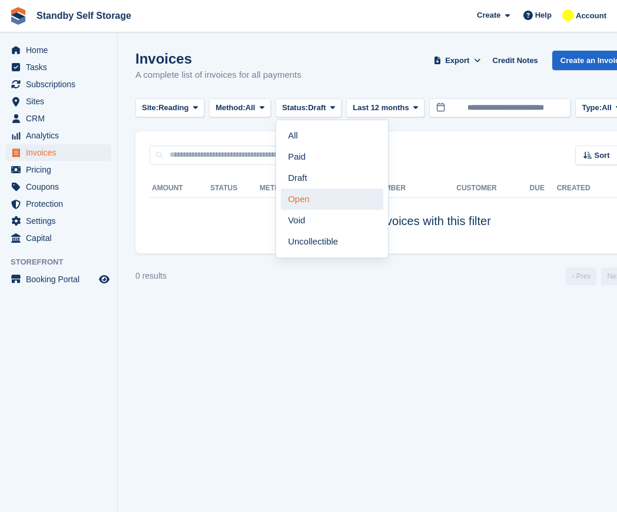
click at [318, 195] on link "Open" at bounding box center [332, 198] width 102 height 21
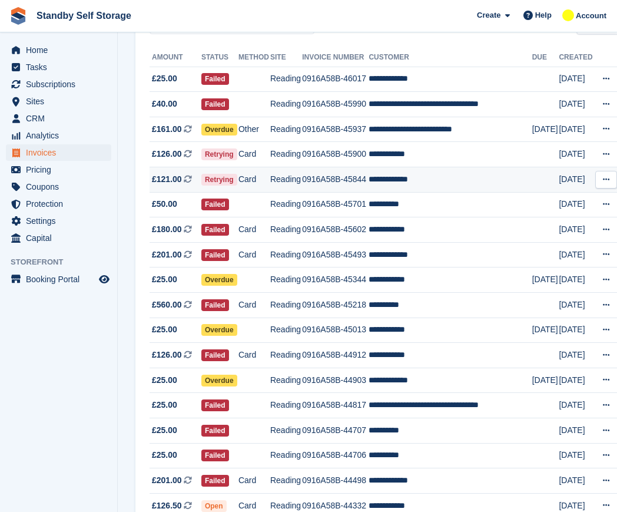
scroll to position [147, 0]
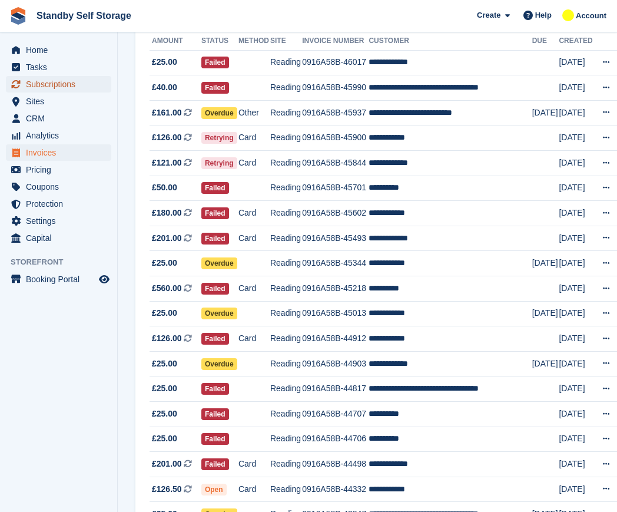
click at [41, 78] on span "Subscriptions" at bounding box center [61, 84] width 71 height 16
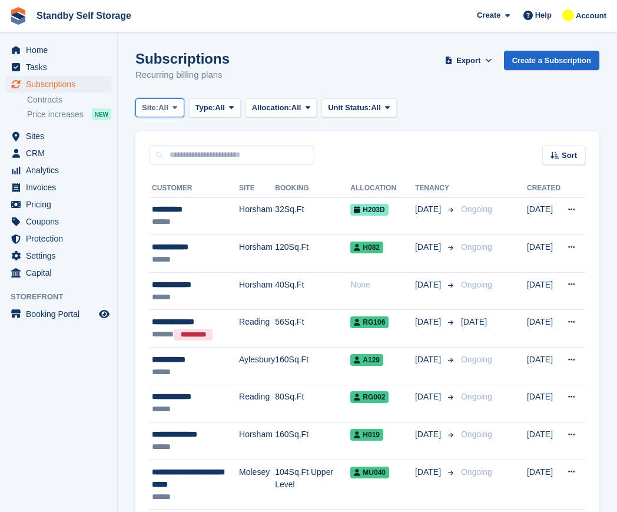
click at [162, 110] on span "All" at bounding box center [163, 108] width 10 height 12
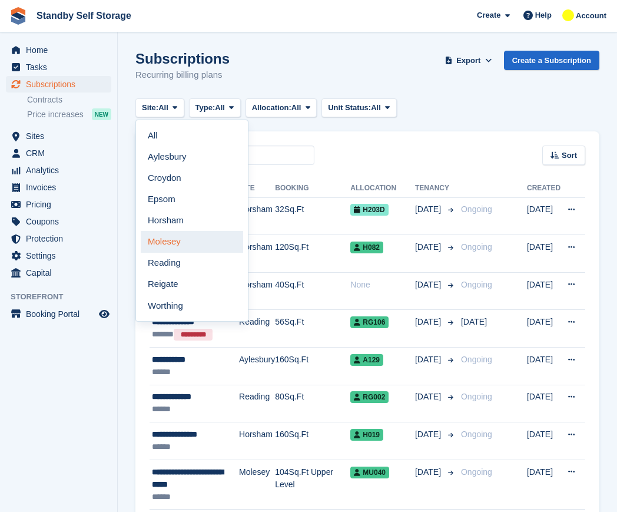
click at [189, 237] on link "Molesey" at bounding box center [192, 241] width 102 height 21
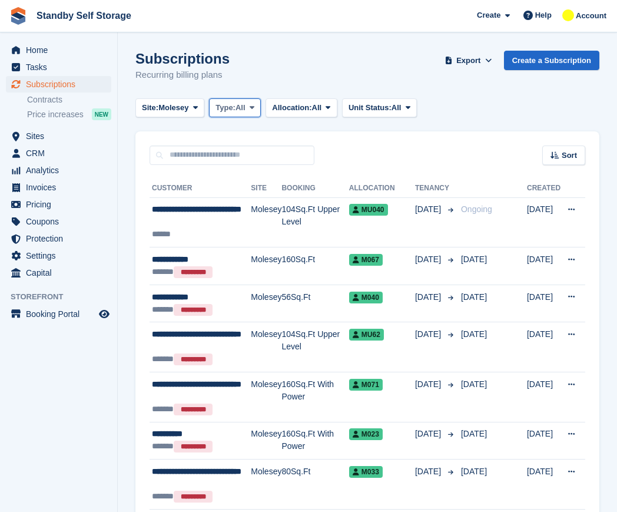
click at [241, 106] on span "All" at bounding box center [240, 108] width 10 height 12
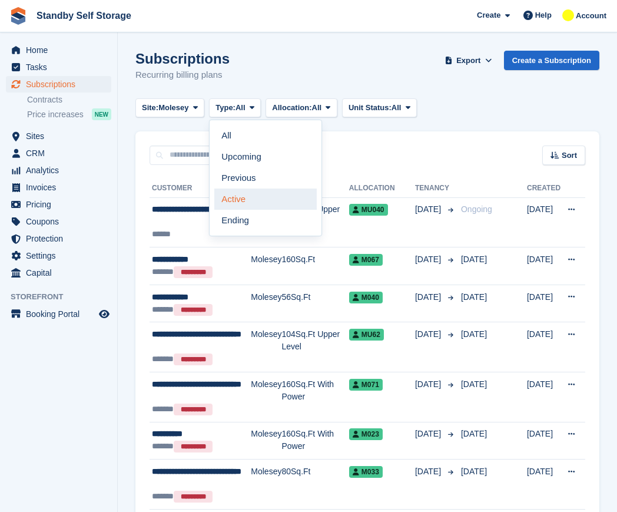
click at [251, 202] on link "Active" at bounding box center [265, 198] width 102 height 21
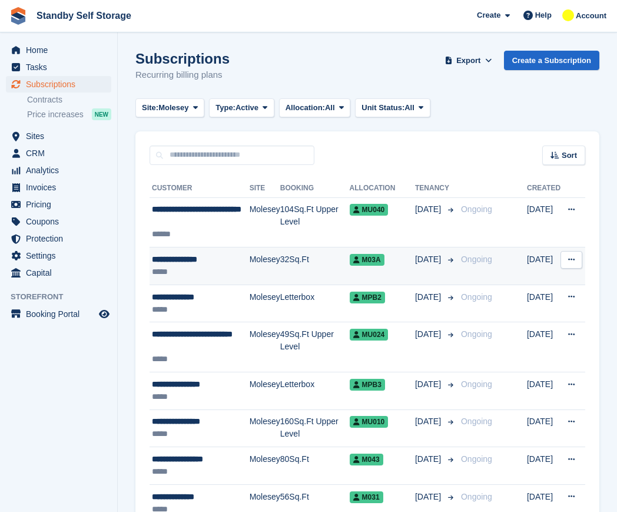
click at [218, 266] on div "*****" at bounding box center [201, 271] width 98 height 12
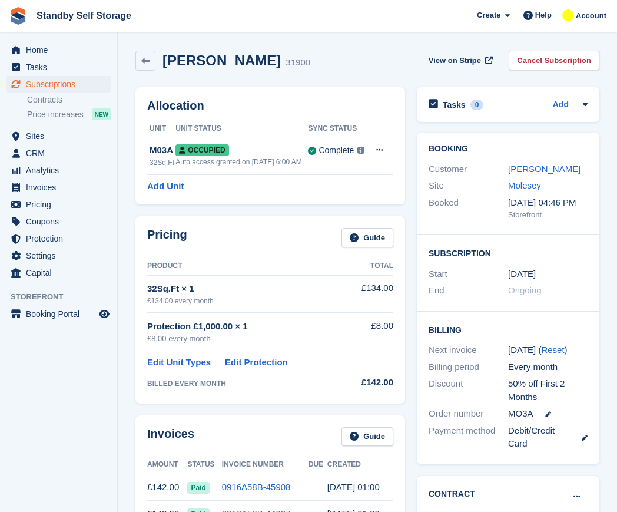
click at [268, 63] on h2 "[PERSON_NAME]" at bounding box center [221, 60] width 118 height 16
copy div "[PERSON_NAME]"
click at [528, 61] on link "Cancel Subscription" at bounding box center [554, 60] width 91 height 19
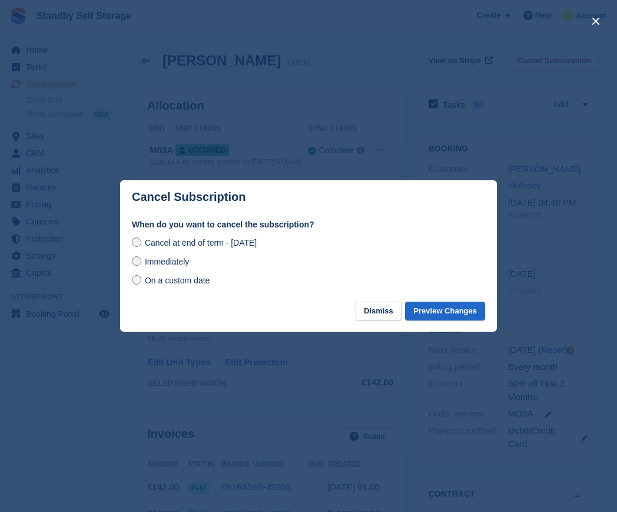
click at [145, 266] on span "Immediately" at bounding box center [167, 261] width 44 height 9
click at [451, 317] on button "Preview Changes" at bounding box center [445, 310] width 80 height 19
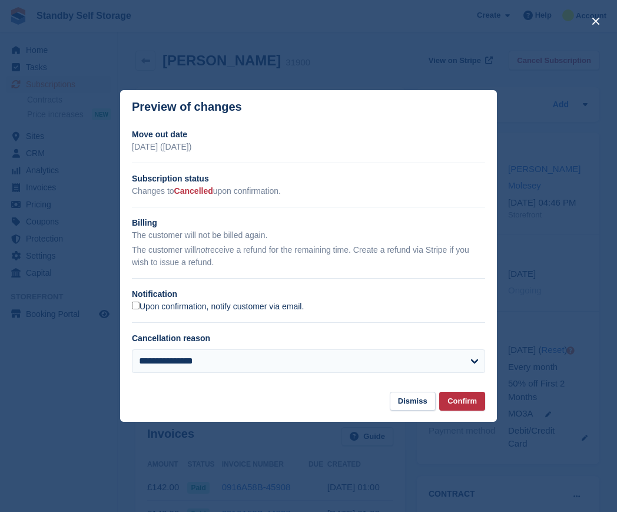
click at [150, 308] on label "Upon confirmation, notify customer via email." at bounding box center [218, 306] width 172 height 11
click at [464, 403] on button "Confirm" at bounding box center [462, 400] width 46 height 19
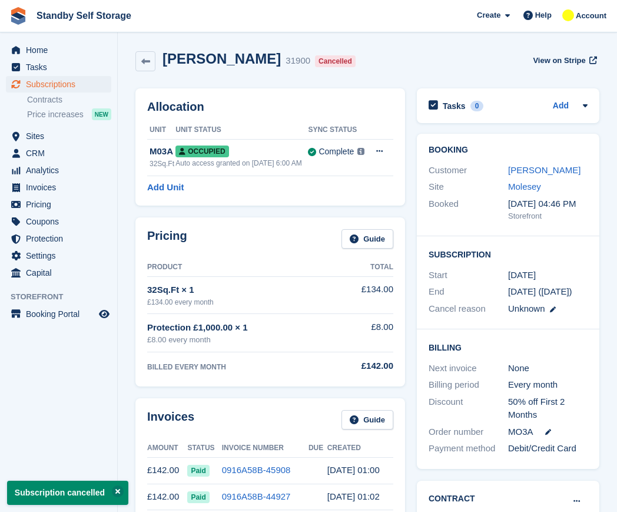
click at [146, 59] on icon at bounding box center [145, 61] width 9 height 9
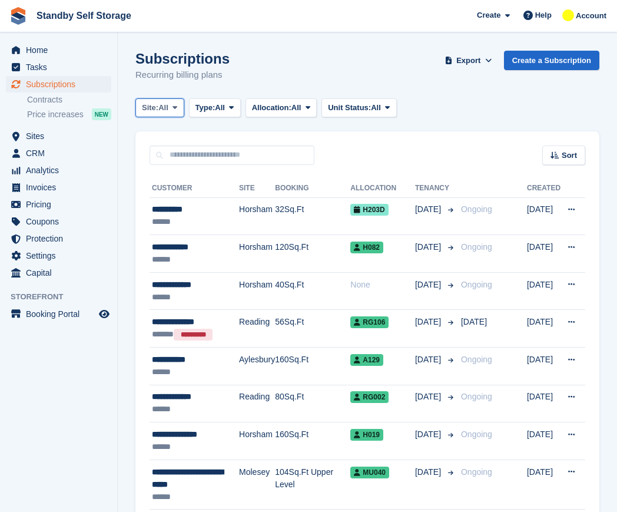
click at [150, 107] on span "Site:" at bounding box center [150, 108] width 16 height 12
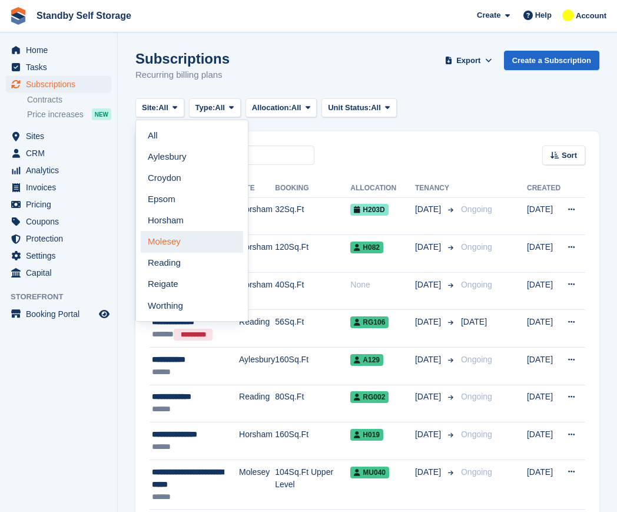
click at [192, 244] on link "Molesey" at bounding box center [192, 241] width 102 height 21
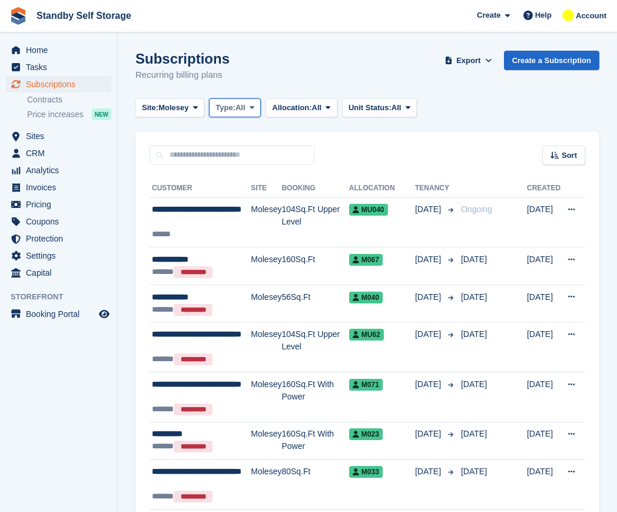
click at [252, 112] on button "Type: All" at bounding box center [235, 107] width 52 height 19
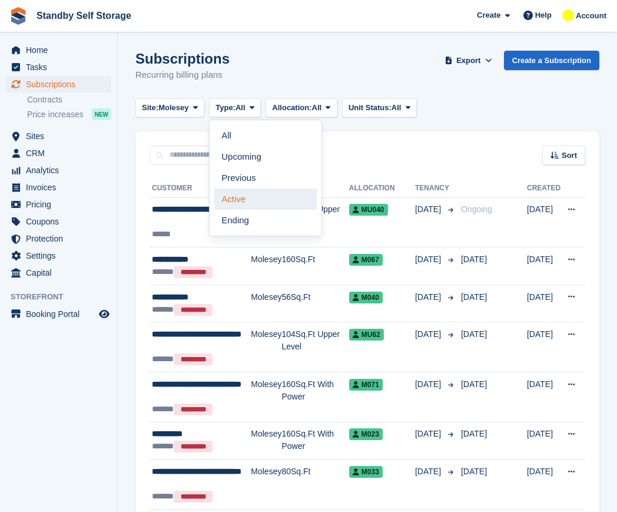
click at [250, 200] on link "Active" at bounding box center [265, 198] width 102 height 21
